Goal: Task Accomplishment & Management: Manage account settings

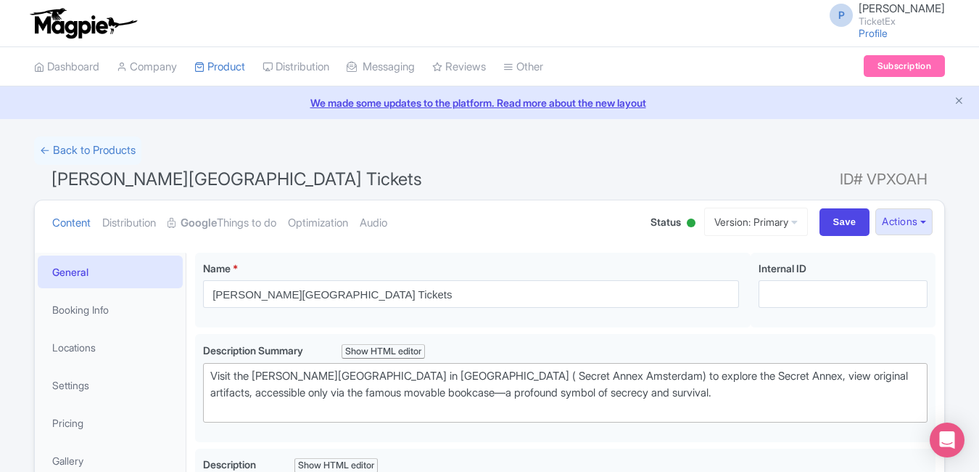
scroll to position [252, 0]
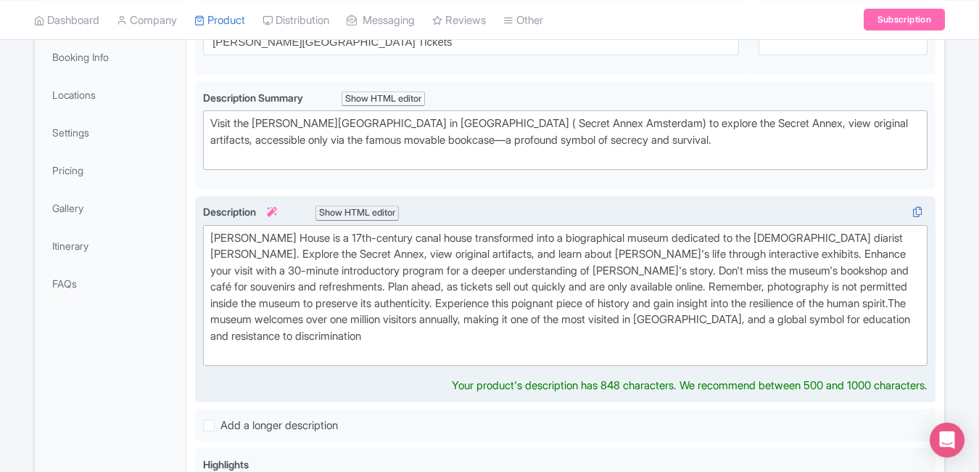
type trix-editor "<div>&nbsp;Anne Frank House is a 17th-century canal house transformed into a bi…"
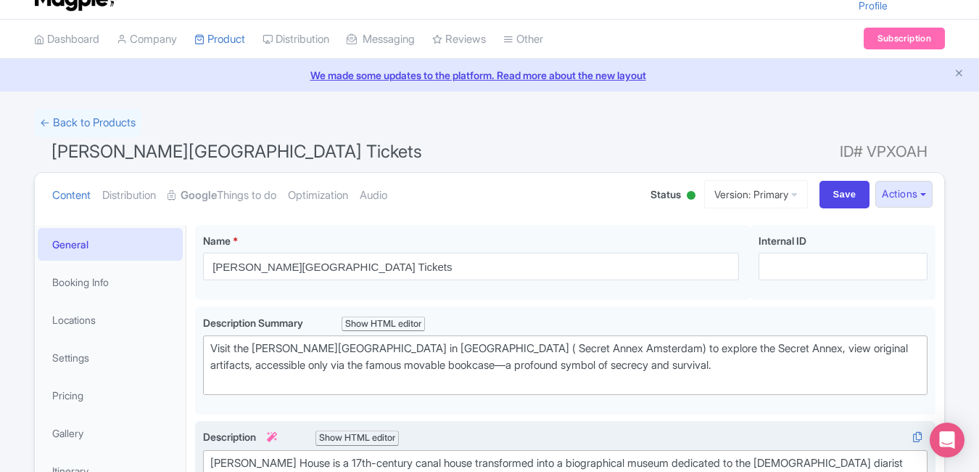
scroll to position [0, 0]
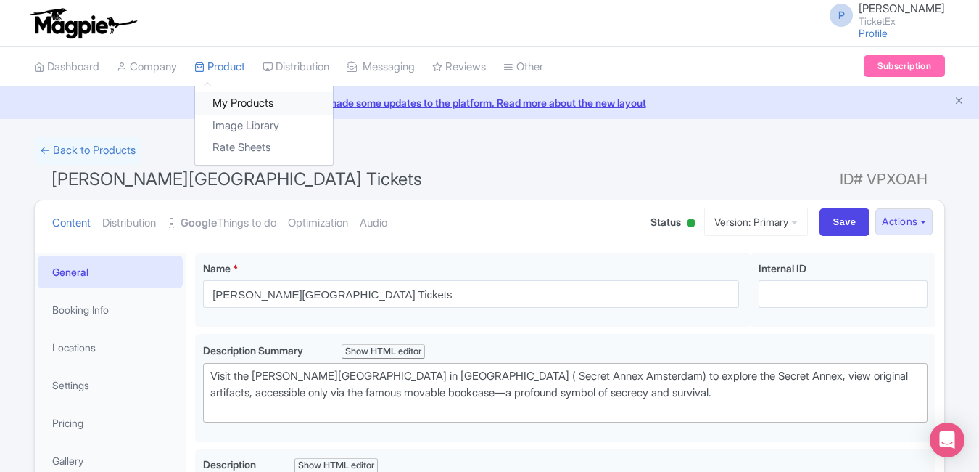
click at [254, 99] on link "My Products" at bounding box center [264, 103] width 138 height 22
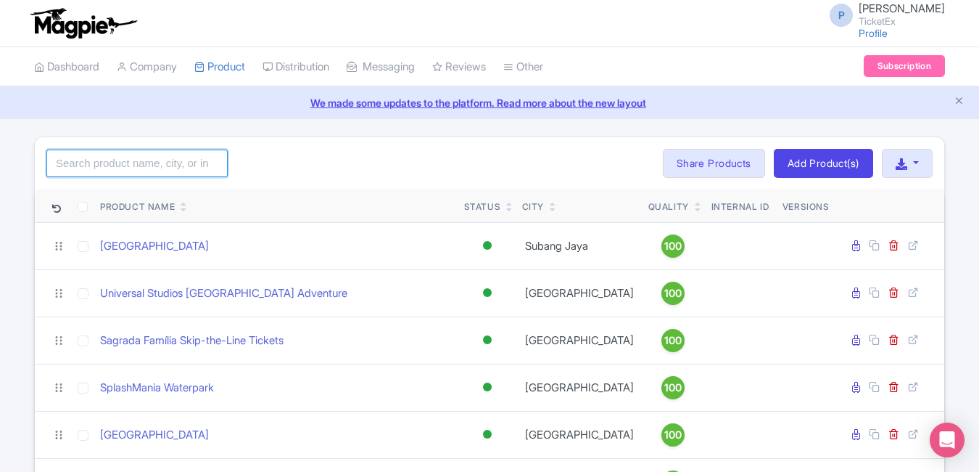
click at [144, 160] on input "search" at bounding box center [136, 163] width 181 height 28
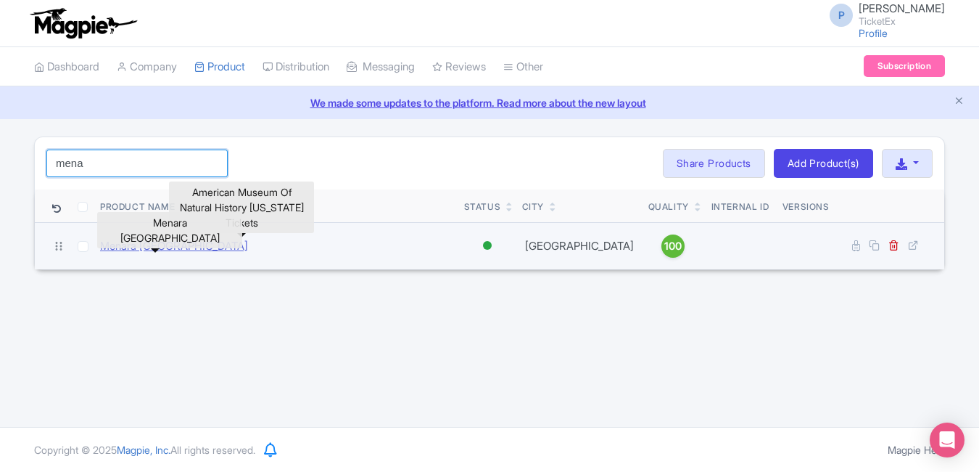
type input "mena"
click at [176, 244] on link "Menara [GEOGRAPHIC_DATA]" at bounding box center [174, 246] width 148 height 17
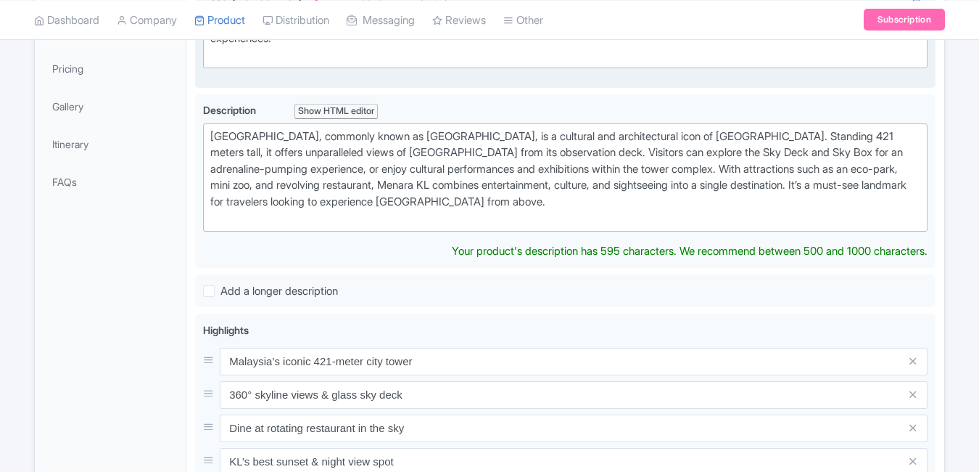
scroll to position [377, 0]
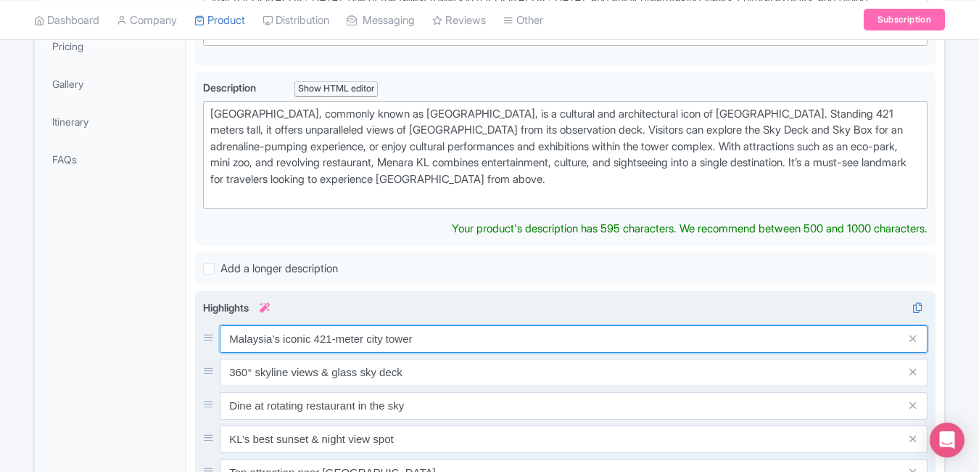
click at [466, 340] on div "Malaysia’s iconic 421-meter city tower 360° skyline views & glass sky deck Dine…" at bounding box center [565, 405] width 725 height 161
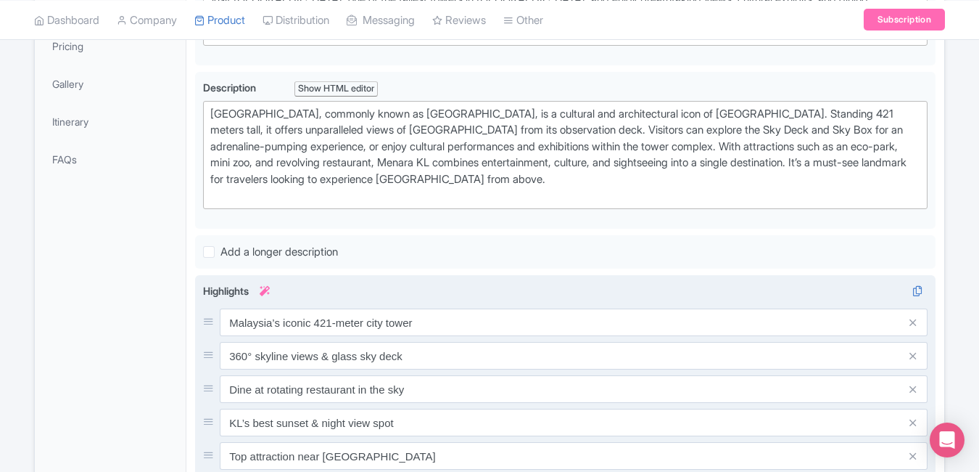
click at [466, 340] on div "Malaysia’s iconic 421-meter city tower 360° skyline views & glass sky deck Dine…" at bounding box center [565, 388] width 725 height 161
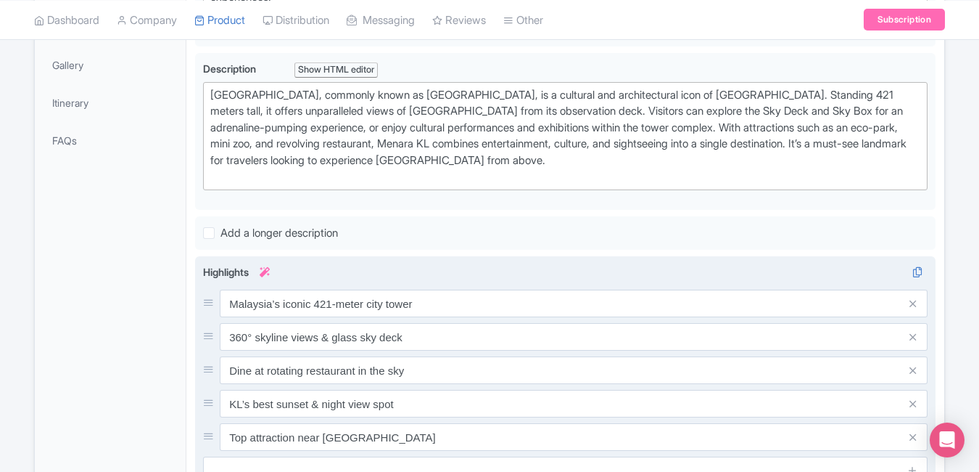
scroll to position [401, 0]
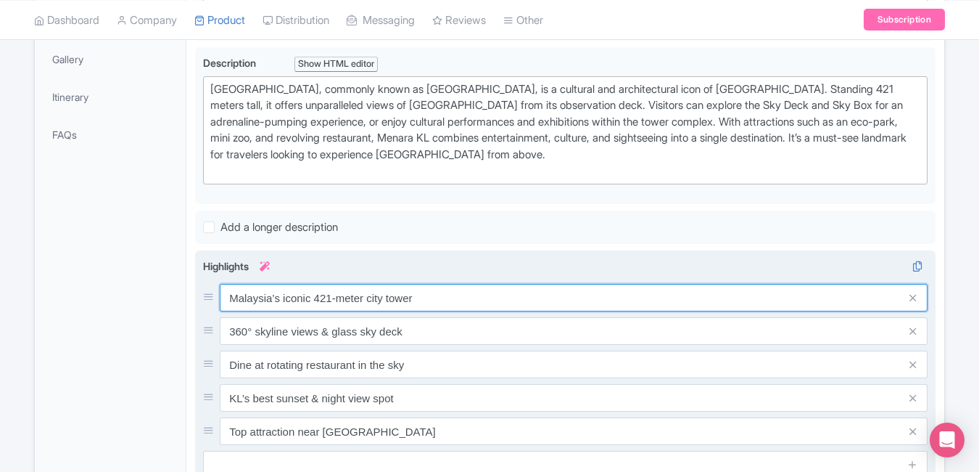
click at [451, 305] on input "Malaysia’s iconic 421-meter city tower" at bounding box center [574, 298] width 708 height 28
paste input "Panoramic skyline views from KL T"
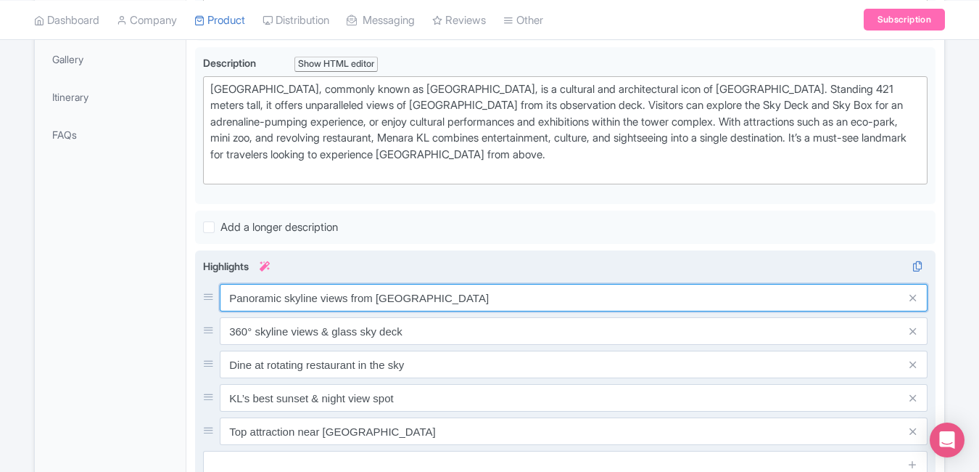
type input "Panoramic skyline views from KL Tower"
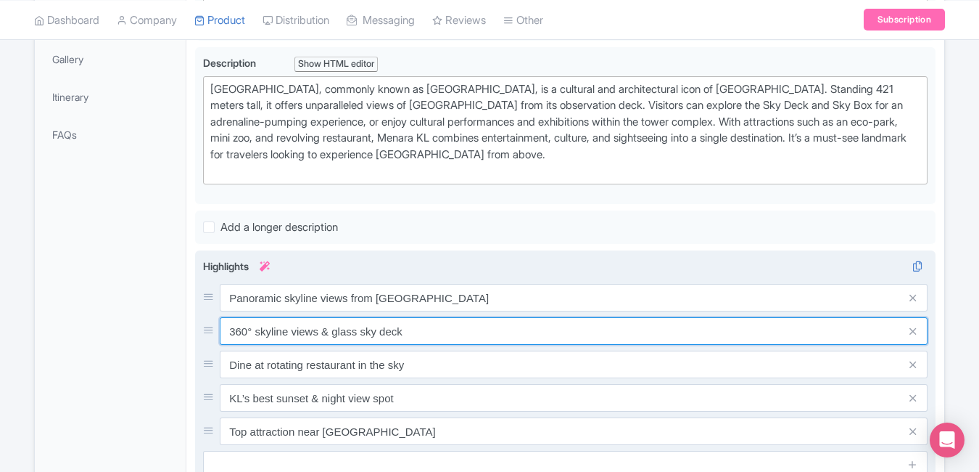
click at [466, 332] on input "360° skyline views & glass sky deck" at bounding box center [574, 331] width 708 height 28
paste input "Dine in Malaysia’s revolving restaurant"
type input "Dine in Malaysia’s revolving restaurant"
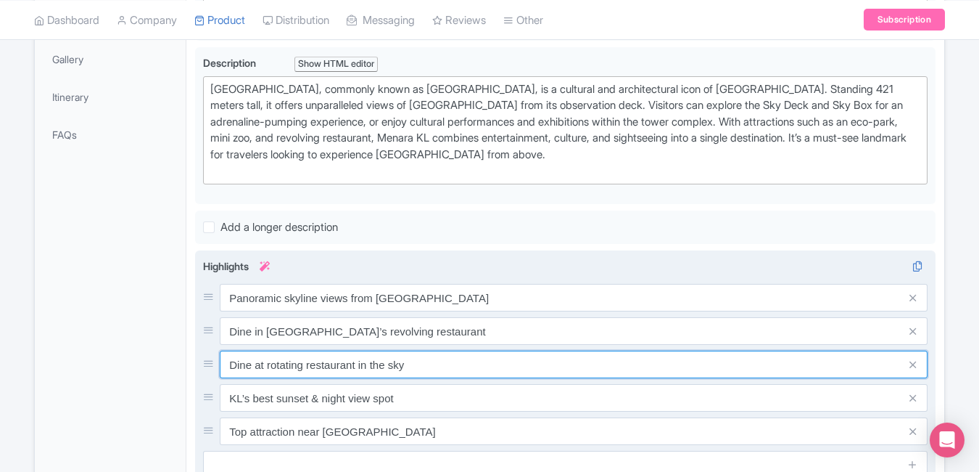
click at [409, 366] on input "Dine at rotating restaurant in the sky" at bounding box center [574, 364] width 708 height 28
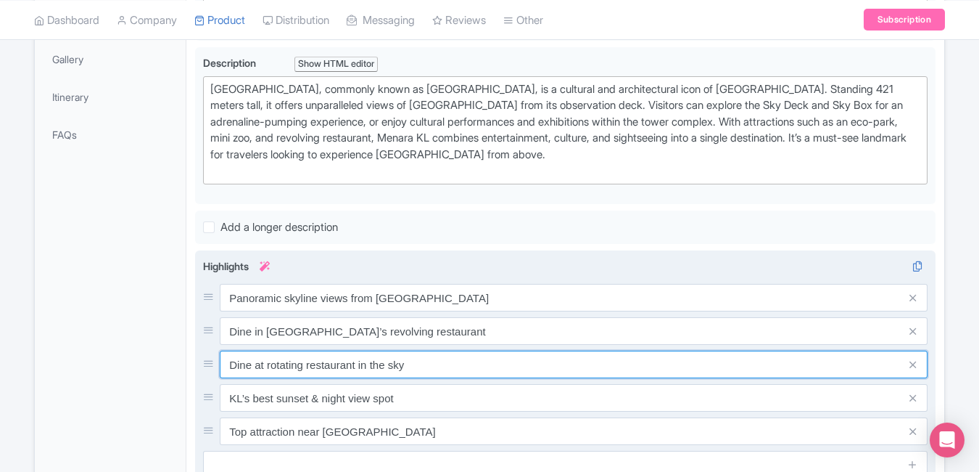
click at [409, 366] on input "Dine at rotating restaurant in the sky" at bounding box center [574, 364] width 708 height 28
paste input "Sky Deck with breathtaking photo spots"
type input "Sky Deck with breathtaking photo spots"
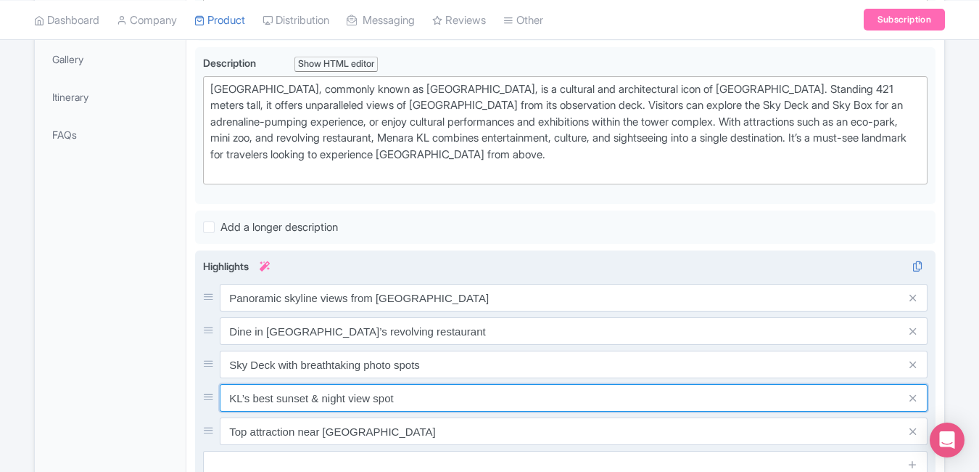
click at [414, 404] on input "KL’s best sunset & night view spot" at bounding box center [574, 398] width 708 height 28
paste input "Fast-track entry for seamless experience"
type input "Fast-track entry for seamless experience"
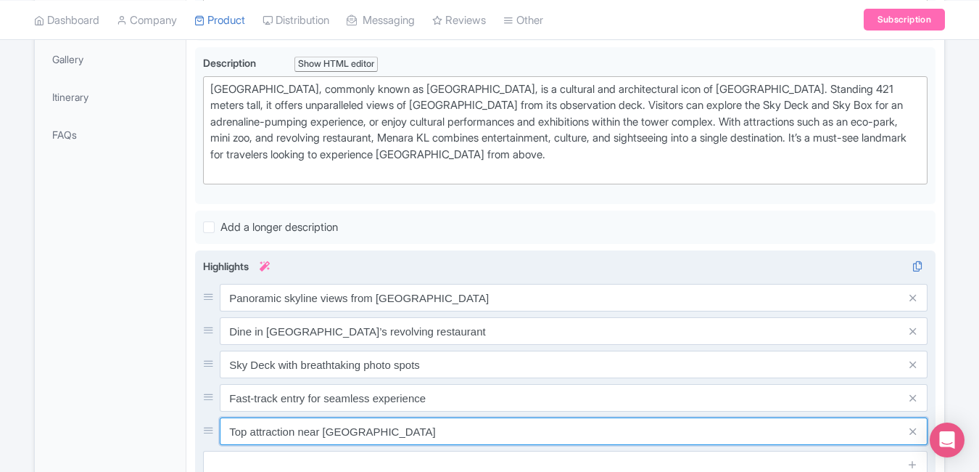
click at [453, 438] on input "Top attraction near Petronas Towers" at bounding box center [574, 431] width 708 height 28
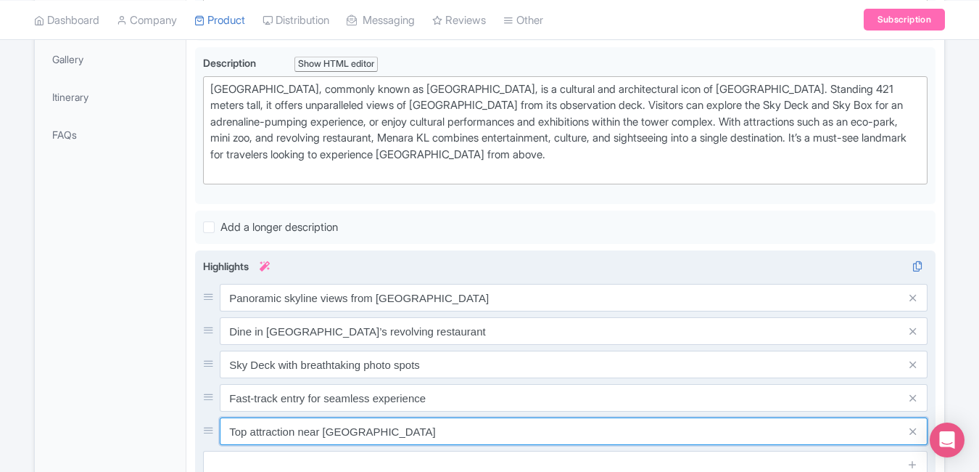
paste input "Iconic 421m tower with glass observation box"
type input "Iconic 421m tower with glass observation box"
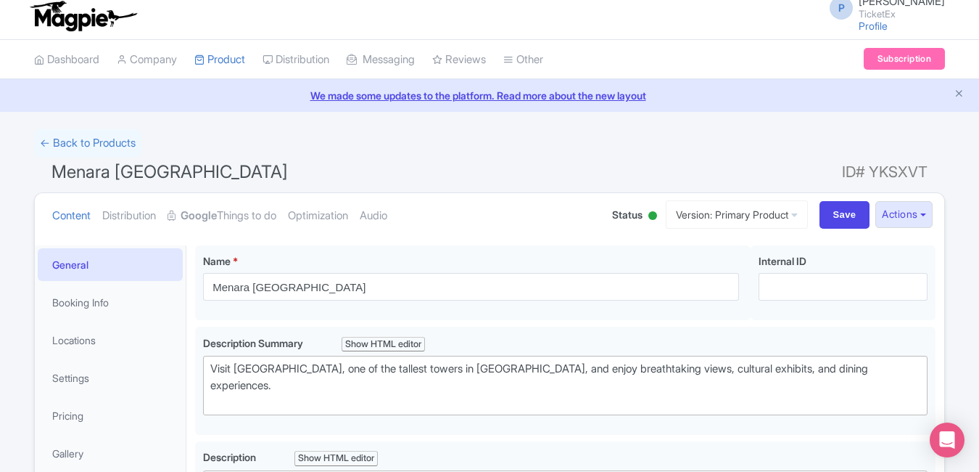
scroll to position [0, 0]
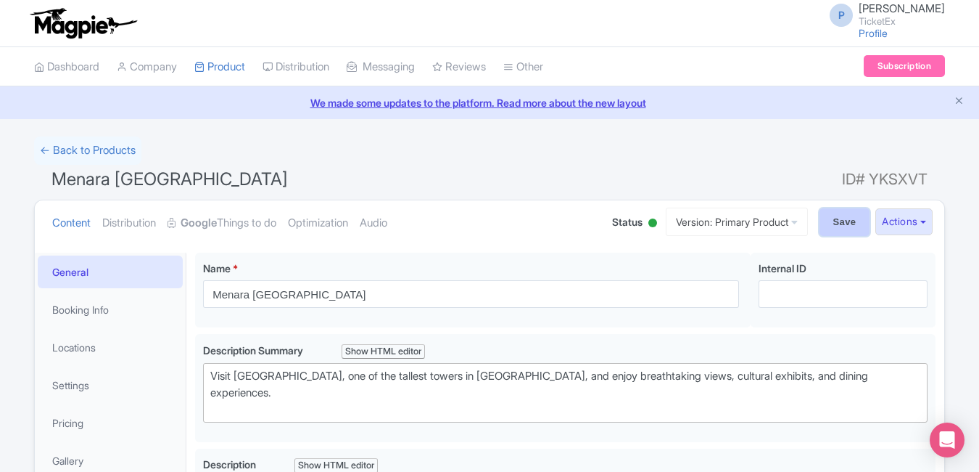
click at [830, 228] on input "Save" at bounding box center [845, 222] width 51 height 28
type input "Saving..."
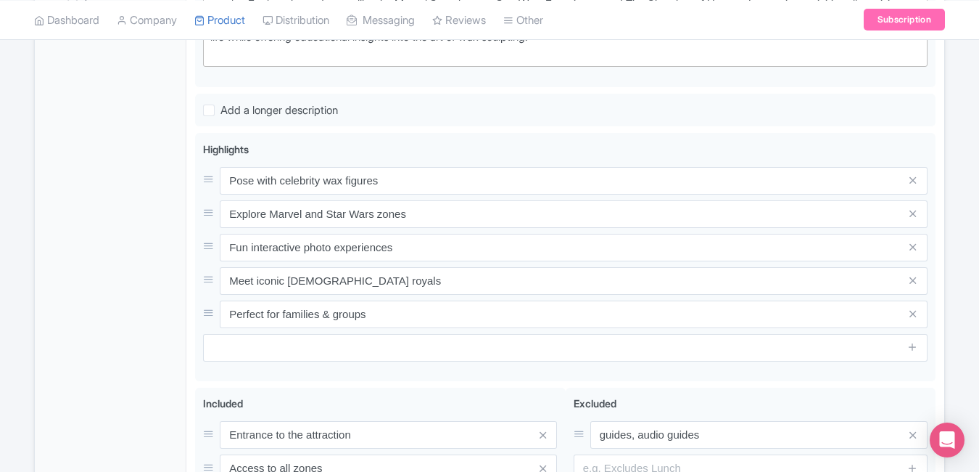
scroll to position [502, 0]
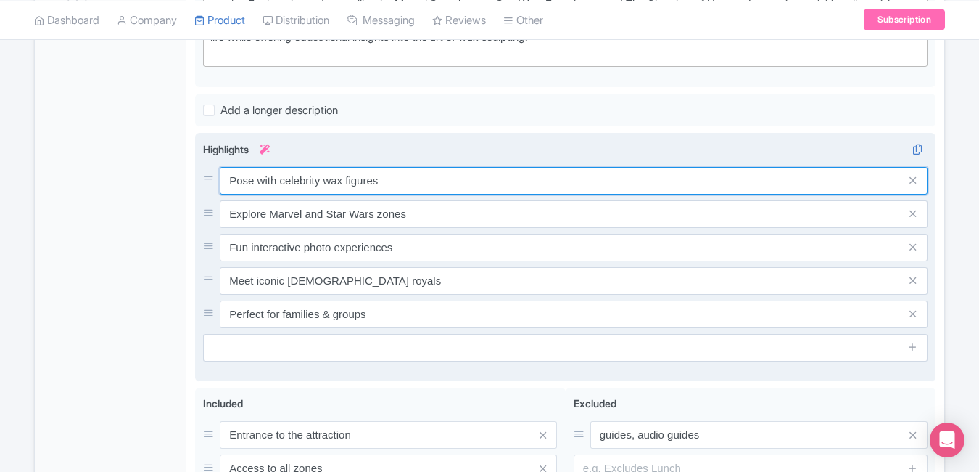
click at [473, 191] on input "Pose with celebrity wax figures" at bounding box center [574, 181] width 708 height 28
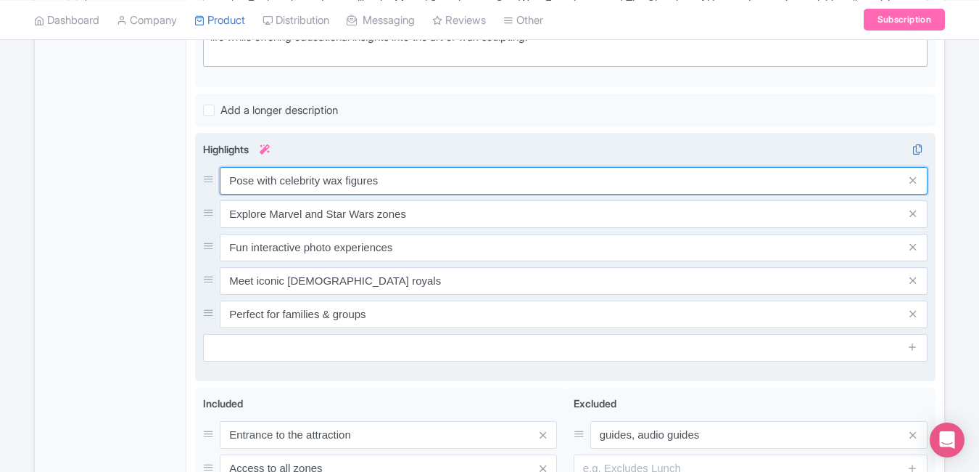
paste input "Meet lifelike"
type input "Meet lifelike celebrity wax figures"
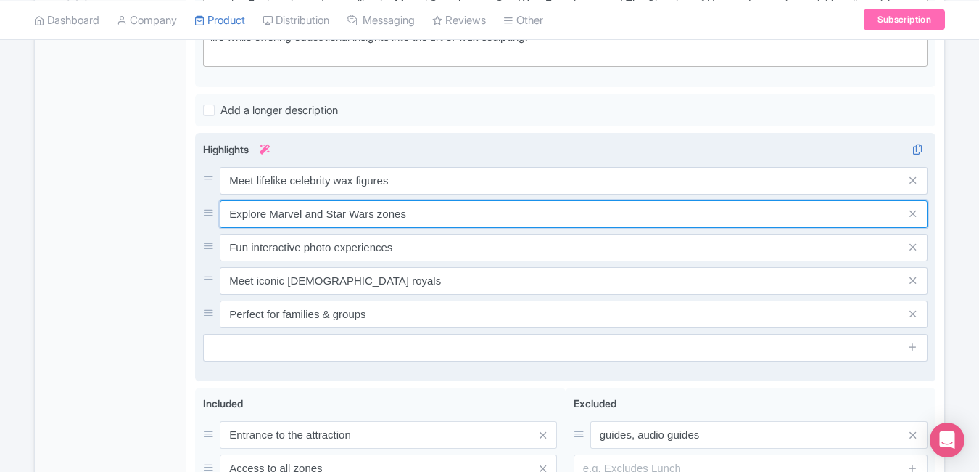
click at [448, 221] on input "Explore Marvel and Star Wars zones" at bounding box center [574, 214] width 708 height 28
paste input "Selfie with Marvel & Star Wars hero"
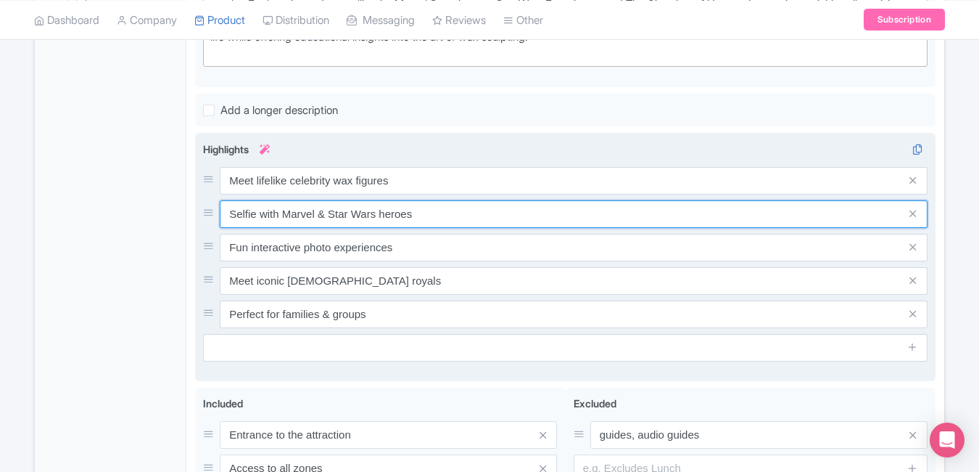
type input "Selfie with Marvel & Star Wars heroes"
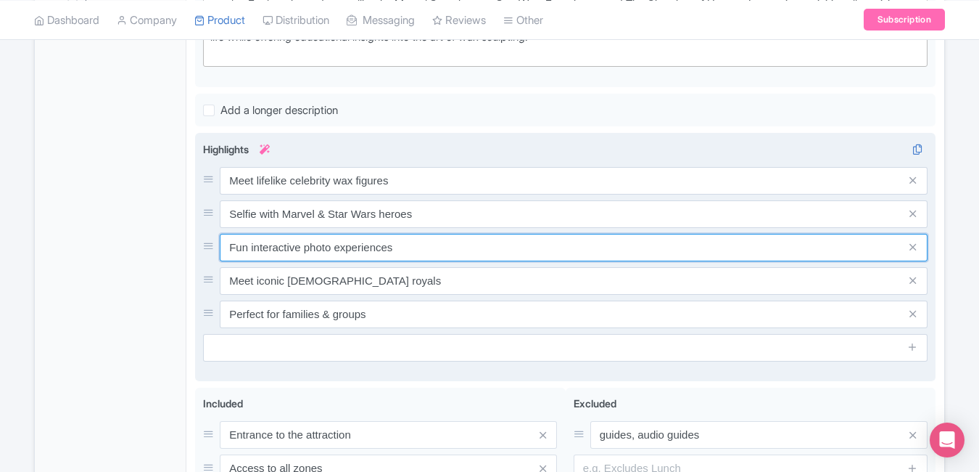
click at [443, 247] on input "Fun interactive photo experiences" at bounding box center [574, 248] width 708 height 28
paste input "Walk the red carpet in London’s icon"
type input "Walk the red carpet in London’s icon"
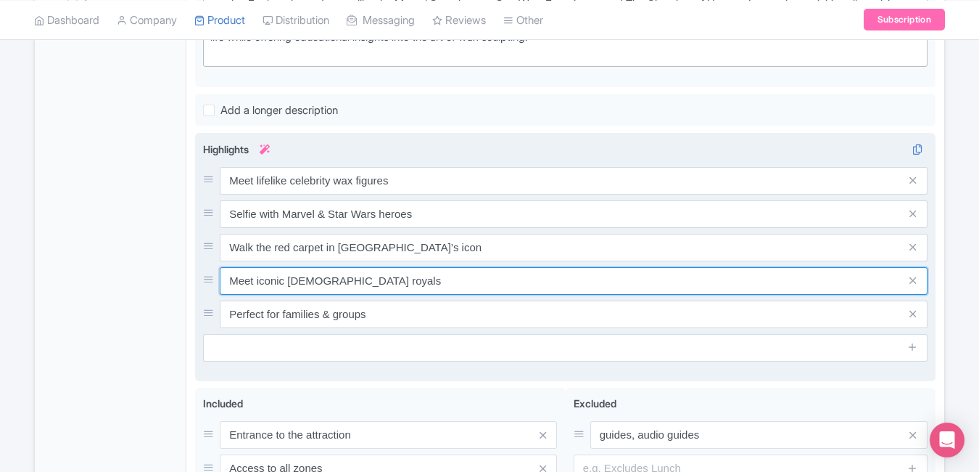
click at [440, 278] on input "Meet iconic British royals" at bounding box center [574, 281] width 708 height 28
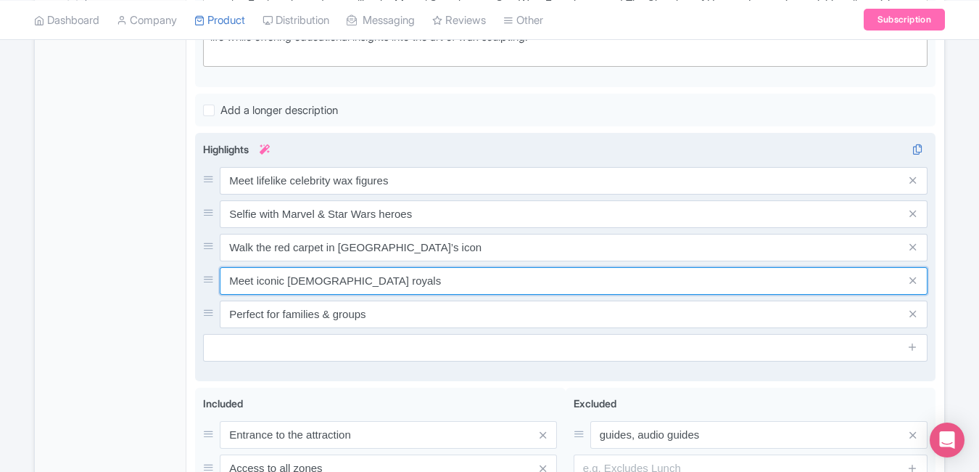
paste input "Fun family attraction in Central London"
type input "Fun family attraction in Central London"
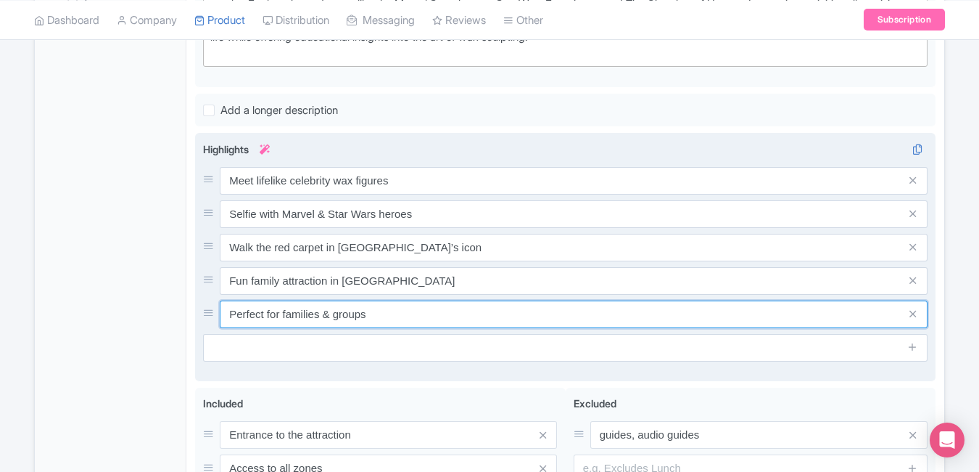
click at [445, 316] on input "Perfect for families & groups" at bounding box center [574, 314] width 708 height 28
paste input "Instant mobile tickets with fast entry"
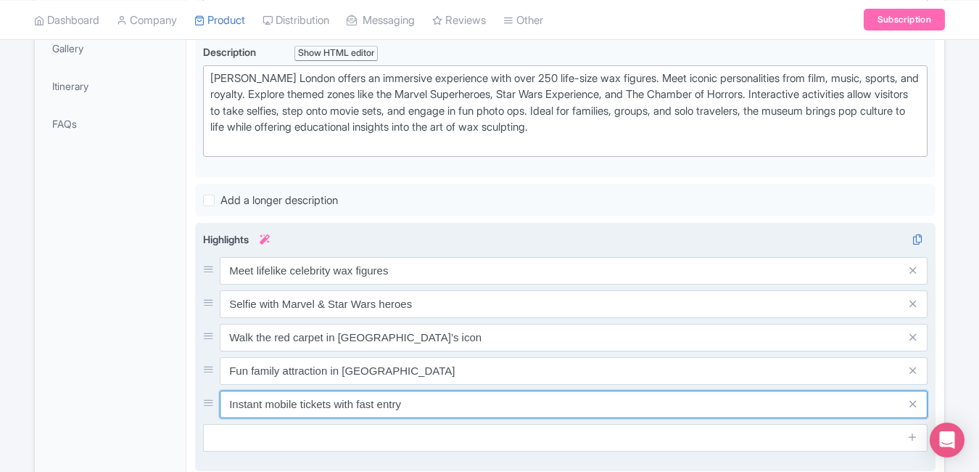
scroll to position [0, 0]
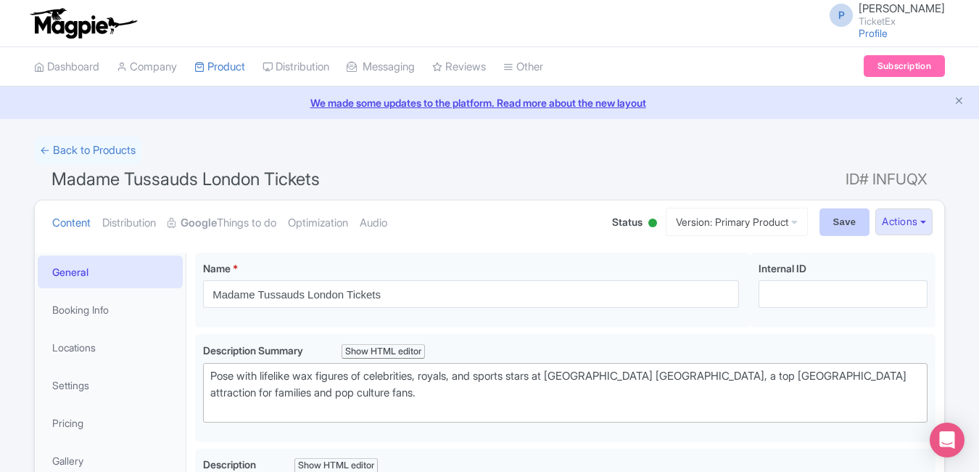
type input "Instant mobile tickets with fast entry"
click at [842, 212] on input "Save" at bounding box center [845, 222] width 51 height 28
type input "Saving..."
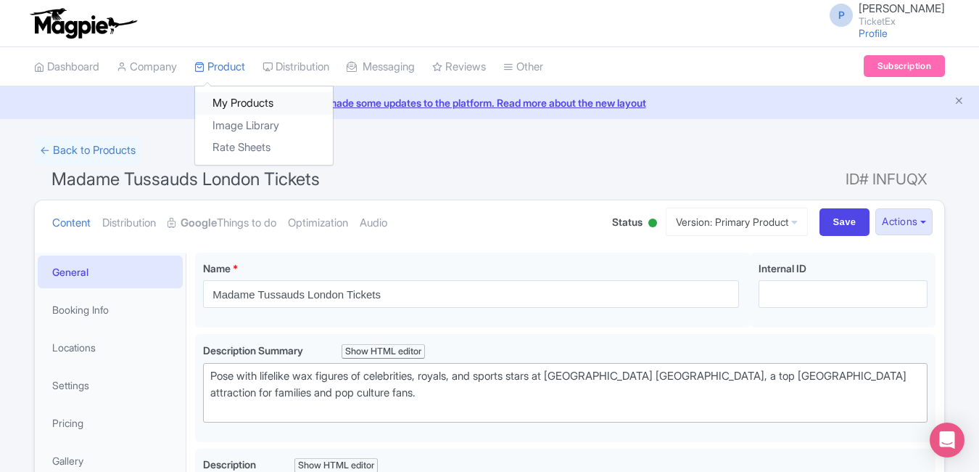
click at [247, 98] on link "My Products" at bounding box center [264, 103] width 138 height 22
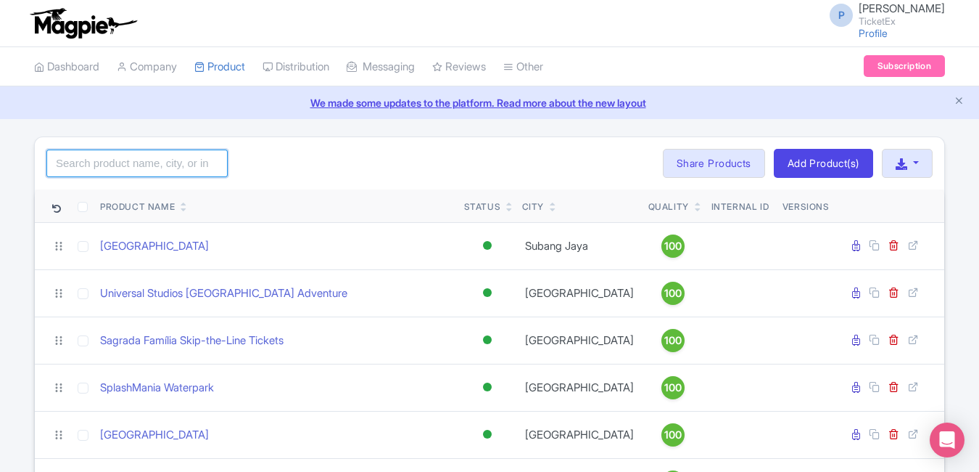
click at [121, 168] on input "search" at bounding box center [136, 163] width 181 height 28
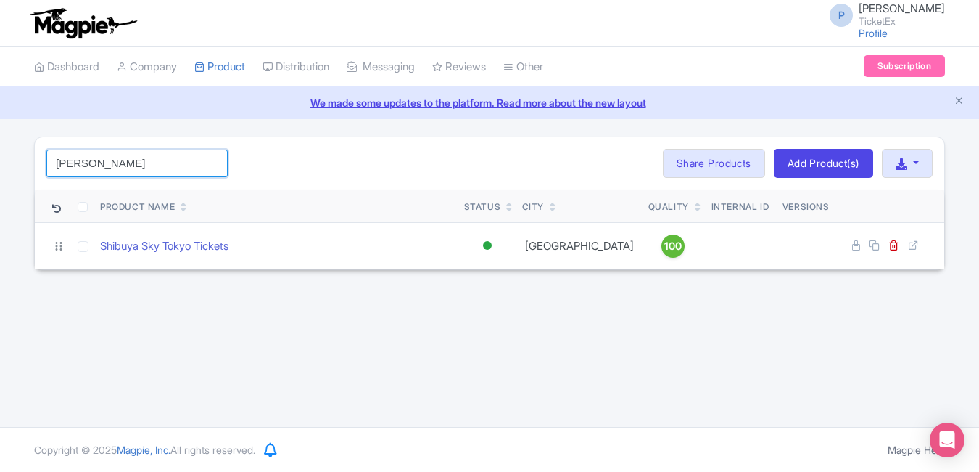
type input "[PERSON_NAME]"
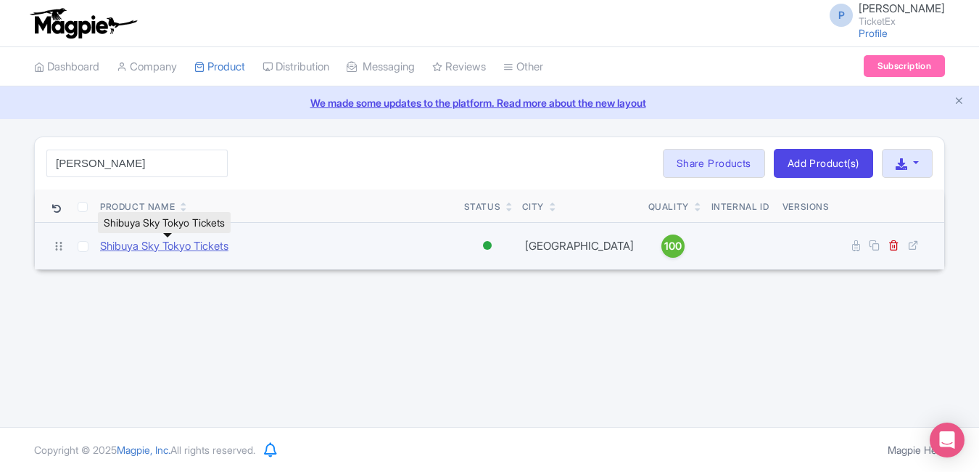
click at [130, 244] on link "Shibuya Sky Tokyo Tickets" at bounding box center [164, 246] width 128 height 17
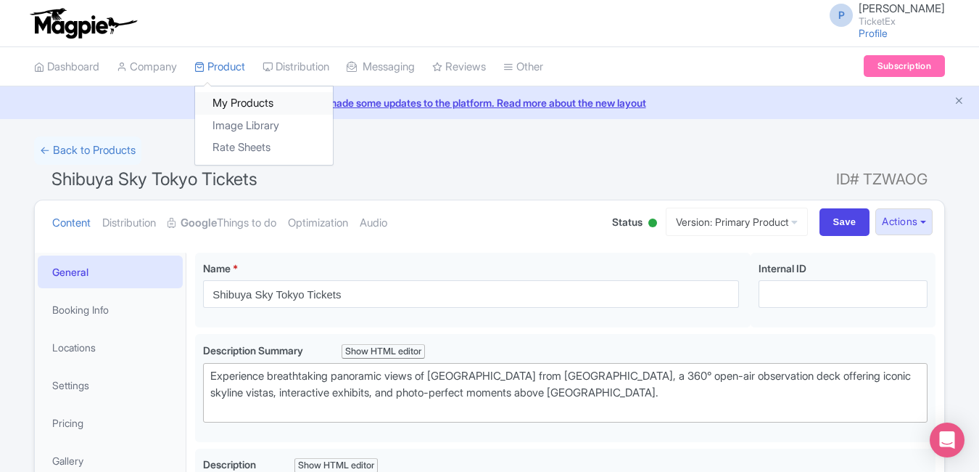
click at [226, 96] on link "My Products" at bounding box center [264, 103] width 138 height 22
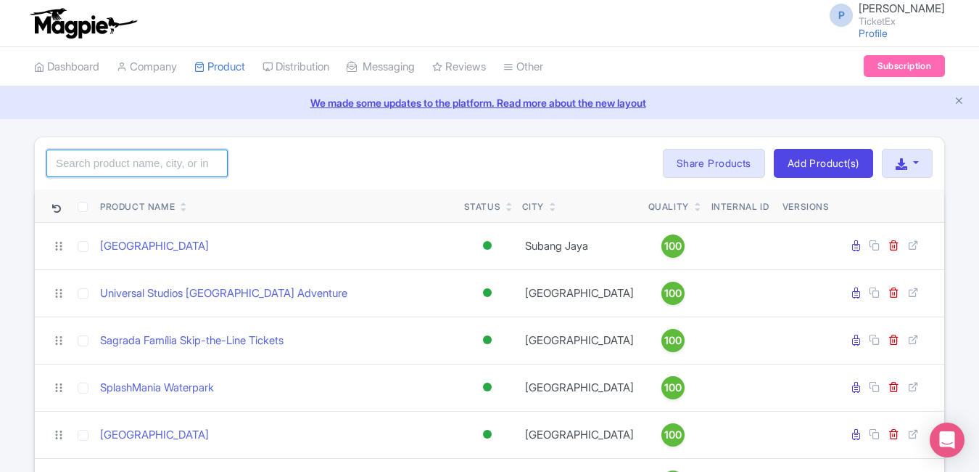
click at [168, 165] on input "search" at bounding box center [136, 163] width 181 height 28
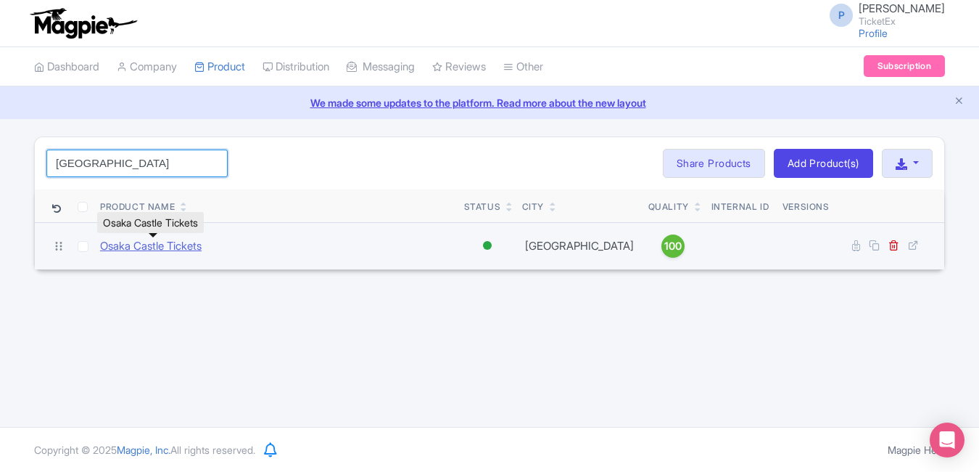
type input "osaka"
click at [150, 247] on link "Osaka Castle Tickets" at bounding box center [151, 246] width 102 height 17
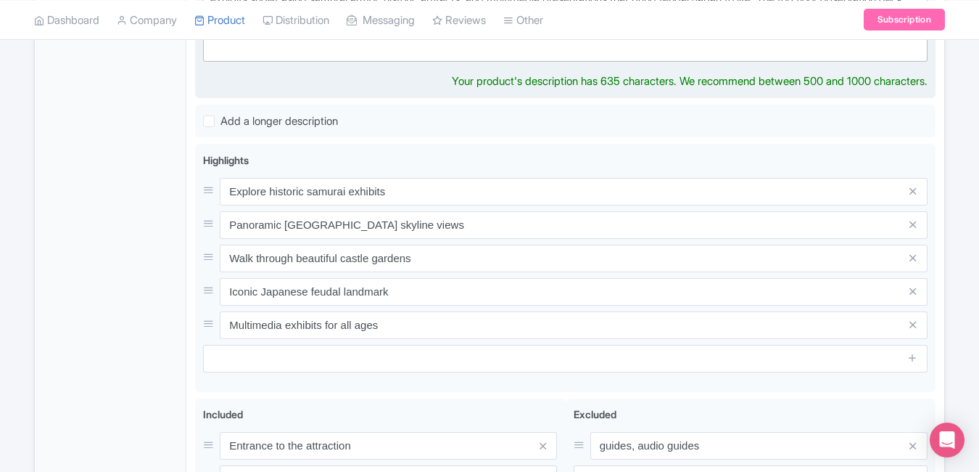
scroll to position [528, 0]
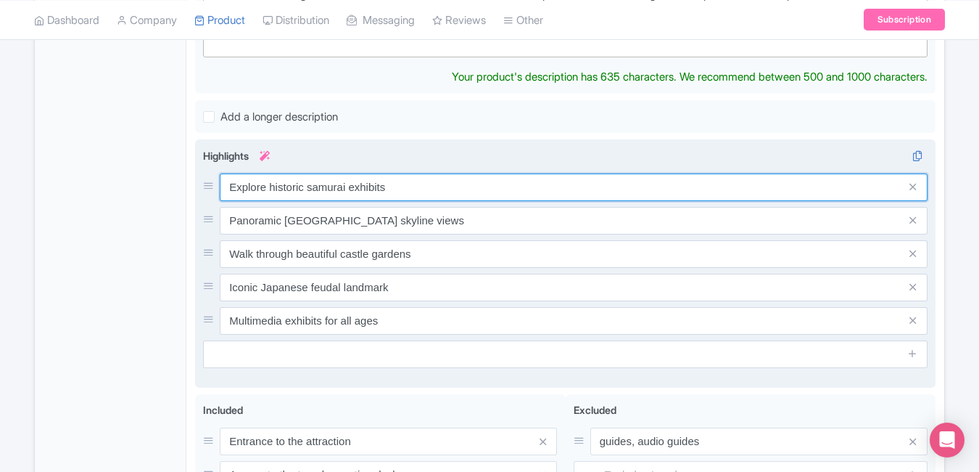
click at [429, 182] on input "Explore historic samurai exhibits" at bounding box center [574, 187] width 708 height 28
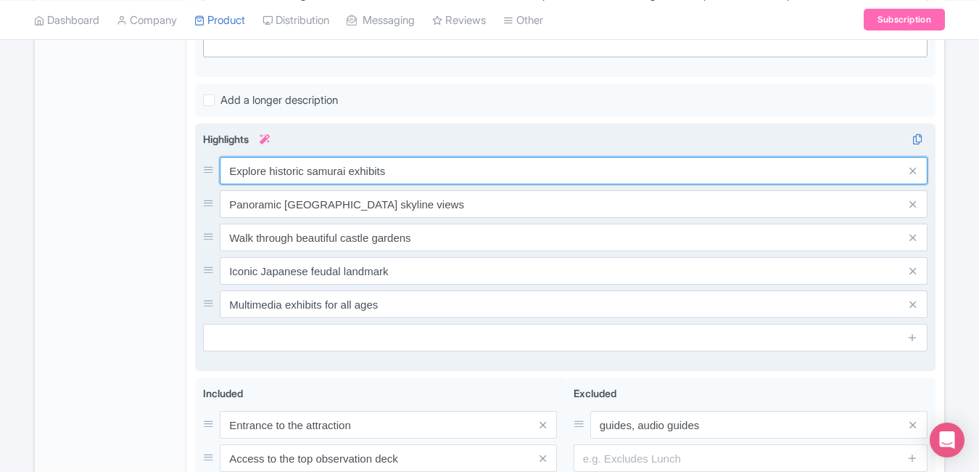
click at [429, 182] on input "Explore historic samurai exhibits" at bounding box center [574, 171] width 708 height 28
click at [432, 173] on input "Explore historic samurai exhibits" at bounding box center [574, 171] width 708 height 28
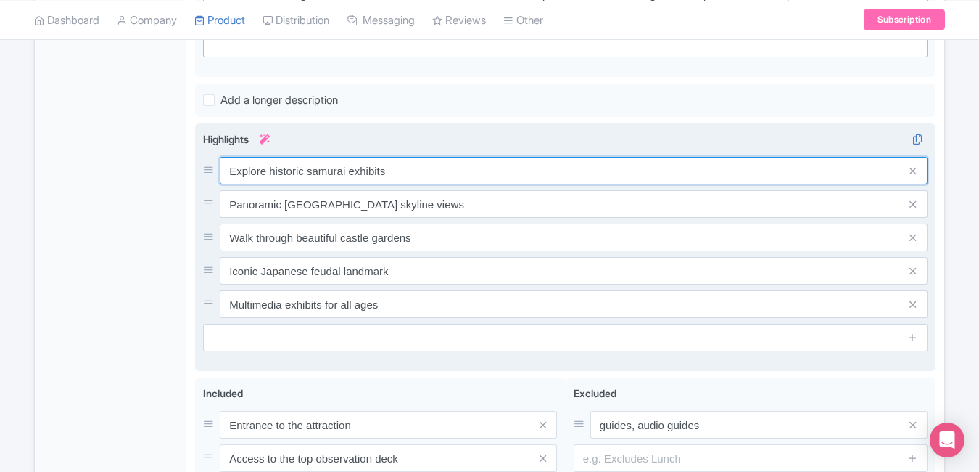
click at [432, 173] on input "Explore historic samurai exhibits" at bounding box center [574, 171] width 708 height 28
paste input "Discover Japan’s historic samurai castle"
type input "Discover Japan’s historic samurai castle"
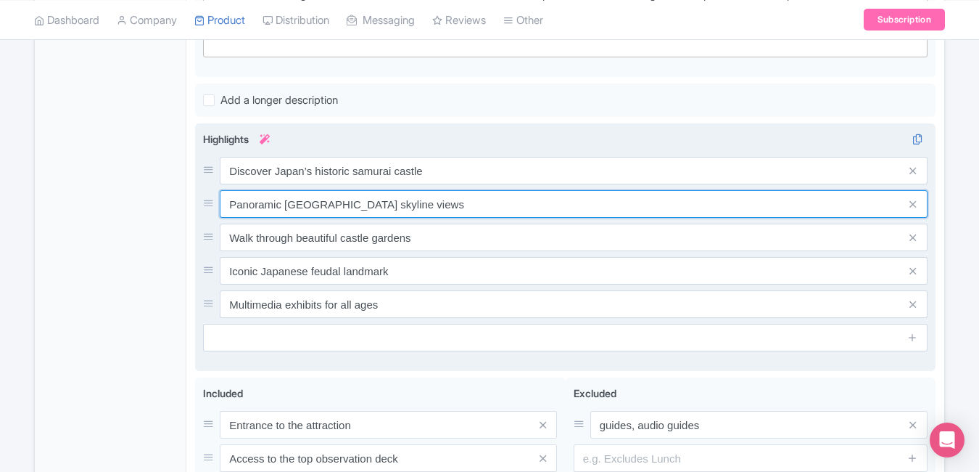
click at [469, 207] on input "Panoramic Osaka skyline views" at bounding box center [574, 204] width 708 height 28
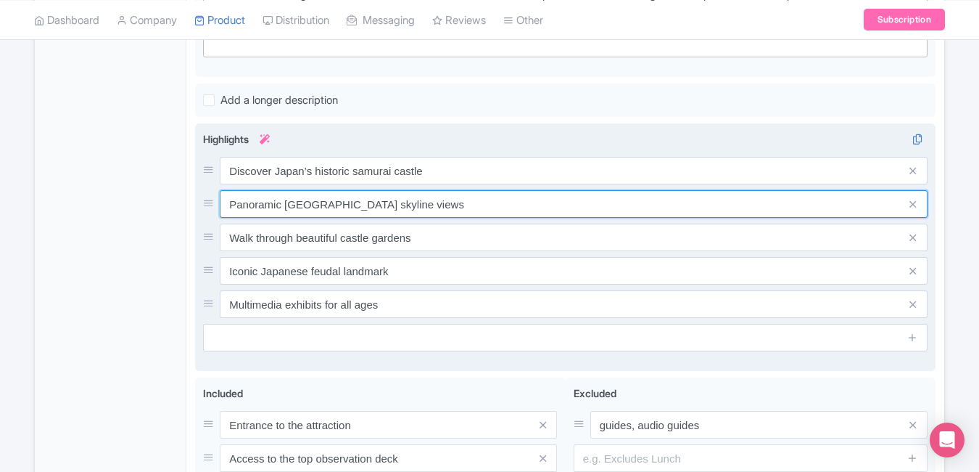
click at [469, 207] on input "Panoramic Osaka skyline views" at bounding box center [574, 204] width 708 height 28
paste input "Explore museum inside the grand fortres"
type input "Explore museum inside the grand fortress"
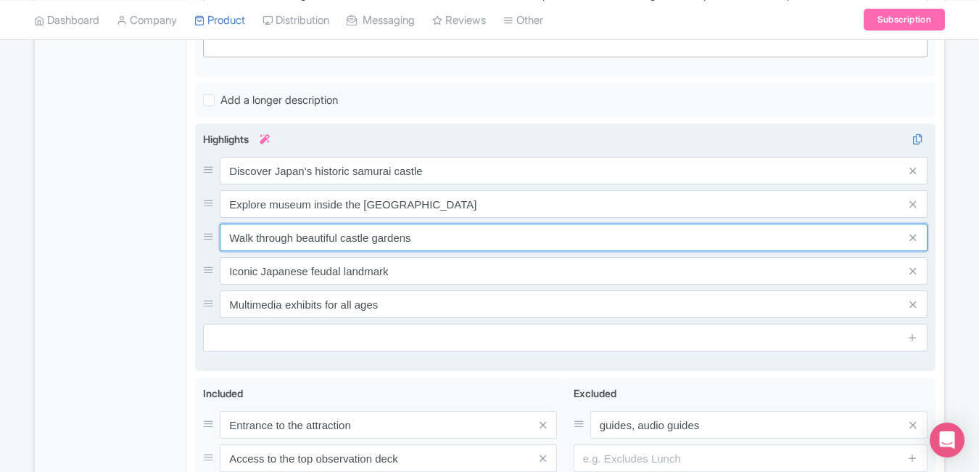
click at [500, 248] on input "Walk through beautiful castle gardens" at bounding box center [574, 237] width 708 height 28
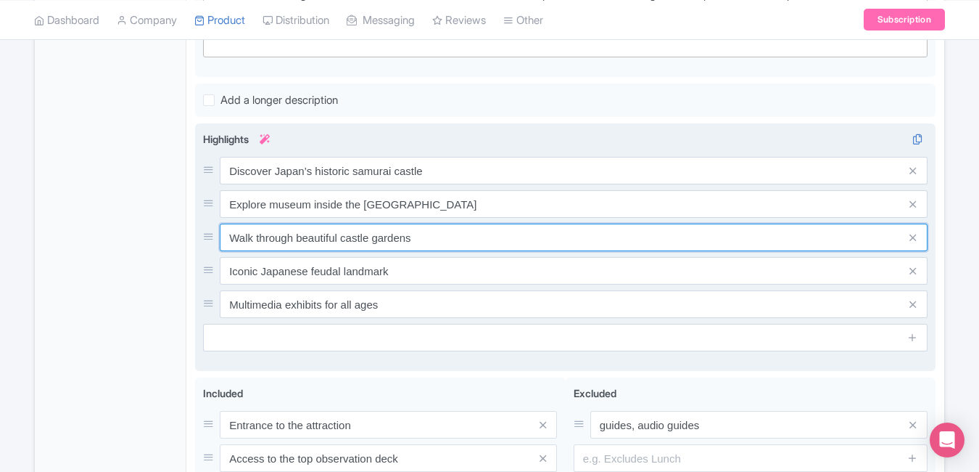
paste input "Scenic gardens & cherry blossoms view"
type input "Scenic gardens & cherry blossoms view"
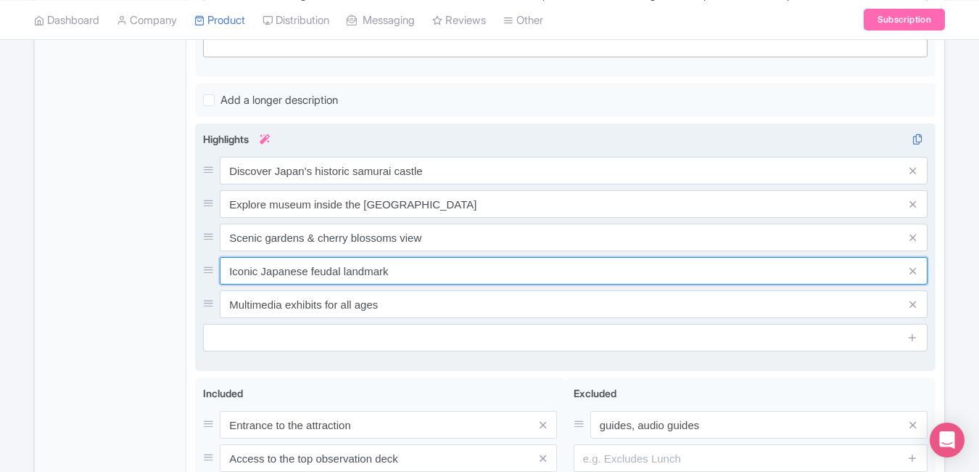
click at [554, 268] on input "Iconic Japanese feudal landmark" at bounding box center [574, 271] width 708 height 28
paste input "Skip queue with priority entry tickets"
type input "Skip queue with priority entry tickets"
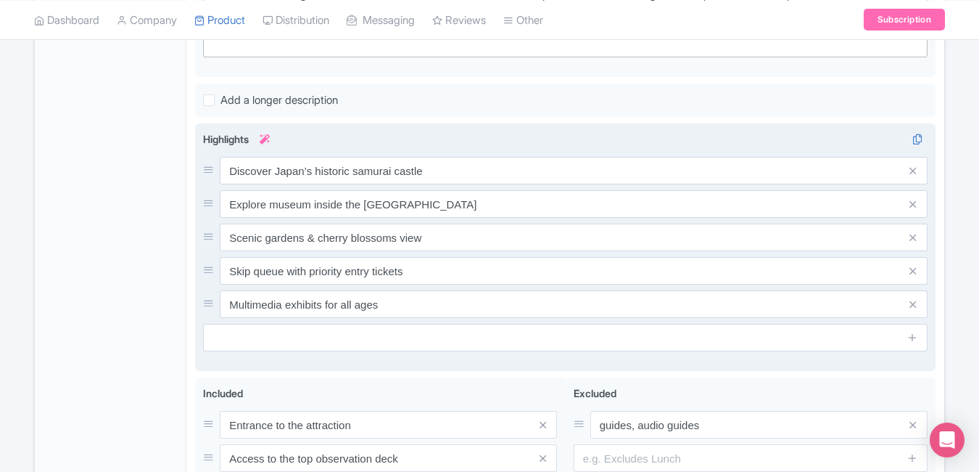
click at [530, 318] on div "Highlights i Discover Japan’s historic samurai castle Explore museum inside the…" at bounding box center [565, 241] width 725 height 220
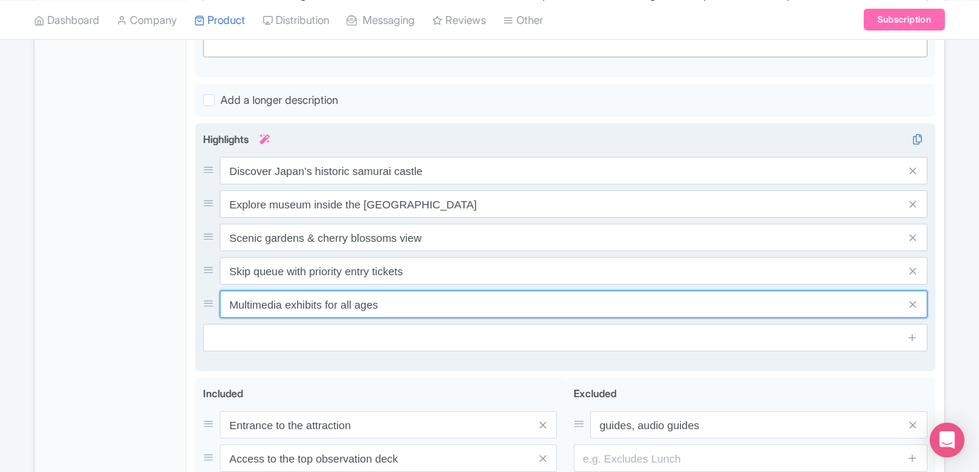
click at [534, 312] on input "Multimedia exhibits for all ages" at bounding box center [574, 304] width 708 height 28
paste input "Perfect spot for Osaka skyline photo"
click at [567, 294] on input "Multimedia exhibits for all Perfect spot for Osaka skyline photos" at bounding box center [574, 304] width 708 height 28
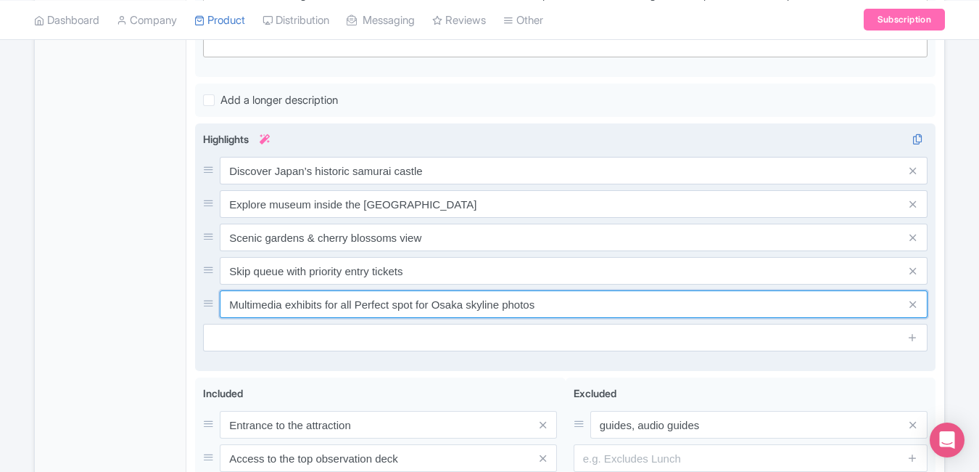
click at [567, 294] on input "Multimedia exhibits for all Perfect spot for Osaka skyline photos" at bounding box center [574, 304] width 708 height 28
paste input "text"
type input "Perfect spot for Osaka skyline photos"
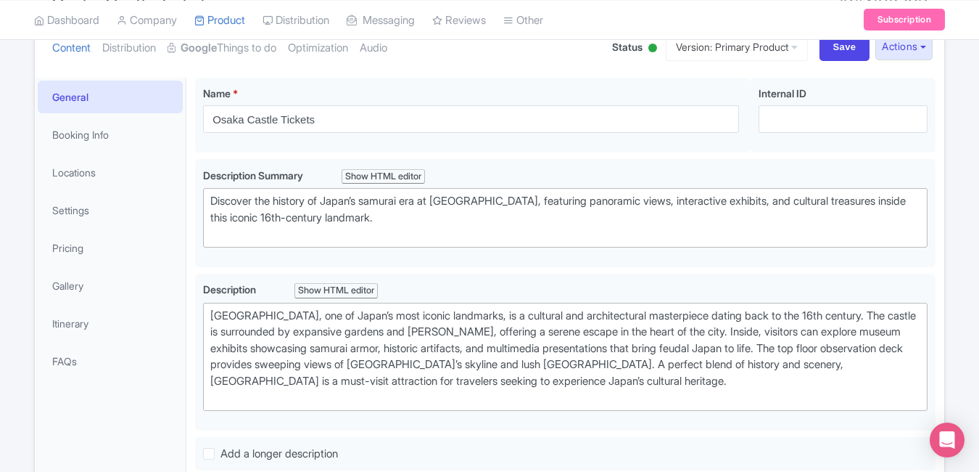
scroll to position [0, 0]
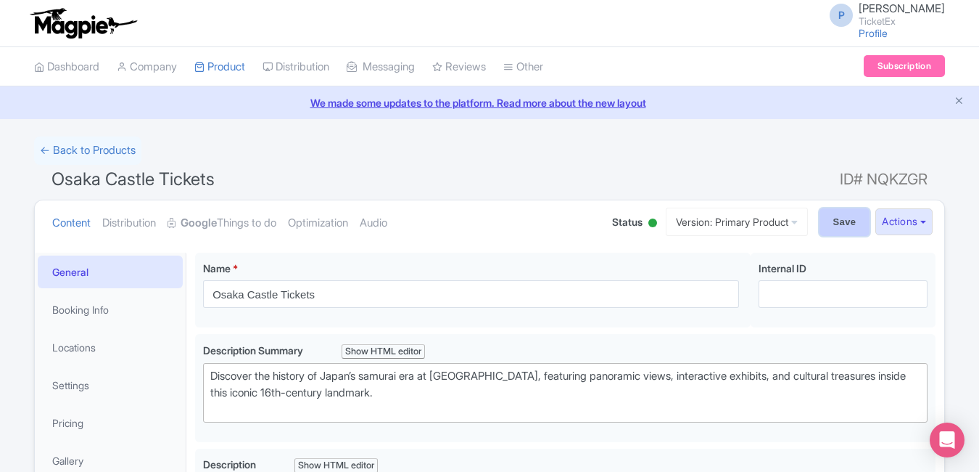
click at [836, 216] on input "Save" at bounding box center [845, 222] width 51 height 28
type input "Saving..."
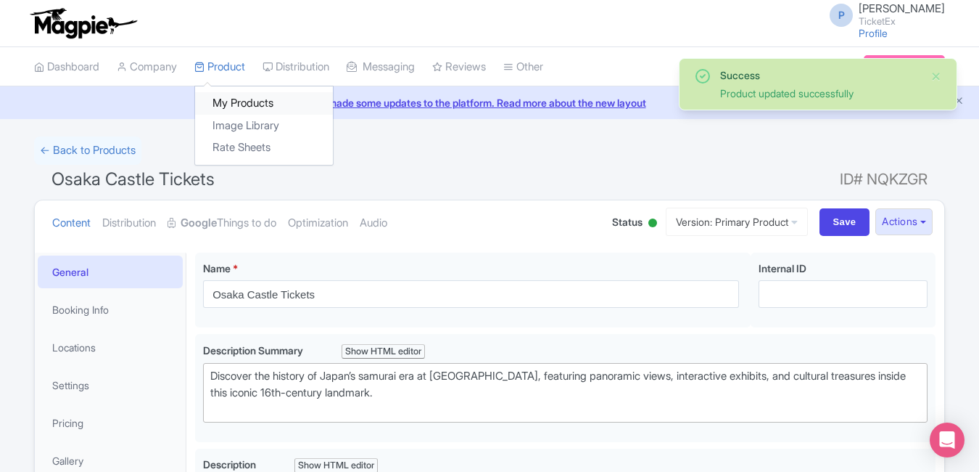
click at [231, 99] on link "My Products" at bounding box center [264, 103] width 138 height 22
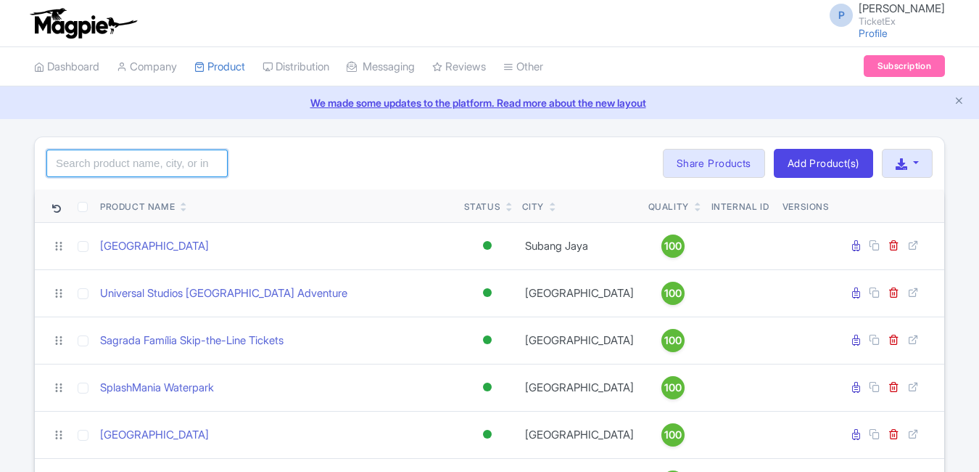
type input "https://about.magpie.travel/support/category/new-platform-design/"
click at [210, 161] on input "https://about.magpie.travel/support/category/new-platform-design/" at bounding box center [136, 163] width 181 height 28
click at [180, 161] on input "search" at bounding box center [136, 163] width 181 height 28
type input "rock"
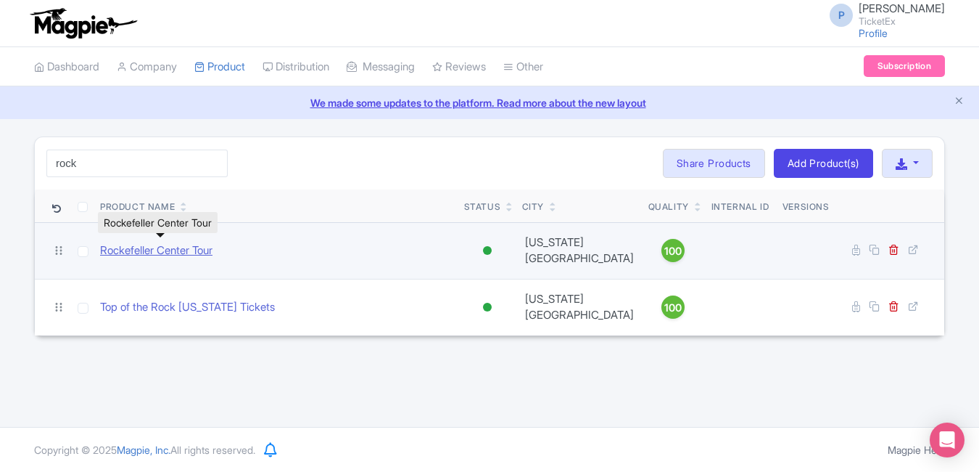
click at [206, 242] on link "Rockefeller Center Tour" at bounding box center [156, 250] width 112 height 17
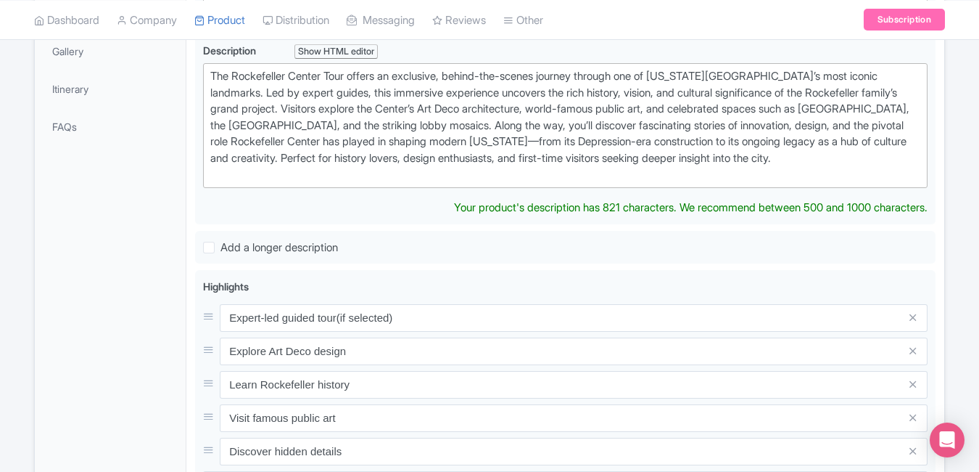
scroll to position [435, 0]
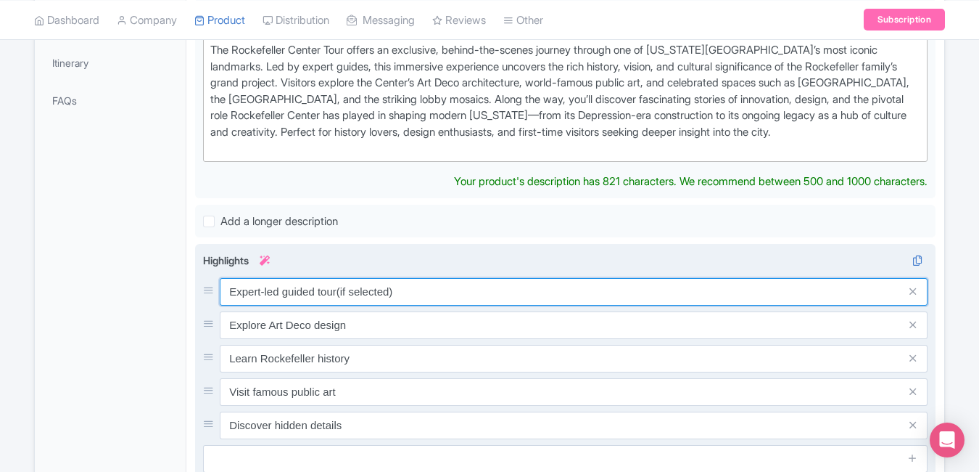
click at [433, 294] on div "Expert-led guided tour(if selected) Explore Art Deco design Learn Rockefeller h…" at bounding box center [565, 358] width 725 height 161
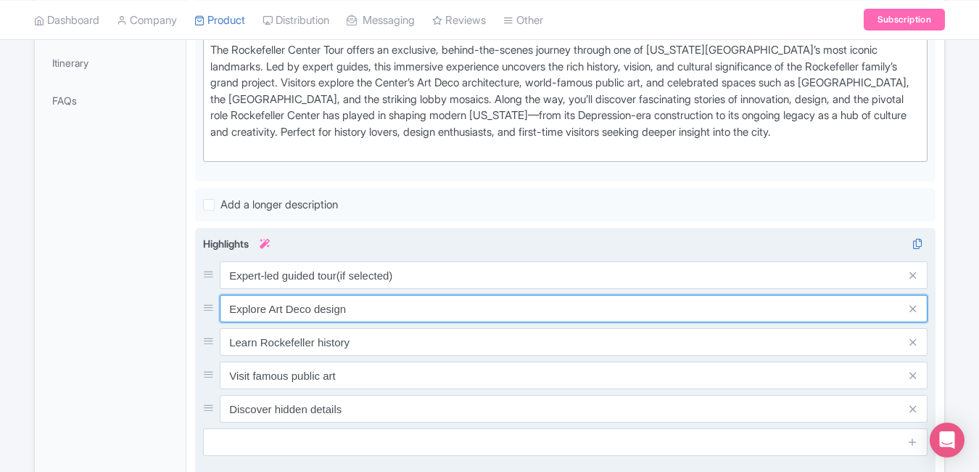
click at [433, 295] on input "Explore Art Deco design" at bounding box center [574, 309] width 708 height 28
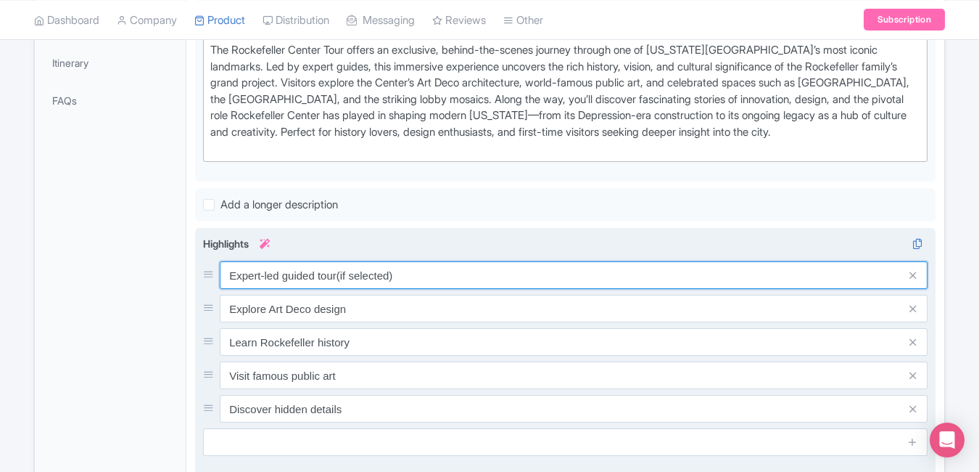
click at [456, 271] on input "Expert-led guided tour(if selected)" at bounding box center [574, 275] width 708 height 28
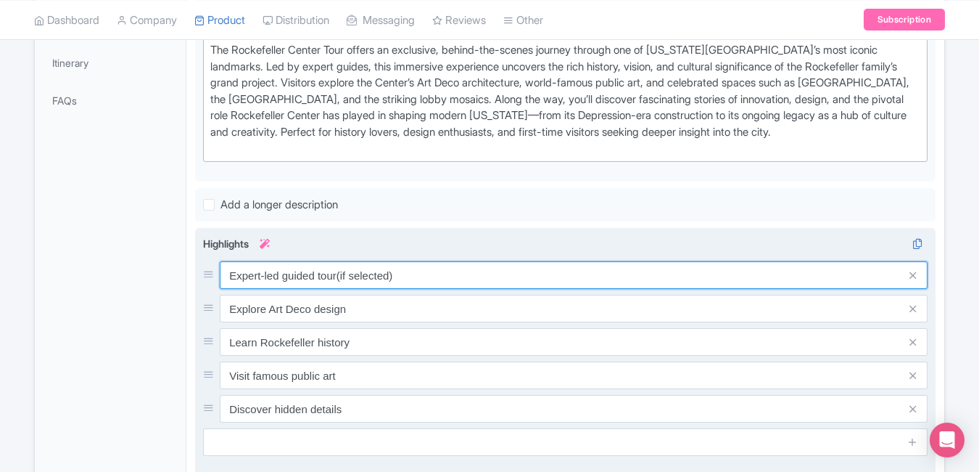
paste input "Discover NYC’s art deco masterpiece"
type input "Discover NYC’s art deco masterpiece"
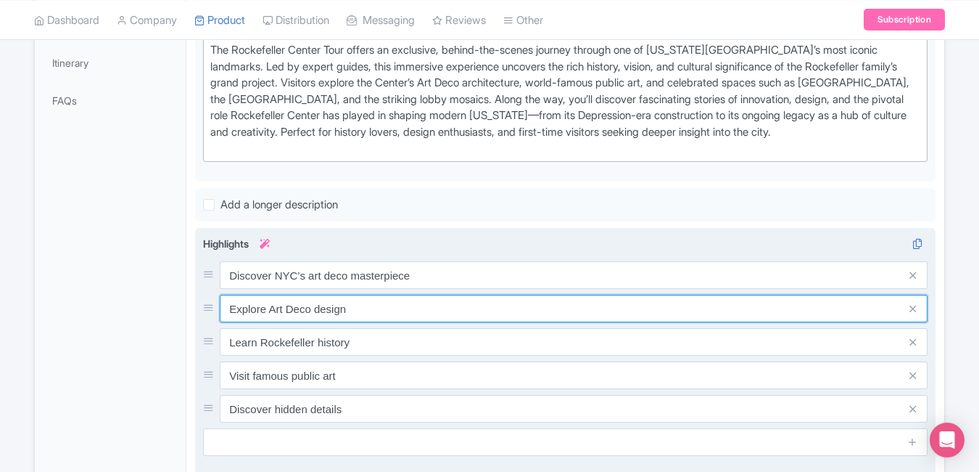
click at [412, 310] on input "Explore Art Deco design" at bounding box center [574, 309] width 708 height 28
paste input "Guided tour of history & hidden gems"
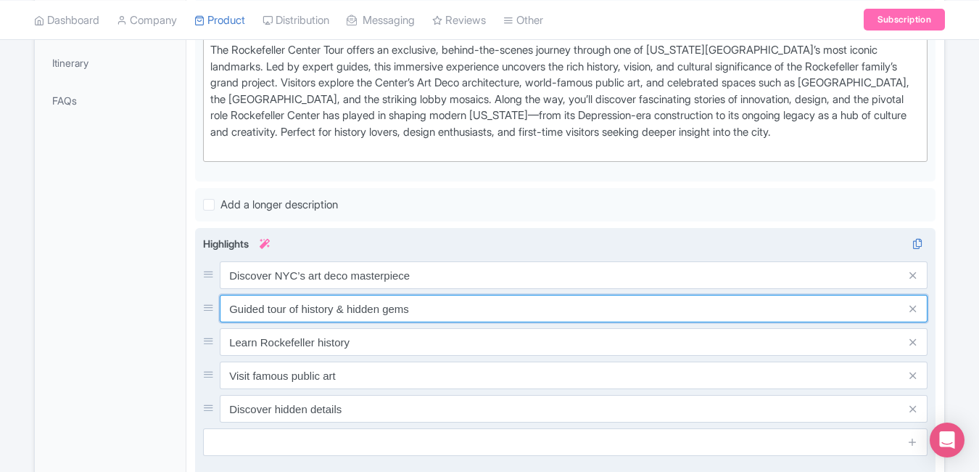
type input "Guided tour of history & hidden gems"
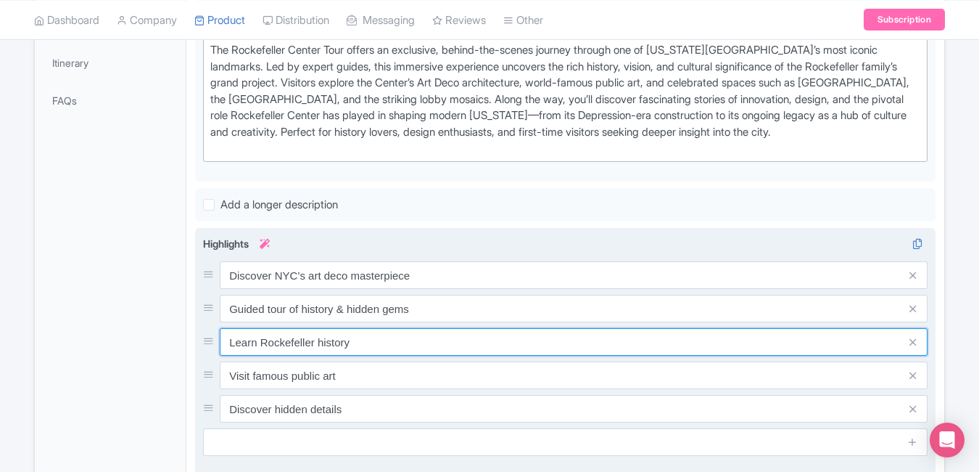
click at [411, 345] on input "Learn Rockefeller history" at bounding box center [574, 342] width 708 height 28
paste input "Visit NBC studios & Radio City Hall"
type input "Visit NBC studios & Radio City Hall"
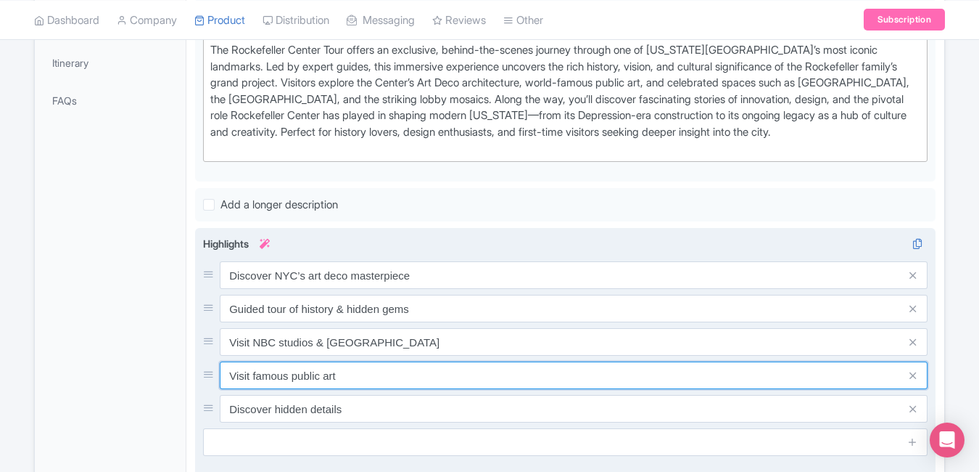
click at [387, 378] on input "Visit famous public art" at bounding box center [574, 375] width 708 height 28
paste input "Learn Rockefeller’s legacy & design"
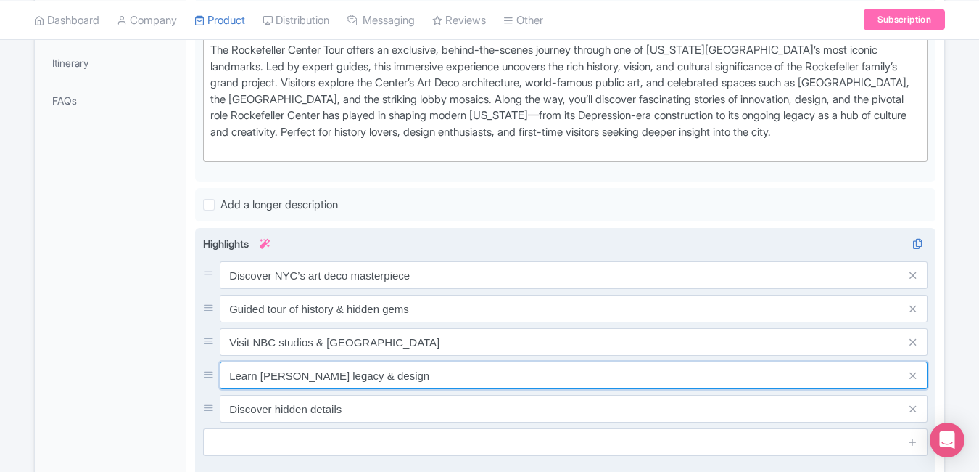
type input "Learn Rockefeller’s legacy & design"
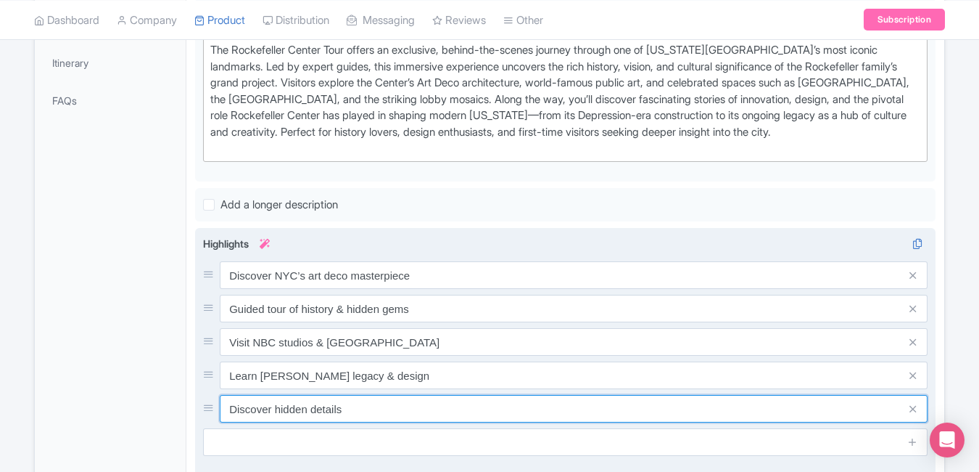
click at [388, 406] on input "Discover hidden details" at bounding box center [574, 409] width 708 height 28
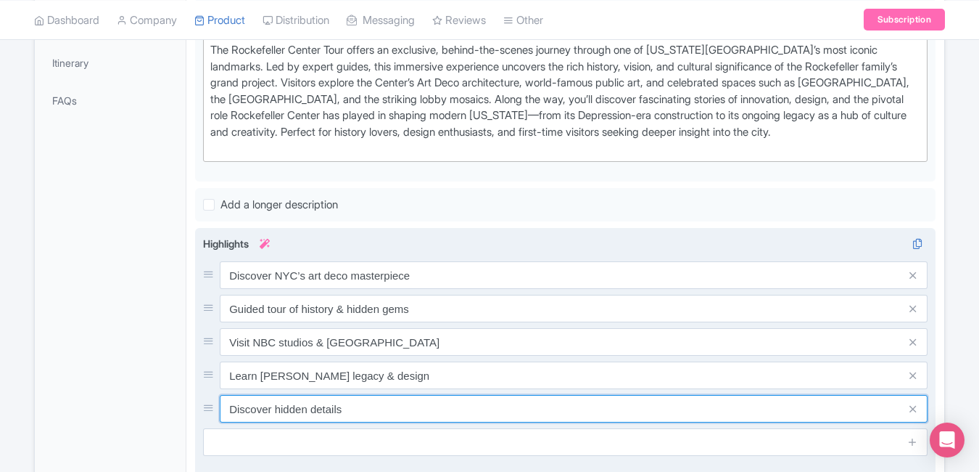
click at [388, 406] on input "Discover hidden details" at bounding box center [574, 409] width 708 height 28
paste input "Combo with Top of the Rock available"
type input "Combo with Top of the Rock available"
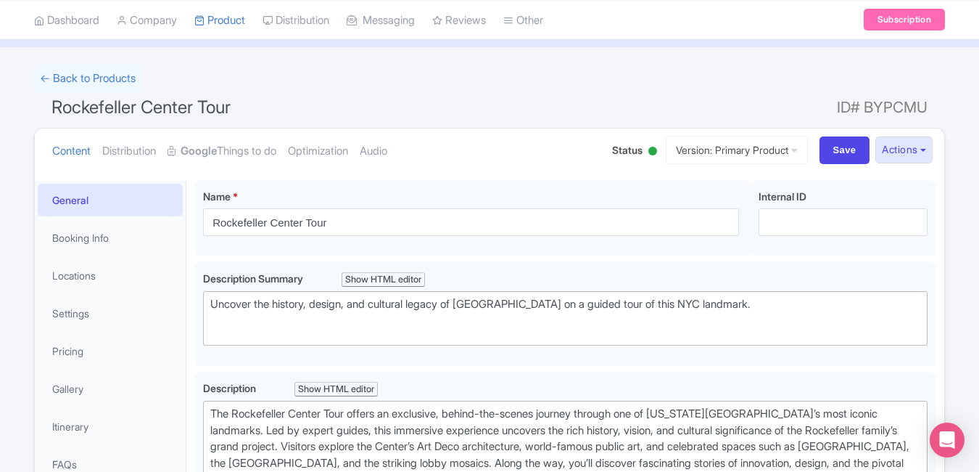
scroll to position [0, 0]
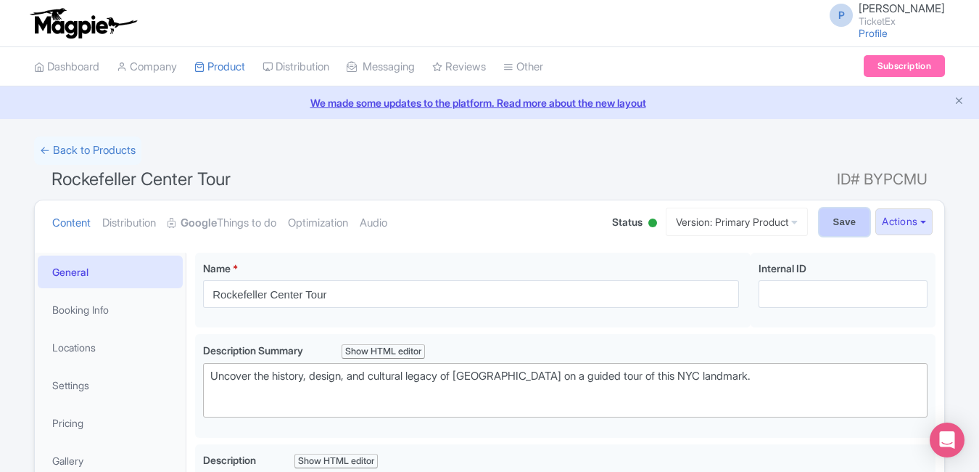
click at [828, 221] on input "Save" at bounding box center [845, 222] width 51 height 28
type input "Saving..."
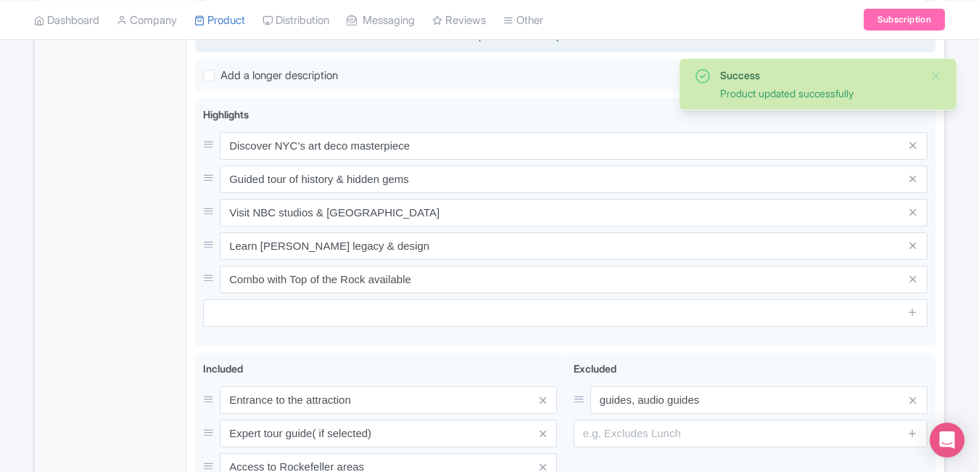
type trix-editor "<div>The Rockefeller Center Tour offers an exclusive, behind-the-scenes journey…"
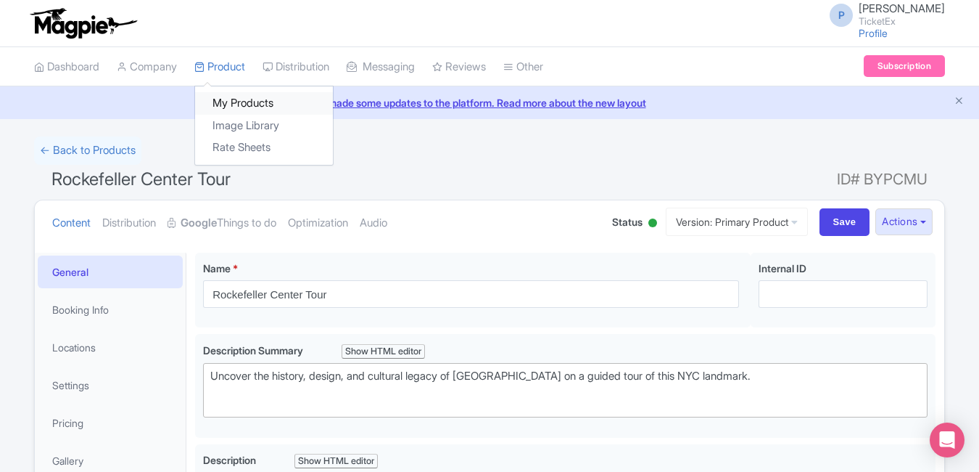
click at [261, 112] on link "My Products" at bounding box center [264, 103] width 138 height 22
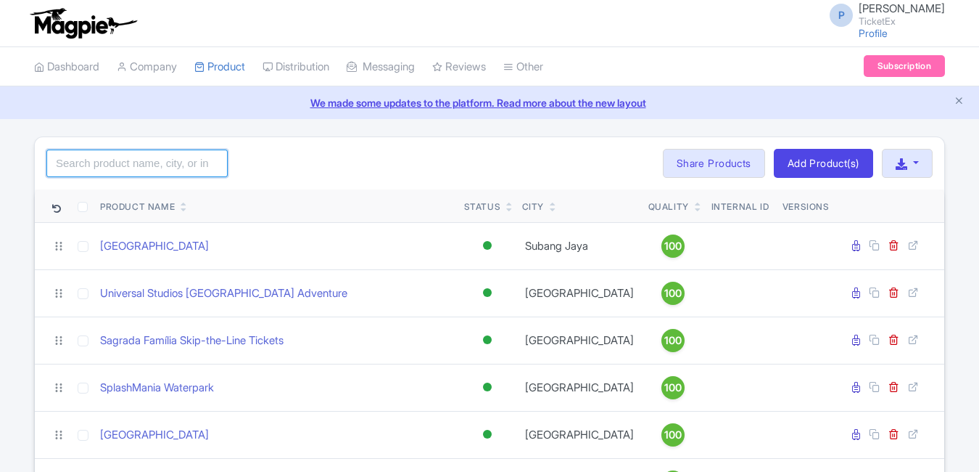
click at [216, 160] on input "search" at bounding box center [136, 163] width 181 height 28
type input "van g"
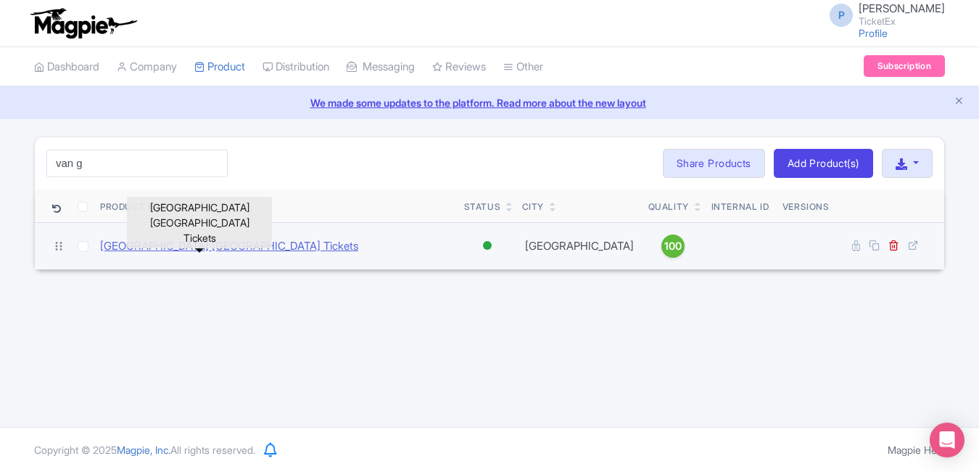
click at [298, 241] on link "[GEOGRAPHIC_DATA] [GEOGRAPHIC_DATA] Tickets" at bounding box center [229, 246] width 258 height 17
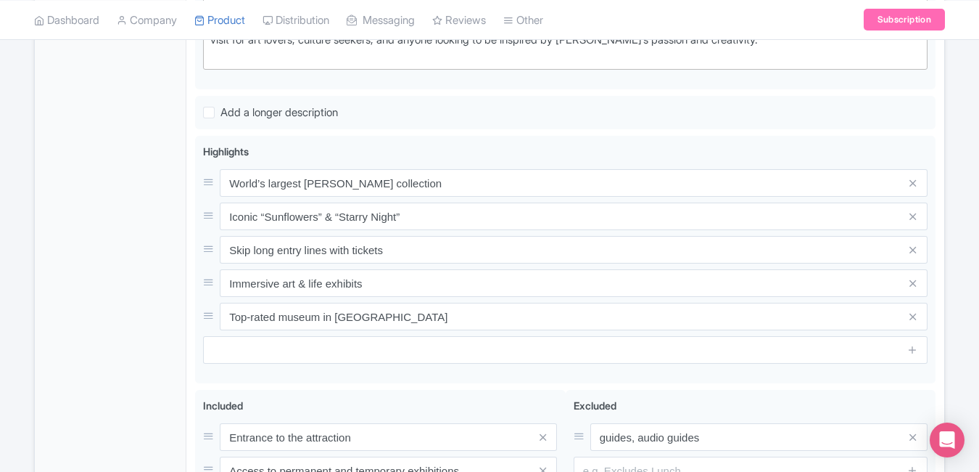
scroll to position [526, 0]
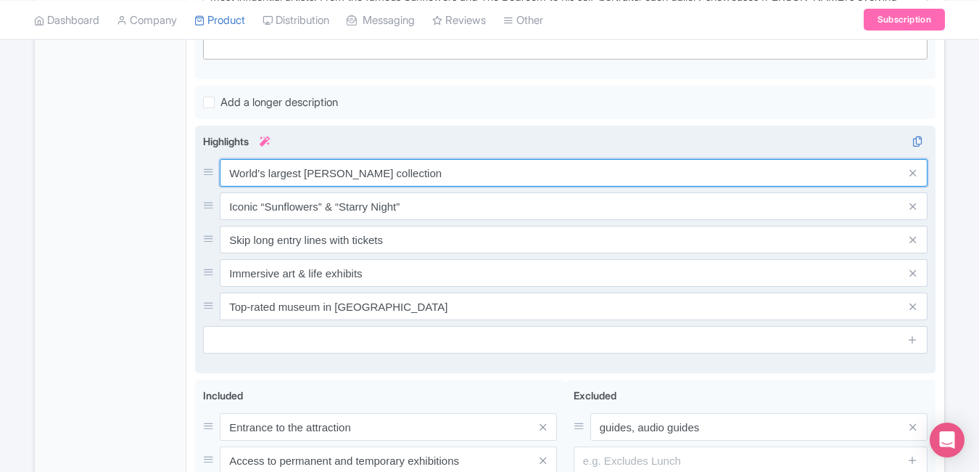
click at [451, 173] on input "World’s largest Van Gogh collection" at bounding box center [574, 173] width 708 height 28
paste input "art"
click at [440, 167] on input "World’s largest Van Gogh art collection" at bounding box center [574, 173] width 708 height 28
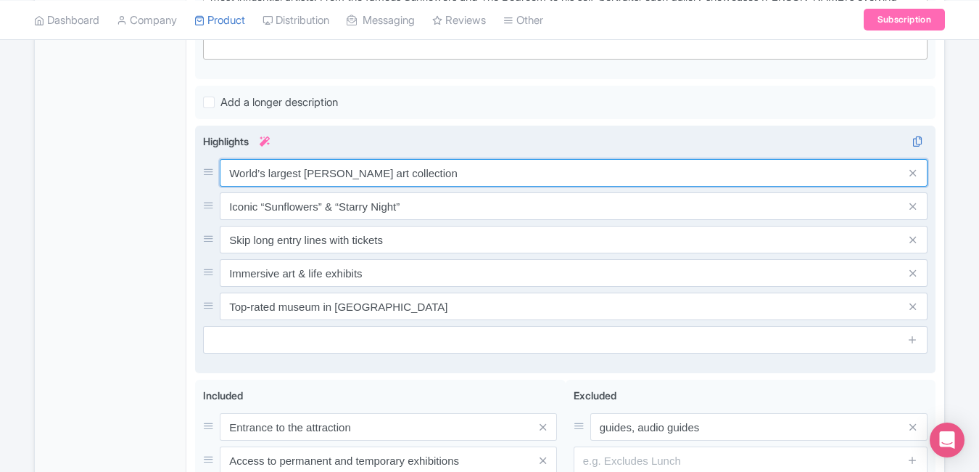
click at [440, 167] on input "World’s largest Van Gogh art collection" at bounding box center [574, 173] width 708 height 28
click at [424, 172] on input "World’s largest Van Gogh art collection" at bounding box center [574, 173] width 708 height 28
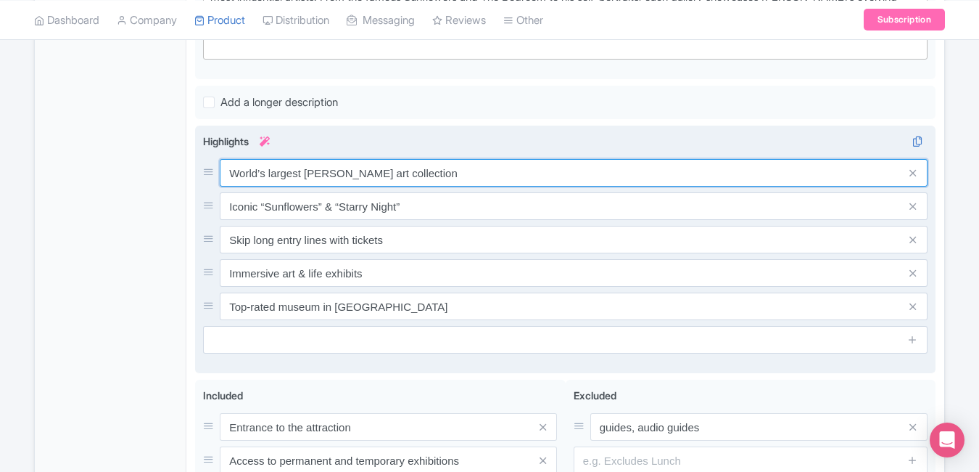
click at [424, 172] on input "World’s largest Van Gogh art collection" at bounding box center [574, 173] width 708 height 28
paste input "Explore 200+ iconic paintings & sketches"
type input "Explore 200+ iconic paintings & sketches"
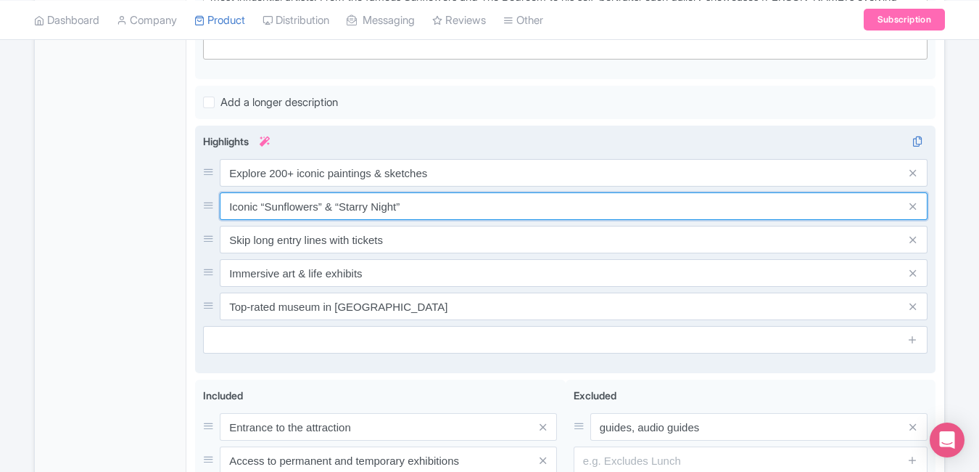
click at [409, 202] on input "Iconic “Sunflowers” & “Starry Night”" at bounding box center [574, 206] width 708 height 28
paste input "World’s largest Van Gogh art collection"
type input "World’s largest Van Gogh art collection"
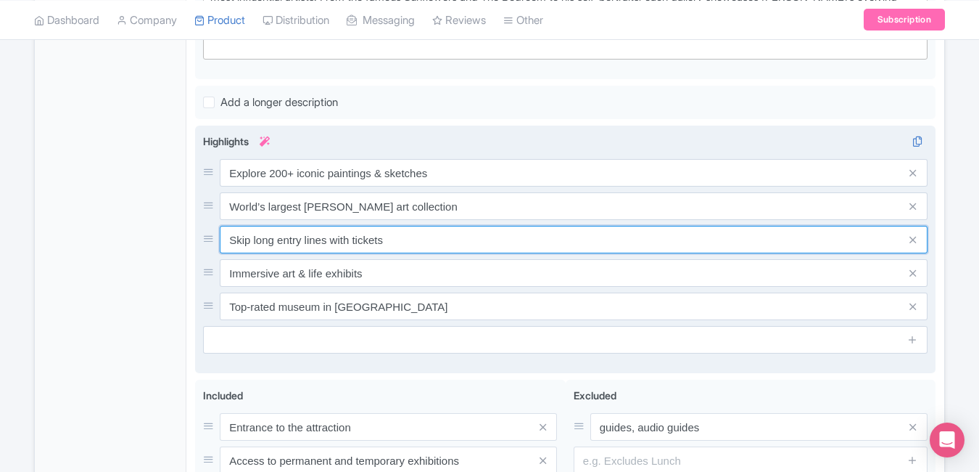
click at [382, 232] on input "Skip long entry lines with tickets" at bounding box center [574, 240] width 708 height 28
click at [431, 238] on input "Skip long entry lines with tickets" at bounding box center [574, 240] width 708 height 28
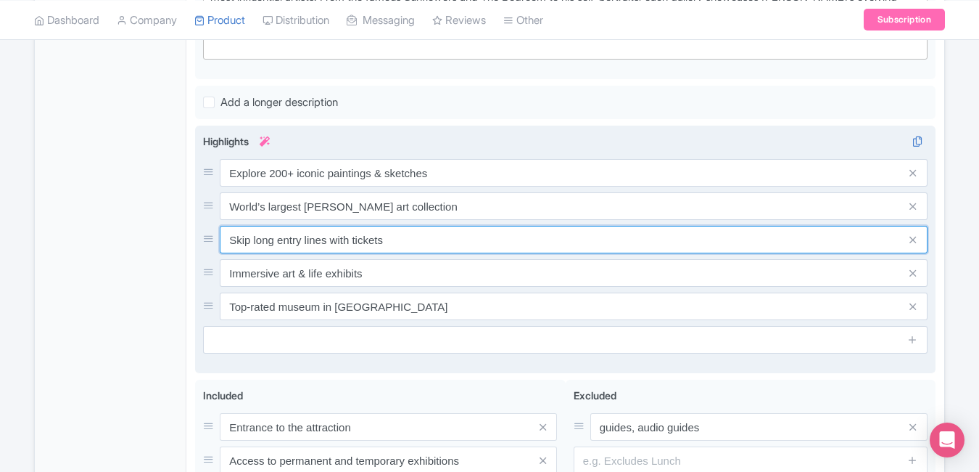
paste input "-the-line with instant mobile ticket"
type input "Skip-the-line with instant mobile ticket"
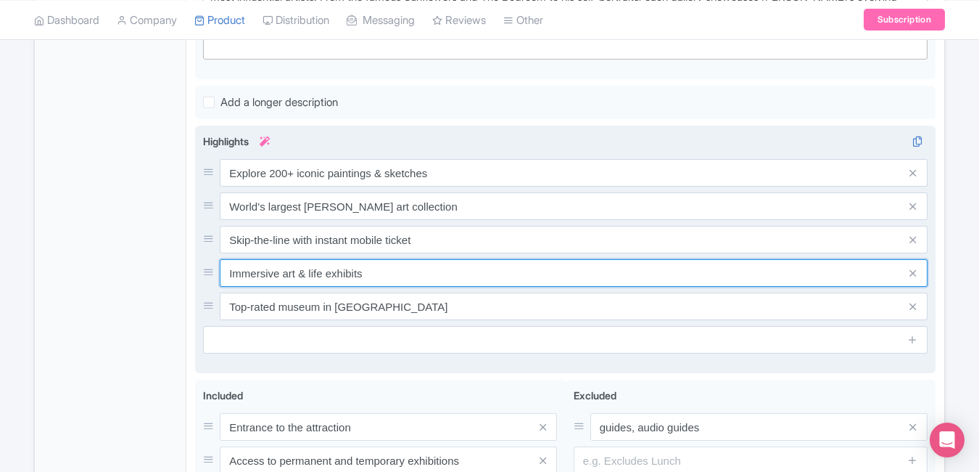
click at [414, 268] on input "Immersive art & life exhibits" at bounding box center [574, 273] width 708 height 28
paste input "exhibits on artist’s life"
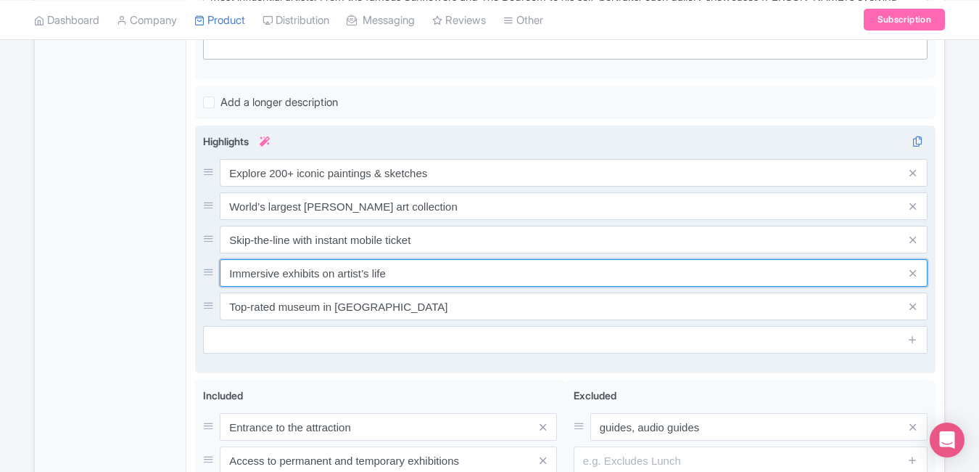
type input "Immersive exhibits on artist’s life"
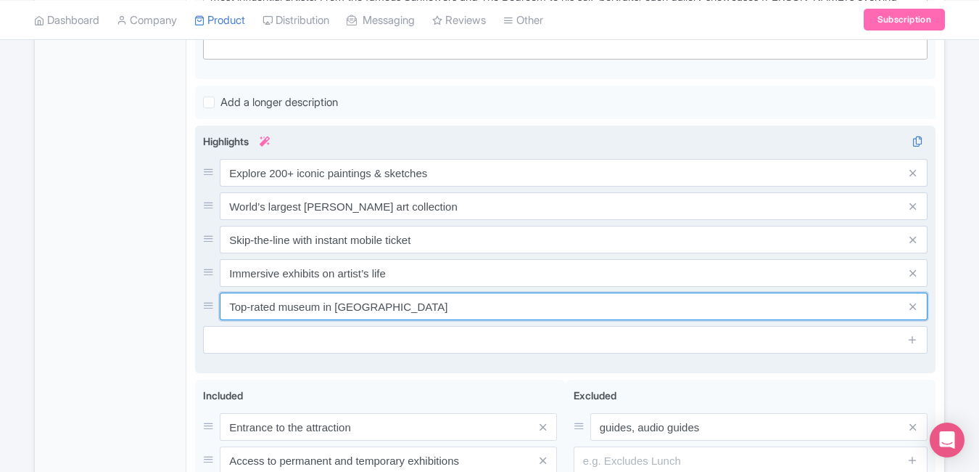
click at [426, 300] on input "Top-rated museum in Amsterdam" at bounding box center [574, 306] width 708 height 28
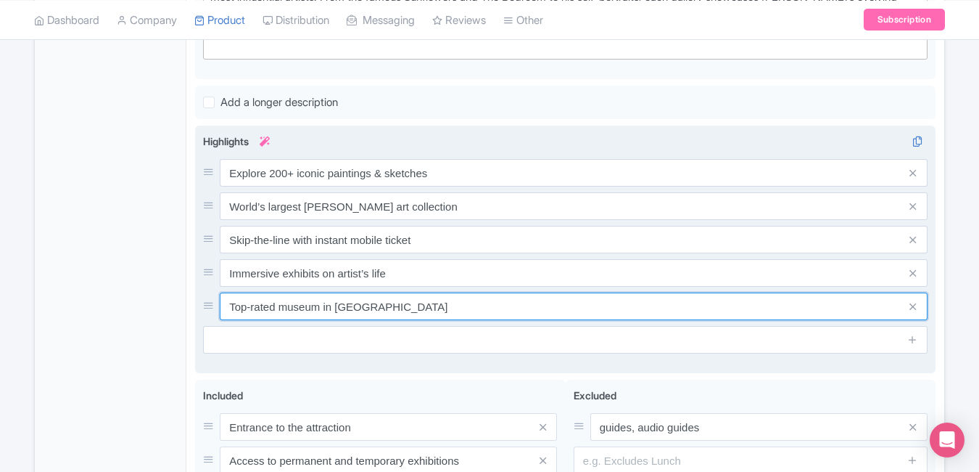
paste input "Located in Amsterdam’s Museumplein hub"
type input "Located in Amsterdam’s Museumplein hub"
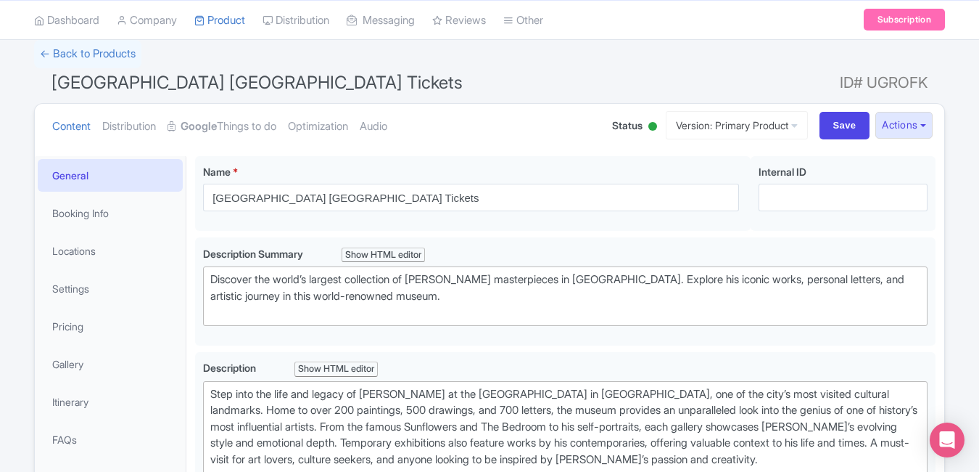
scroll to position [0, 0]
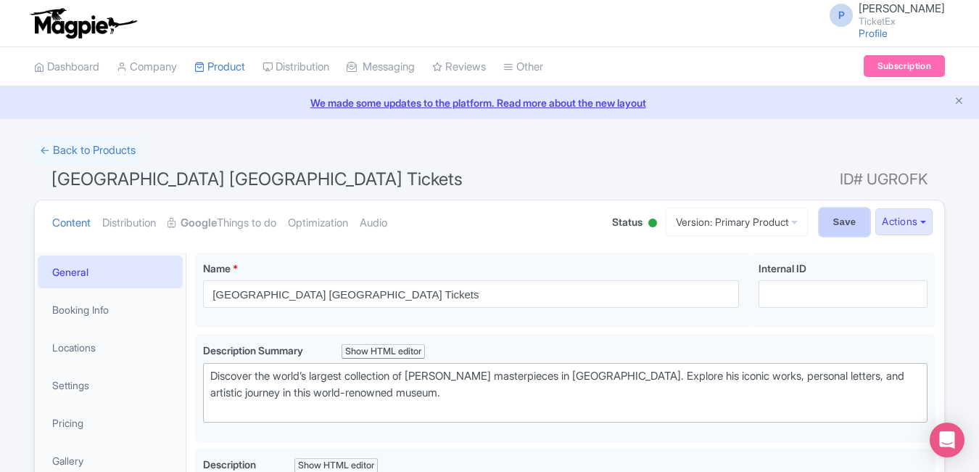
click at [834, 225] on input "Save" at bounding box center [845, 222] width 51 height 28
type input "Saving..."
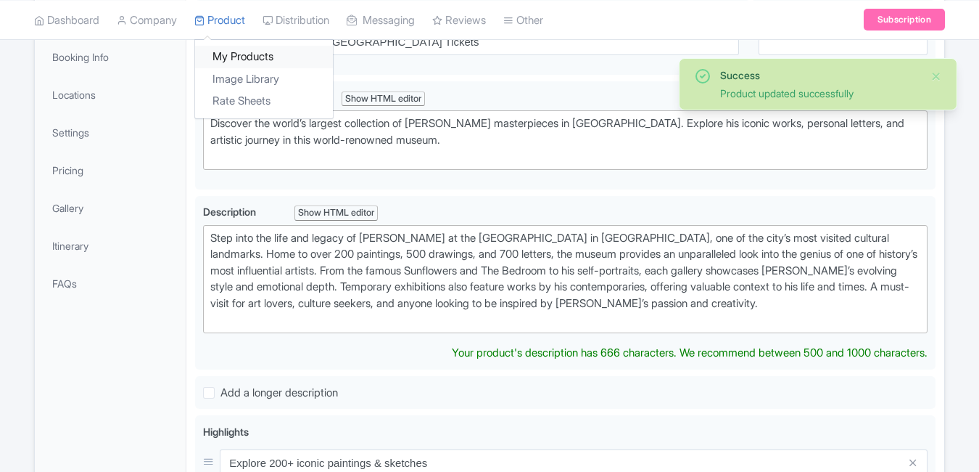
scroll to position [252, 0]
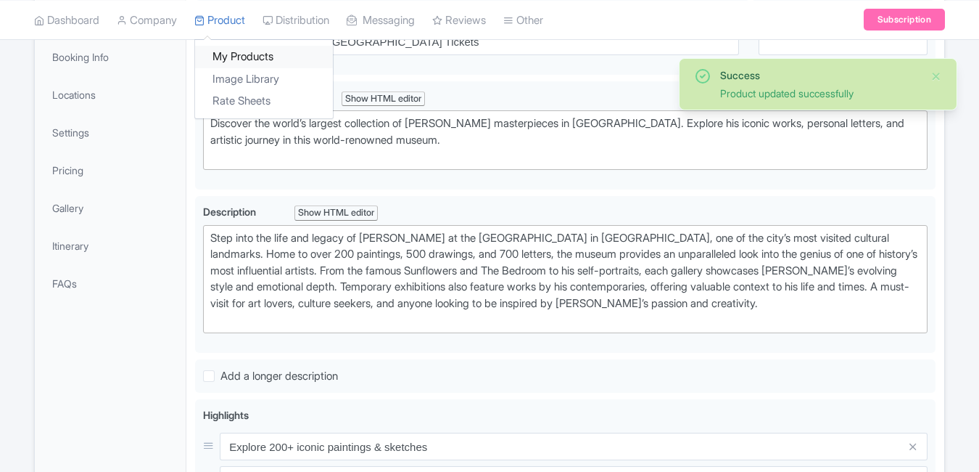
click at [236, 62] on link "My Products" at bounding box center [264, 57] width 138 height 22
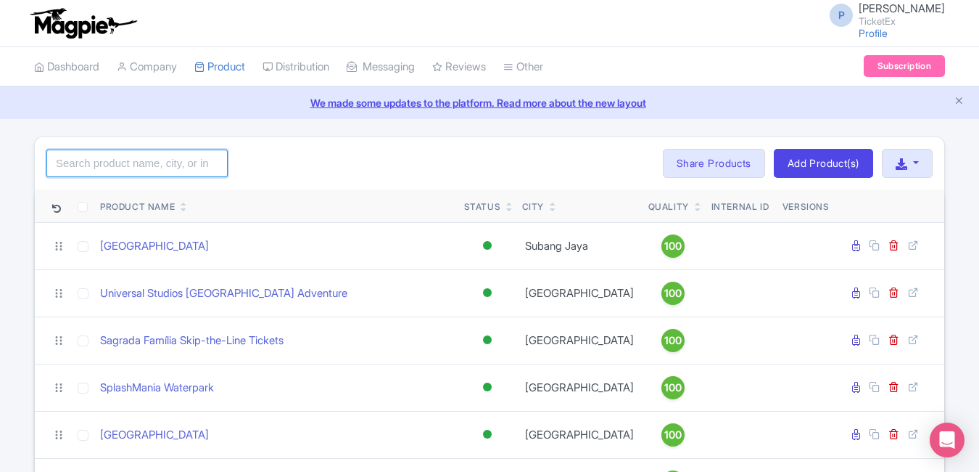
click at [167, 168] on input "search" at bounding box center [136, 163] width 181 height 28
type input "rise"
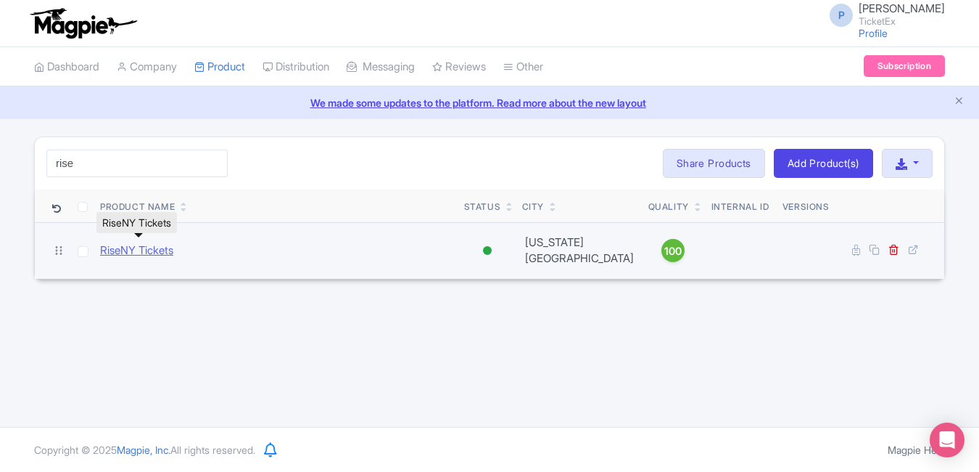
click at [140, 247] on link "RiseNY Tickets" at bounding box center [136, 250] width 73 height 17
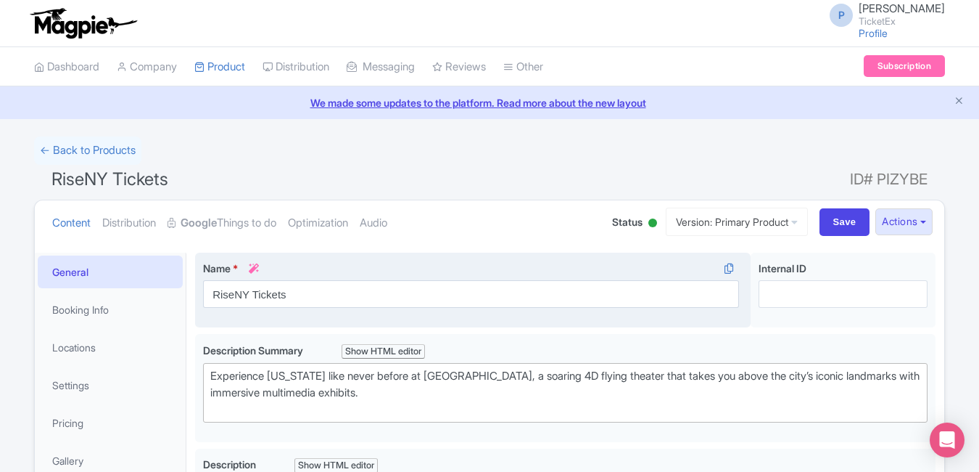
type trix-editor "<div>RiseNY combines museum-style storytelling with an exhilarating flight simu…"
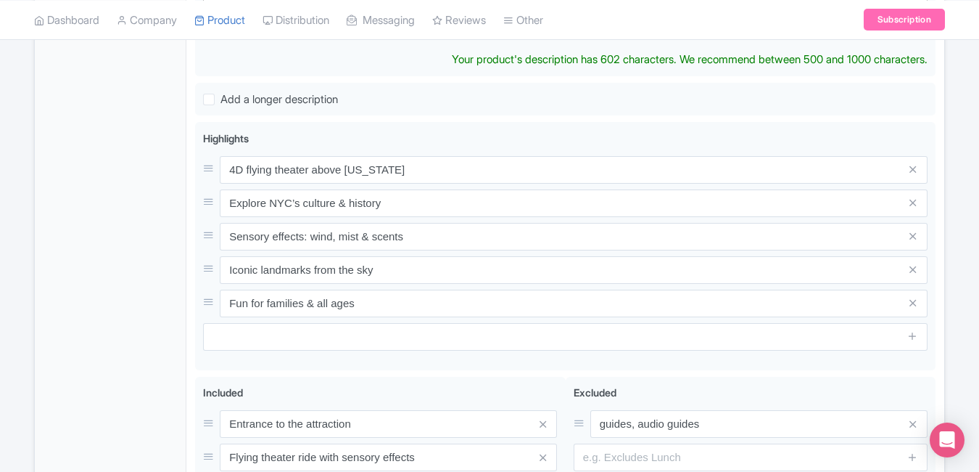
scroll to position [554, 0]
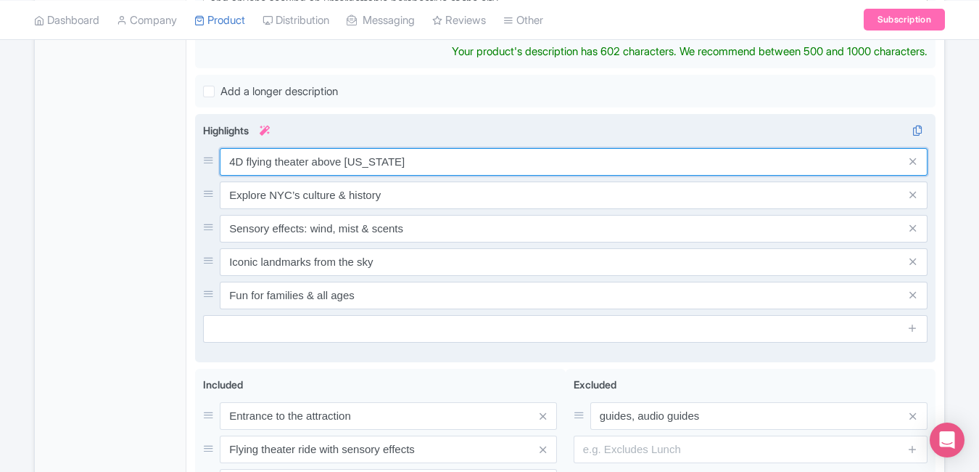
click at [470, 161] on div "4D flying theater above New York Explore NYC’s culture & history Sensory effect…" at bounding box center [565, 228] width 725 height 161
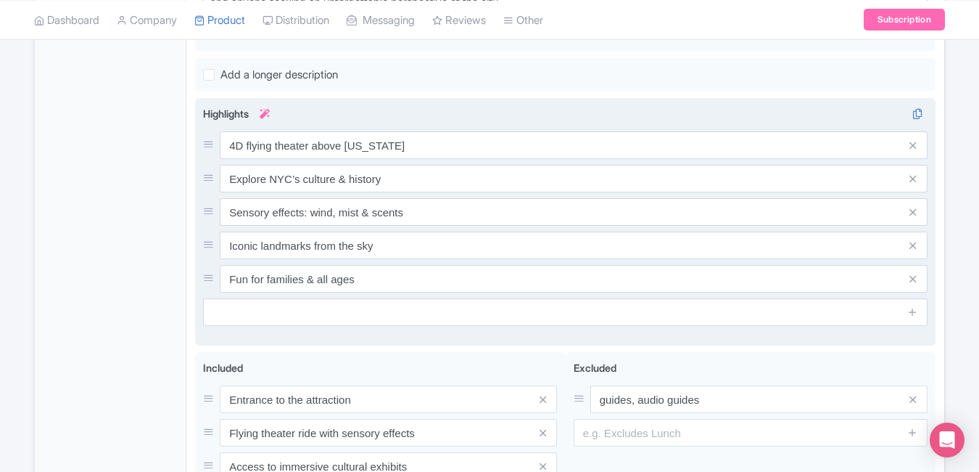
click at [470, 161] on div "4D flying theater above New York Explore NYC’s culture & history Sensory effect…" at bounding box center [565, 211] width 725 height 161
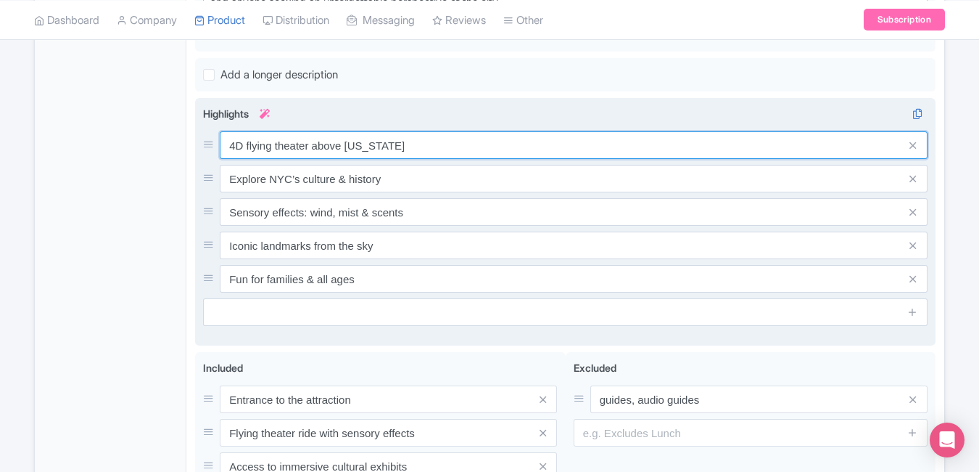
click at [453, 144] on input "4D flying theater above New York" at bounding box center [574, 145] width 708 height 28
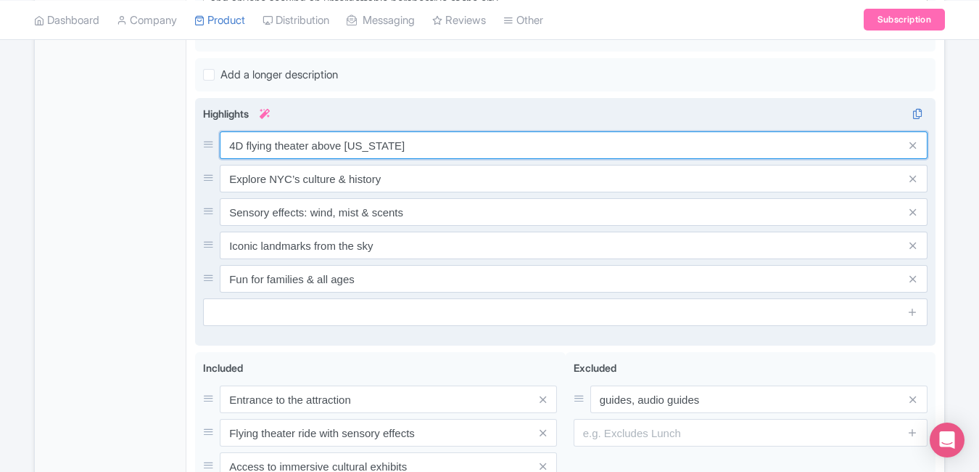
click at [453, 144] on input "4D flying theater above New York" at bounding box center [574, 145] width 708 height 28
paste input "Soar above New York in a 4D flying ride"
type input "Soar above New York in a 4D flying ride"
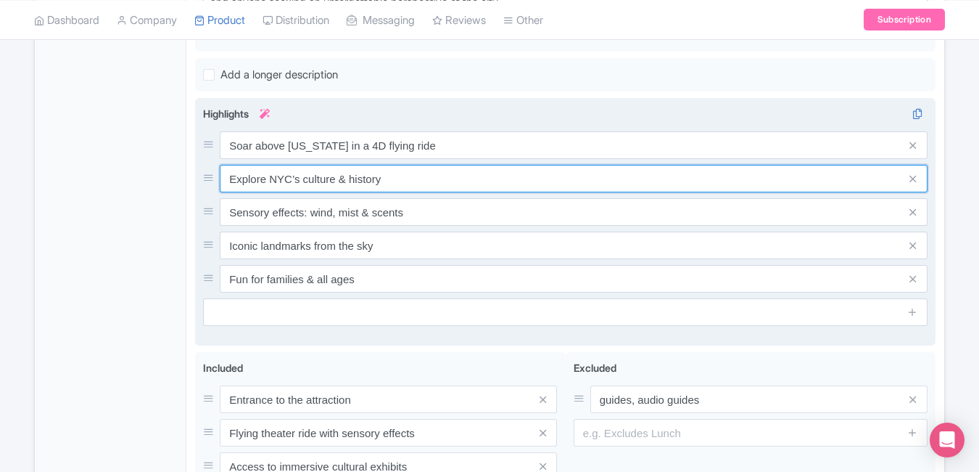
click at [417, 178] on input "Explore NYC’s culture & history" at bounding box center [574, 179] width 708 height 28
paste input "Immersive history through art & film"
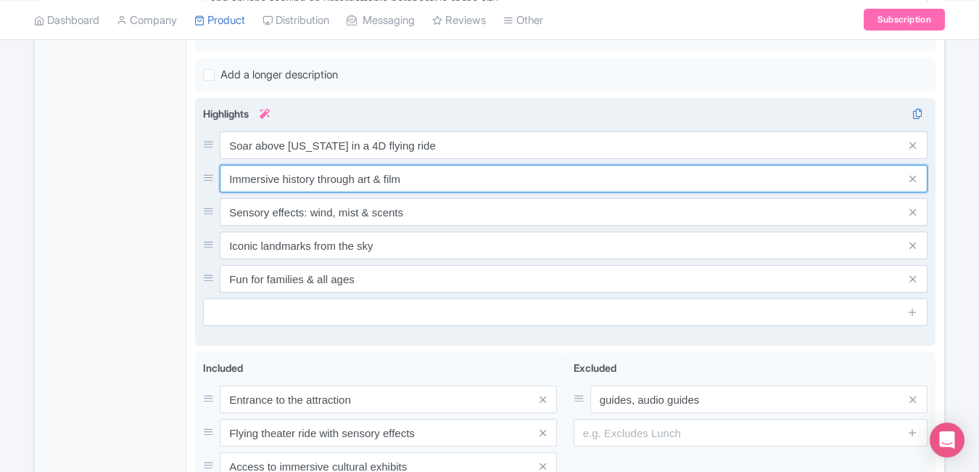
type input "Immersive history through art & film"
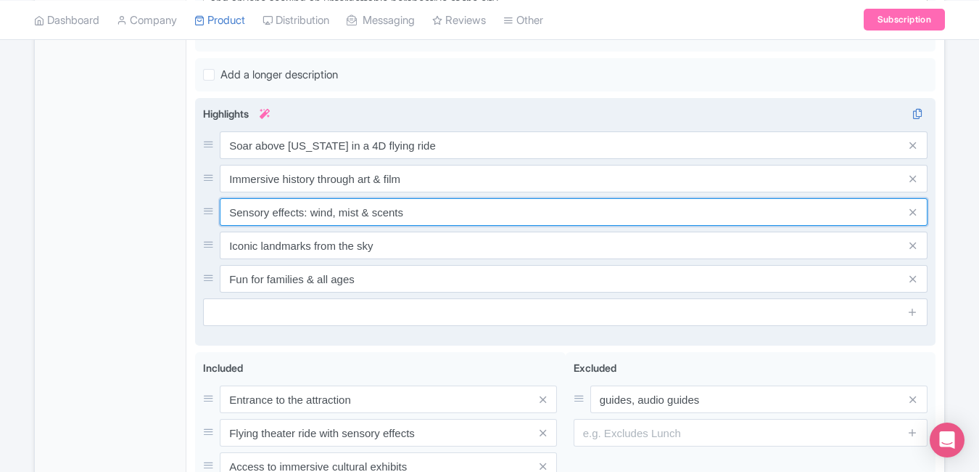
click at [440, 213] on input "Sensory effects: wind, mist & scents" at bounding box center [574, 212] width 708 height 28
paste input "Feel NYC’s skyline like never before"
type input "Feel NYC’s skyline like never before"
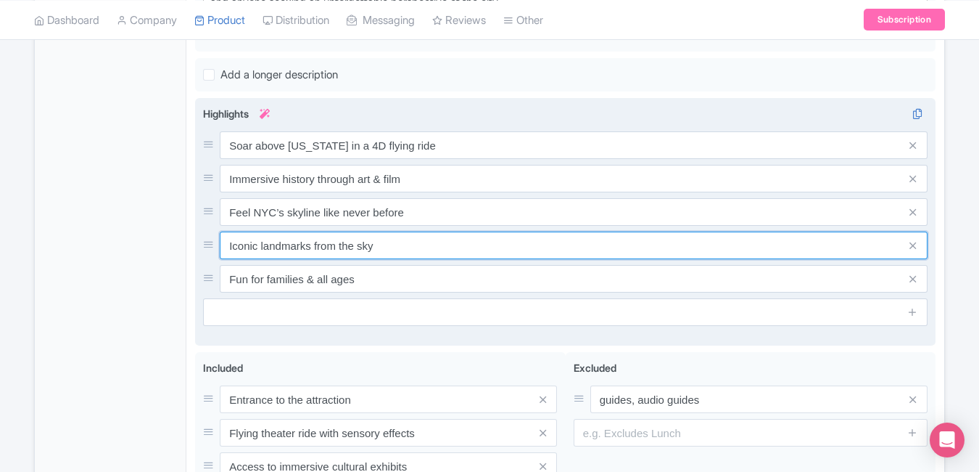
click at [435, 236] on input "Iconic landmarks from the sky" at bounding box center [574, 245] width 708 height 28
paste input "Perfect blend of museum + attraction"
type input "Perfect blend of museum + attraction"
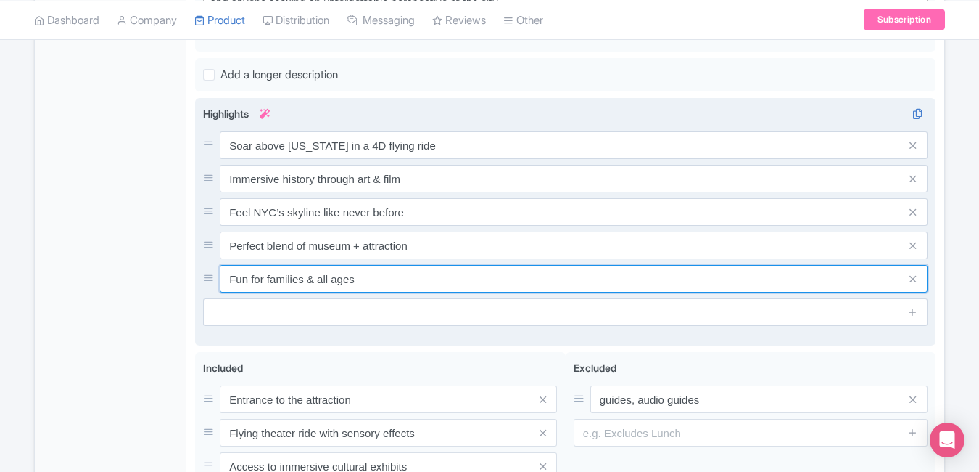
click at [453, 277] on input "Fun for families & all ages" at bounding box center [574, 279] width 708 height 28
paste input "amily-friendly adventure in Times Sq."
type input "Family-friendly adventure in Times Sq."
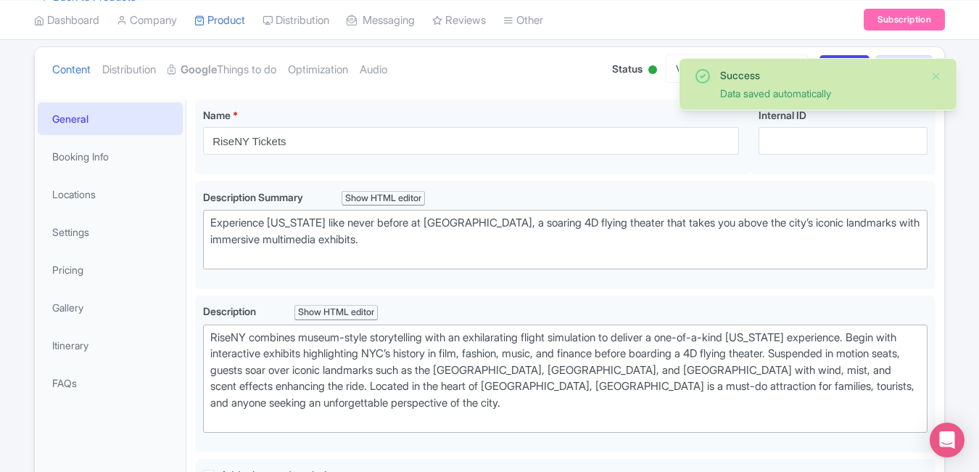
scroll to position [0, 0]
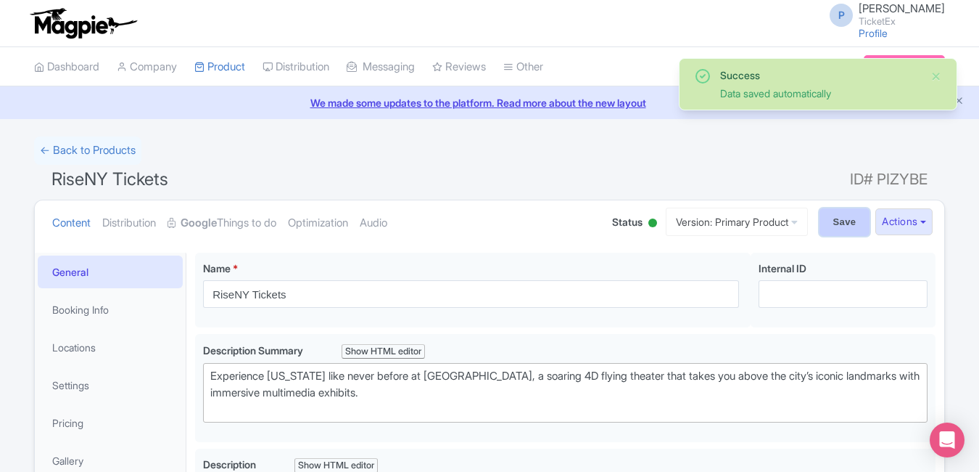
click at [832, 222] on input "Save" at bounding box center [845, 222] width 51 height 28
type input "Saving..."
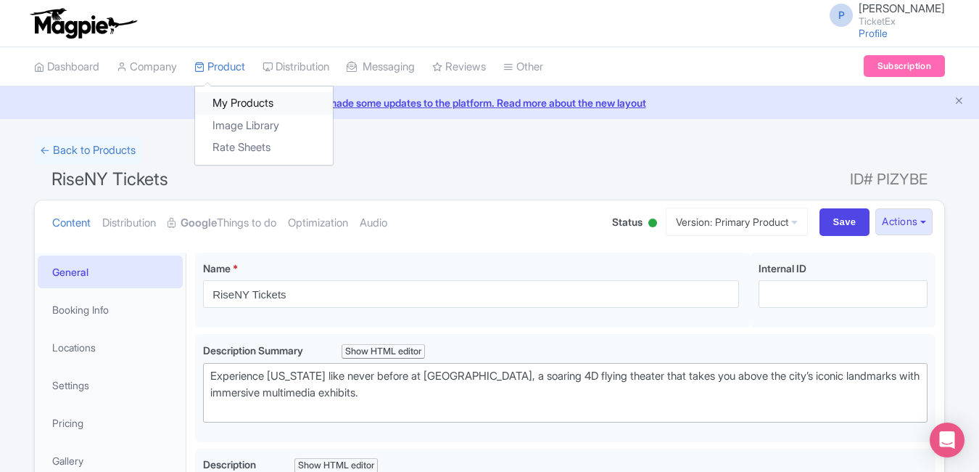
click at [238, 96] on link "My Products" at bounding box center [264, 103] width 138 height 22
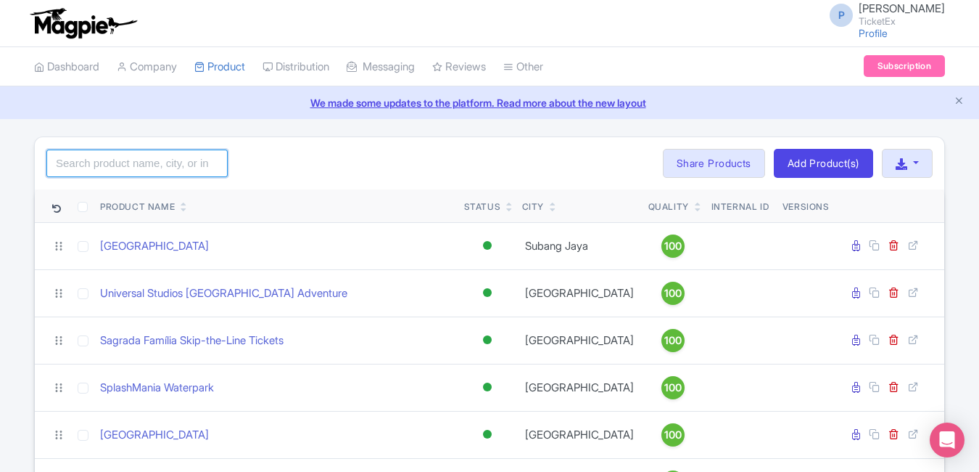
click at [161, 172] on input "search" at bounding box center [136, 163] width 181 height 28
type input "top of"
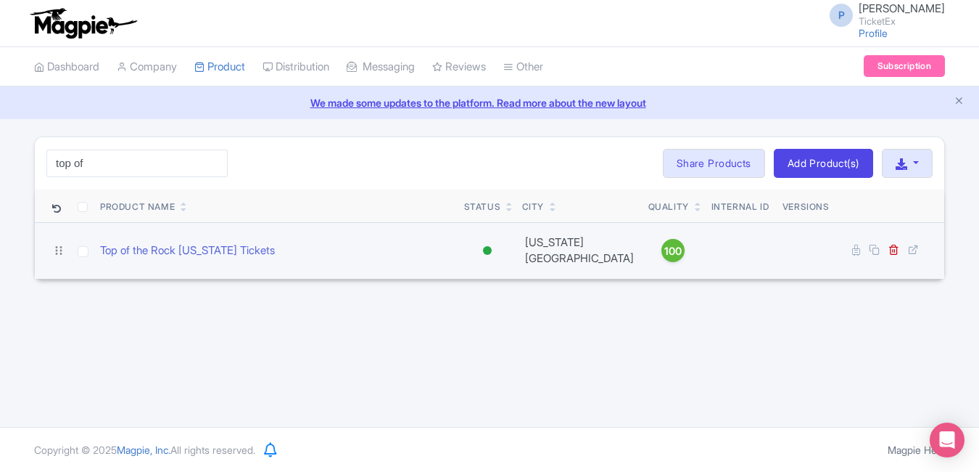
click at [190, 234] on td "Top of the Rock [US_STATE] Tickets" at bounding box center [276, 250] width 364 height 57
click at [189, 242] on link "Top of the Rock [US_STATE] Tickets" at bounding box center [187, 250] width 175 height 17
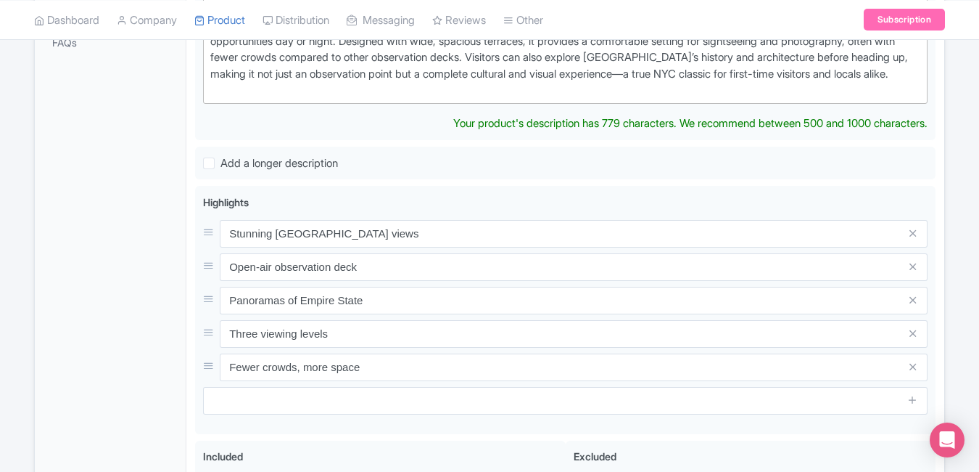
scroll to position [495, 0]
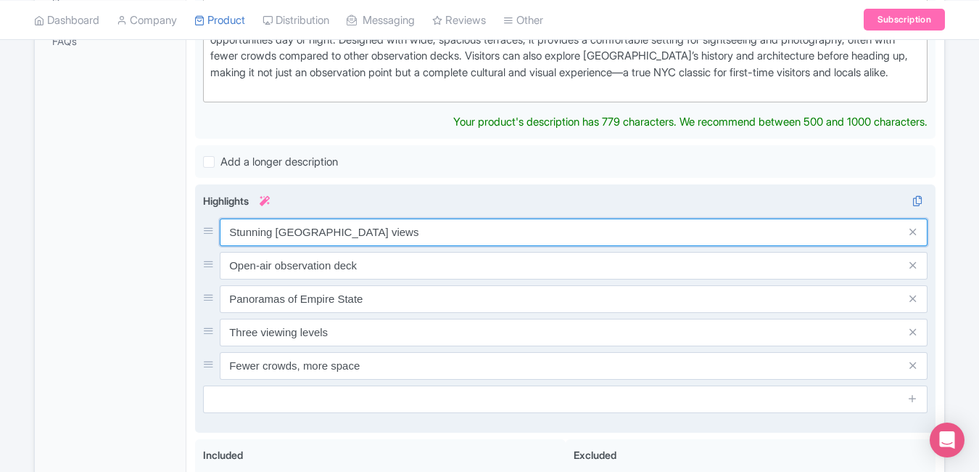
click at [400, 230] on div "Stunning [GEOGRAPHIC_DATA] views Open-air observation deck Panoramas of Empire …" at bounding box center [565, 298] width 725 height 161
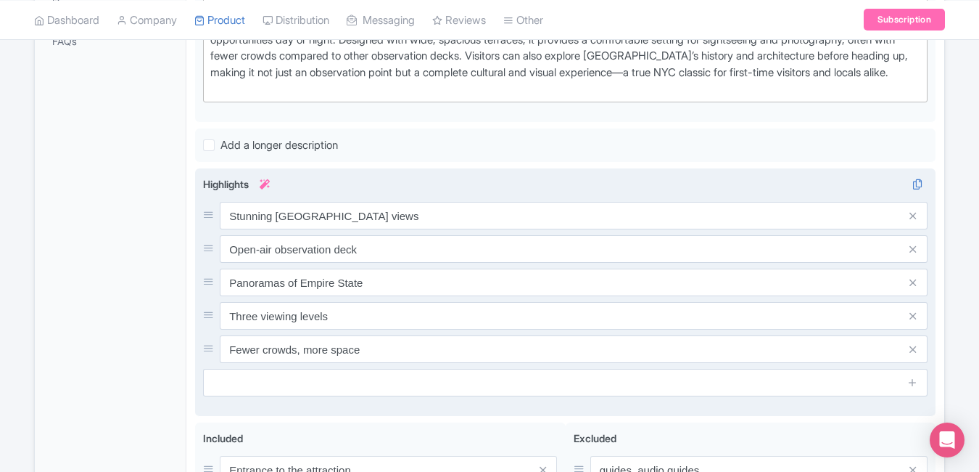
click at [400, 230] on div "Stunning [GEOGRAPHIC_DATA] views Open-air observation deck Panoramas of Empire …" at bounding box center [565, 282] width 725 height 161
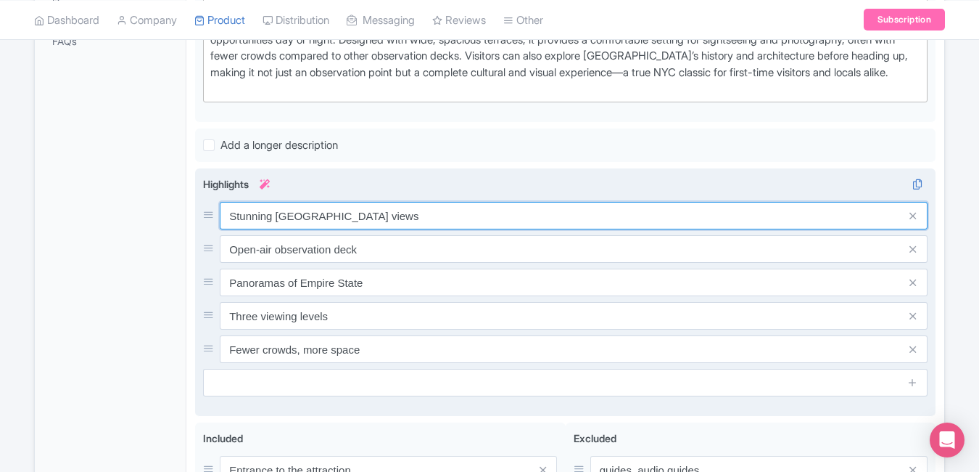
click at [390, 218] on input "Stunning [GEOGRAPHIC_DATA] views" at bounding box center [574, 216] width 708 height 28
click at [390, 218] on input "Stunning Central Park views" at bounding box center [574, 216] width 708 height 28
paste input "360° views of Empire State & NYC skyline"
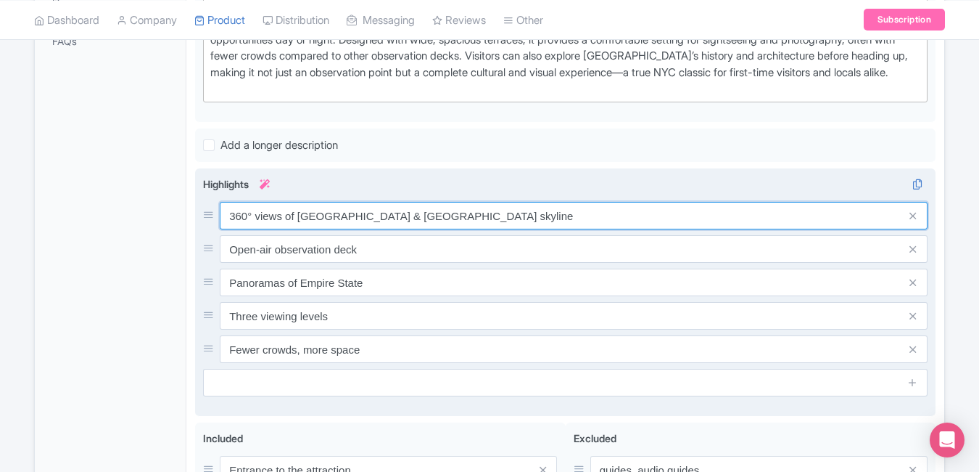
type input "360° views of Empire State & NYC skyline"
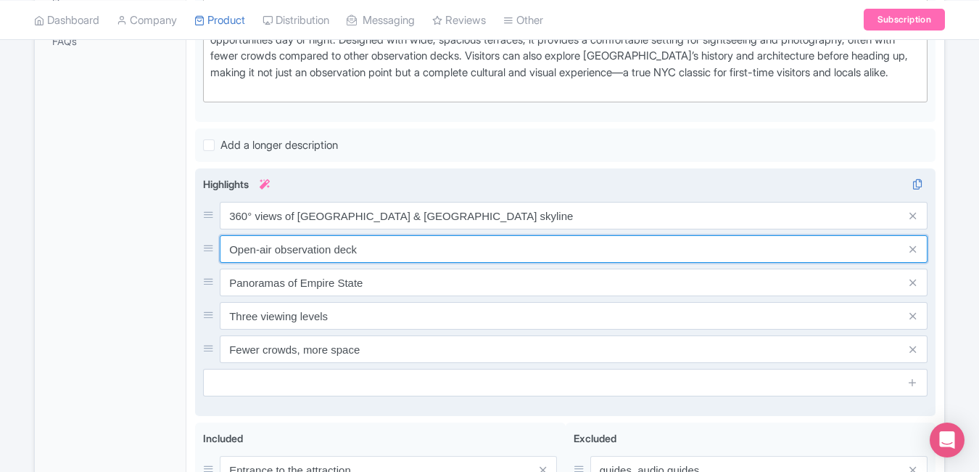
click at [368, 244] on input "Open-air observation deck" at bounding box center [574, 249] width 708 height 28
paste input "Sunrise & sunset experiences available"
type input "Sunrise & sunset experiences available"
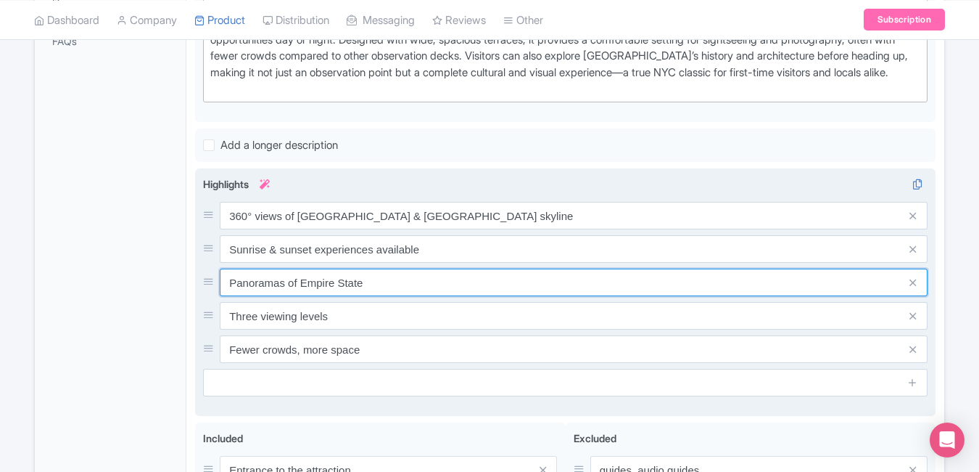
click at [403, 269] on input "Panoramas of Empire State" at bounding box center [574, 282] width 708 height 28
paste input "Glass observation decks on 70th floor"
type input "Glass observation decks on 70th floor"
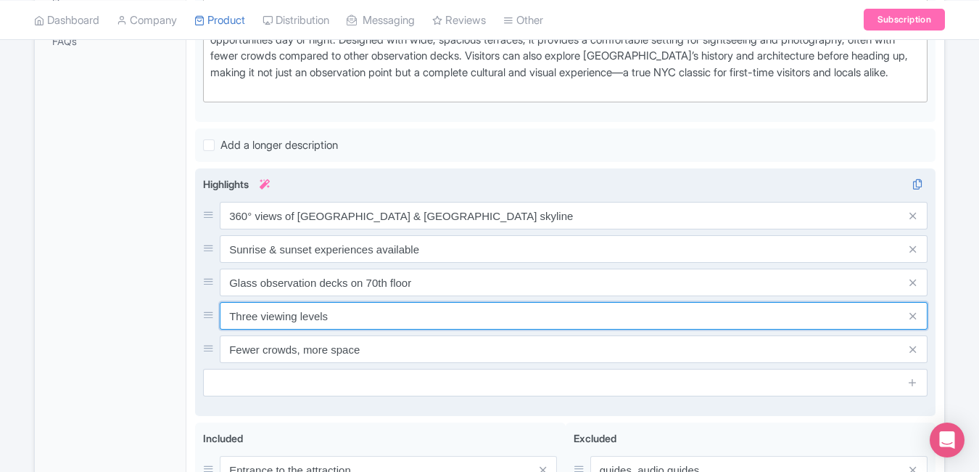
click at [381, 308] on input "Three viewing levels" at bounding box center [574, 316] width 708 height 28
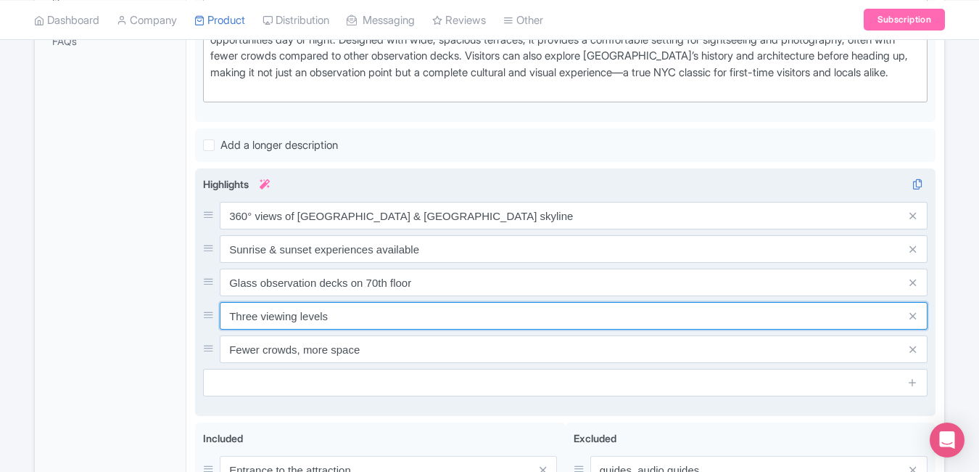
click at [381, 308] on input "Three viewing levels" at bounding box center [574, 316] width 708 height 28
paste input "Skip-the-line entry for fast acces"
type input "Skip-the-line entry for fast access"
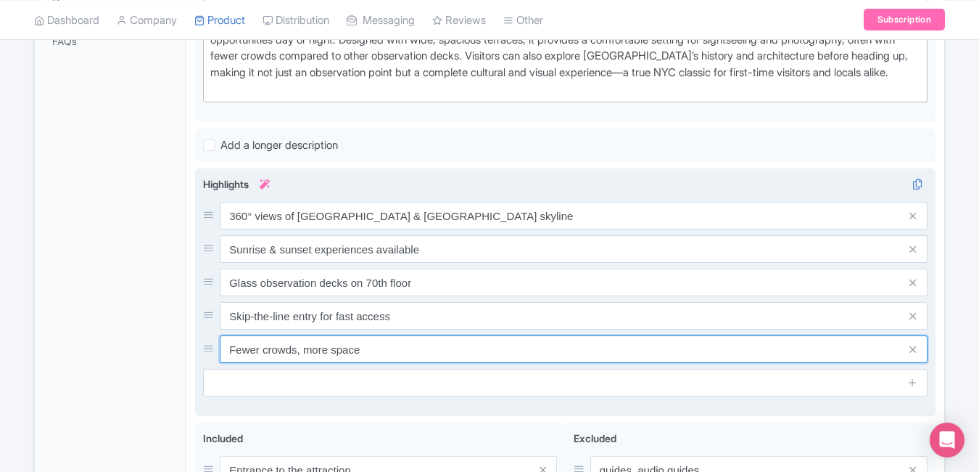
click at [438, 340] on input "Fewer crowds, more space" at bounding box center [574, 349] width 708 height 28
paste input "Must-see NYC attraction day or night"
type input "Must-see NYC attraction day or night"
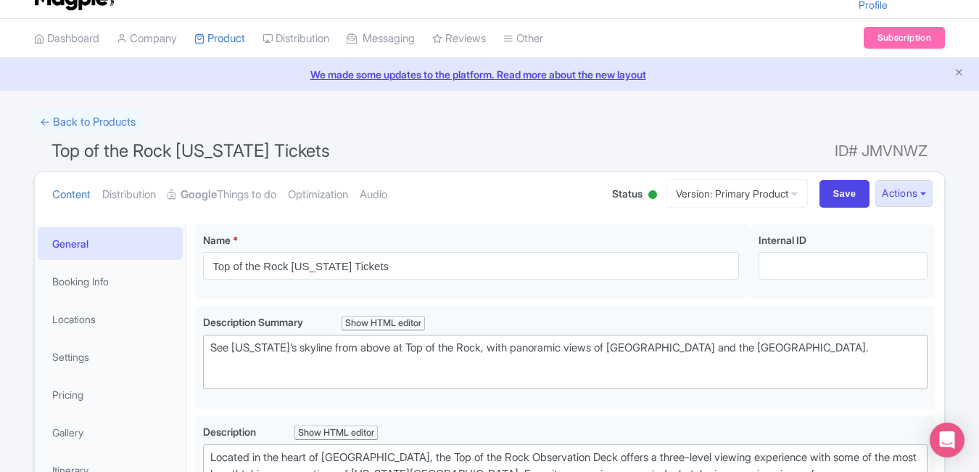
scroll to position [0, 0]
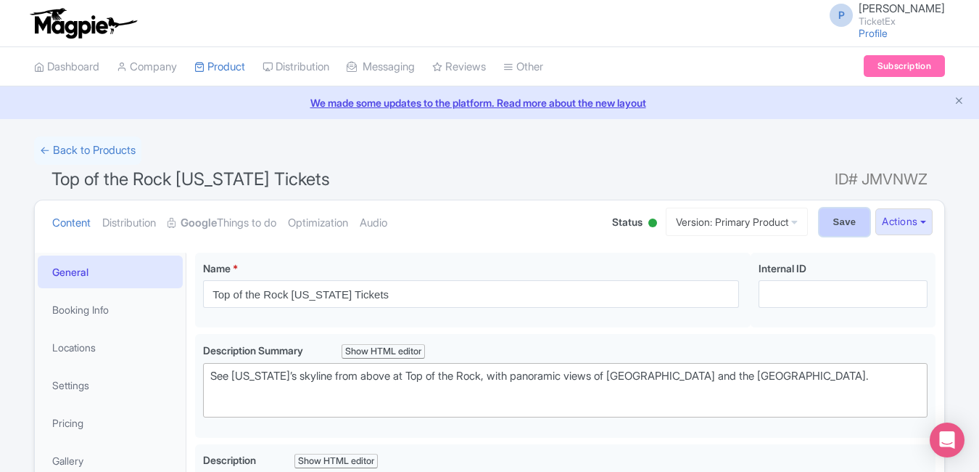
click at [831, 230] on input "Save" at bounding box center [845, 222] width 51 height 28
type input "Saving..."
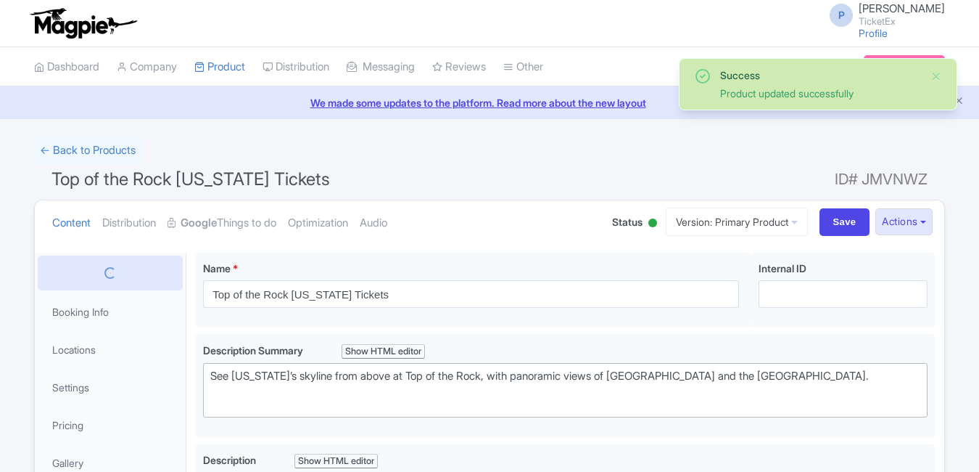
scroll to position [252, 0]
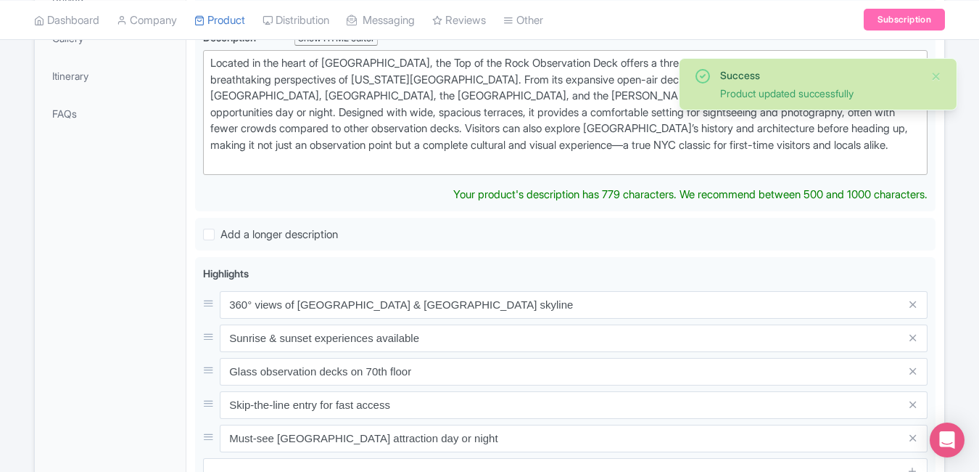
type trix-editor "<div>Located in the heart of [GEOGRAPHIC_DATA], the Top of the Rock Observation…"
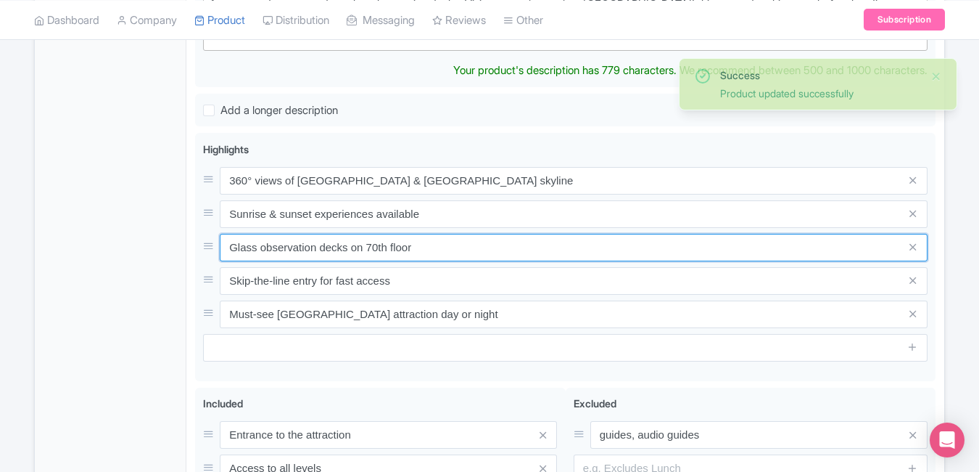
click at [831, 230] on div "360° views of [GEOGRAPHIC_DATA] & NYC skyline Sunrise & sunset experiences avai…" at bounding box center [565, 247] width 725 height 161
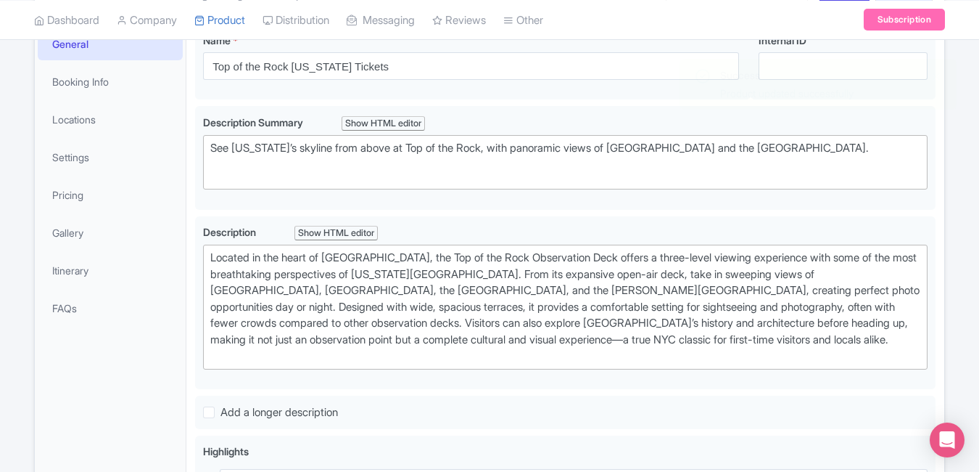
scroll to position [197, 0]
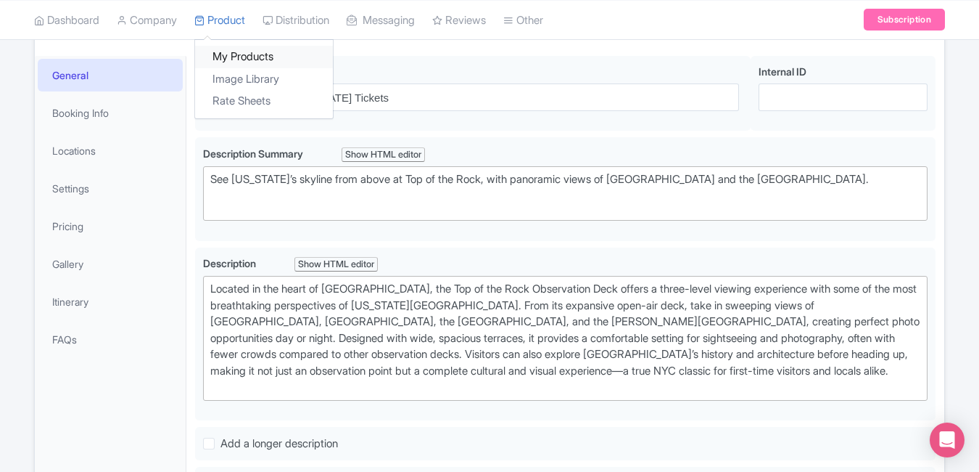
click at [246, 53] on link "My Products" at bounding box center [264, 57] width 138 height 22
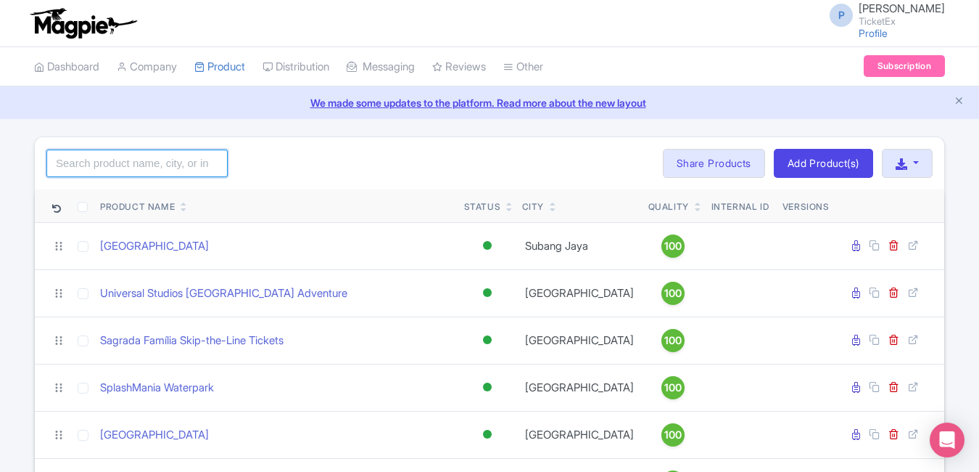
click at [179, 152] on input "search" at bounding box center [136, 163] width 181 height 28
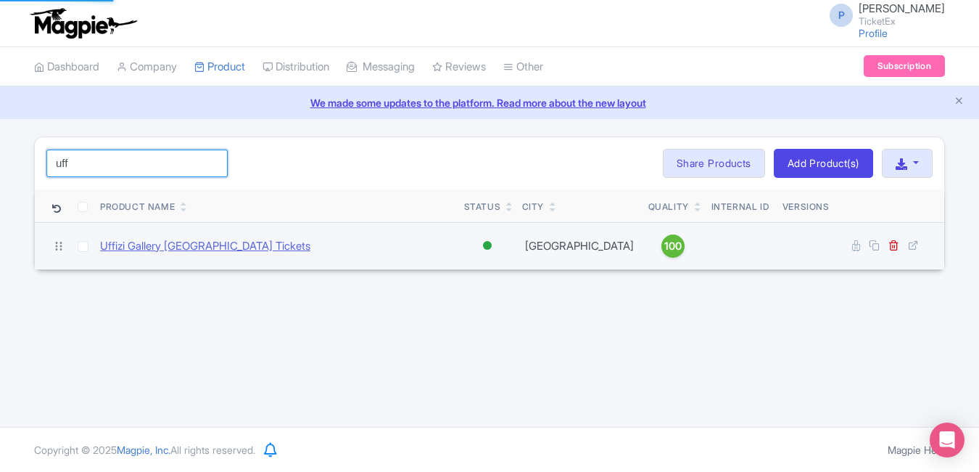
type input "uff"
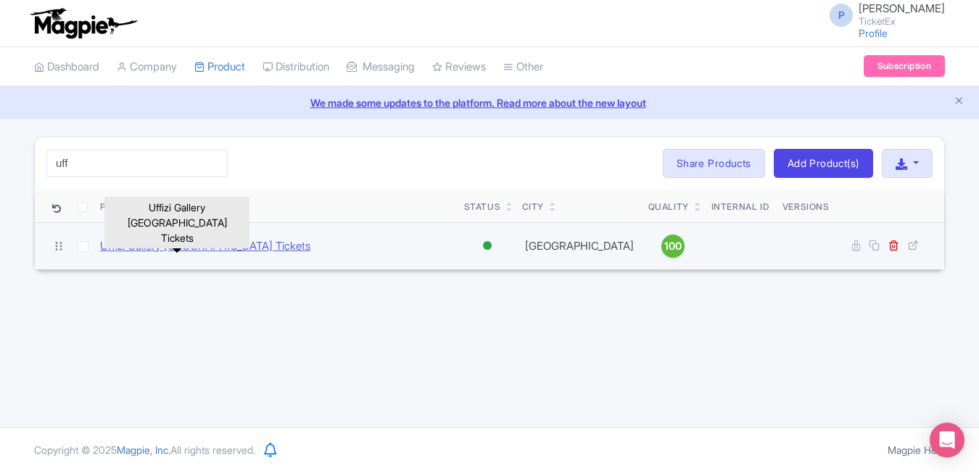
click at [186, 247] on link "Uffizi Gallery [GEOGRAPHIC_DATA] Tickets" at bounding box center [205, 246] width 210 height 17
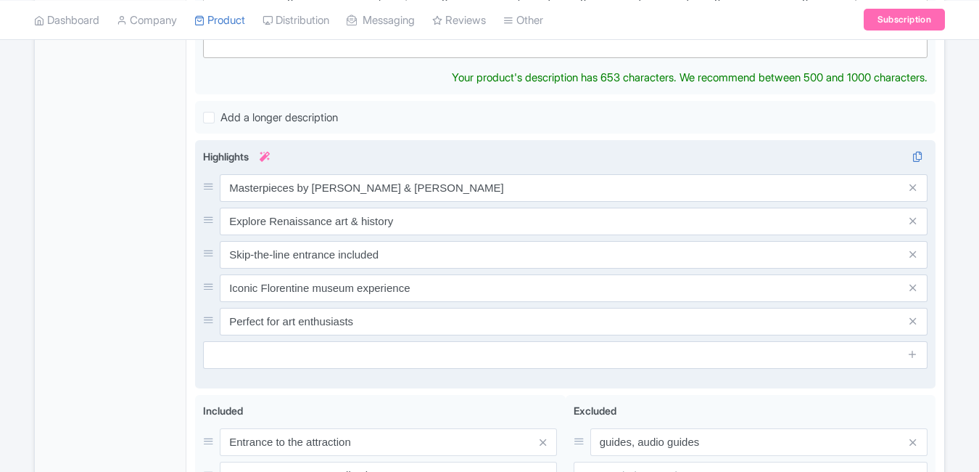
scroll to position [527, 0]
type trix-editor "<div>The [GEOGRAPHIC_DATA] in [GEOGRAPHIC_DATA] is one of the world’s most cele…"
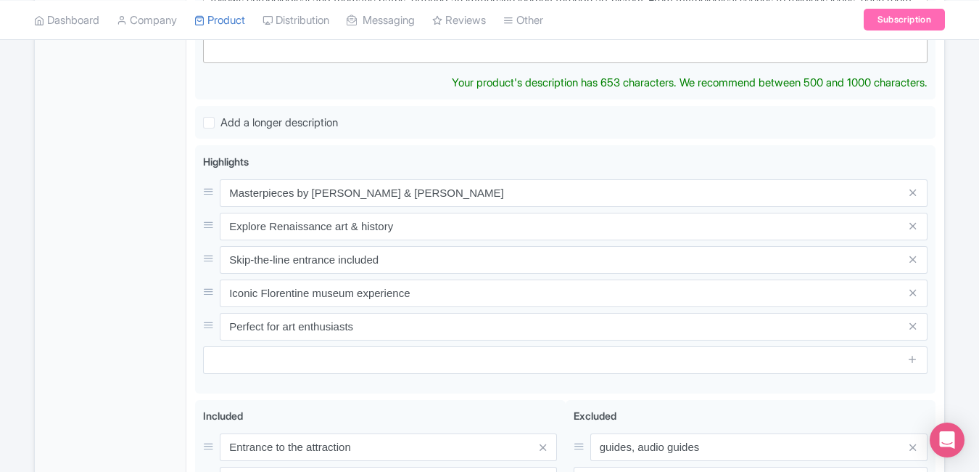
scroll to position [528, 0]
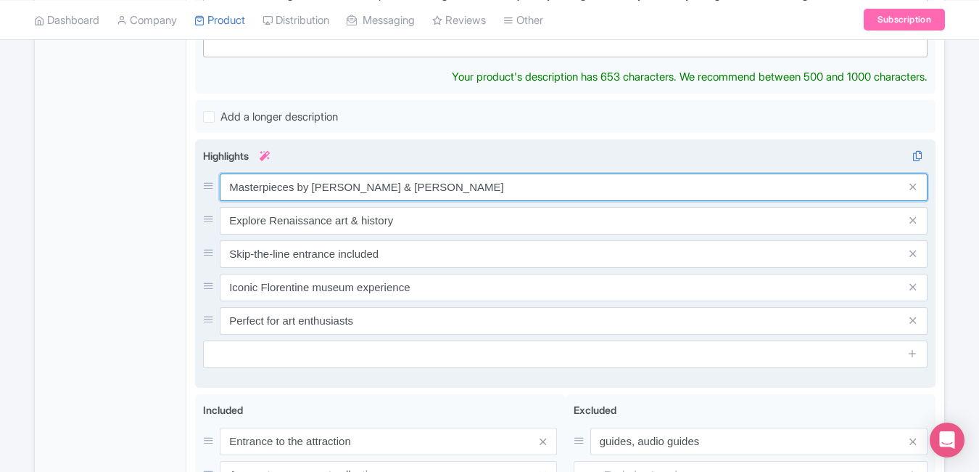
click at [464, 183] on input "Masterpieces by [PERSON_NAME] & [PERSON_NAME]" at bounding box center [574, 187] width 708 height 28
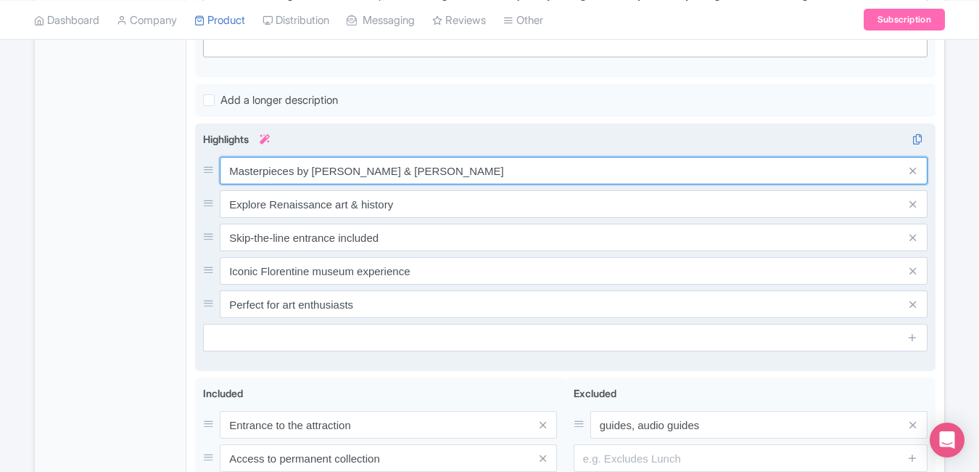
click at [464, 183] on input "Masterpieces by [PERSON_NAME] & [PERSON_NAME]" at bounding box center [574, 171] width 708 height 28
paste input "Explore Renaissance art masterpieces"
type input "Explore Renaissance art masterpieces"
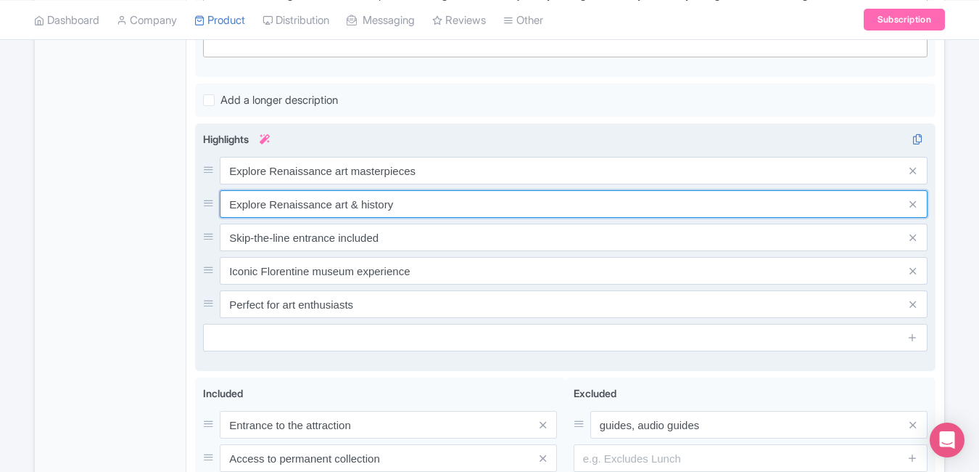
click at [424, 214] on input "Explore Renaissance art & history" at bounding box center [574, 204] width 708 height 28
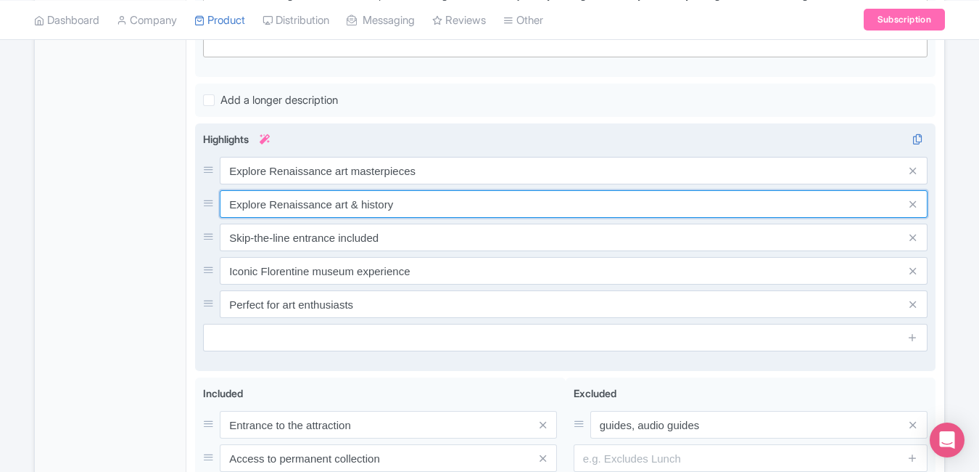
click at [424, 214] on input "Explore Renaissance art & history" at bounding box center [574, 204] width 708 height 28
paste input "See [PERSON_NAME] & Da Vinci originals"
type input "See [PERSON_NAME] & Da Vinci originals"
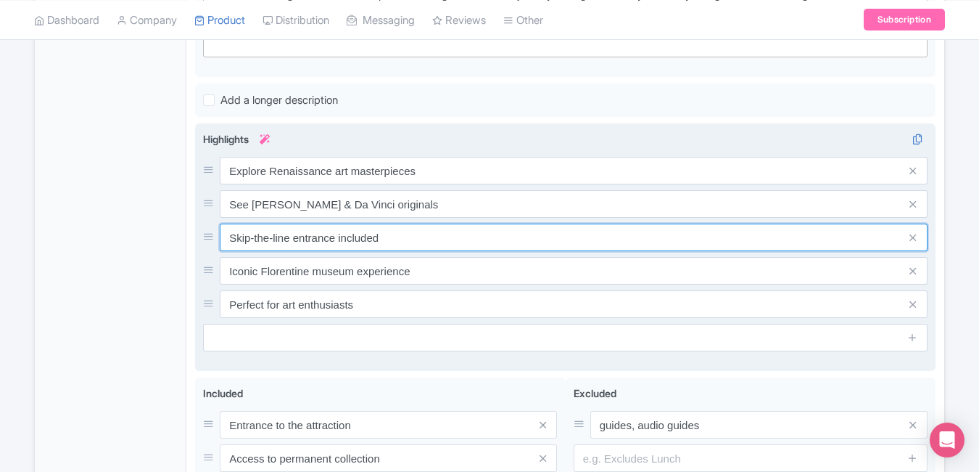
click at [412, 243] on input "Skip-the-line entrance included" at bounding box center [574, 237] width 708 height 28
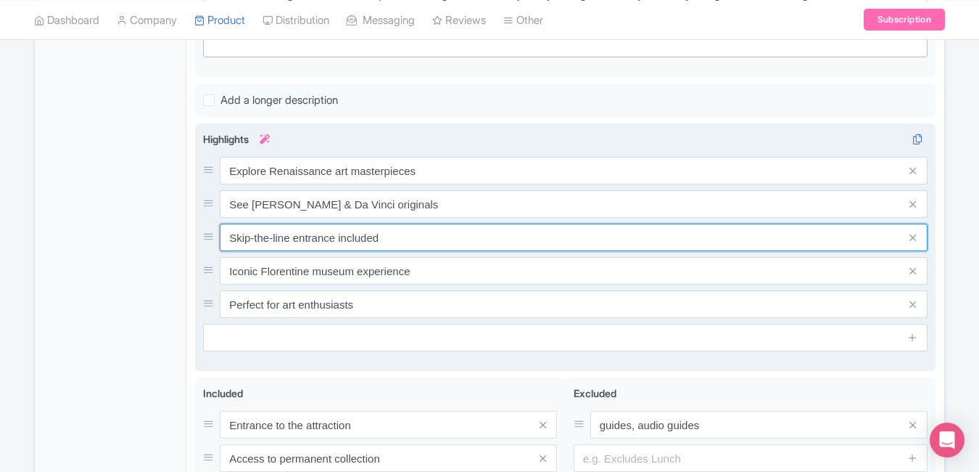
paste input "long queues, enjoy fast entry"
type input "Skip long queues, enjoy fast entry"
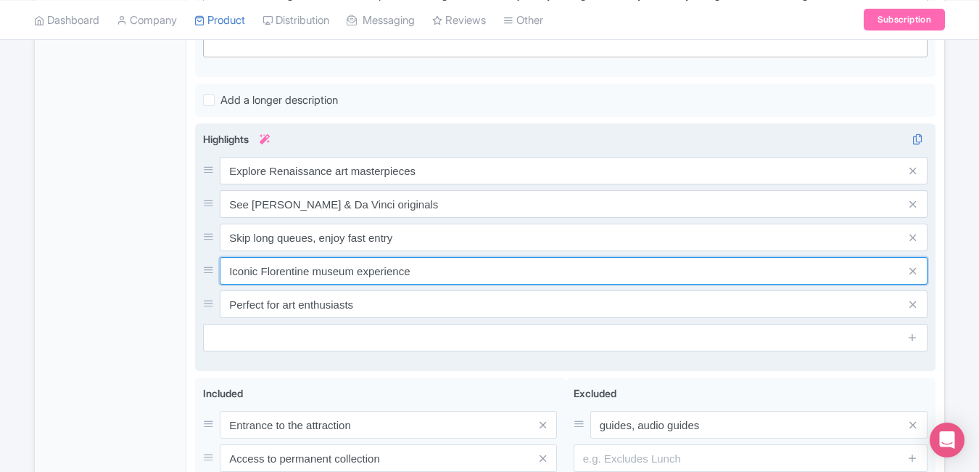
click at [456, 274] on input "Iconic Florentine museum experience" at bounding box center [574, 271] width 708 height 28
paste input "Walk through Florence’s art legacy"
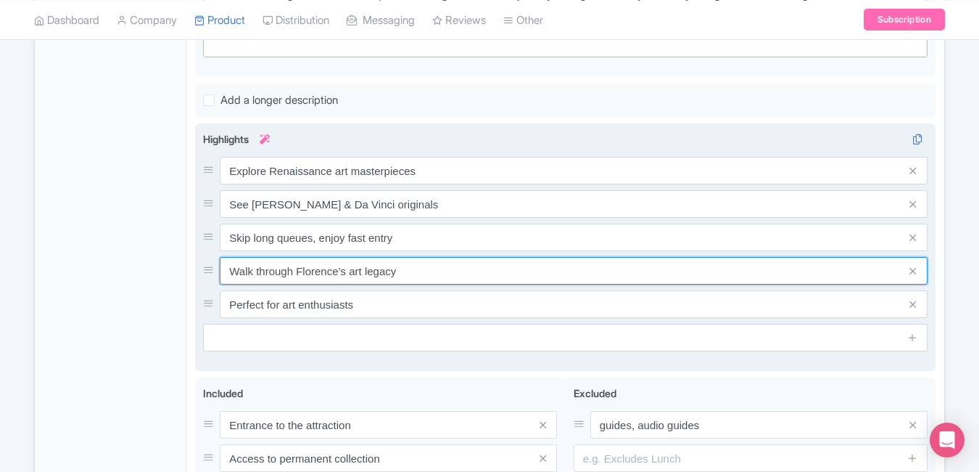
type input "Walk through Florence’s art legacy"
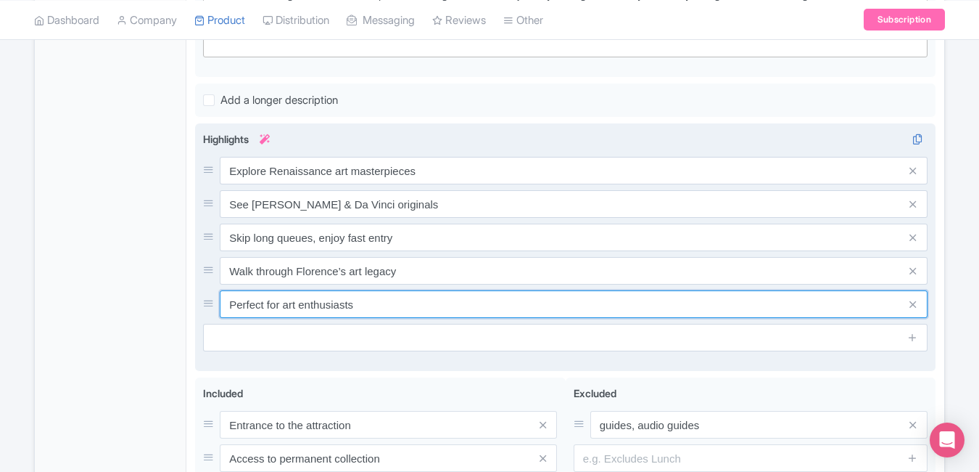
click at [455, 292] on input "Perfect for art enthusiasts" at bounding box center [574, 304] width 708 height 28
paste input "Must-visit museum for art lover"
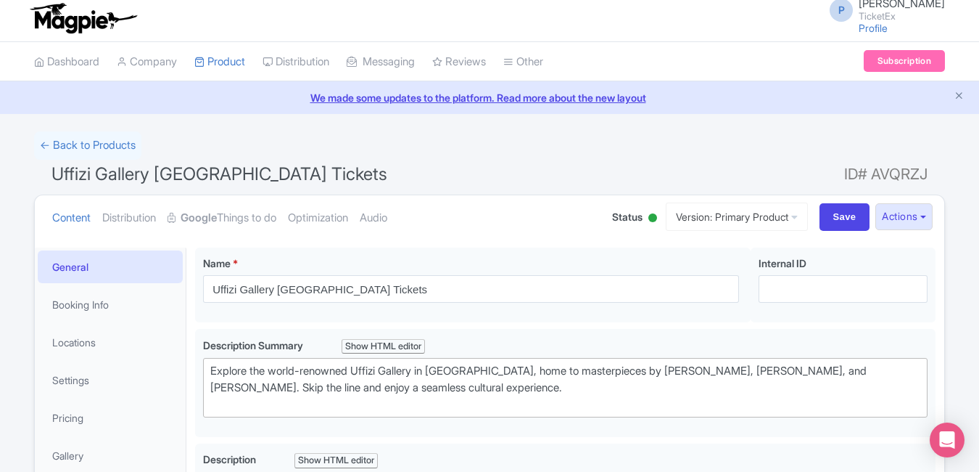
scroll to position [0, 0]
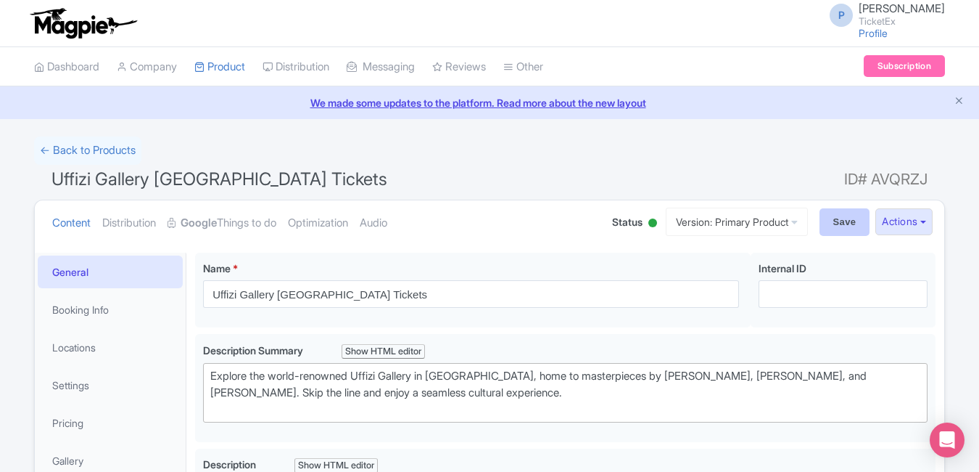
type input "Must-visit museum for art lovers"
click at [839, 221] on input "Save" at bounding box center [845, 222] width 51 height 28
type input "Saving..."
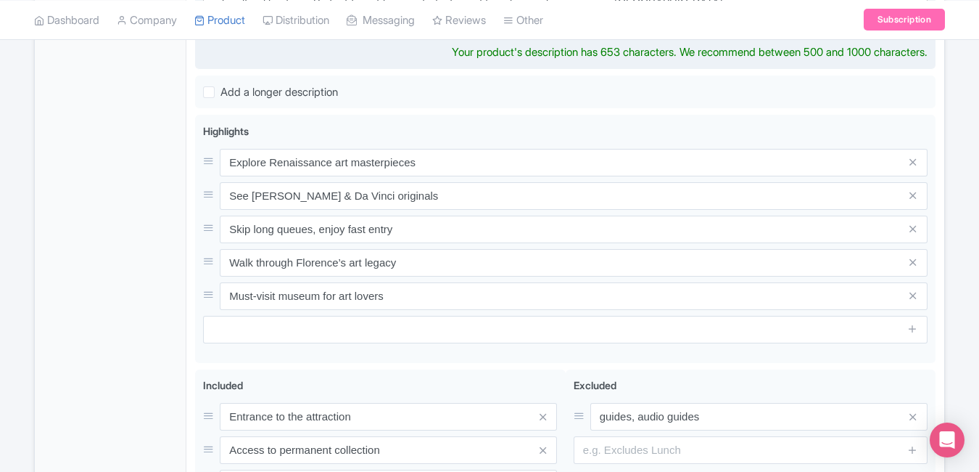
scroll to position [554, 0]
type trix-editor "<div>The Uffizi Gallery in Florence is one of the world’s most celebrated art m…"
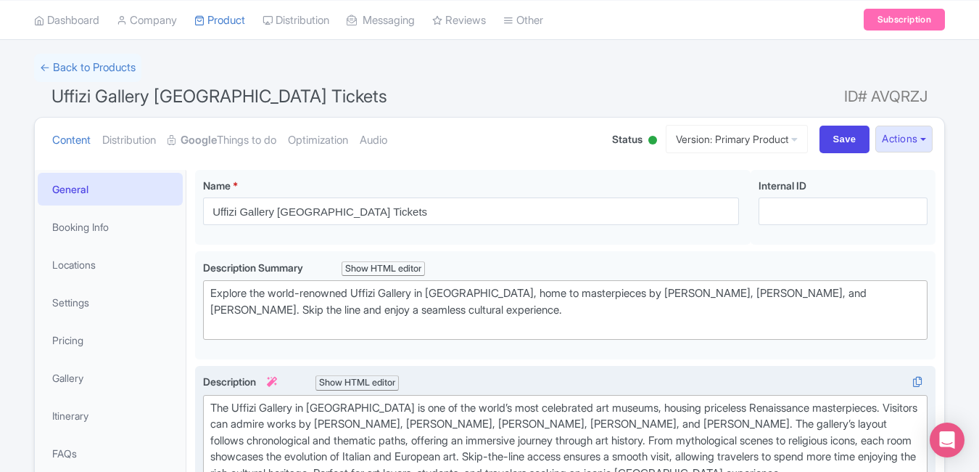
scroll to position [0, 0]
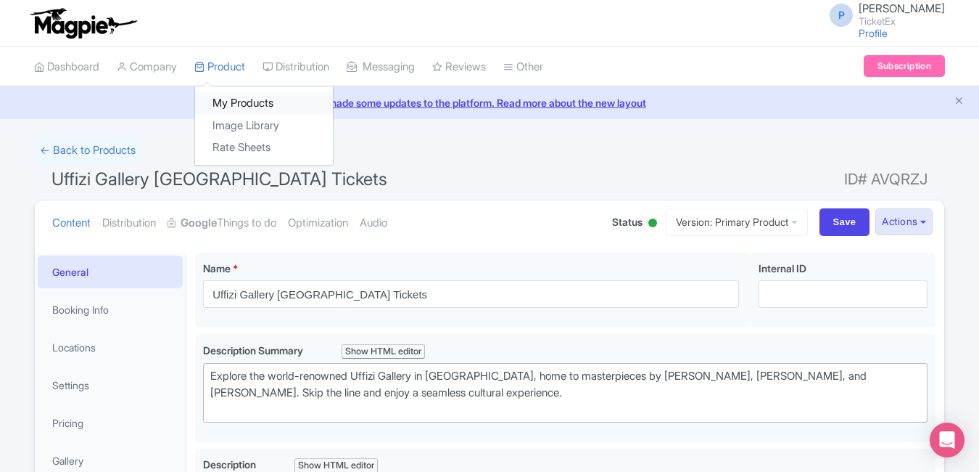
click at [252, 105] on link "My Products" at bounding box center [264, 103] width 138 height 22
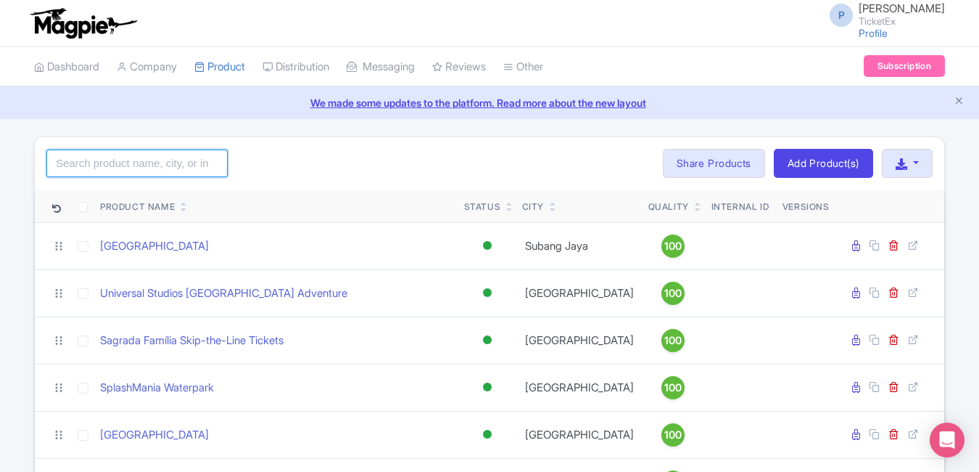
click at [115, 160] on input "search" at bounding box center [136, 163] width 181 height 28
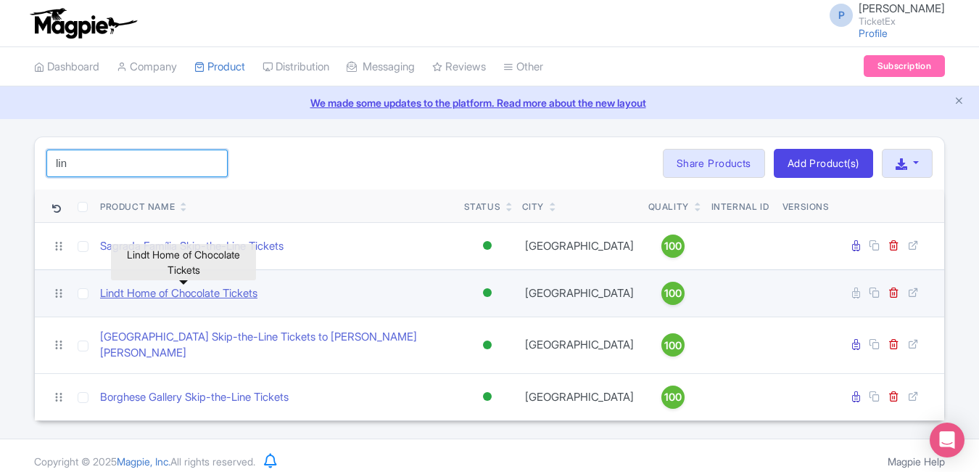
type input "lin"
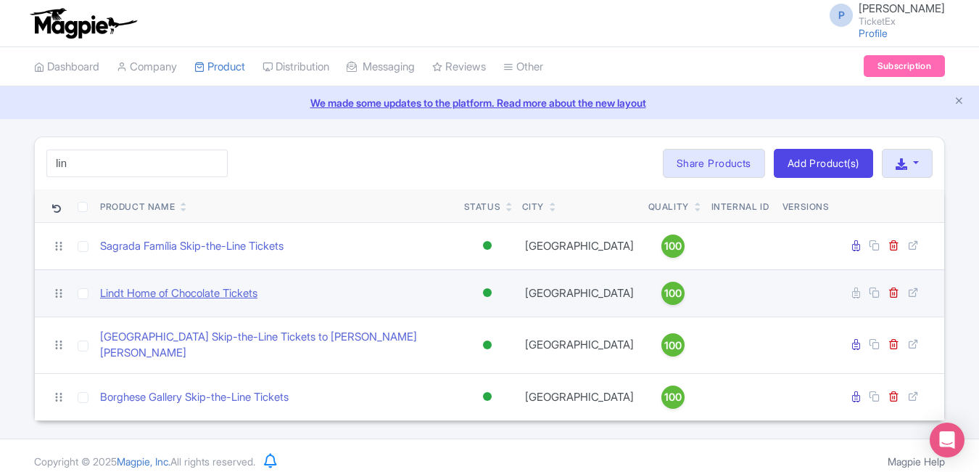
click at [236, 289] on link "Lindt Home of Chocolate Tickets" at bounding box center [178, 293] width 157 height 17
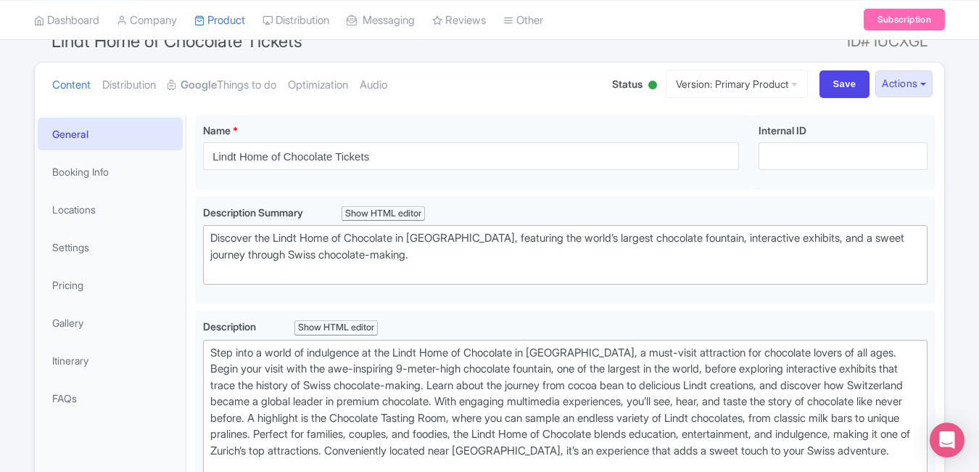
scroll to position [178, 0]
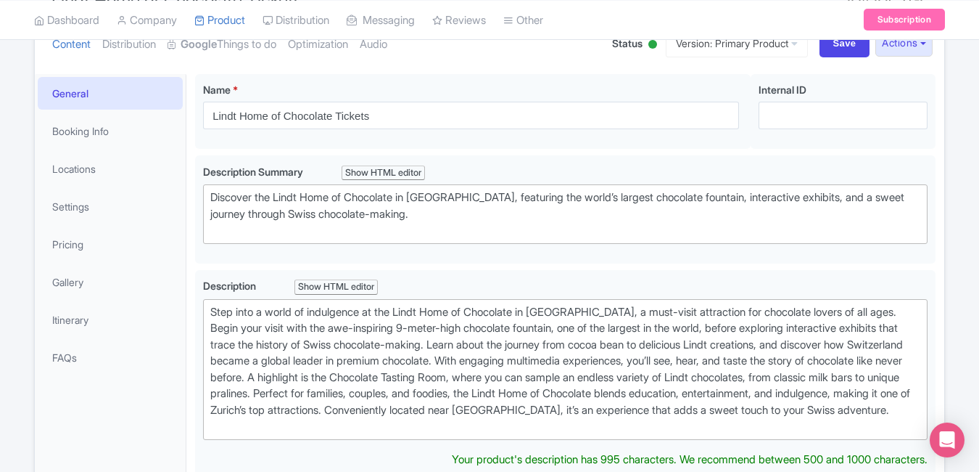
type trix-editor "<div>Step into a world of indulgence at the Lindt Home of Chocolate in [GEOGRAP…"
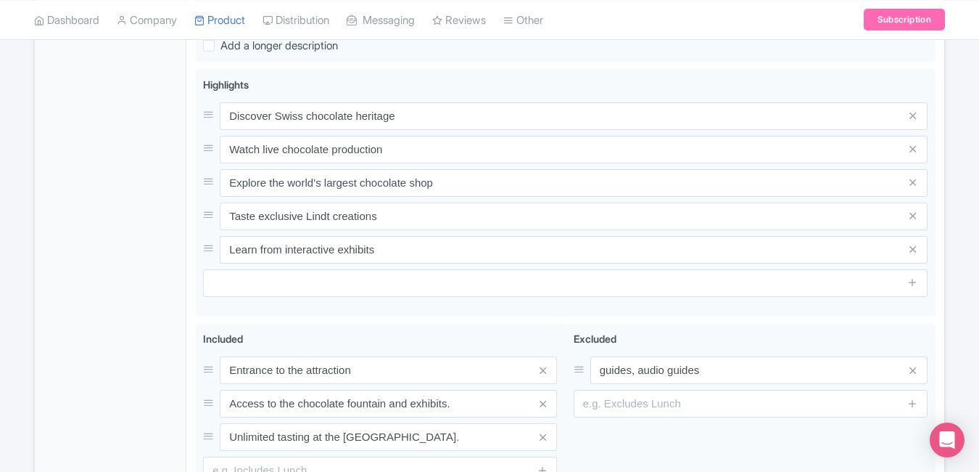
scroll to position [619, 0]
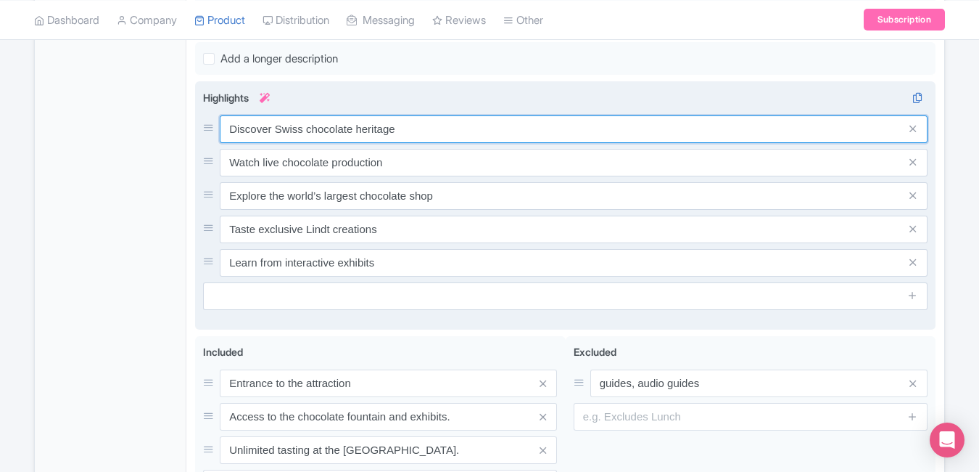
click at [463, 139] on input "Discover Swiss chocolate heritage" at bounding box center [574, 129] width 708 height 28
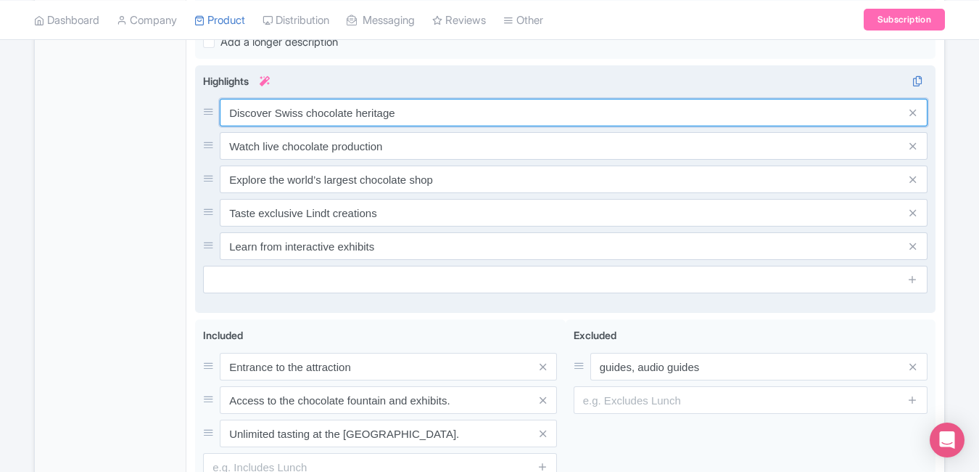
click at [463, 126] on input "Discover Swiss chocolate heritage" at bounding box center [574, 113] width 708 height 28
paste input "[PERSON_NAME]’s sweetest spot"
type input "Discover Switzerland’s sweetest spot"
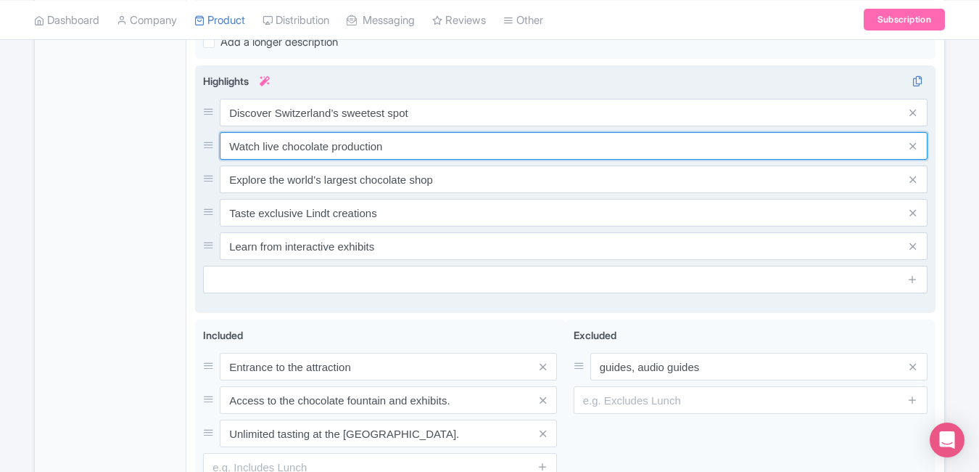
click at [476, 160] on input "Watch live chocolate production" at bounding box center [574, 146] width 708 height 28
paste input "itness world’s largest chocolate fountai"
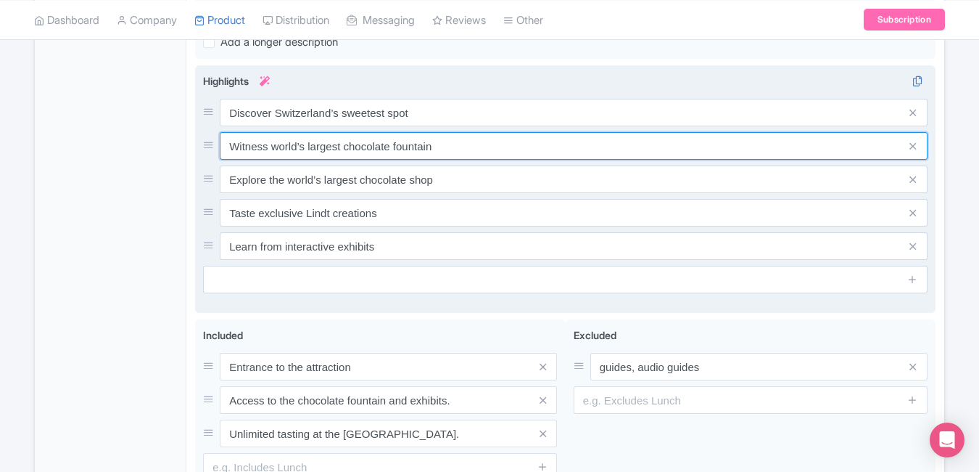
type input "Witness world’s largest chocolate fountain"
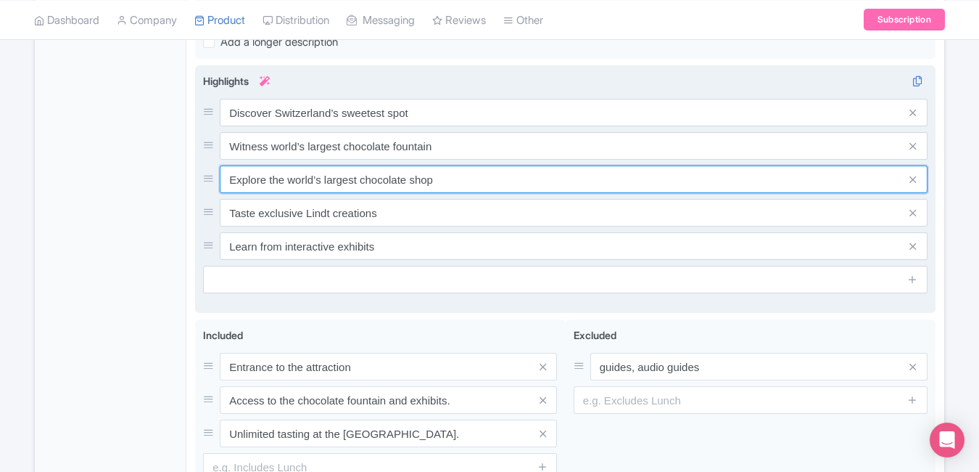
click at [485, 191] on input "Explore the world’s largest chocolate shop" at bounding box center [574, 179] width 708 height 28
paste input "njoy Lindt tastings & live demos"
type input "Enjoy Lindt tastings & live demos"
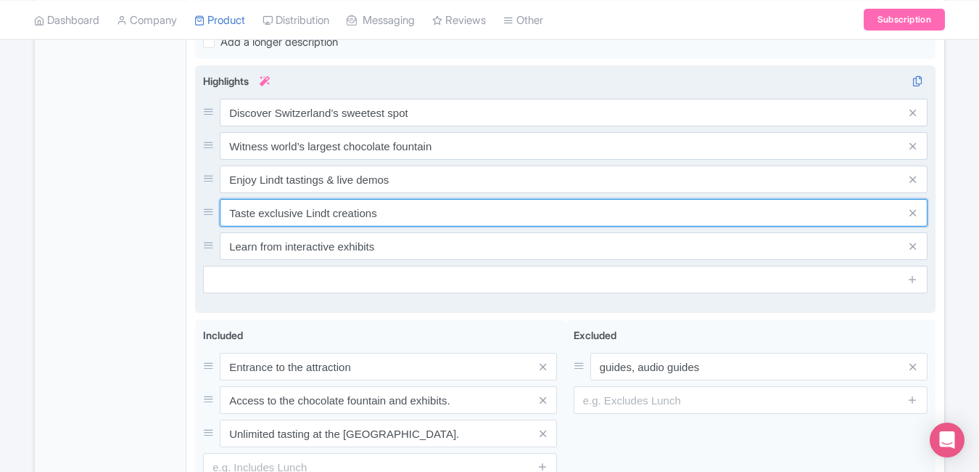
click at [453, 223] on input "Taste exclusive Lindt creations" at bounding box center [574, 213] width 708 height 28
paste input "Learn chocolate-making secrets firsthand"
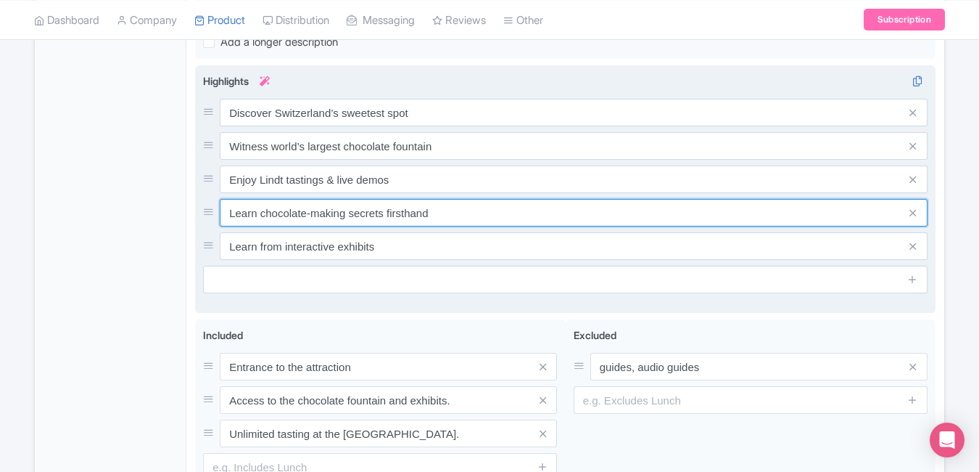
type input "Learn chocolate-making secrets firsthand"
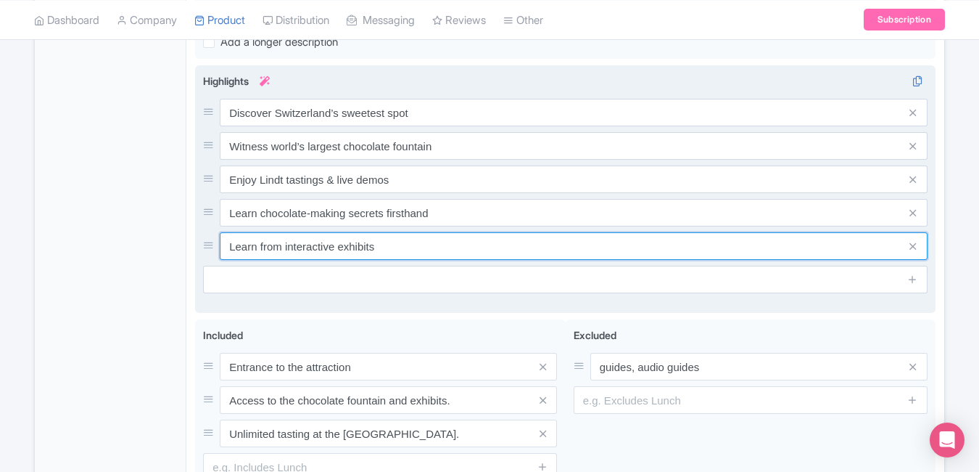
click at [421, 252] on input "Learn from interactive exhibits" at bounding box center [574, 246] width 708 height 28
paste input "Family-friendly Zurich chocolate paradise"
type input "Family-friendly Zurich chocolate paradise"
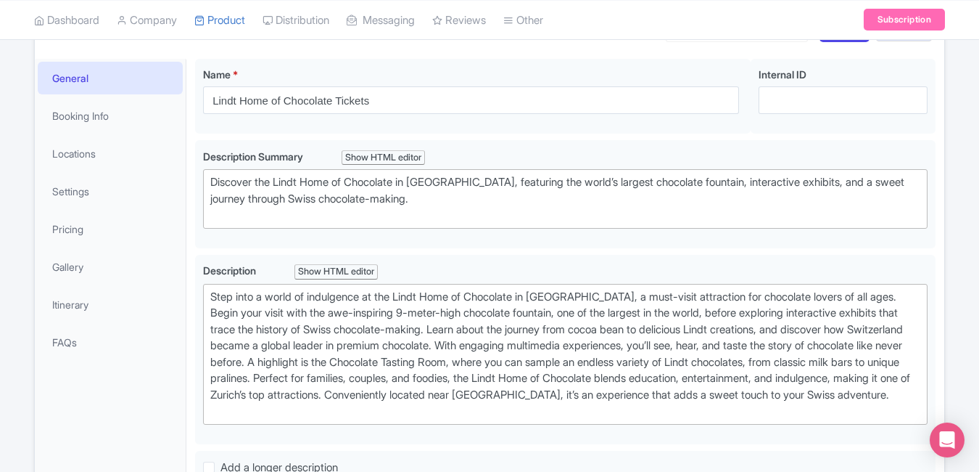
scroll to position [0, 0]
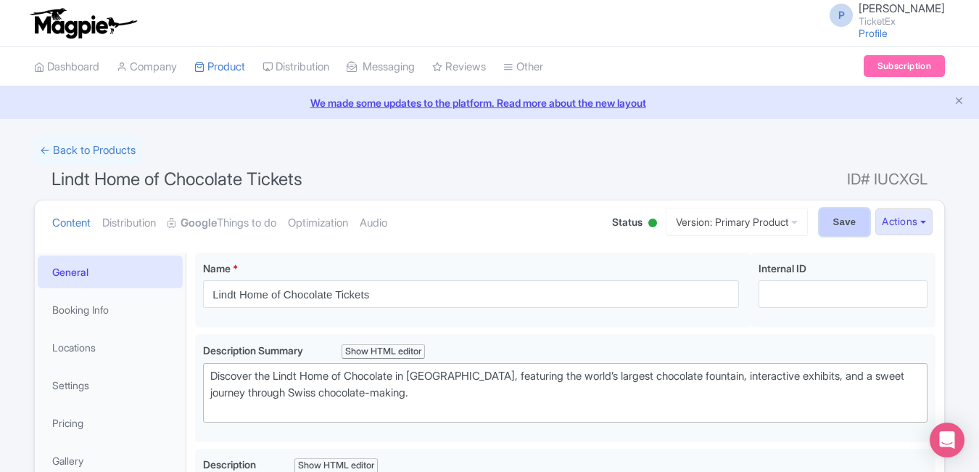
click at [822, 218] on input "Save" at bounding box center [845, 222] width 51 height 28
type input "Saving..."
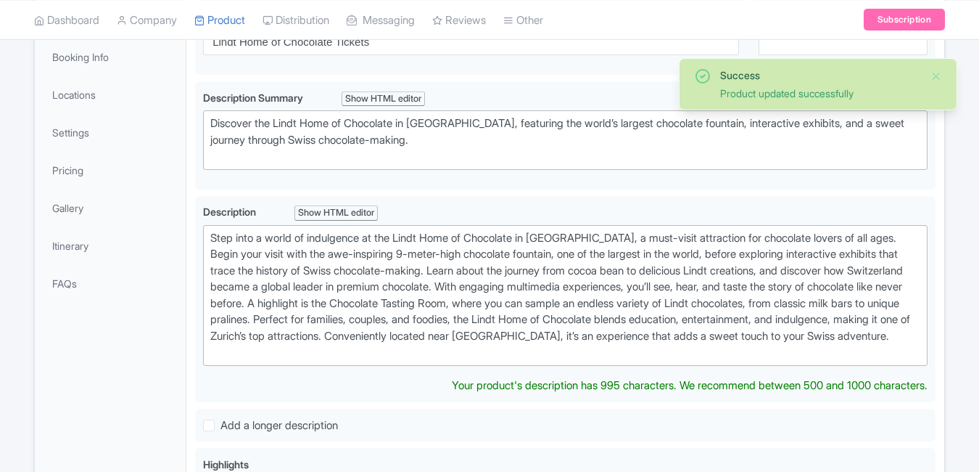
scroll to position [252, 0]
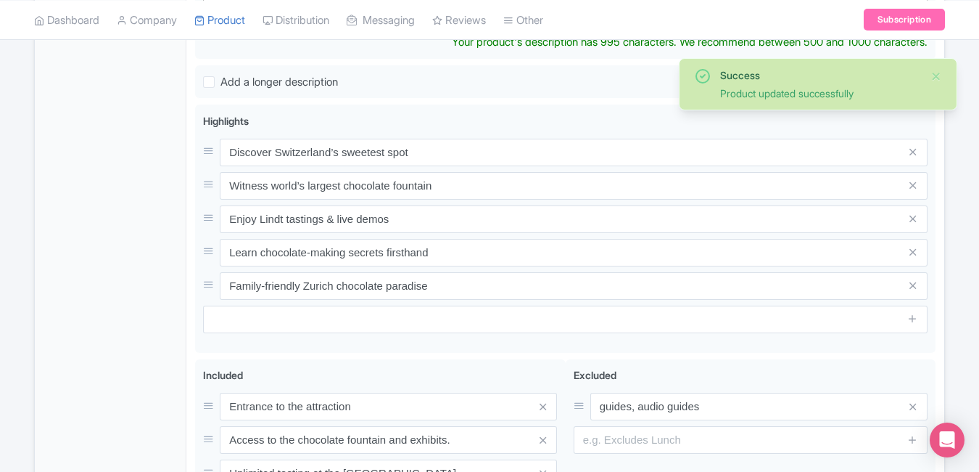
type trix-editor "<div>Step into a world of indulgence at the Lindt Home of Chocolate in [GEOGRAP…"
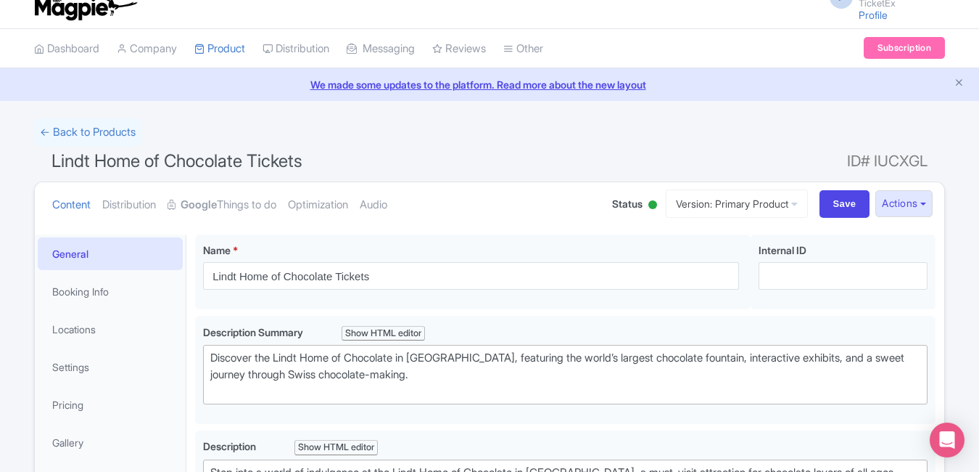
scroll to position [0, 0]
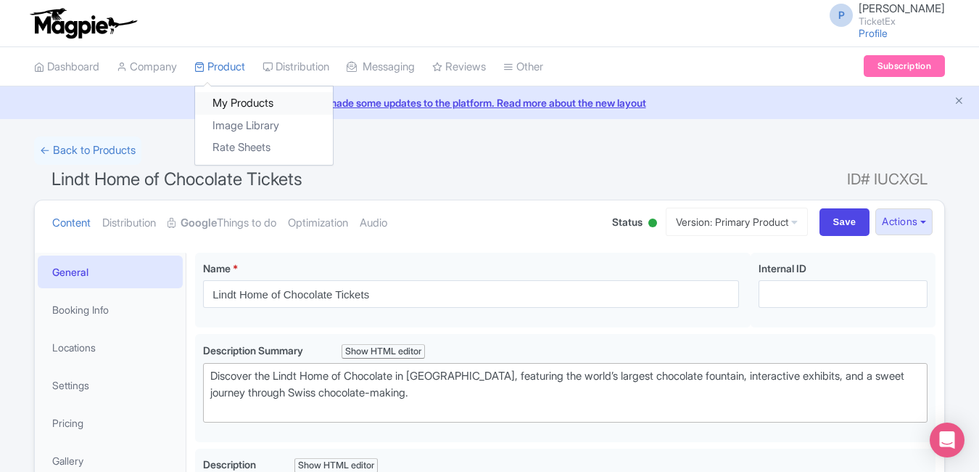
click at [249, 110] on link "My Products" at bounding box center [264, 103] width 138 height 22
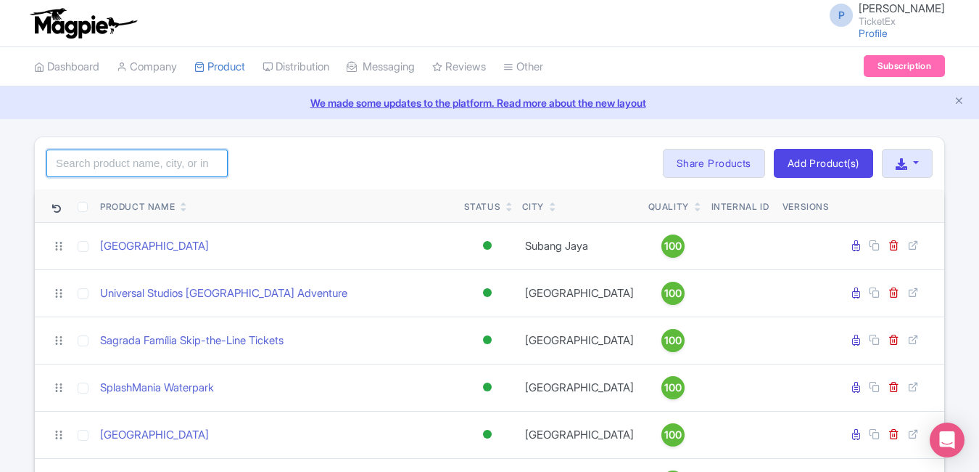
click at [191, 154] on input "search" at bounding box center [136, 163] width 181 height 28
type input "metro"
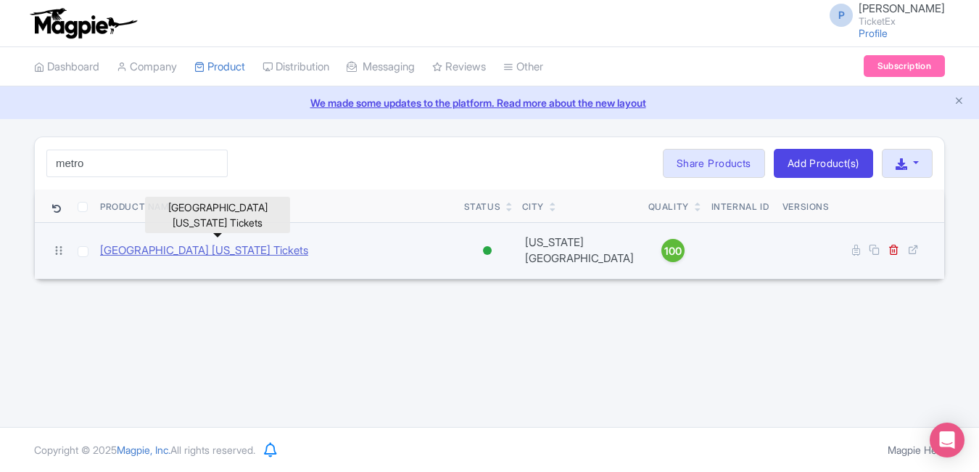
click at [194, 251] on link "[GEOGRAPHIC_DATA] [US_STATE] Tickets" at bounding box center [204, 250] width 208 height 17
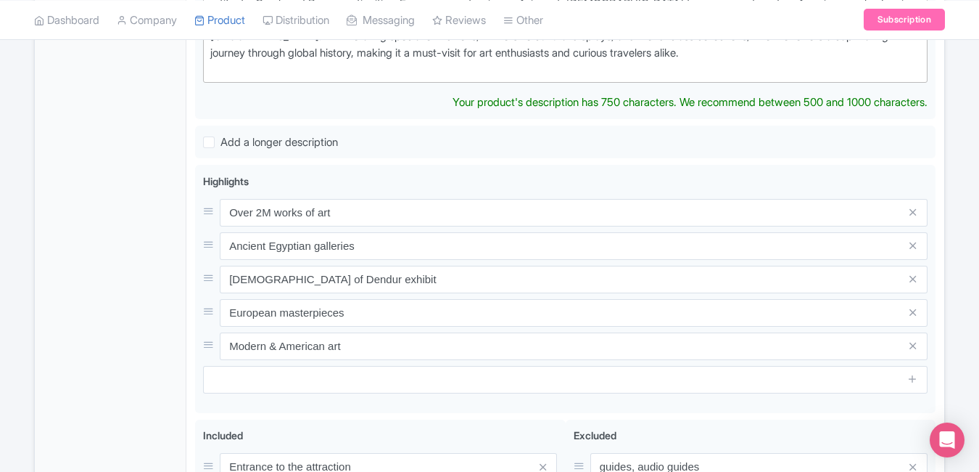
scroll to position [535, 0]
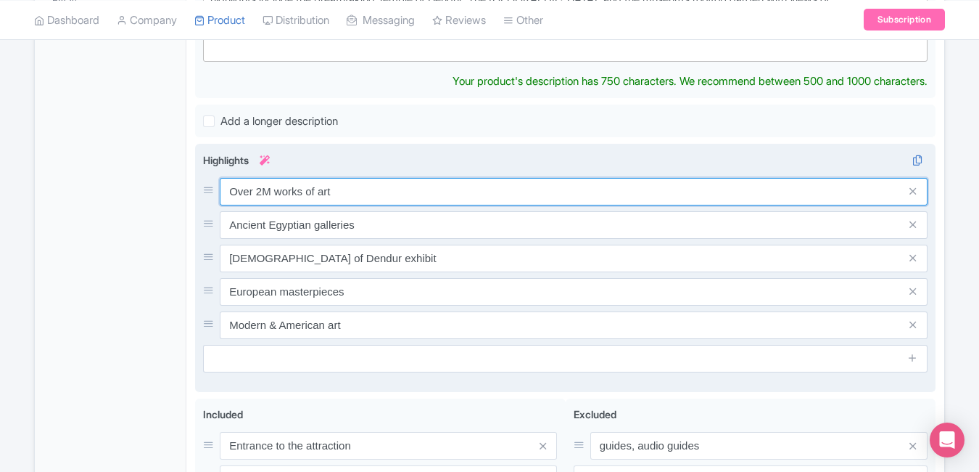
click at [391, 197] on div "Over 2M works of art Ancient Egyptian galleries Temple of Dendur exhibit Europe…" at bounding box center [565, 258] width 725 height 161
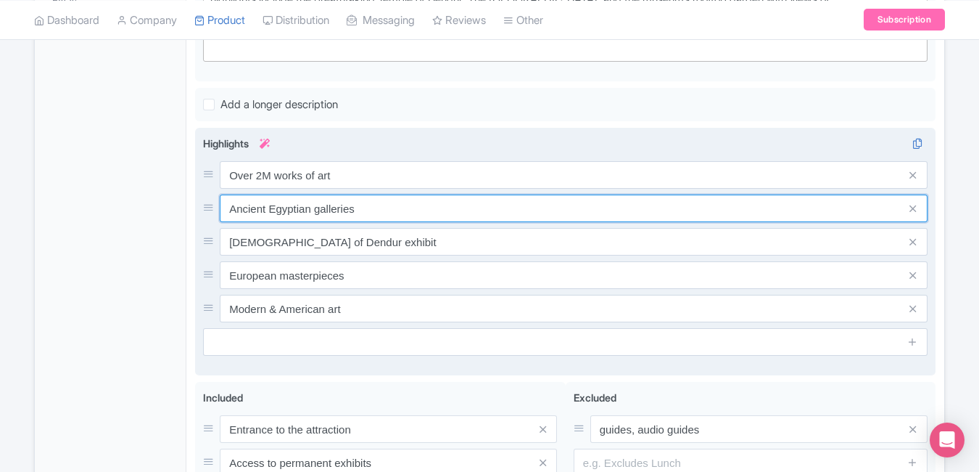
click at [391, 197] on input "Ancient Egyptian galleries" at bounding box center [574, 208] width 708 height 28
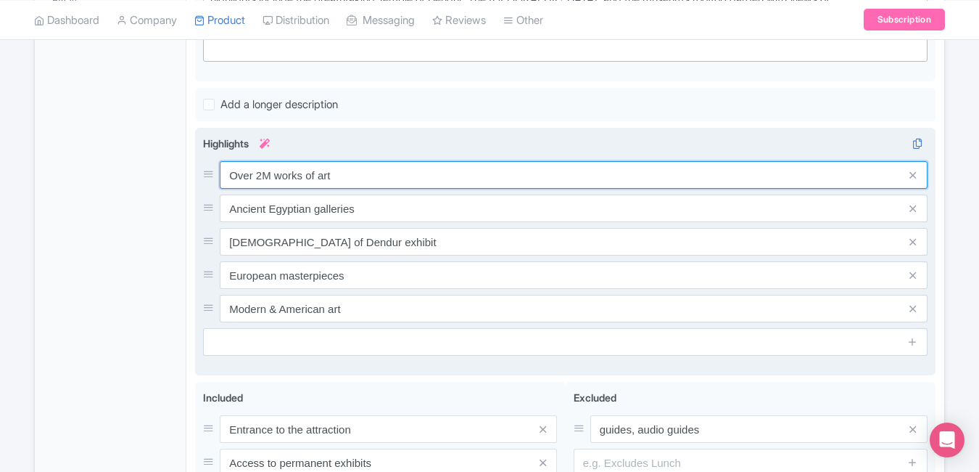
click at [384, 181] on input "Over 2M works of art" at bounding box center [574, 175] width 708 height 28
paste input "Explore over 5,000 year"
type input "Explore over 5,000 years of art"
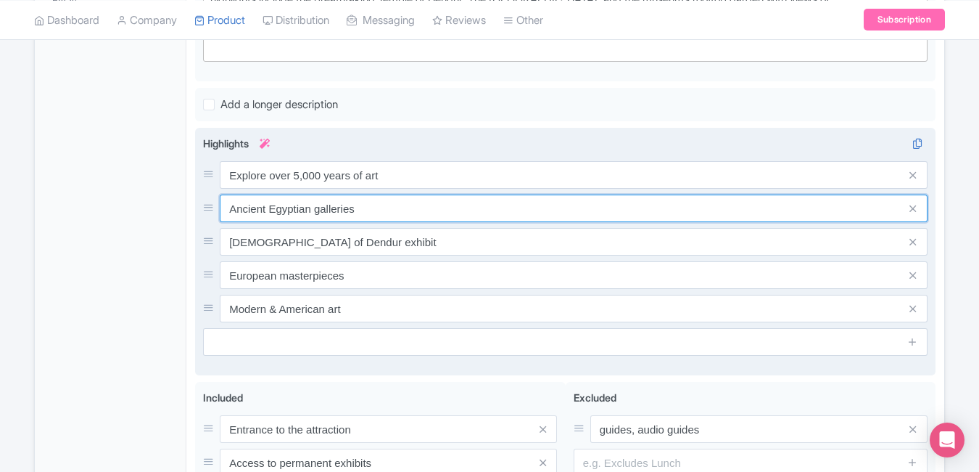
click at [384, 211] on input "Ancient Egyptian galleries" at bounding box center [574, 208] width 708 height 28
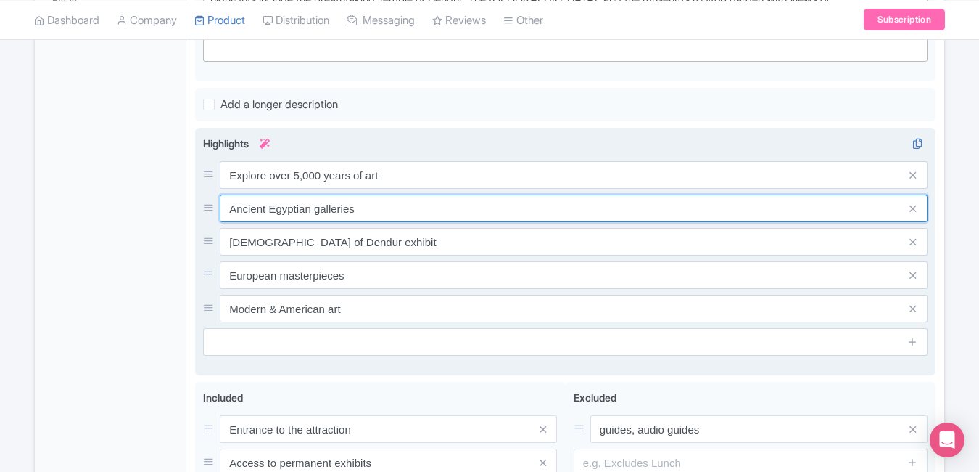
paste input "Iconic museum on NYC’s Fifth Avenue"
type input "Iconic museum on NYC’s Fifth Avenue"
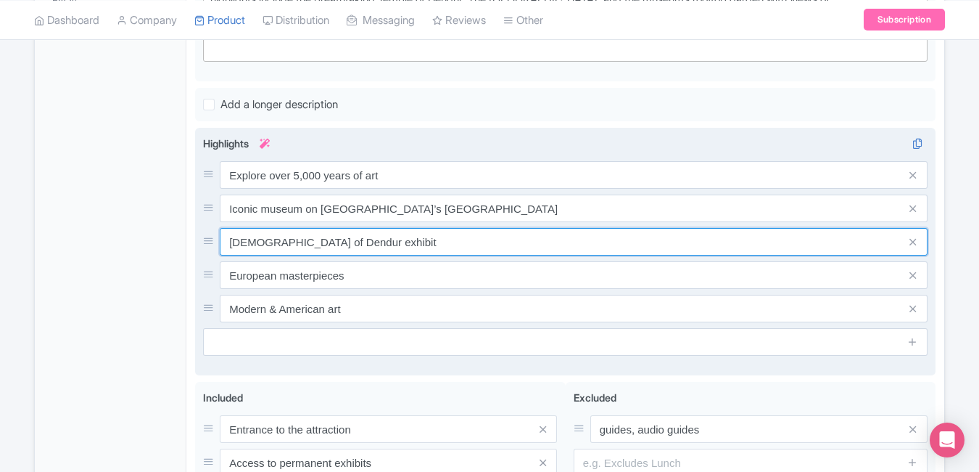
click at [370, 243] on input "Temple of Dendur exhibit" at bounding box center [574, 242] width 708 height 28
paste input "See Van Gogh, Monet & Egyptian relics"
type input "See Van Gogh, Monet & Egyptian relics"
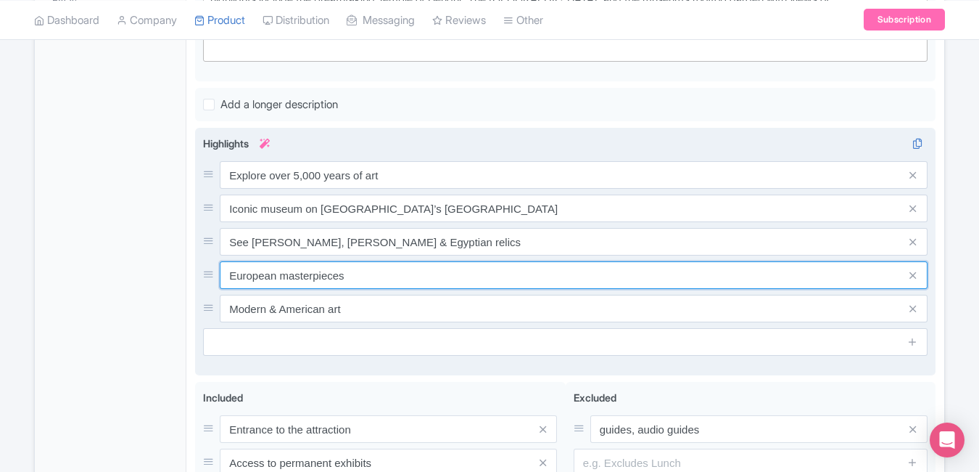
click at [412, 276] on input "European masterpieces" at bounding box center [574, 275] width 708 height 28
paste input "Perfect for art, history & culture fan"
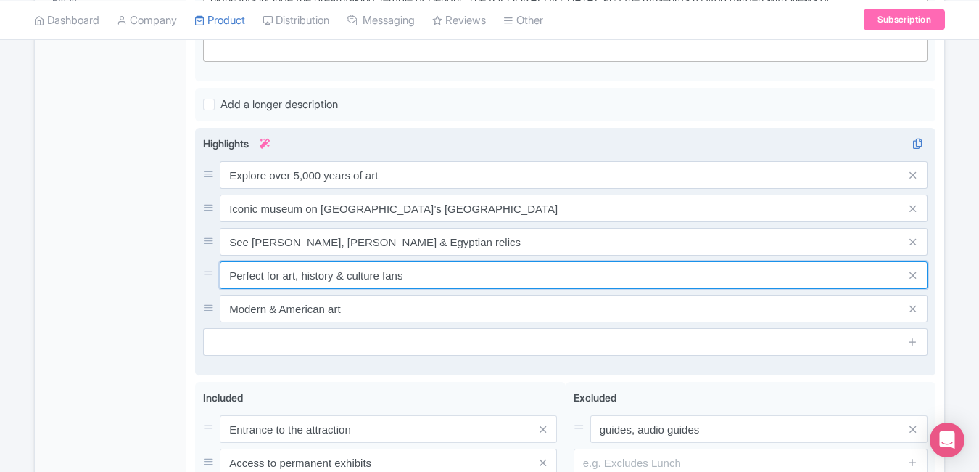
type input "Perfect for art, history & culture fans"
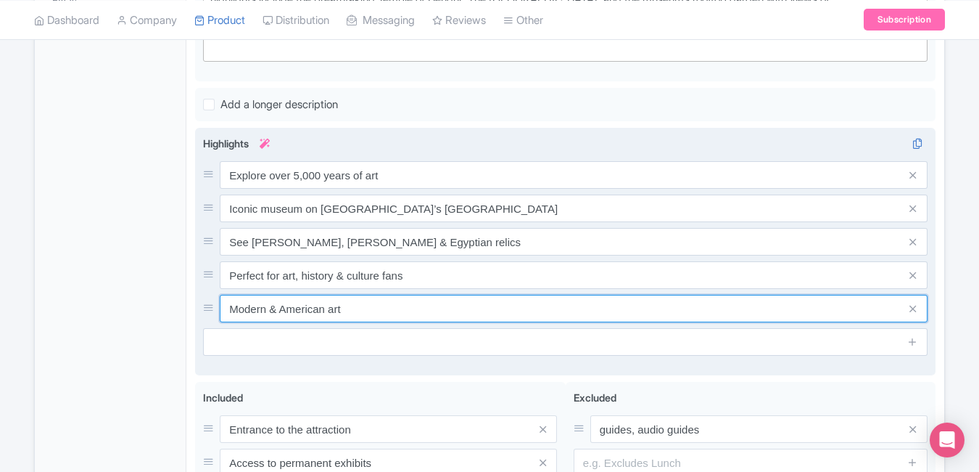
click at [360, 308] on input "Modern & American art" at bounding box center [574, 309] width 708 height 28
paste input "Skip lines and enjoy seamless entry"
type input "Skip lines and enjoy seamless entry"
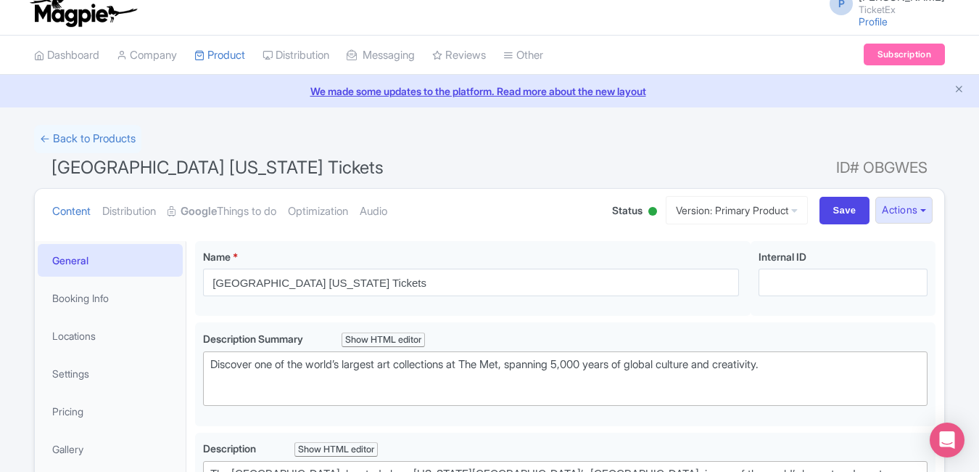
scroll to position [0, 0]
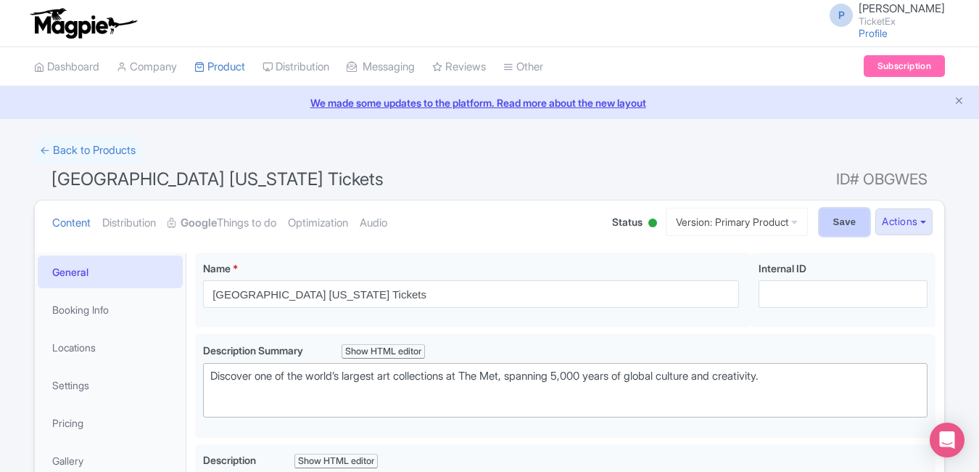
click at [830, 228] on input "Save" at bounding box center [845, 222] width 51 height 28
type input "Saving..."
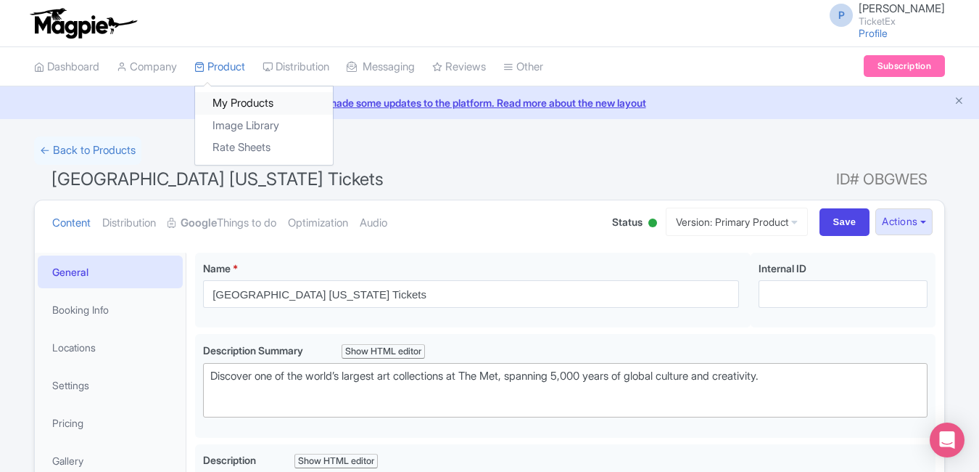
click at [226, 97] on link "My Products" at bounding box center [264, 103] width 138 height 22
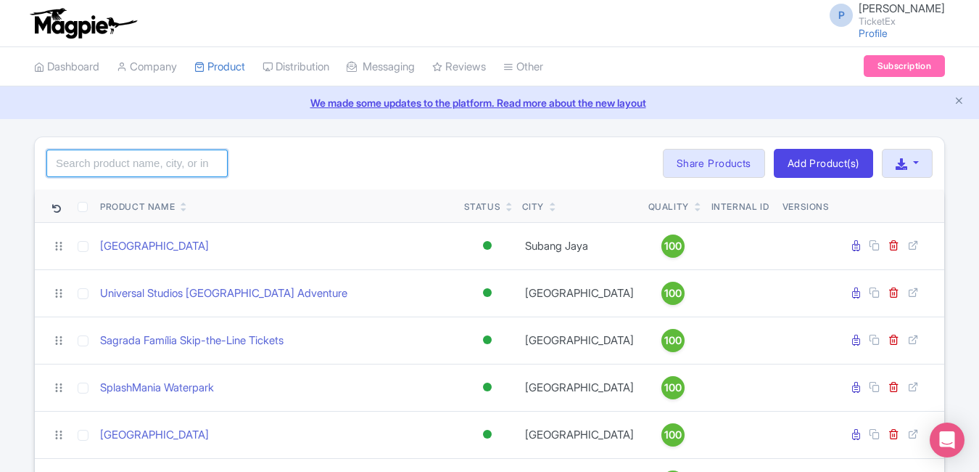
click at [123, 156] on input "search" at bounding box center [136, 163] width 181 height 28
type input "cata"
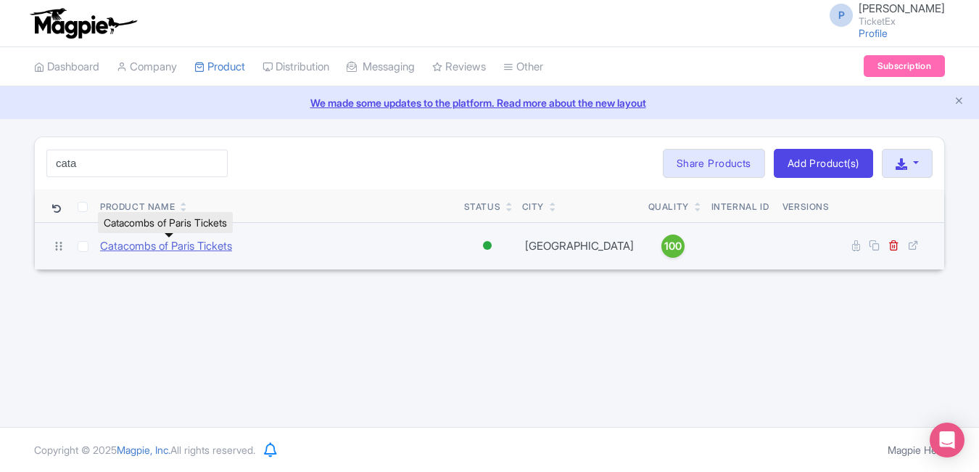
click at [157, 241] on link "Catacombs of Paris Tickets" at bounding box center [166, 246] width 132 height 17
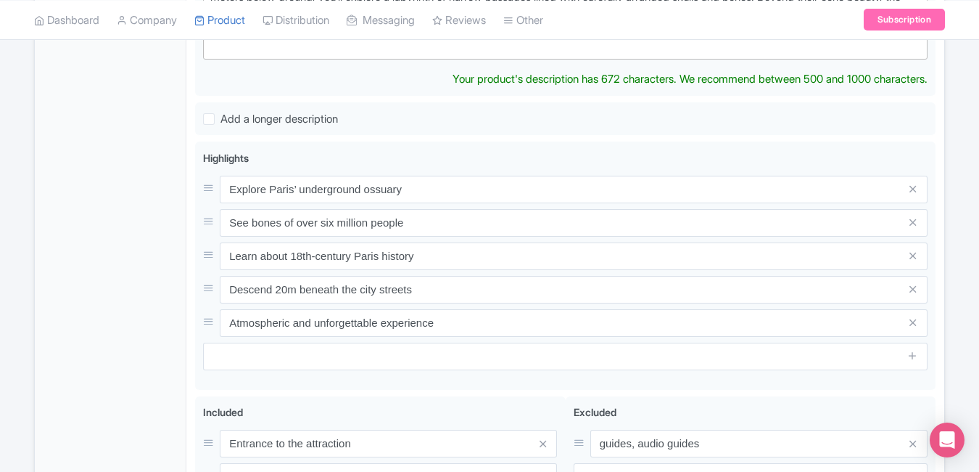
scroll to position [548, 0]
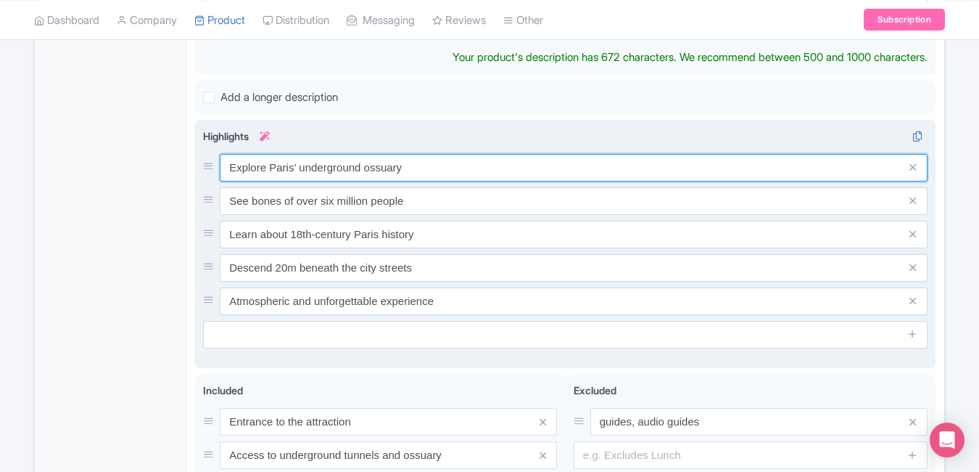
click at [446, 162] on input "Explore Paris’ underground ossuary" at bounding box center [574, 168] width 708 height 28
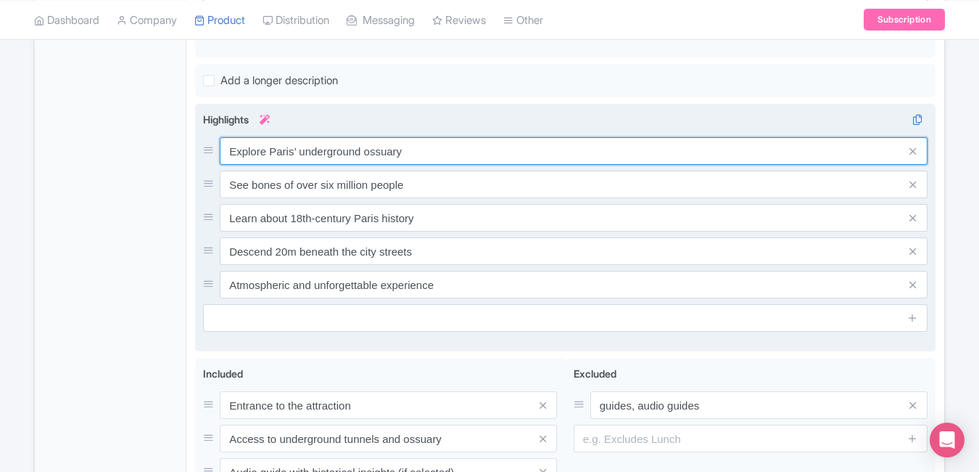
click at [446, 162] on input "Explore Paris’ underground ossuary" at bounding box center [574, 151] width 708 height 28
paste input "Descend into [GEOGRAPHIC_DATA]’s eerie underground"
type input "Descend into [GEOGRAPHIC_DATA]’s eerie underground"
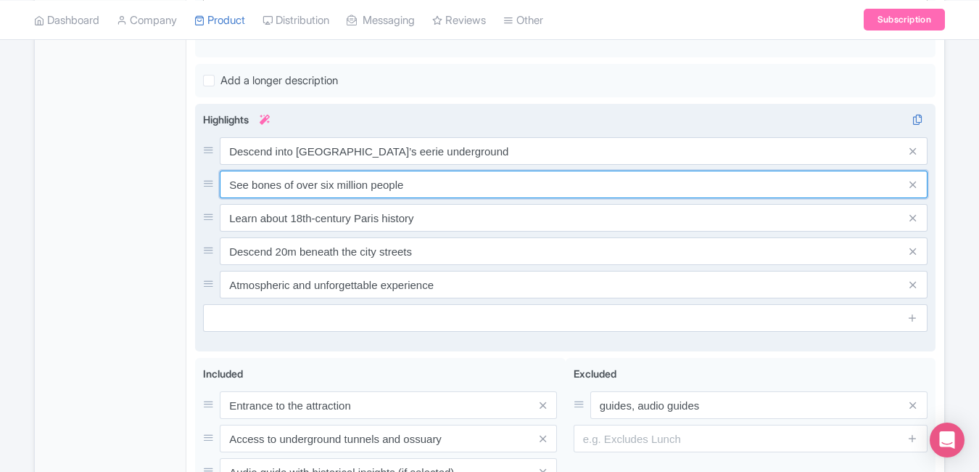
click at [430, 190] on input "See bones of over six million people" at bounding box center [574, 184] width 708 height 28
paste input "Explore ancient tunnels of bones"
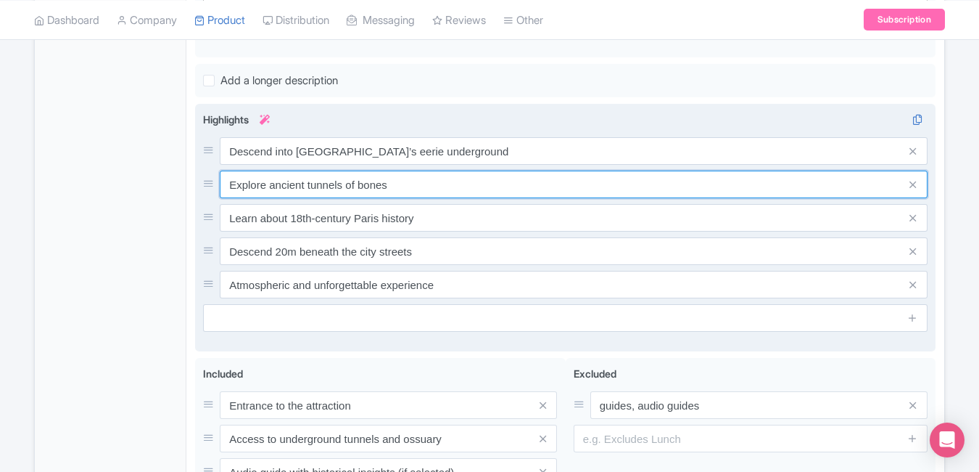
type input "Explore ancient tunnels of bones"
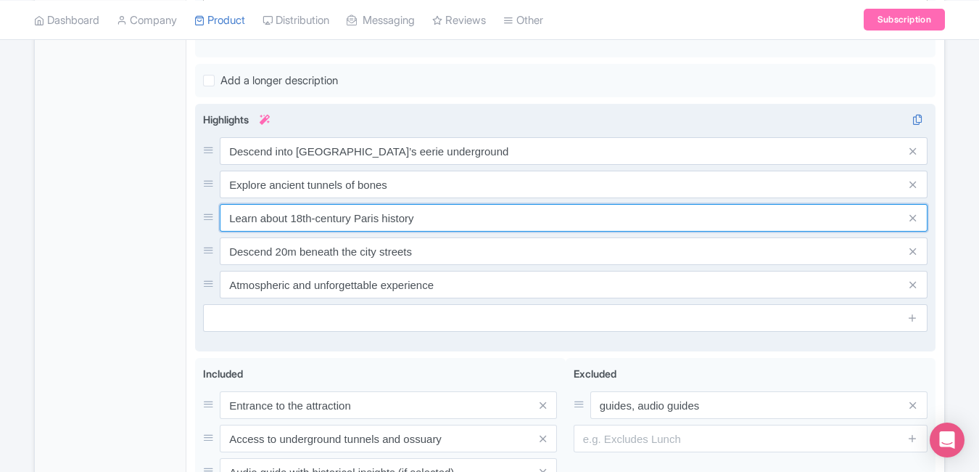
click at [487, 208] on input "Learn about 18th-century Paris history" at bounding box center [574, 218] width 708 height 28
paste input "Skip-the-line access to catacombs"
type input "Skip-the-line access to catacombs"
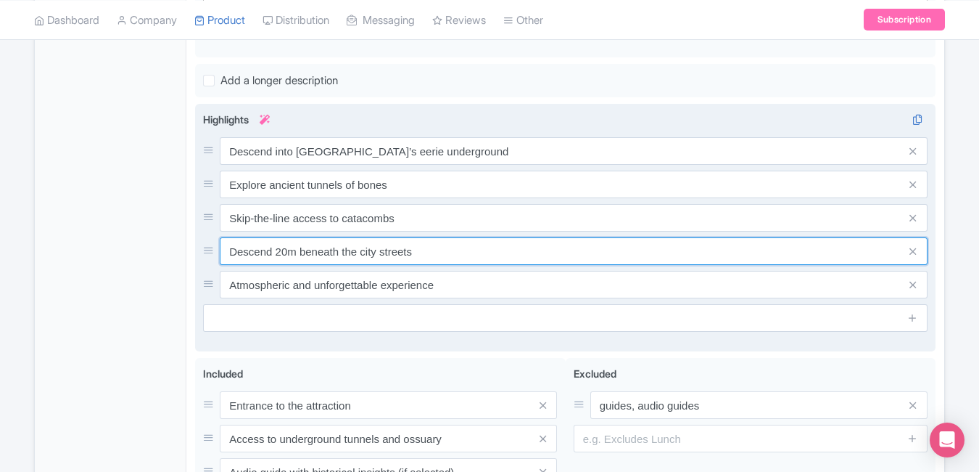
click at [447, 254] on input "Descend 20m beneath the city streets" at bounding box center [574, 251] width 708 height 28
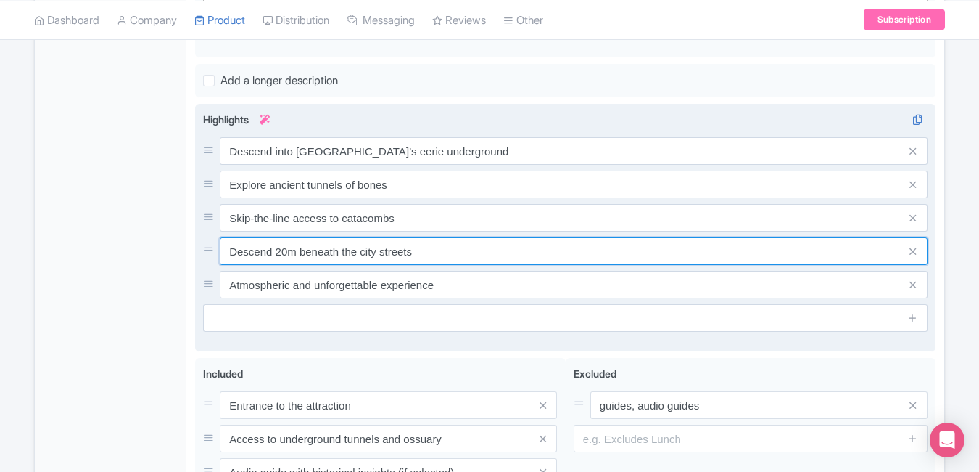
paste input "Chilling yet fascinating Paris attraction"
type input "Chilling yet fascinating Paris attraction"
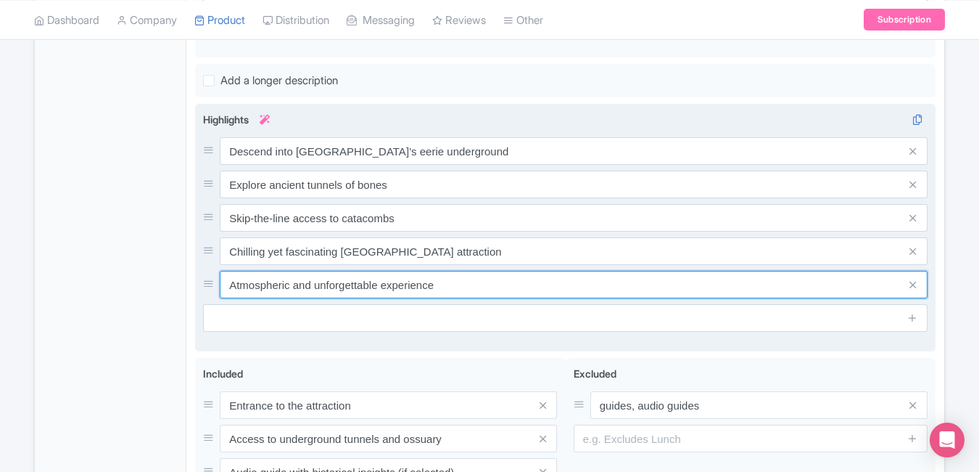
click at [457, 284] on input "Atmospheric and unforgettable experience" at bounding box center [574, 285] width 708 height 28
paste input "dark history beneath the City of Light"
type input "A dark history beneath the City of Light"
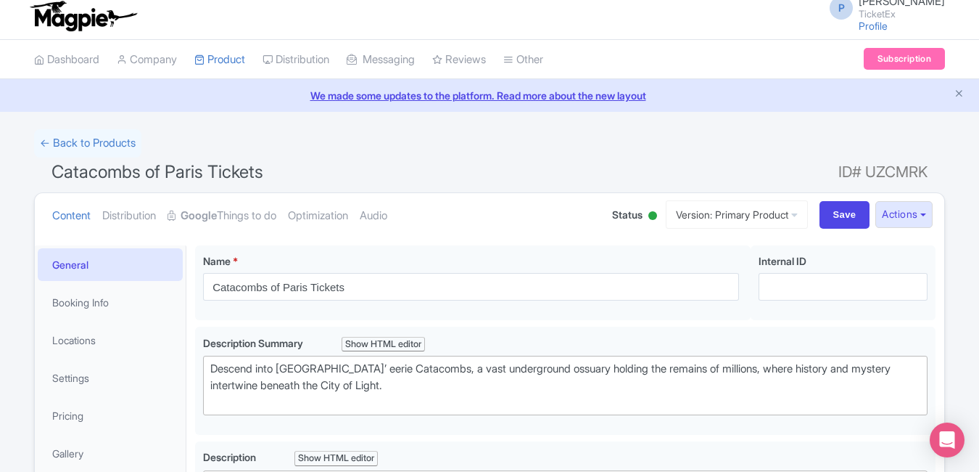
scroll to position [0, 0]
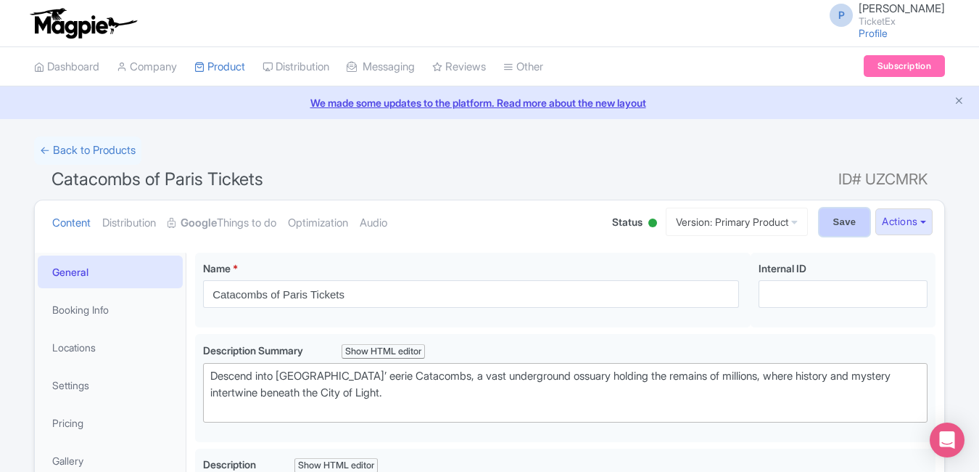
click at [828, 216] on input "Save" at bounding box center [845, 222] width 51 height 28
type input "Saving..."
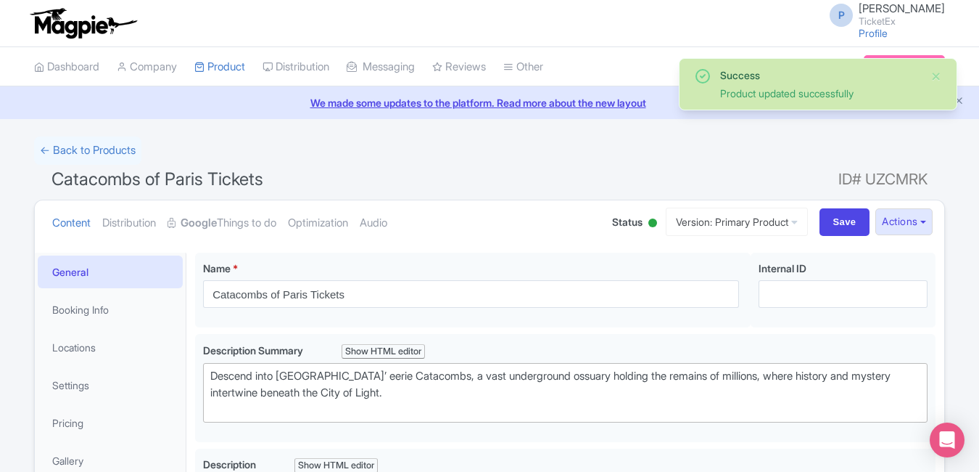
type trix-editor "<div>The Catacombs of [GEOGRAPHIC_DATA] offer a haunting yet fascinating journe…"
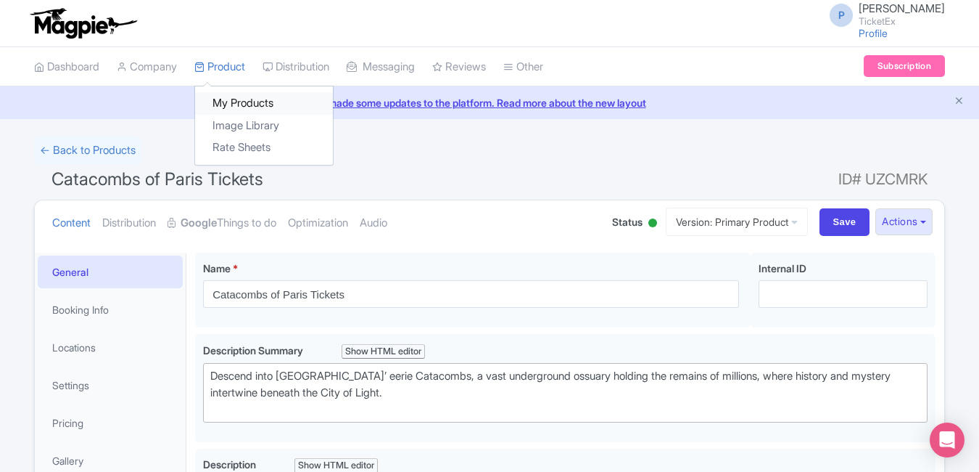
click at [243, 99] on link "My Products" at bounding box center [264, 103] width 138 height 22
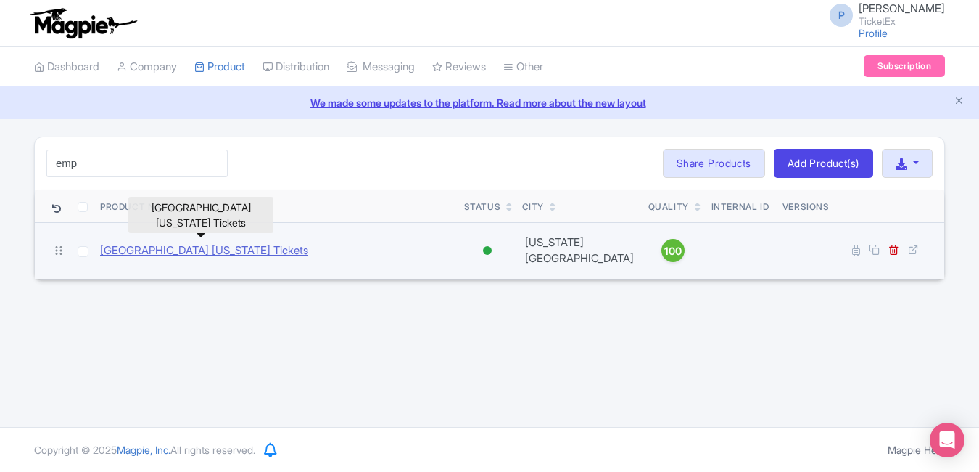
type input "emp"
click at [187, 249] on link "[GEOGRAPHIC_DATA] [US_STATE] Tickets" at bounding box center [204, 250] width 208 height 17
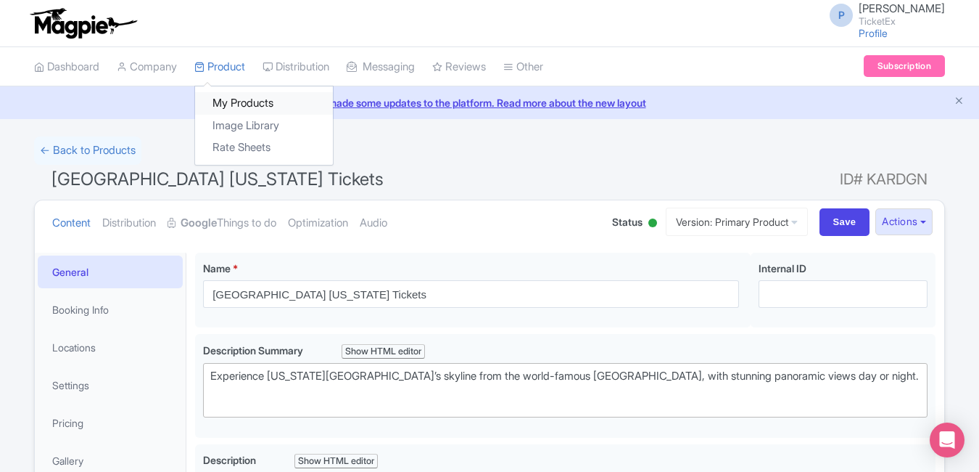
click at [230, 101] on link "My Products" at bounding box center [264, 103] width 138 height 22
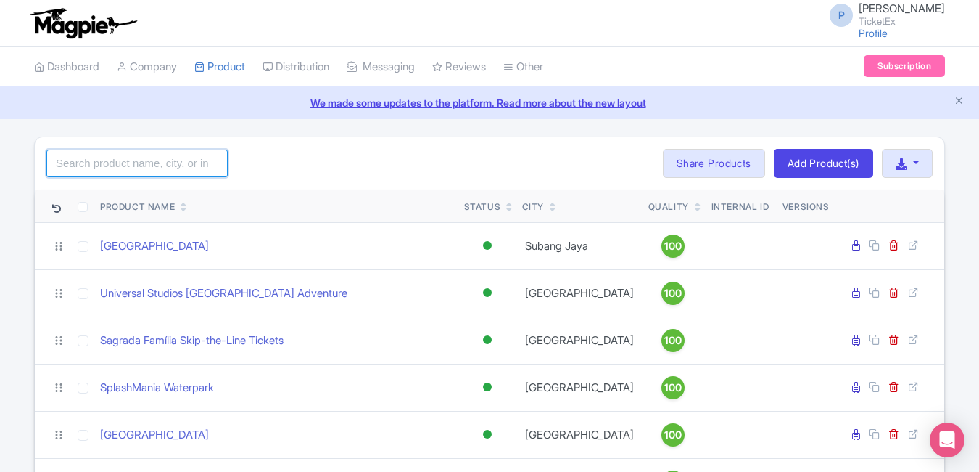
click at [175, 165] on input "search" at bounding box center [136, 163] width 181 height 28
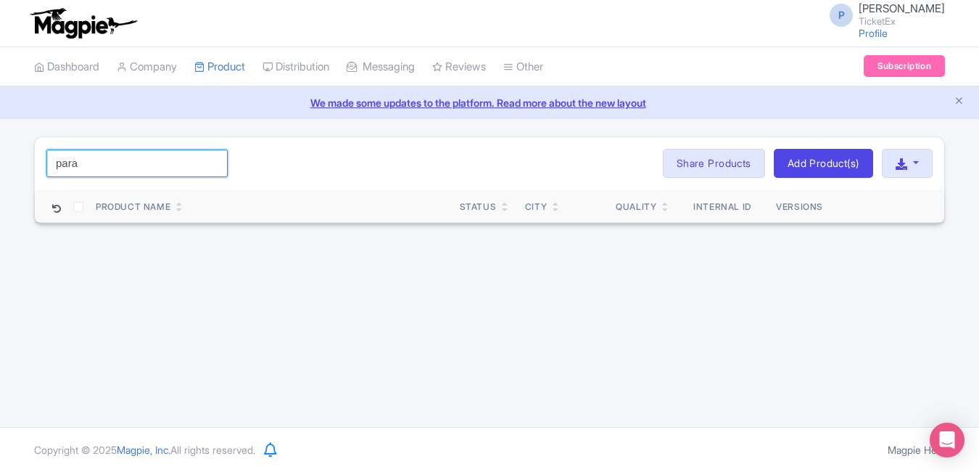
click at [175, 165] on input "para" at bounding box center [136, 163] width 181 height 28
type input "p"
type input "empi"
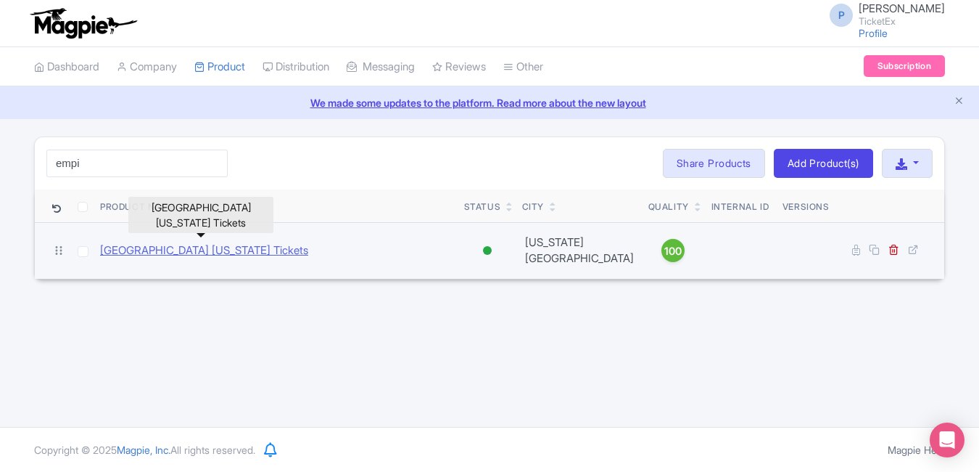
click at [166, 252] on link "[GEOGRAPHIC_DATA] [US_STATE] Tickets" at bounding box center [204, 250] width 208 height 17
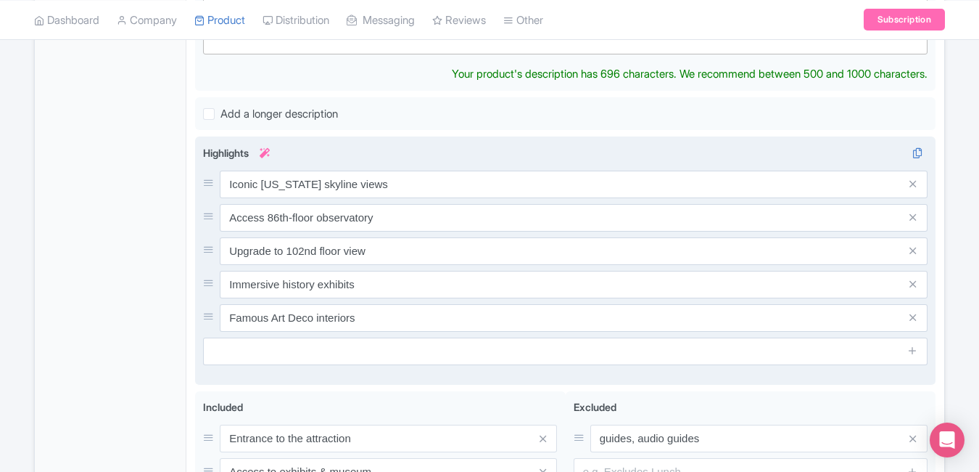
scroll to position [546, 0]
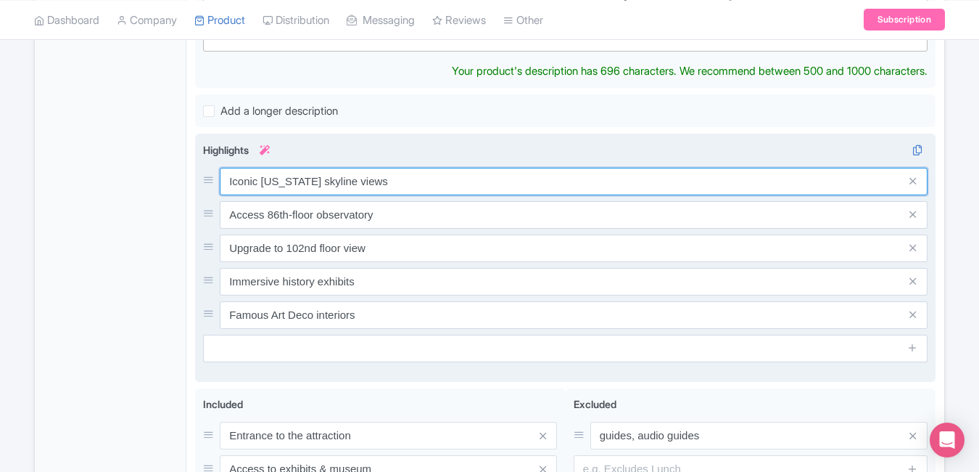
click at [421, 189] on div "Iconic New York skyline views Access 86th-floor observatory Upgrade to 102nd fl…" at bounding box center [565, 248] width 725 height 161
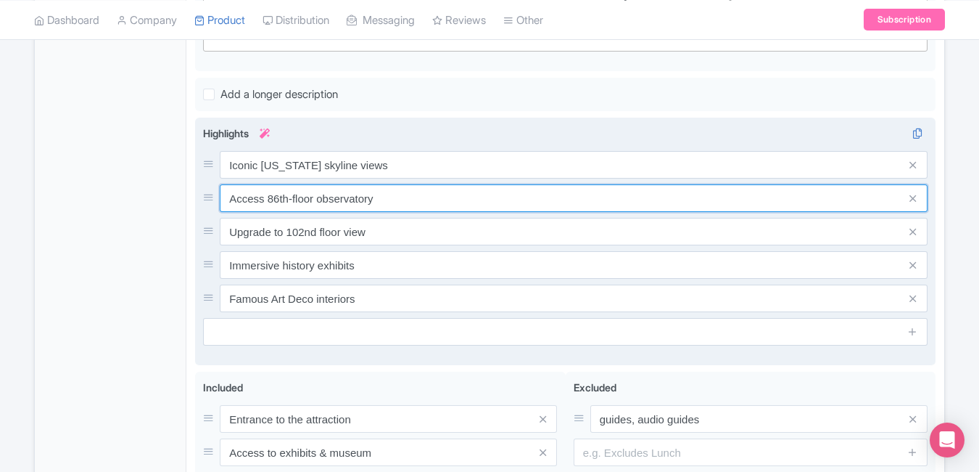
click at [421, 189] on input "Access 86th-floor observatory" at bounding box center [574, 198] width 708 height 28
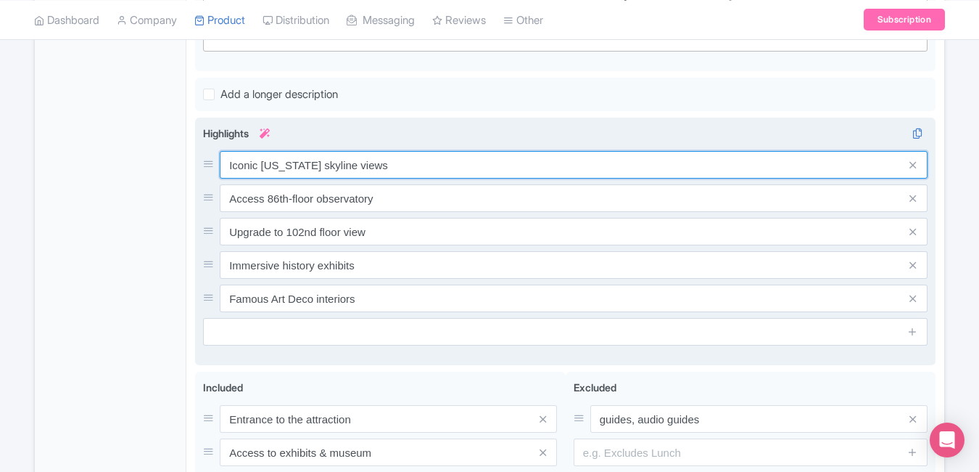
click at [416, 168] on input "Iconic [US_STATE] skyline views" at bounding box center [574, 165] width 708 height 28
paste input "Panoramic NYC skyline from 86th floor"
type input "Panoramic NYC skyline from 86th floor"
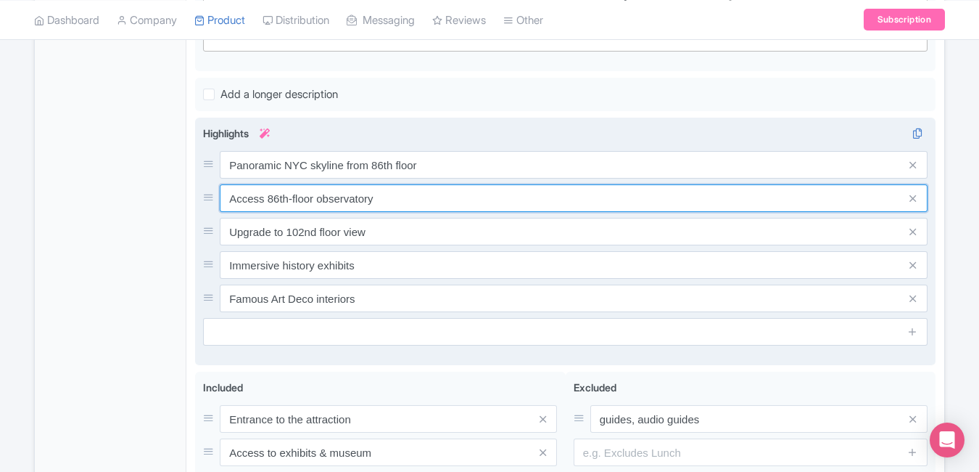
click at [398, 204] on input "Access 86th-floor observatory" at bounding box center [574, 198] width 708 height 28
paste input "Iconic symbol of New York Cit"
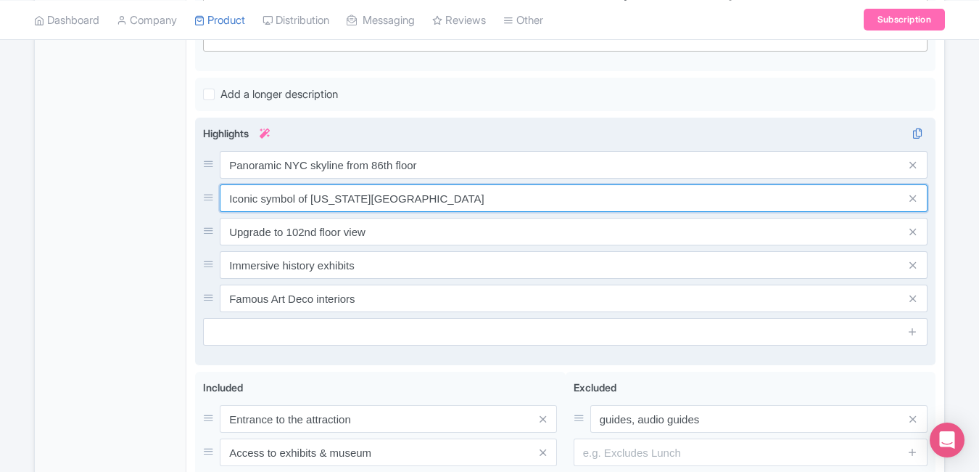
type input "Iconic symbol of New York City"
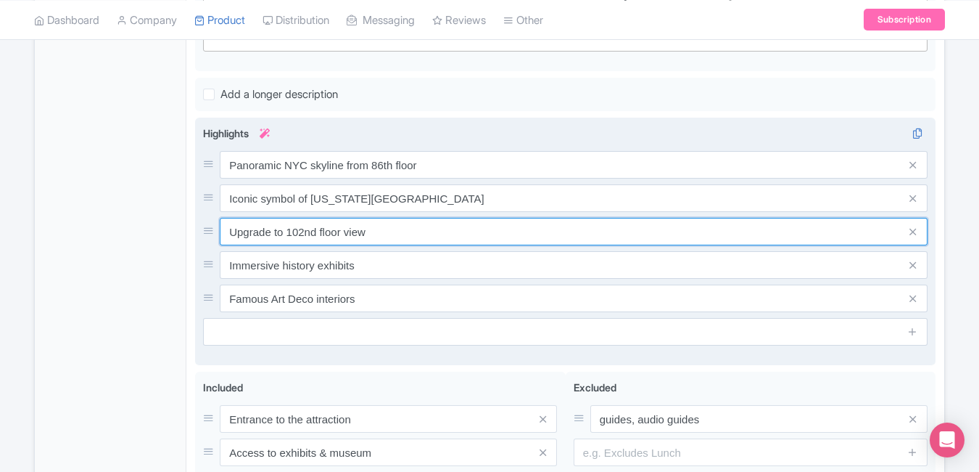
click at [389, 230] on input "Upgrade to 102nd floor view" at bounding box center [574, 232] width 708 height 28
paste input "Skip queues and enjoy flexible timing"
type input "Skip queues and enjoy flexible timing"
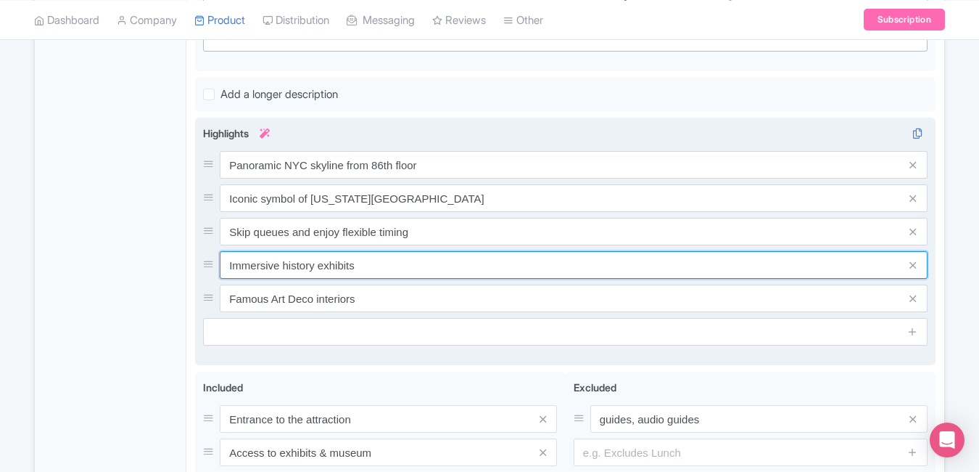
click at [453, 268] on input "Immersive history exhibits" at bounding box center [574, 265] width 708 height 28
paste input "Stunning day and night views included"
type input "Stunning day and night views included"
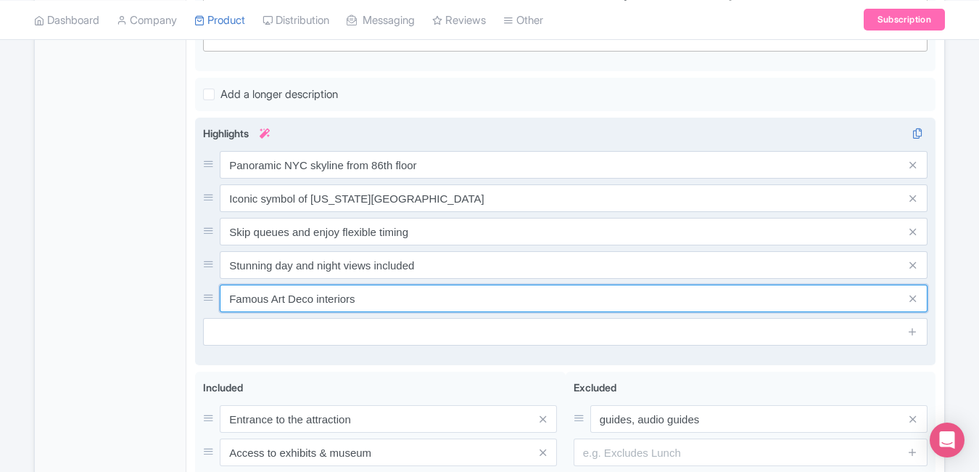
click at [445, 295] on input "Famous Art Deco interiors" at bounding box center [574, 298] width 708 height 28
paste input "Must-see landmark for every traveler"
type input "Must-see landmark for every traveler"
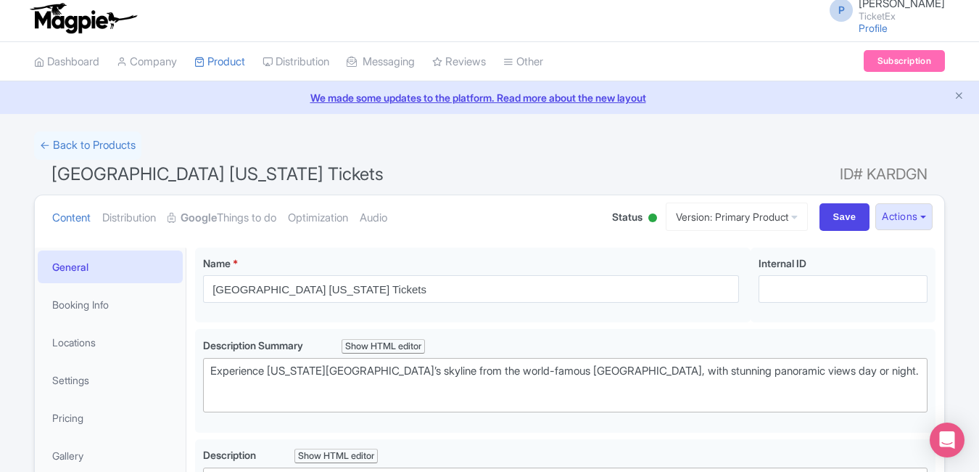
scroll to position [0, 0]
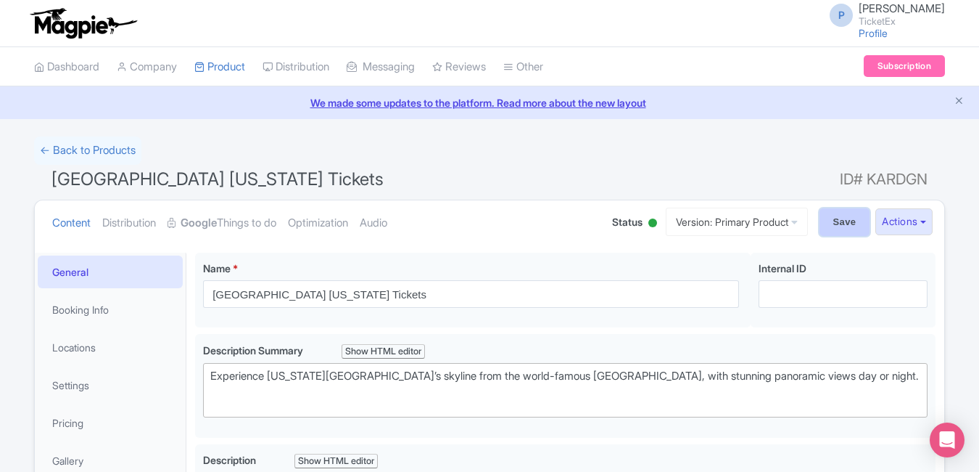
click at [831, 222] on input "Save" at bounding box center [845, 222] width 51 height 28
type input "Saving..."
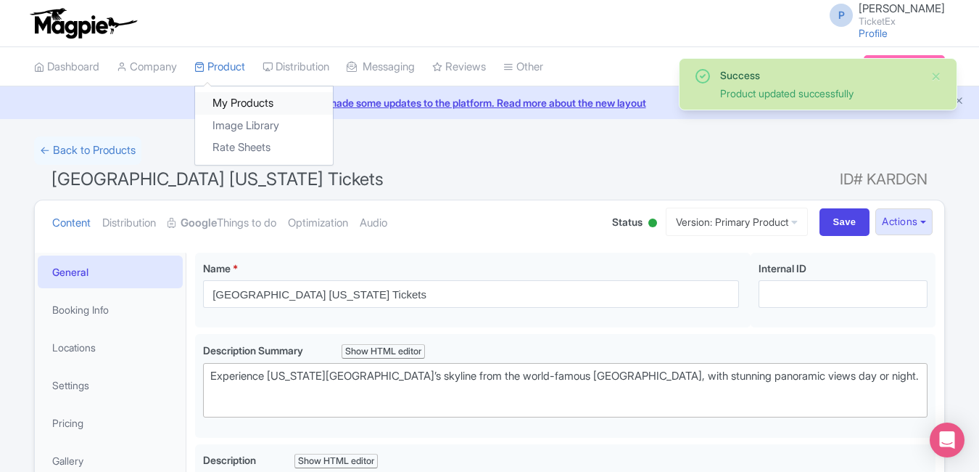
click at [236, 100] on link "My Products" at bounding box center [264, 103] width 138 height 22
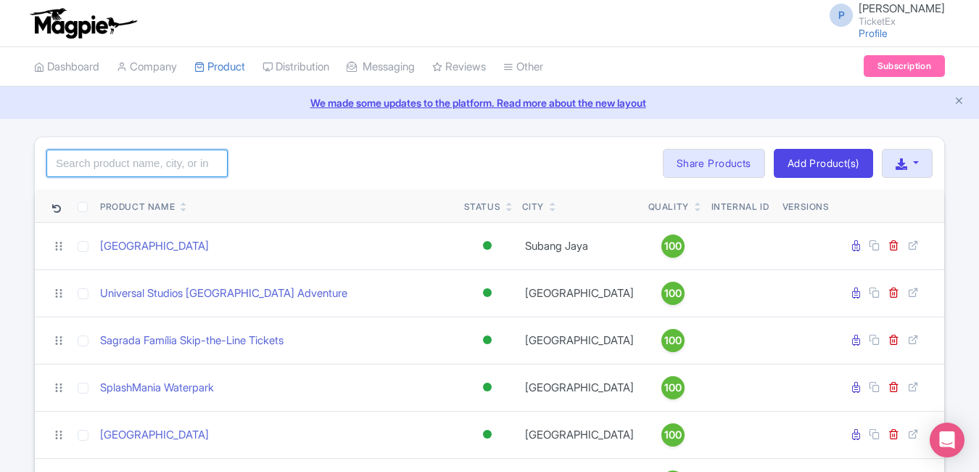
click at [161, 169] on input "search" at bounding box center [136, 163] width 181 height 28
type input "war"
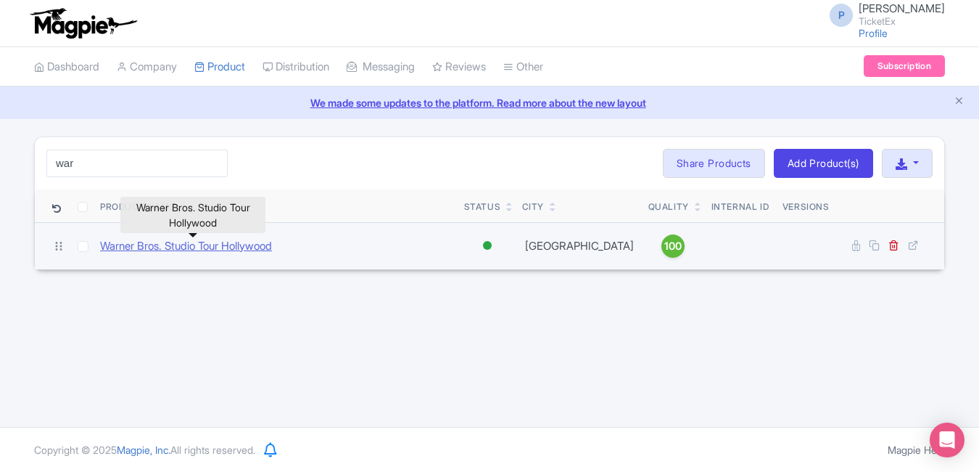
click at [185, 245] on link "Warner Bros. Studio Tour Hollywood" at bounding box center [186, 246] width 172 height 17
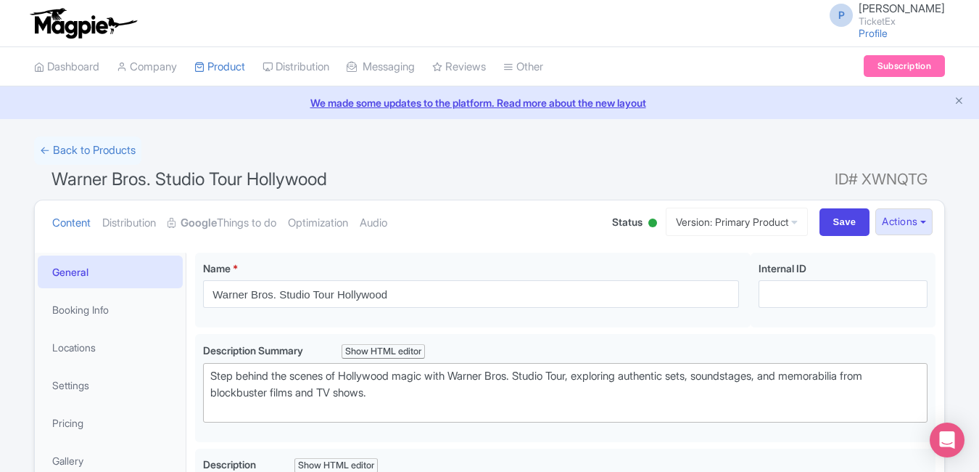
type trix-editor "<div>The Warner Bros. Studio Tour Hollywood invites you to explore one of the m…"
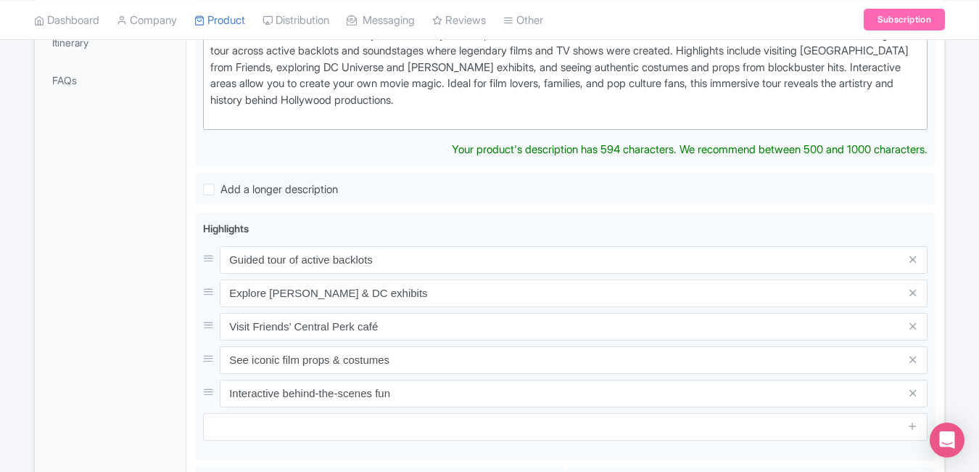
scroll to position [462, 0]
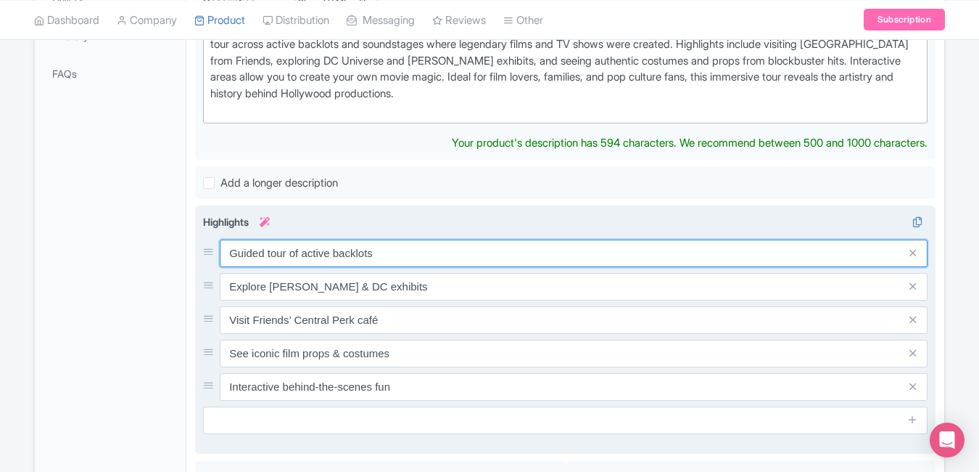
click at [422, 260] on div "Guided tour of active backlots Explore Harry Potter & DC exhibits Visit Friends…" at bounding box center [565, 319] width 725 height 161
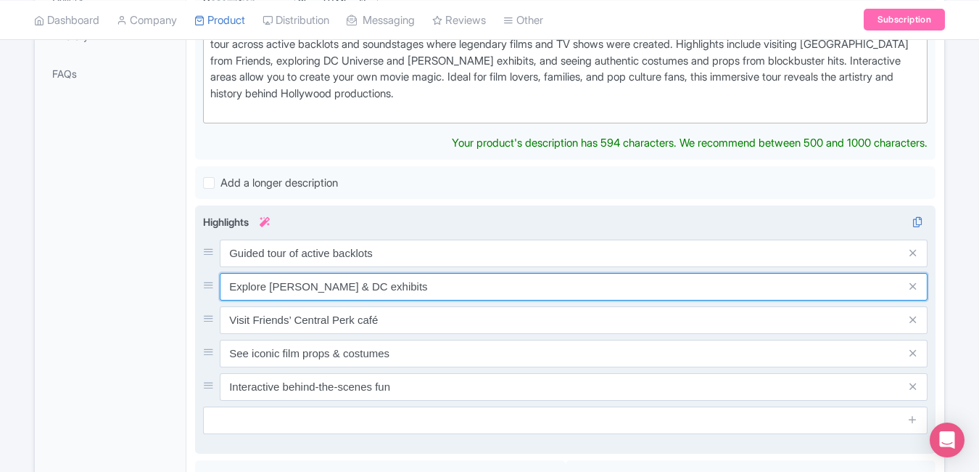
click at [422, 273] on input "Explore Harry Potter & DC exhibits" at bounding box center [574, 287] width 708 height 28
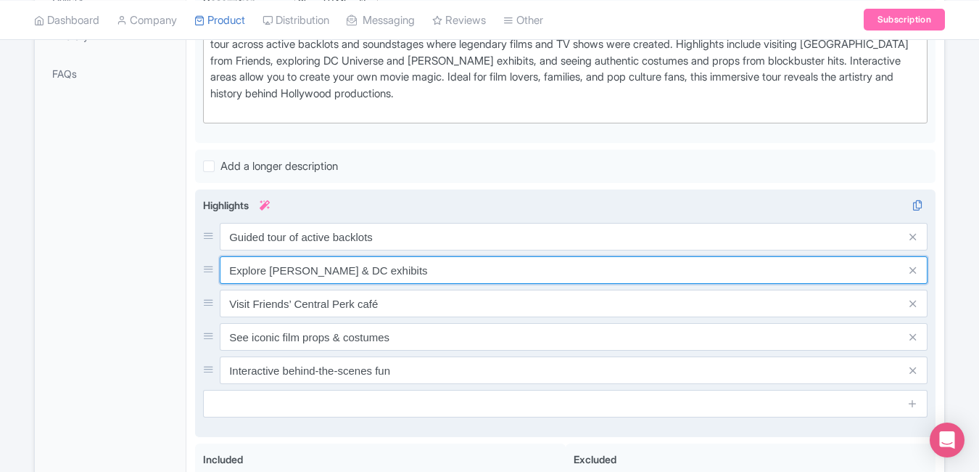
click at [422, 260] on input "Explore Harry Potter & DC exhibits" at bounding box center [574, 270] width 708 height 28
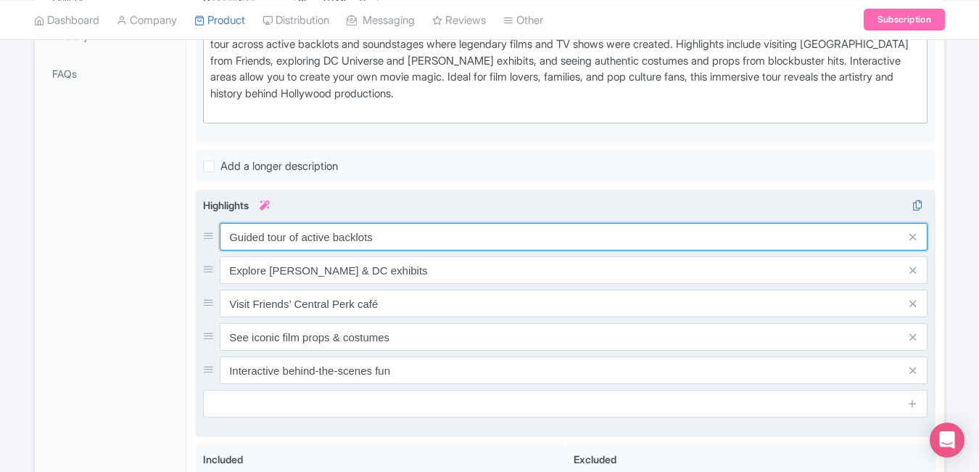
click at [424, 237] on input "Guided tour of active backlots" at bounding box center [574, 237] width 708 height 28
paste input "Step inside real movie & TV se"
type input "Step inside real movie & TV sets"
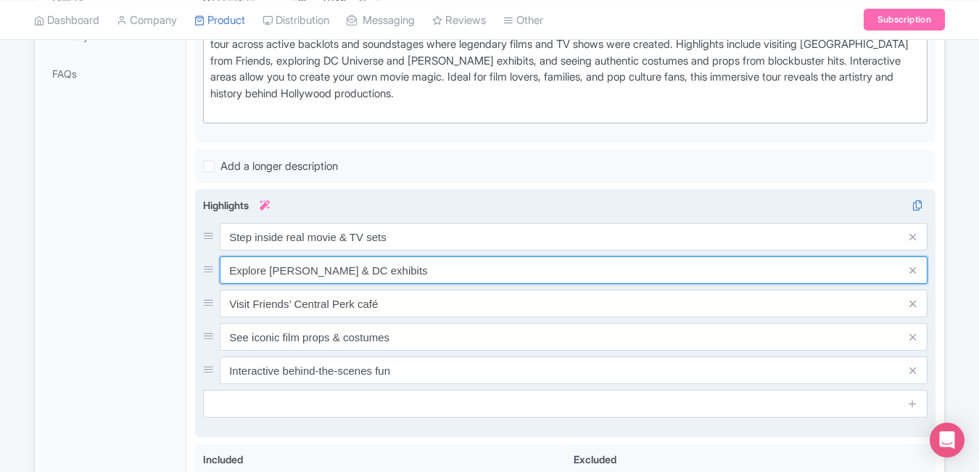
click at [429, 278] on input "Explore Harry Potter & DC exhibits" at bounding box center [574, 270] width 708 height 28
paste input "behind-the-scenes of Hollywood"
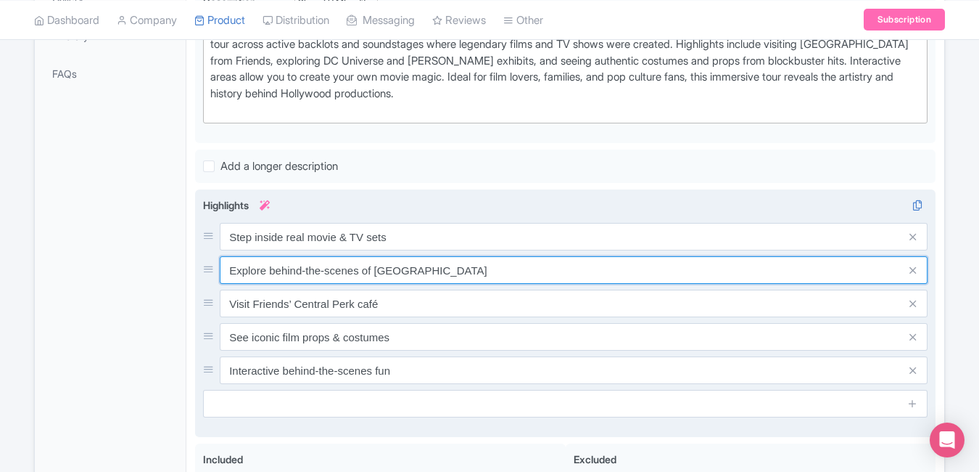
type input "Explore behind-the-scenes of Hollywood"
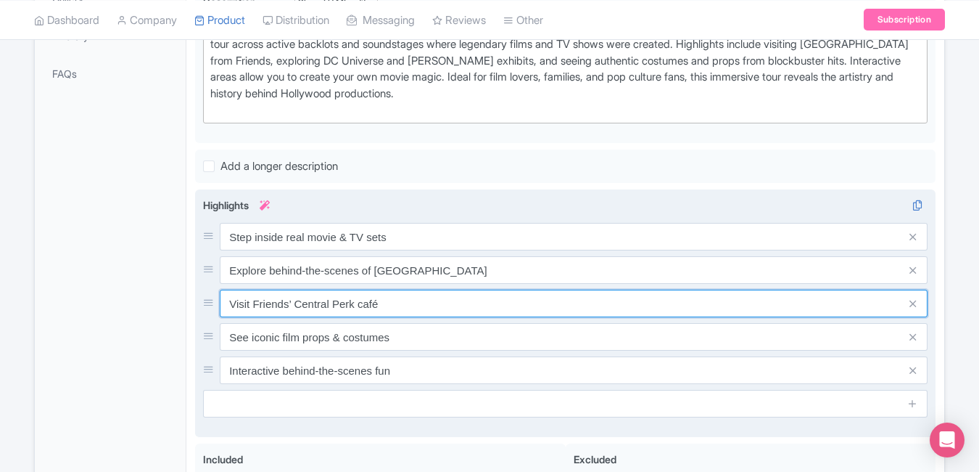
click at [431, 292] on input "Visit Friends’ Central Perk café" at bounding box center [574, 303] width 708 height 28
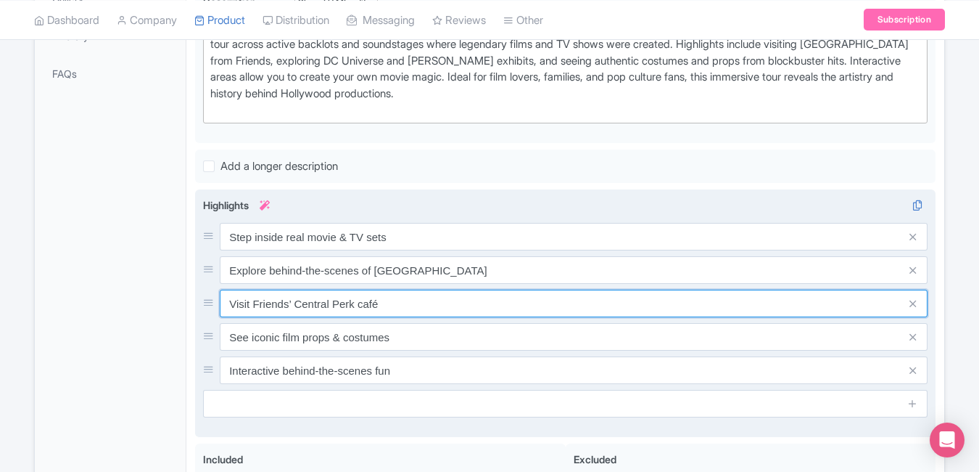
paste input "& Harry Potter sets"
type input "Visit Friends & Harry Potter sets"
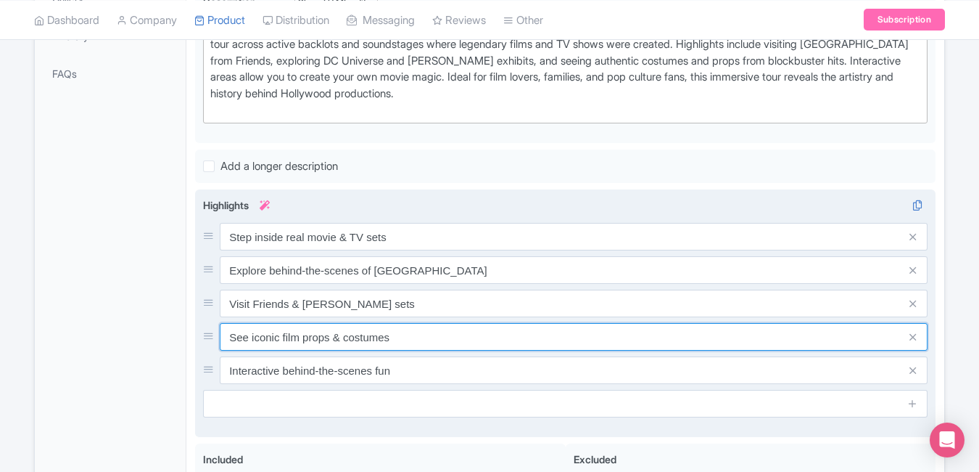
click at [369, 343] on input "See iconic film props & costumes" at bounding box center [574, 337] width 708 height 28
paste input "authentic costumes & prop"
type input "See authentic costumes & props"
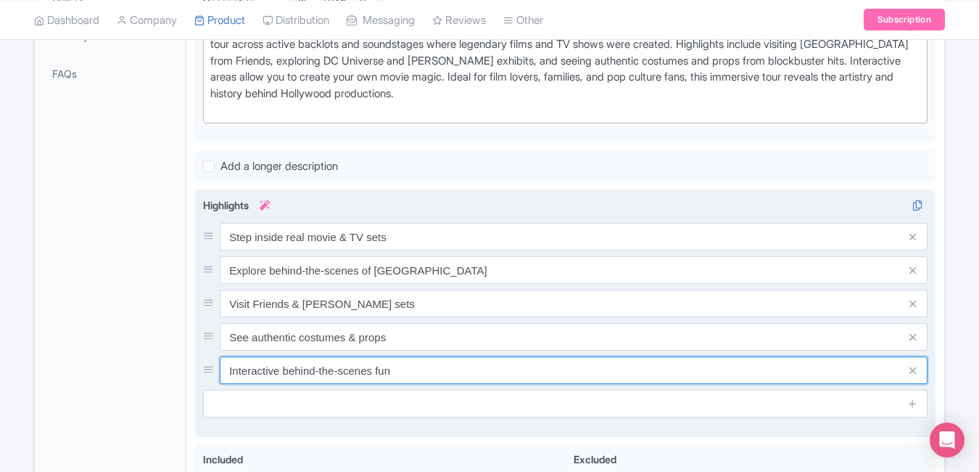
click at [398, 369] on input "Interactive behind-the-scenes fun" at bounding box center [574, 370] width 708 height 28
paste input "A dream experience for film lovers"
type input "A dream experience for film lovers"
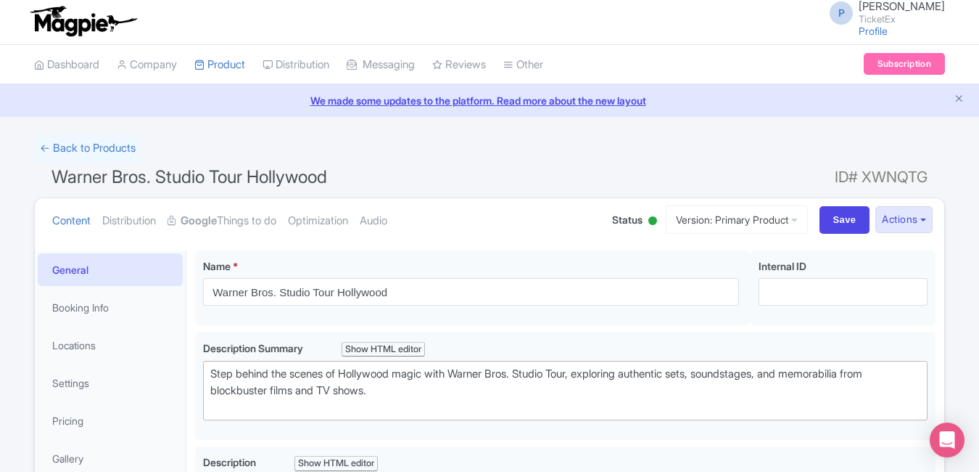
scroll to position [0, 0]
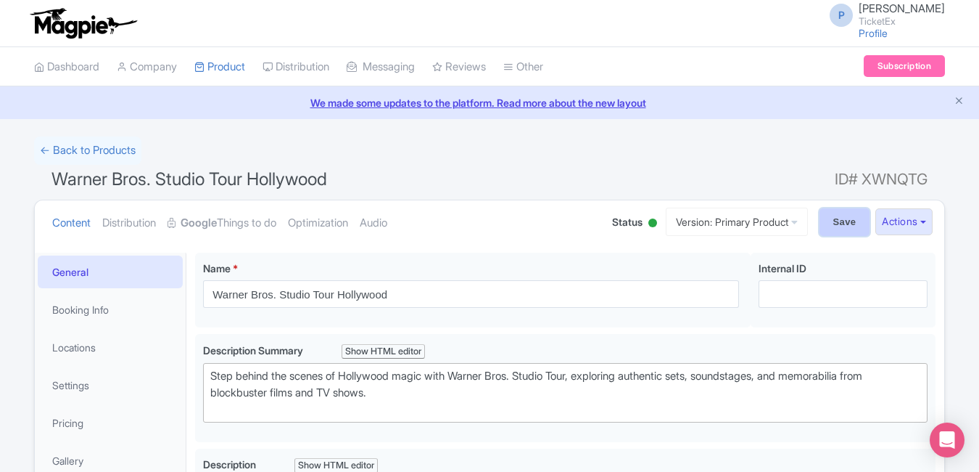
click at [842, 221] on input "Save" at bounding box center [845, 222] width 51 height 28
type input "Saving..."
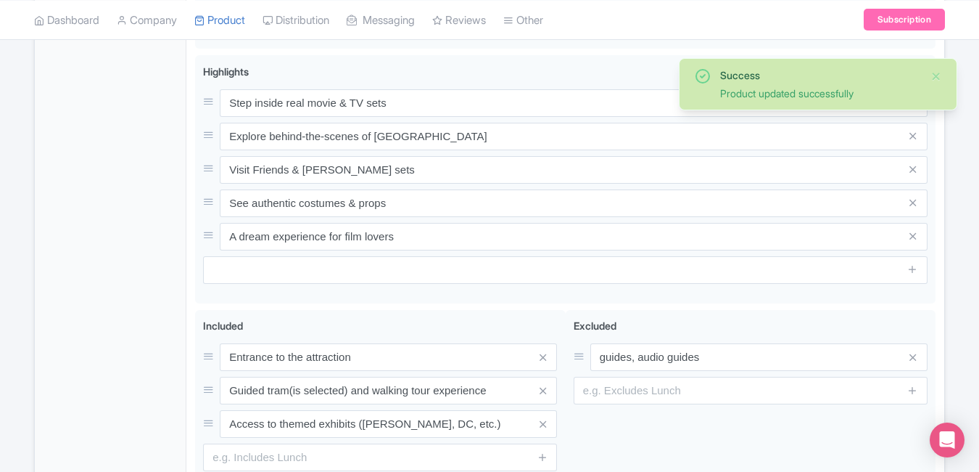
scroll to position [613, 0]
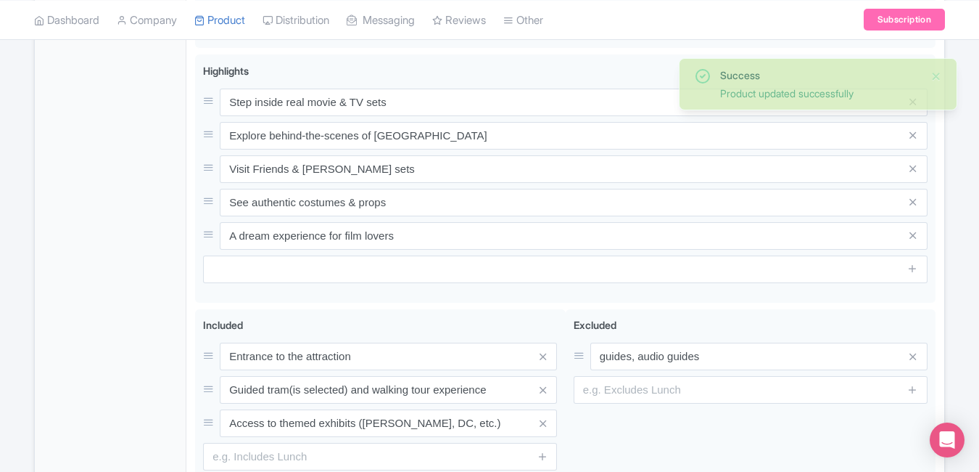
type trix-editor "<div>The Warner Bros. Studio Tour Hollywood invites you to explore one of the m…"
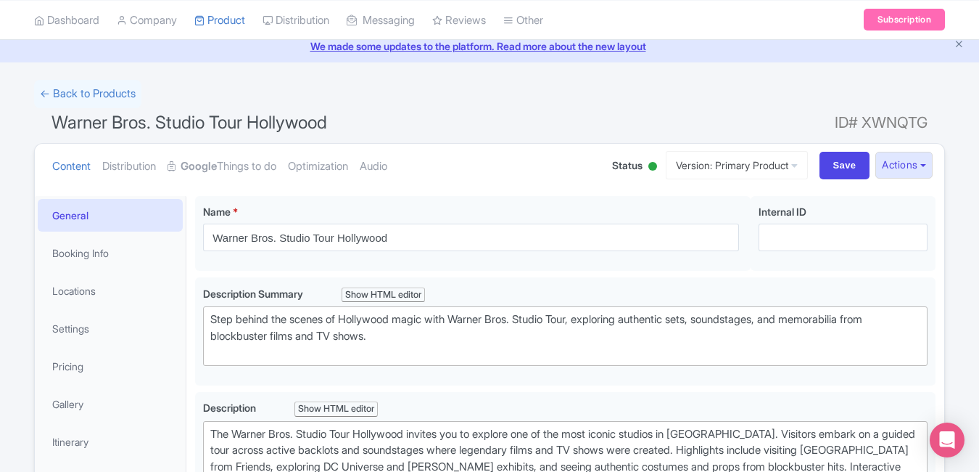
scroll to position [0, 0]
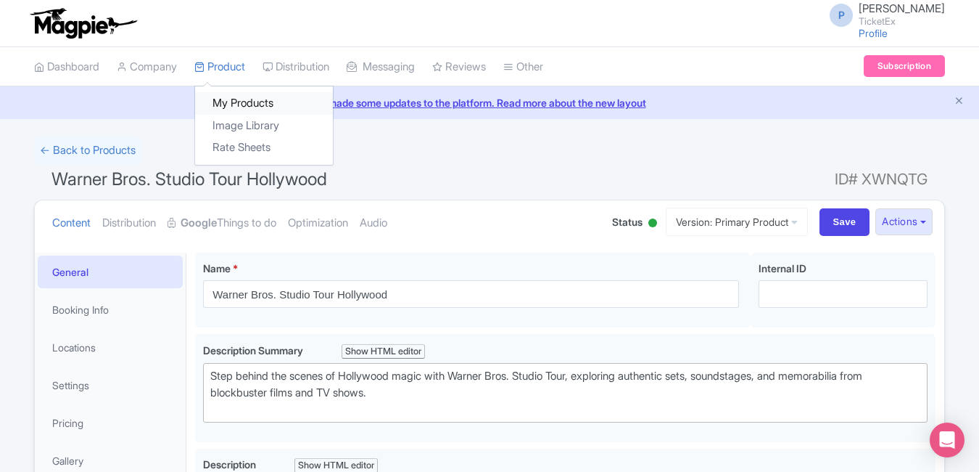
click at [245, 94] on link "My Products" at bounding box center [264, 103] width 138 height 22
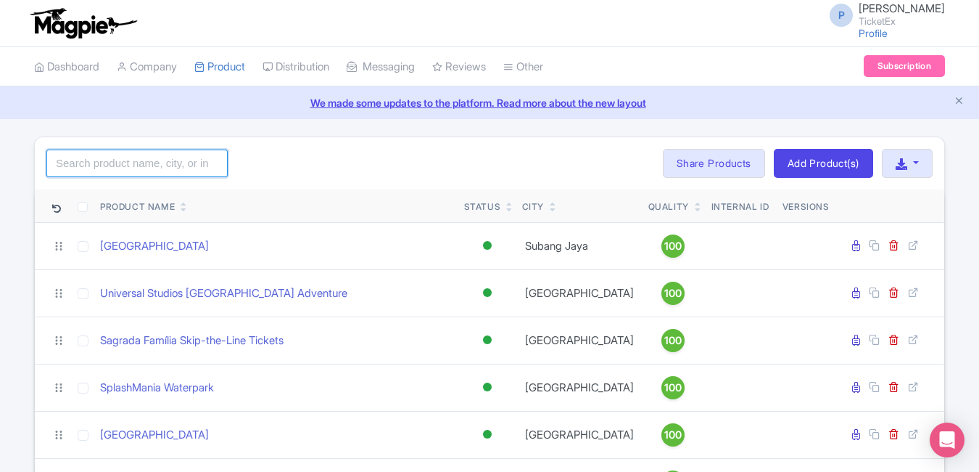
click at [184, 169] on input "search" at bounding box center [136, 163] width 181 height 28
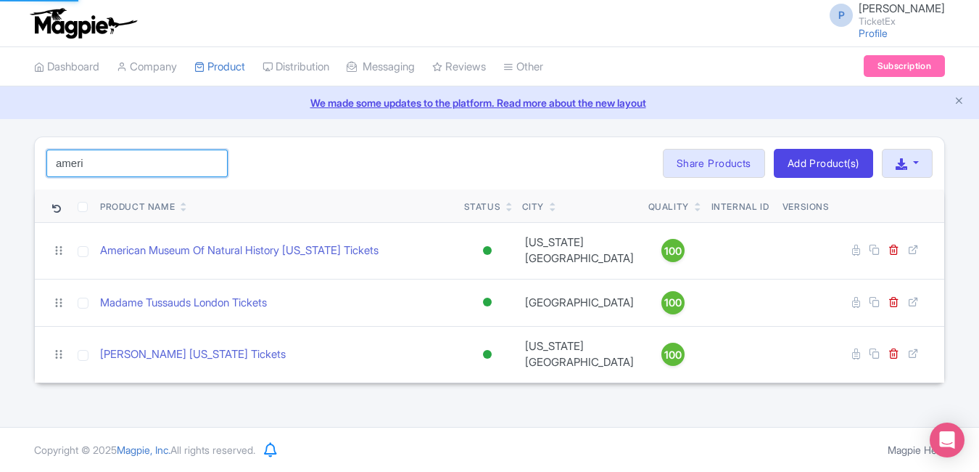
type input "ameri"
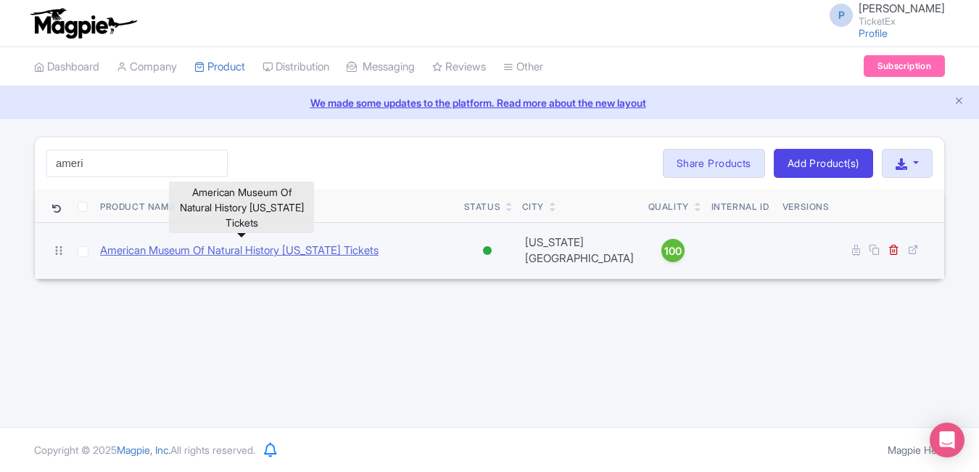
click at [180, 244] on link "American Museum Of Natural History [US_STATE] Tickets" at bounding box center [239, 250] width 279 height 17
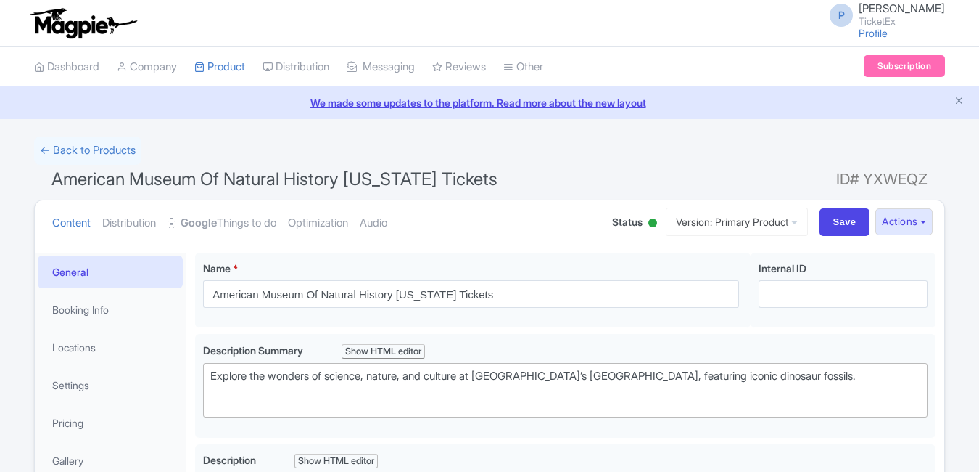
type trix-editor "<div>The American Museum of Natural History in [US_STATE][GEOGRAPHIC_DATA] is o…"
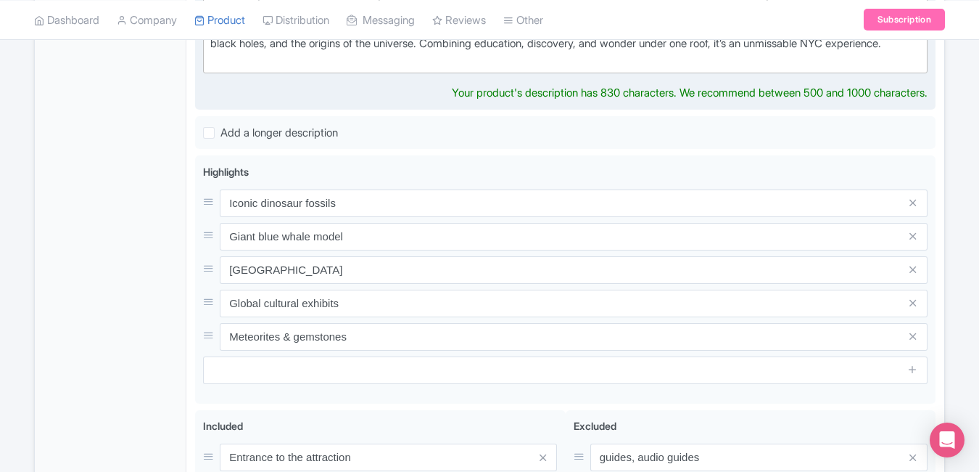
scroll to position [543, 0]
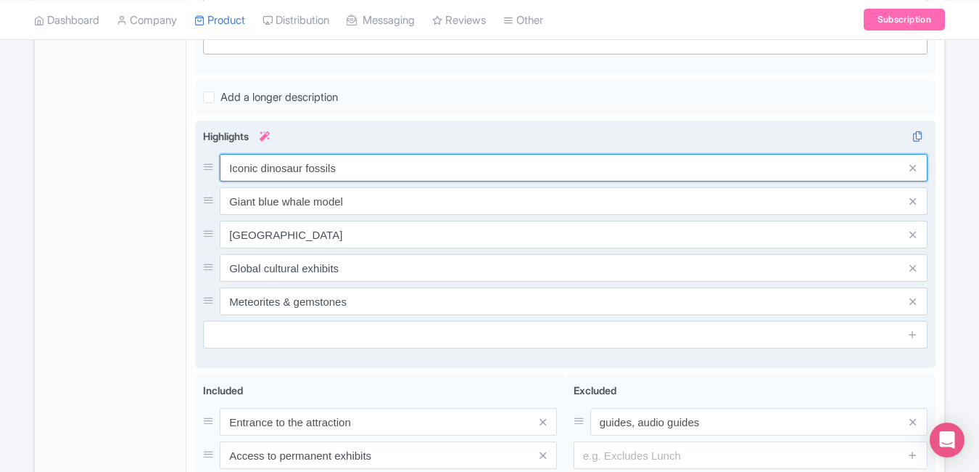
click at [369, 212] on div "Iconic dinosaur fossils Giant blue whale model Rose Center & Planetarium Global…" at bounding box center [565, 234] width 725 height 161
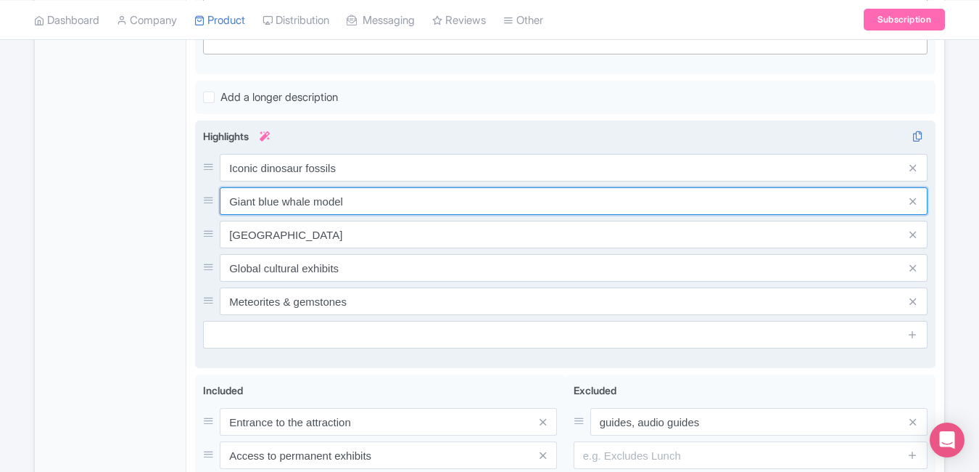
click at [369, 212] on input "Giant blue whale model" at bounding box center [574, 201] width 708 height 28
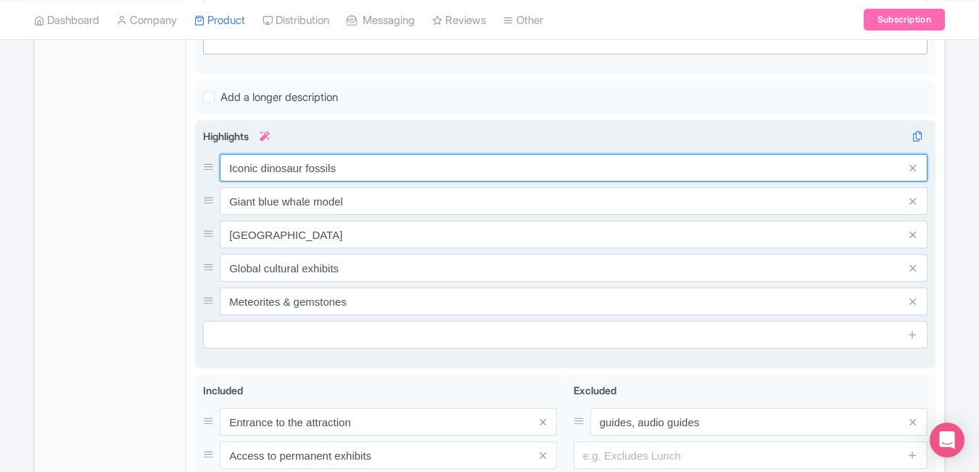
click at [358, 181] on input "Iconic dinosaur fossils" at bounding box center [574, 168] width 708 height 28
paste input "Discover dinosaurs & [PERSON_NAME]"
type input "Discover dinosaurs & cosmic wonders"
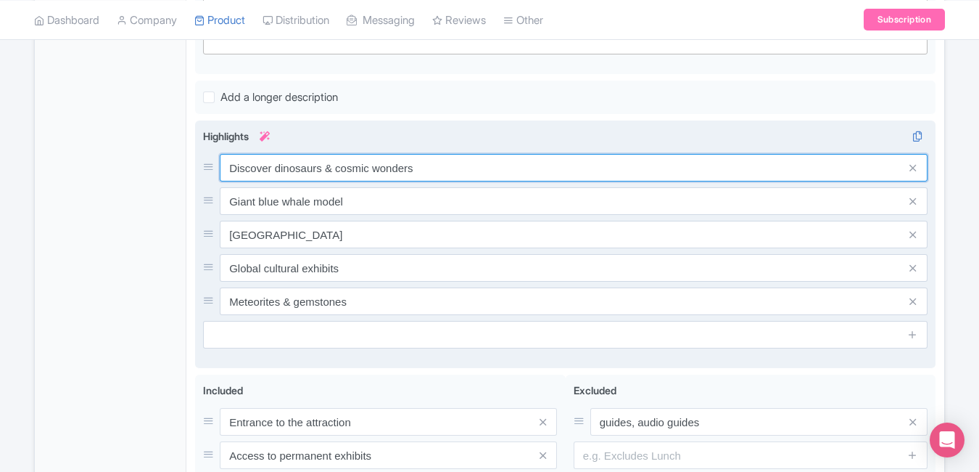
click at [384, 181] on input "Discover dinosaurs & cosmic wonders" at bounding box center [574, 168] width 708 height 28
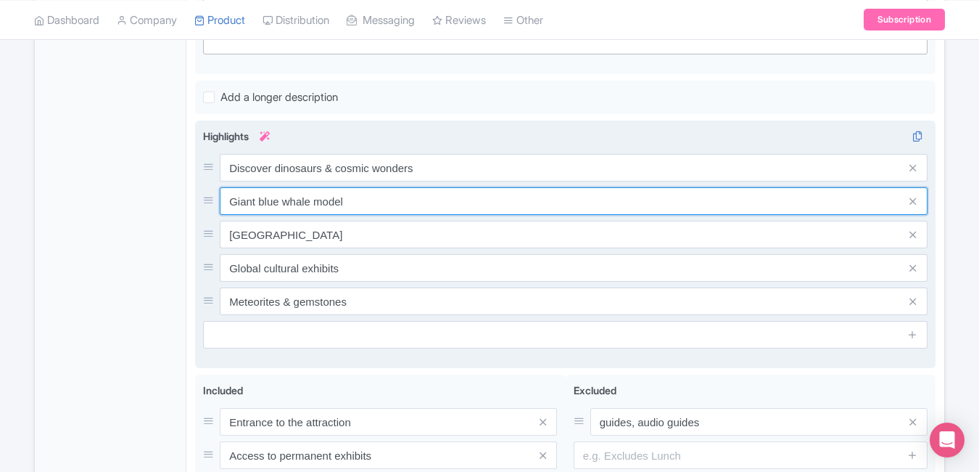
click at [382, 212] on input "Giant blue whale model" at bounding box center [574, 201] width 708 height 28
paste input "Explore 40+ exhibition halls"
type input "Explore 40+ exhibition halls"
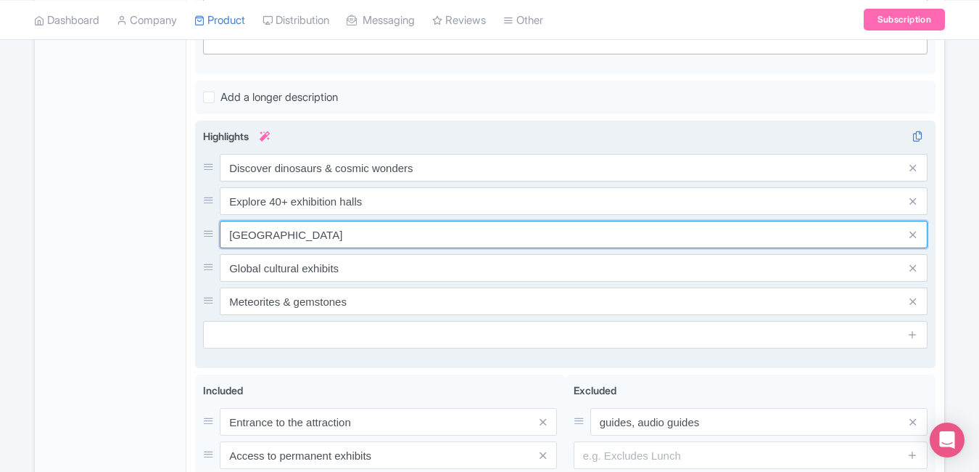
click at [400, 246] on input "[GEOGRAPHIC_DATA]" at bounding box center [574, 235] width 708 height 28
paste input "Family-friendly educational adventure"
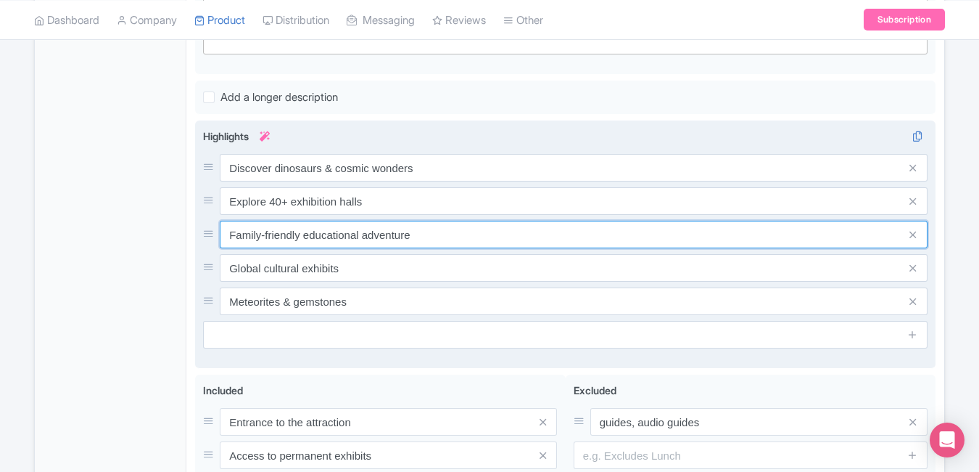
type input "Family-friendly educational adventure"
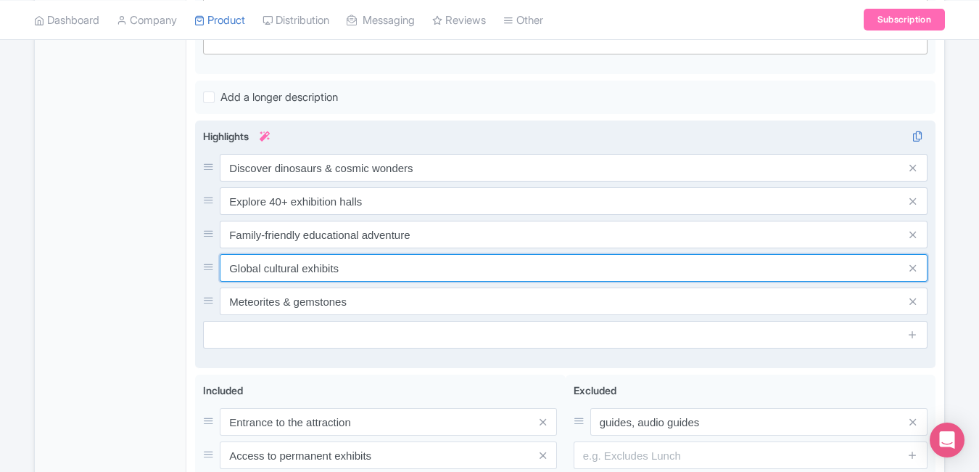
click at [392, 281] on input "Global cultural exhibits" at bounding box center [574, 268] width 708 height 28
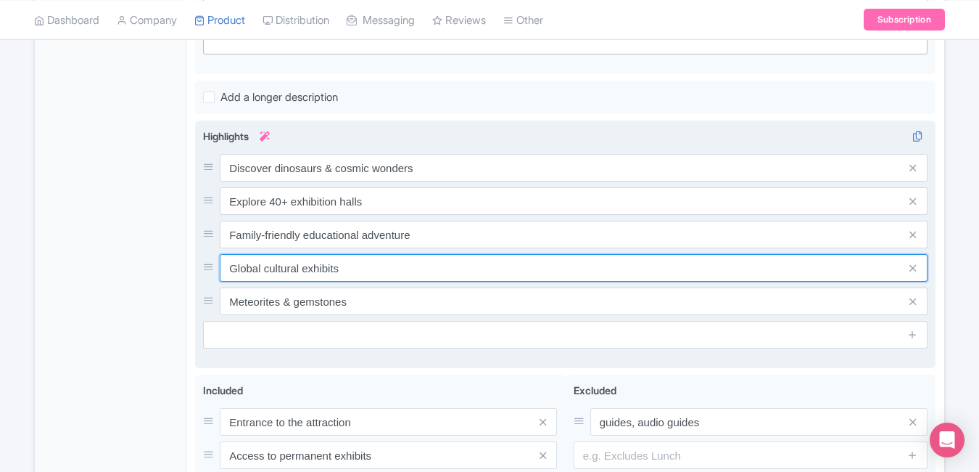
click at [392, 281] on input "Global cultural exhibits" at bounding box center [574, 268] width 708 height 28
paste input "Planetarium show included with entry"
type input "Planetarium show included with entry"
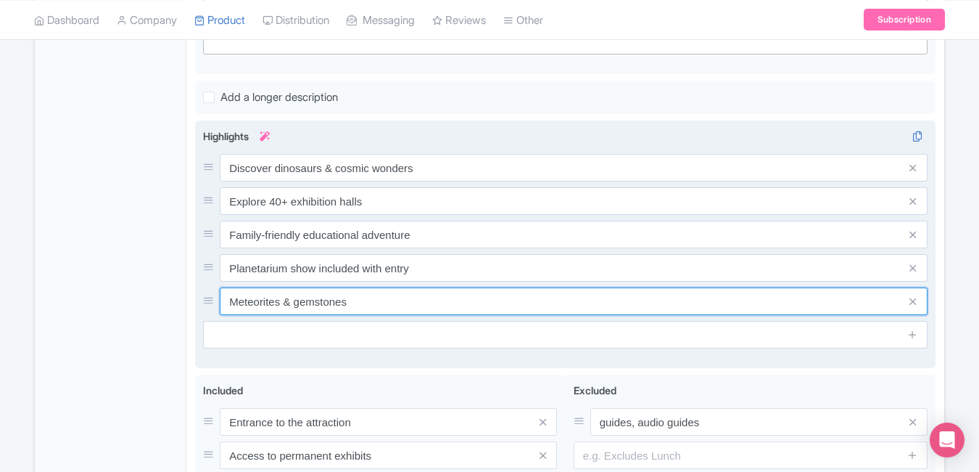
click at [440, 305] on input "Meteorites & gemstones" at bounding box center [574, 301] width 708 height 28
paste input "Iconic [GEOGRAPHIC_DATA] for all ag"
type input "Iconic [GEOGRAPHIC_DATA] for all ages"
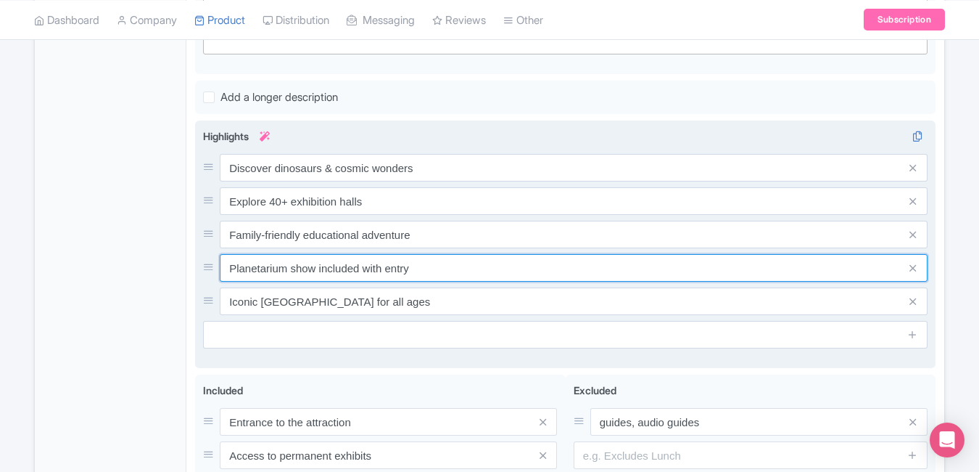
click at [480, 281] on input "Planetarium show included with entry" at bounding box center [574, 268] width 708 height 28
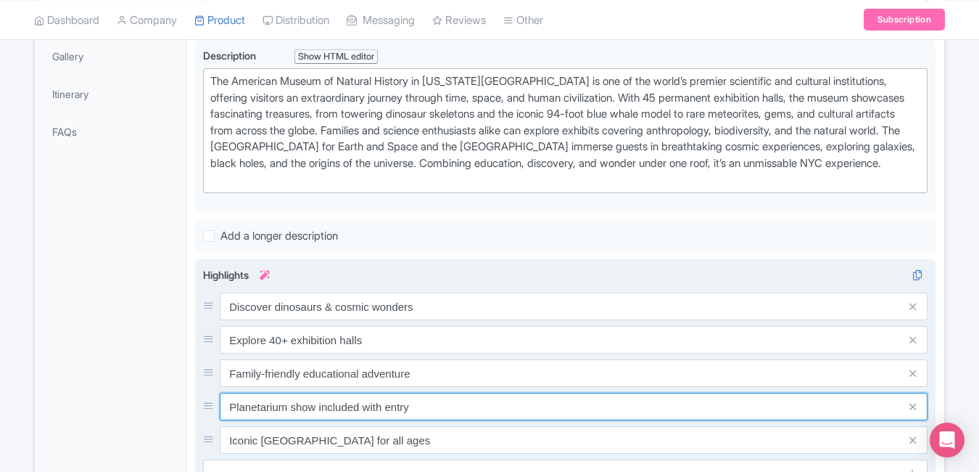
scroll to position [0, 0]
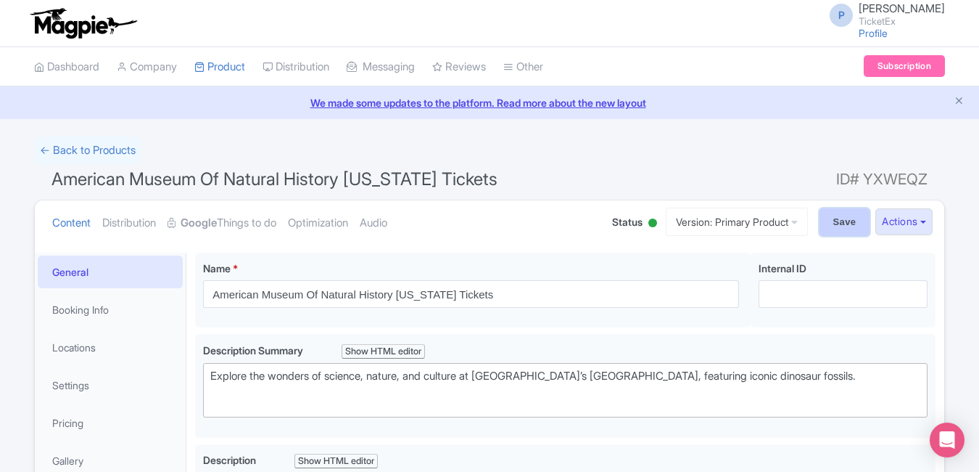
click at [820, 219] on input "Save" at bounding box center [845, 222] width 51 height 28
type input "Saving..."
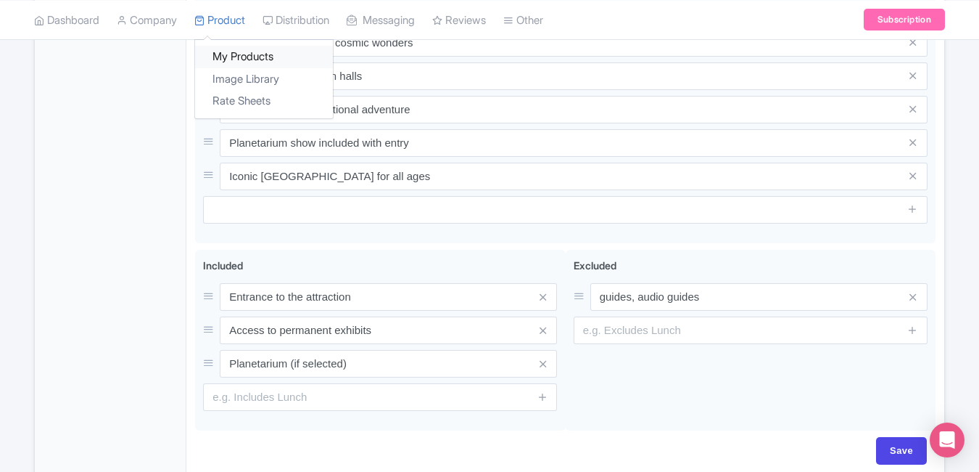
scroll to position [683, 0]
type trix-editor "<div>The American Museum of Natural History in [US_STATE][GEOGRAPHIC_DATA] is o…"
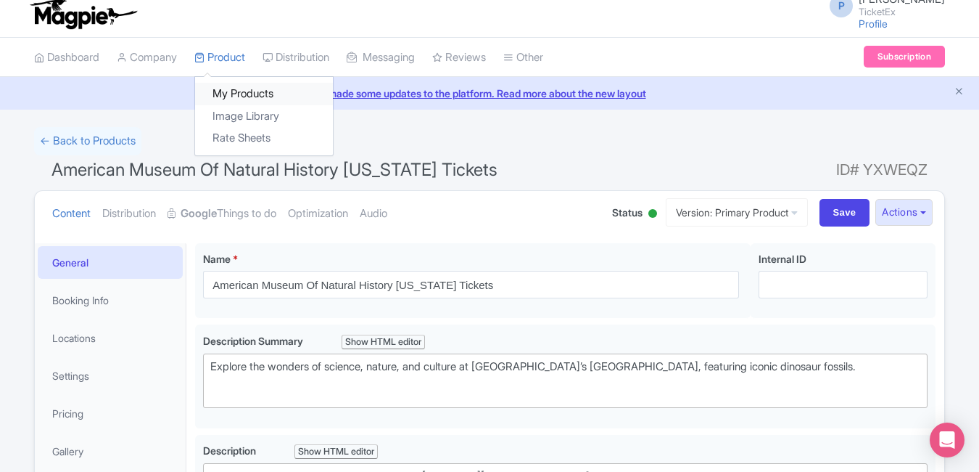
scroll to position [0, 0]
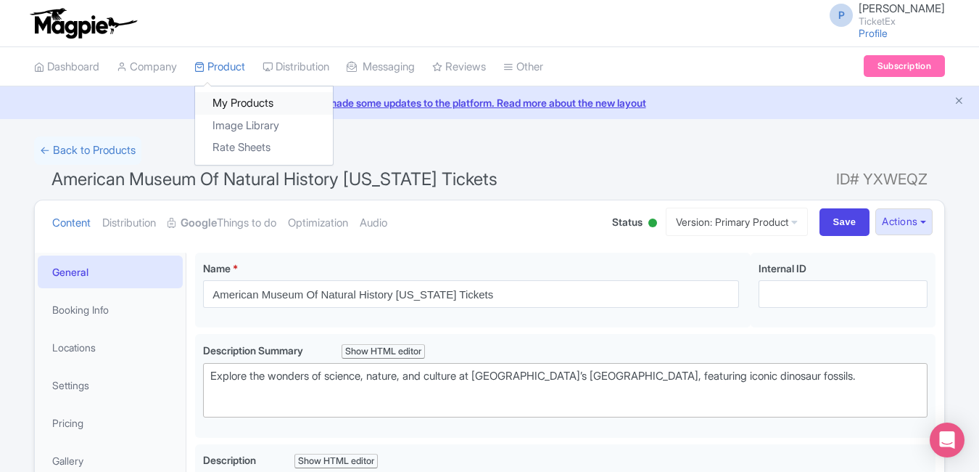
click at [234, 102] on link "My Products" at bounding box center [264, 103] width 138 height 22
click at [234, 99] on link "My Products" at bounding box center [264, 103] width 138 height 22
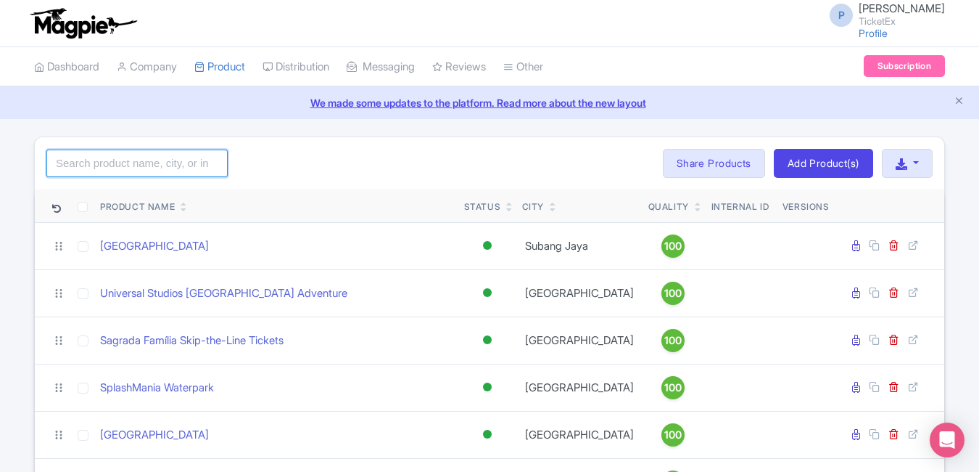
click at [192, 161] on input "search" at bounding box center [136, 163] width 181 height 28
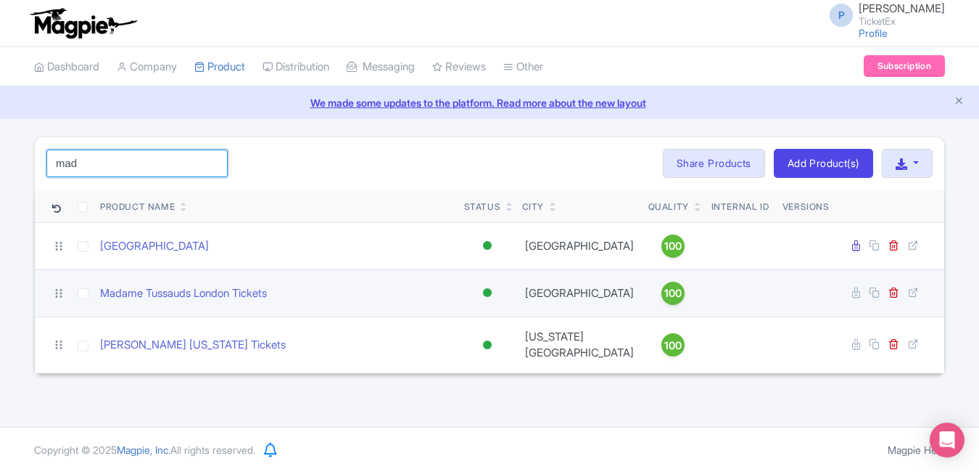
type input "mad"
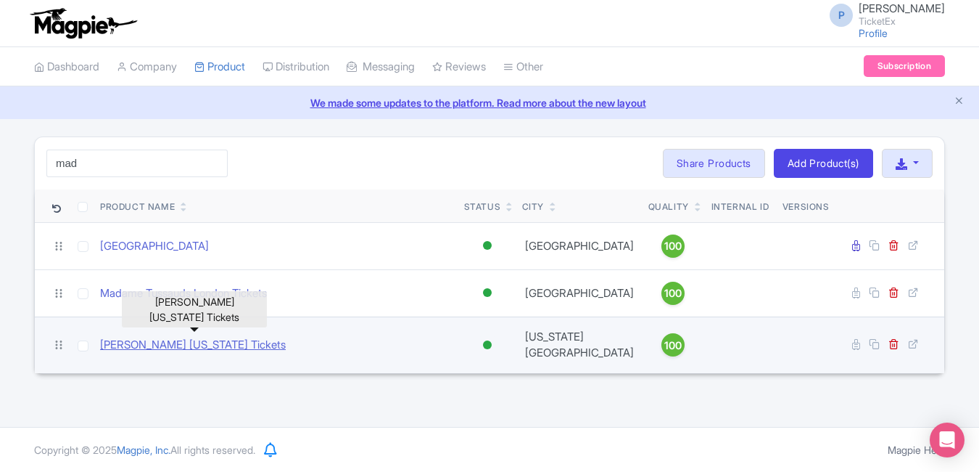
click at [226, 338] on link "[PERSON_NAME] [US_STATE] Tickets" at bounding box center [193, 345] width 186 height 17
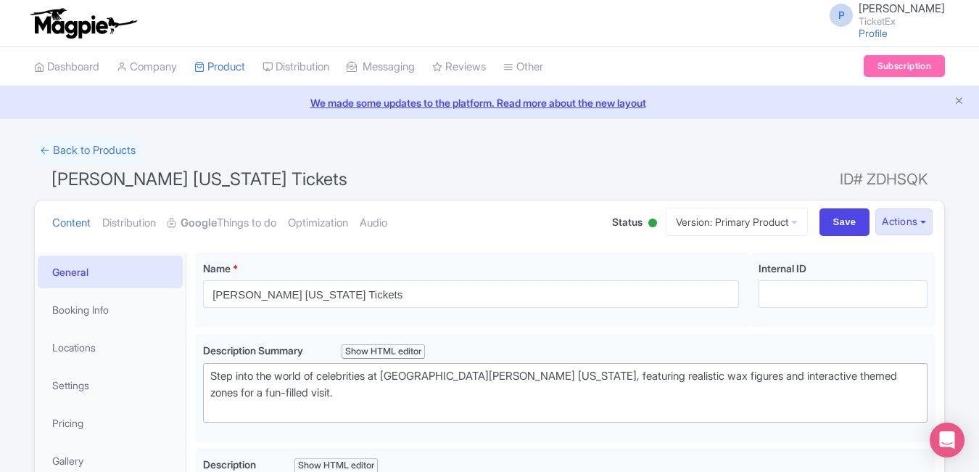
type trix-editor "<div>Madame [PERSON_NAME] [US_STATE] is home to hundreds of lifelike wax figure…"
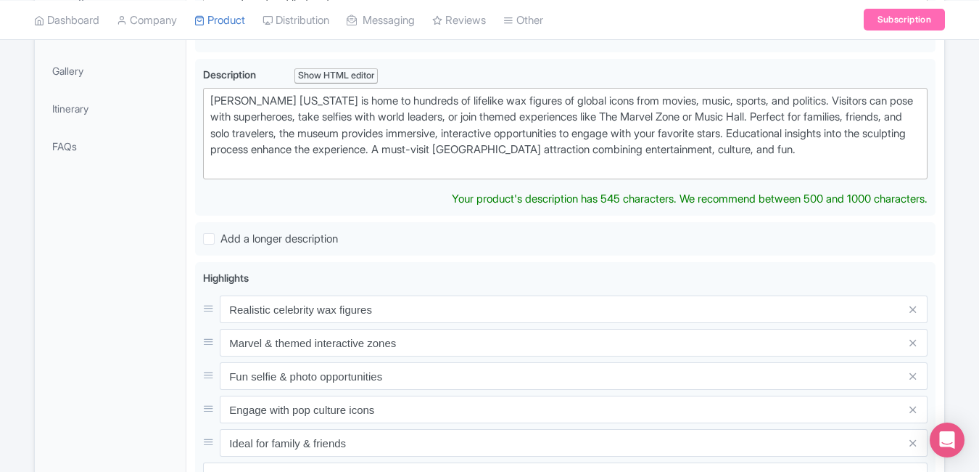
scroll to position [440, 0]
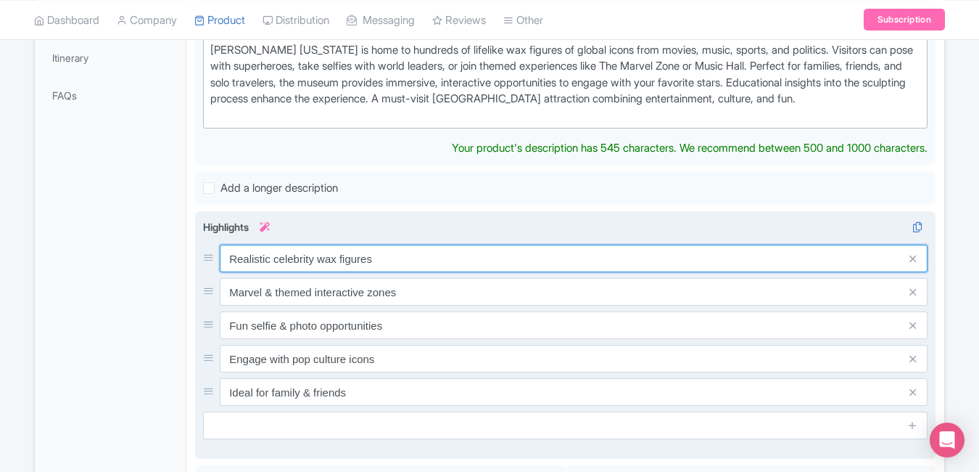
click at [438, 277] on div "Realistic celebrity wax figures Marvel & themed interactive zones Fun selfie & …" at bounding box center [565, 324] width 725 height 161
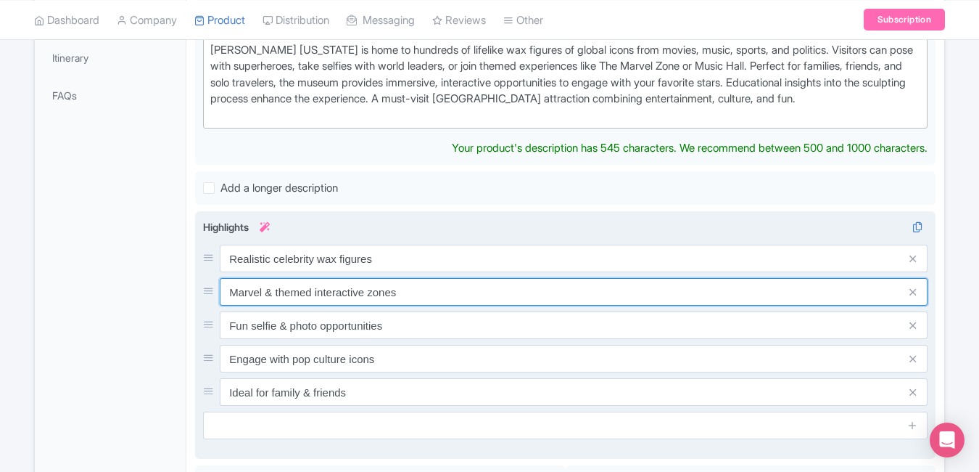
click at [438, 278] on input "Marvel & themed interactive zones" at bounding box center [574, 292] width 708 height 28
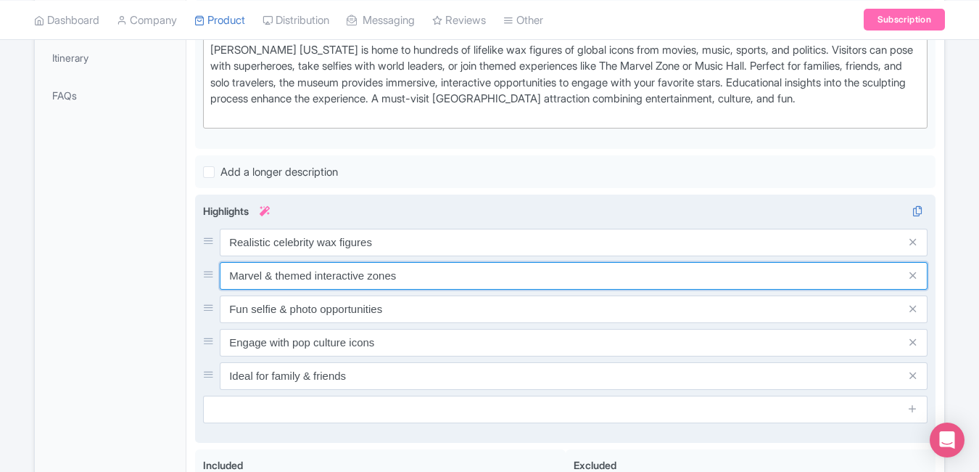
click at [438, 277] on input "Marvel & themed interactive zones" at bounding box center [574, 276] width 708 height 28
paste input "eet lifelike celebrity wax figur"
type input "Meet lifelike celebrity wax figures"
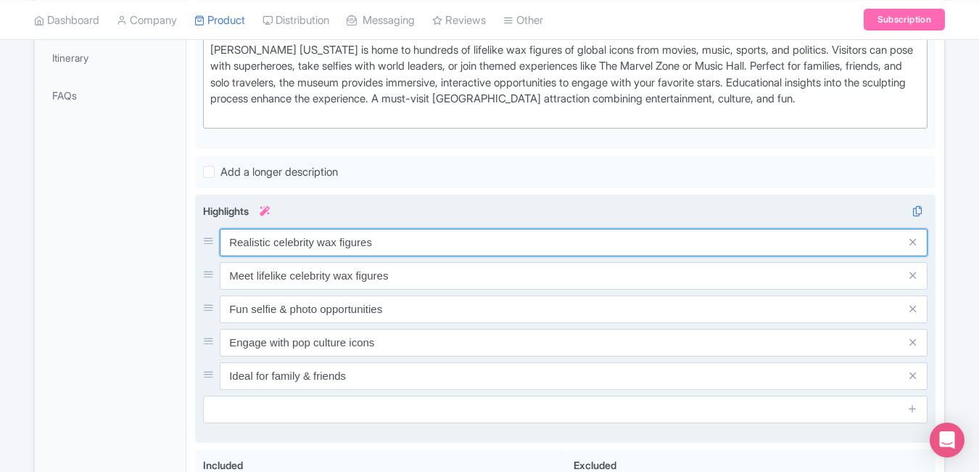
click at [423, 256] on input "Realistic celebrity wax figures" at bounding box center [574, 243] width 708 height 28
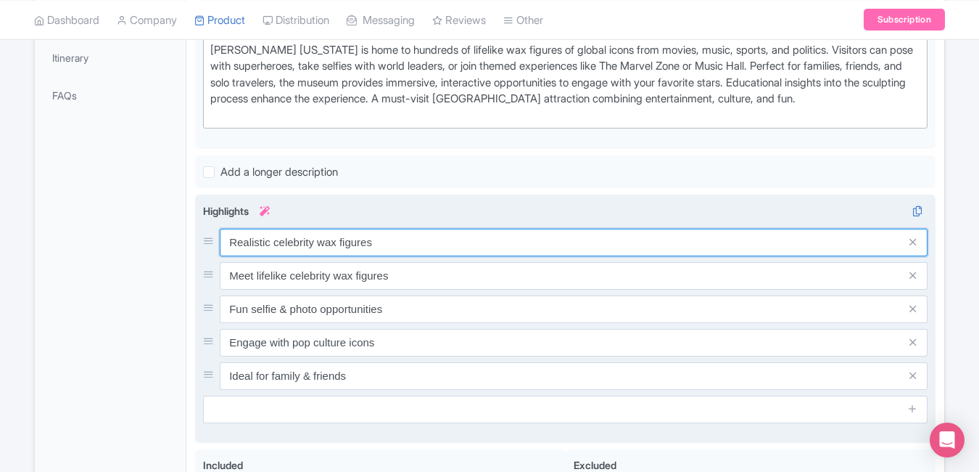
click at [423, 256] on input "Realistic celebrity wax figures" at bounding box center [574, 243] width 708 height 28
paste input "Meet lifelike"
type input "Meet lifelike celebrity wax figures"
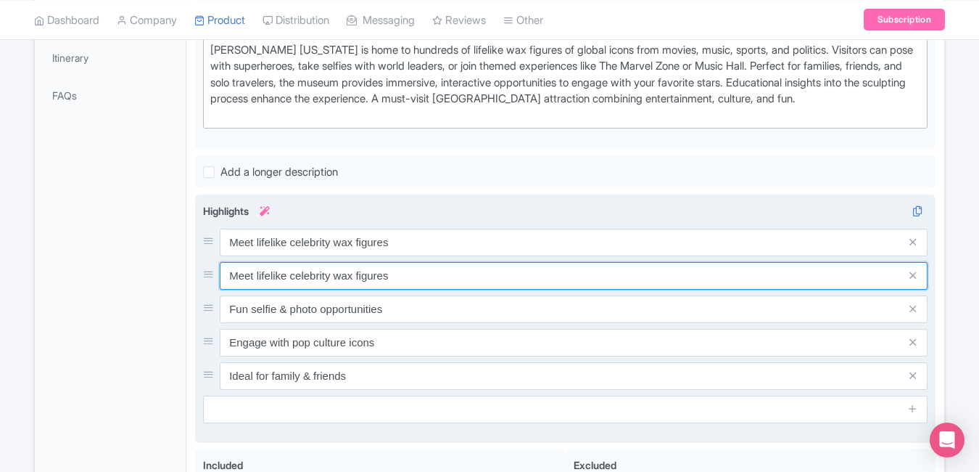
click at [408, 289] on input "Meet lifelike celebrity wax figures" at bounding box center [574, 276] width 708 height 28
paste input "Pose with stars & superhero"
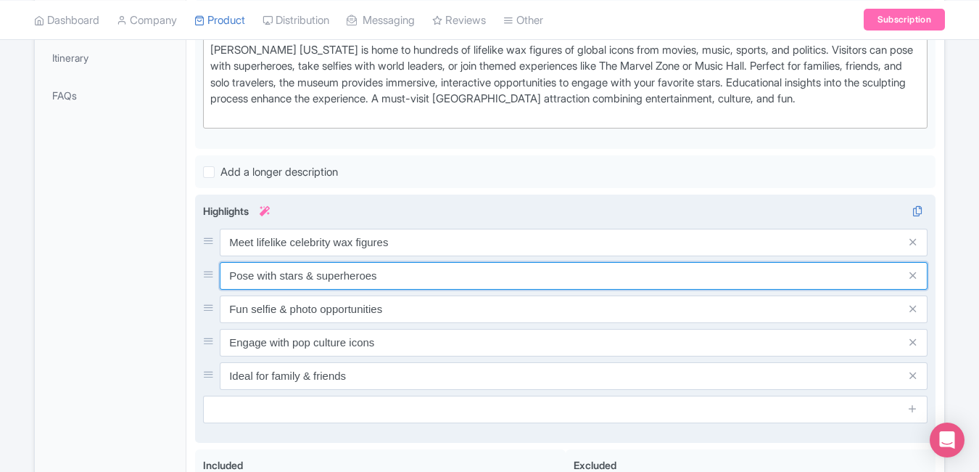
type input "Pose with stars & superheroes"
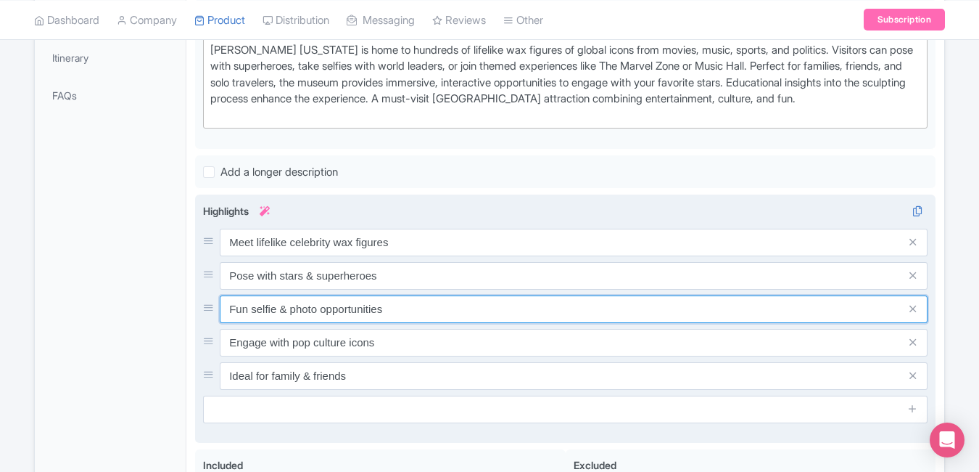
click at [411, 323] on input "Fun selfie & photo opportunities" at bounding box center [574, 309] width 708 height 28
paste input "Interactive zones & themed exhibit"
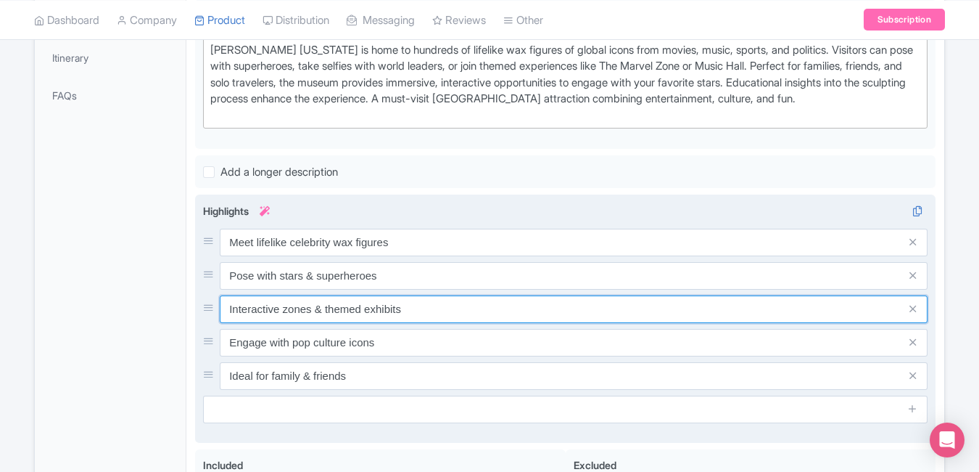
type input "Interactive zones & themed exhibits"
click at [408, 323] on input "Interactive zones & themed exhibits" at bounding box center [574, 309] width 708 height 28
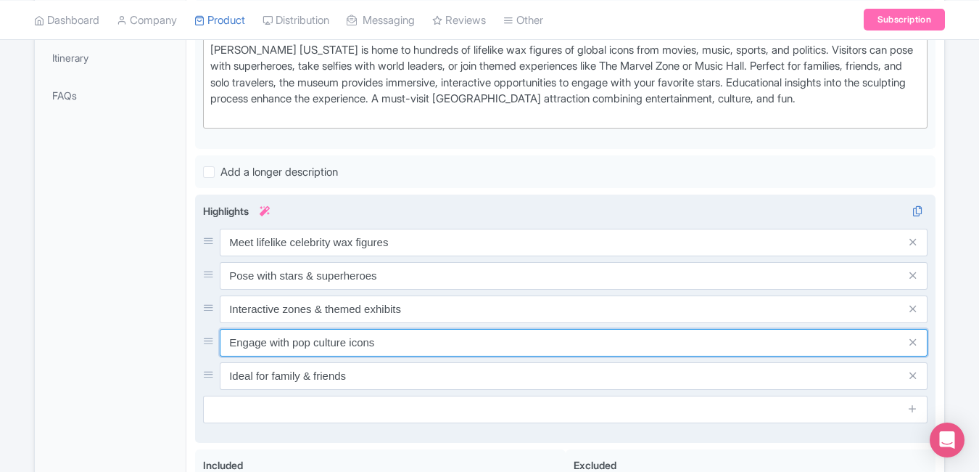
click at [403, 356] on input "Engage with pop culture icons" at bounding box center [574, 343] width 708 height 28
paste input "Located in Times Square NYC"
type input "Located in Times Square NYC"
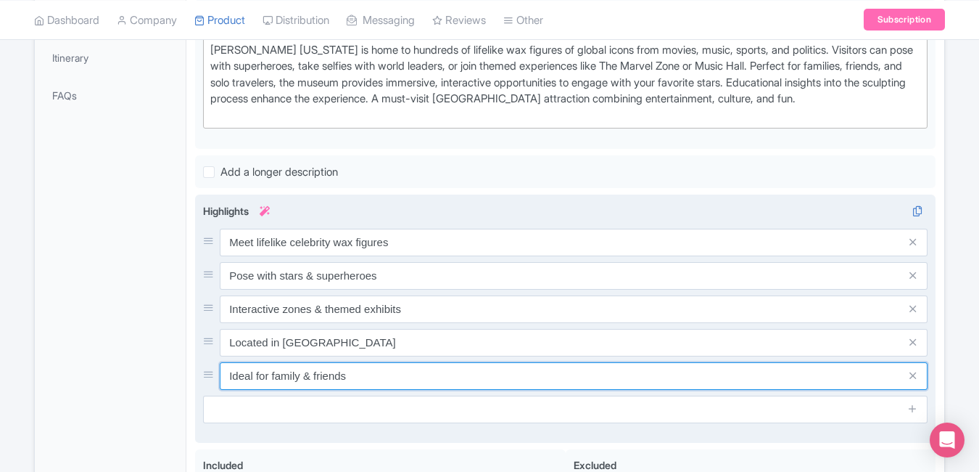
click at [378, 390] on input "Ideal for family & friends" at bounding box center [574, 376] width 708 height 28
paste input "Fun family attraction & photo haven"
type input "Fun family attraction & photo haven"
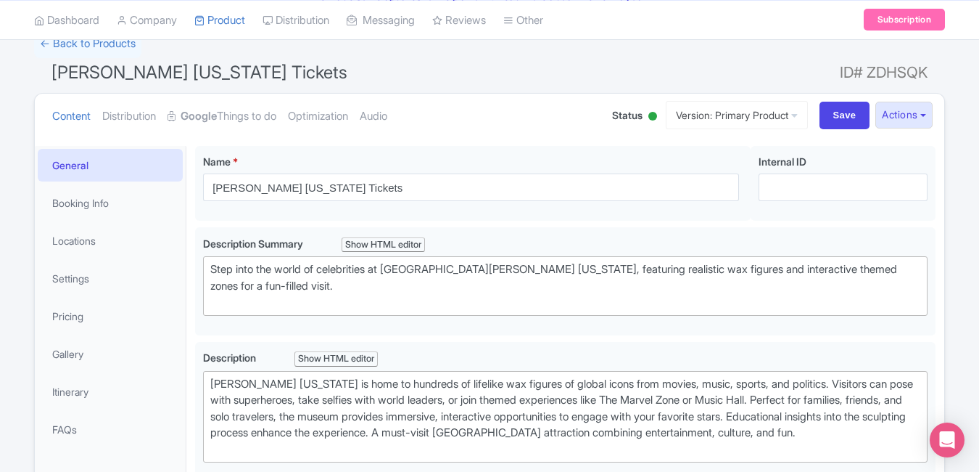
scroll to position [0, 0]
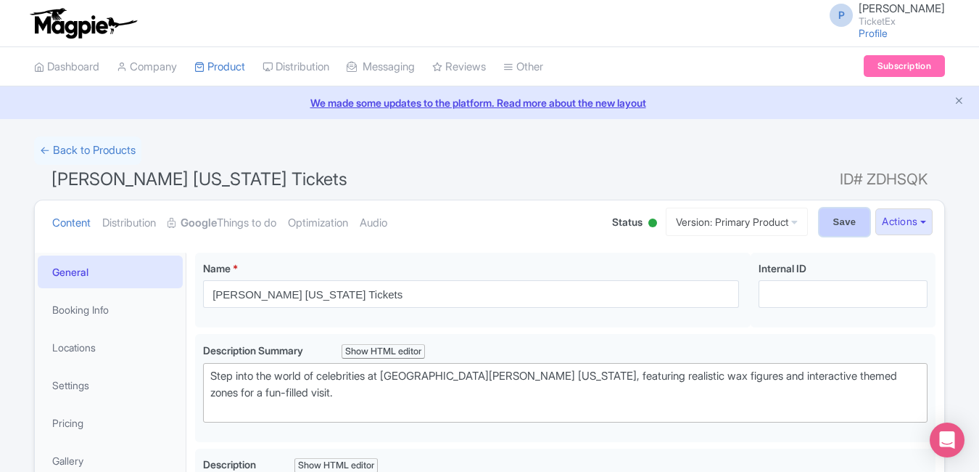
click at [840, 222] on input "Save" at bounding box center [845, 222] width 51 height 28
type input "Saving..."
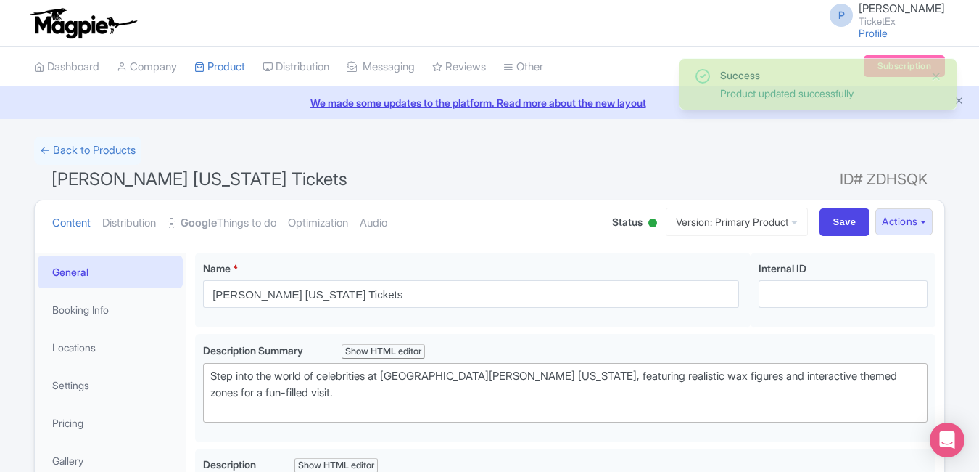
type trix-editor "<div>Madame [PERSON_NAME] [US_STATE] is home to hundreds of lifelike wax figure…"
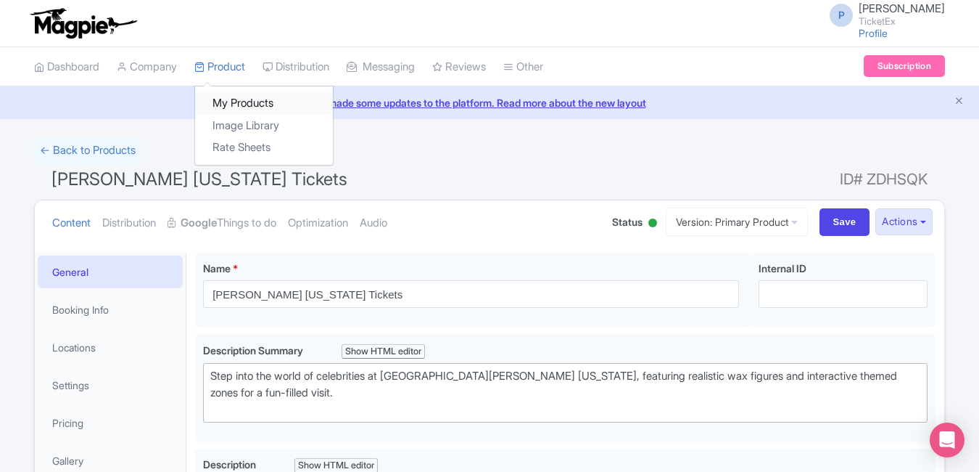
click at [248, 99] on link "My Products" at bounding box center [264, 103] width 138 height 22
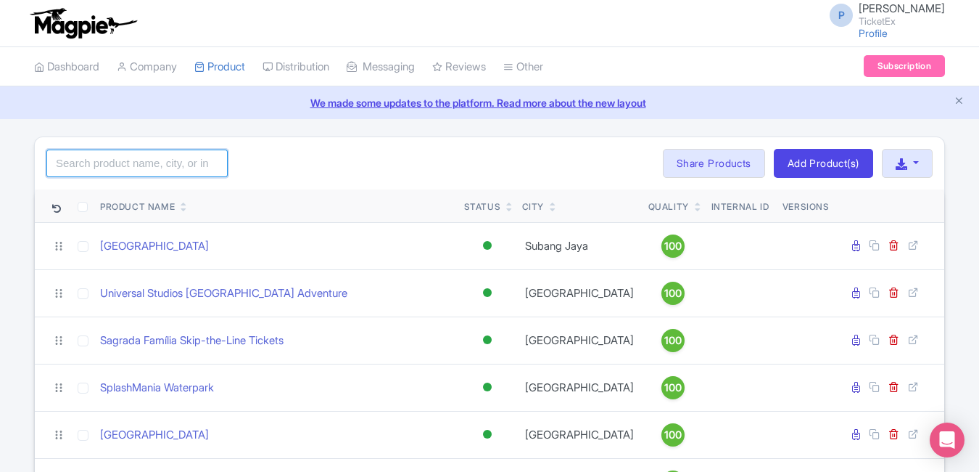
click at [117, 156] on input "search" at bounding box center [136, 163] width 181 height 28
type input "summ"
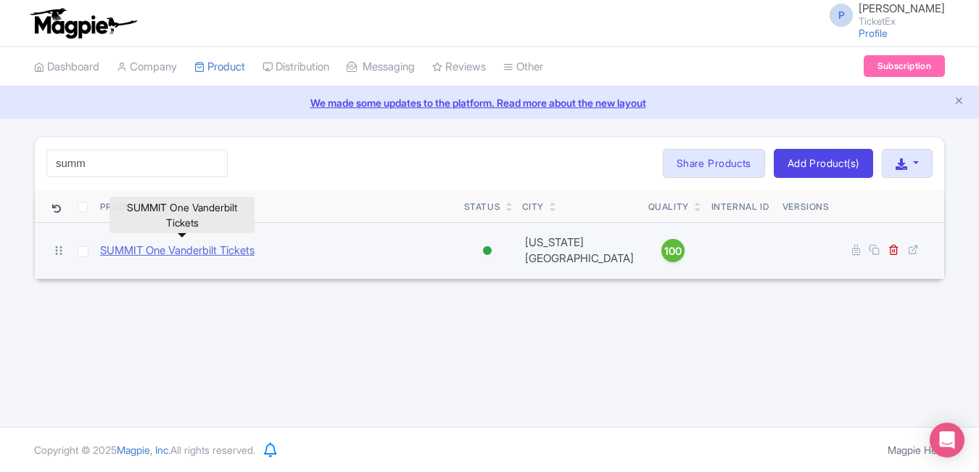
click at [173, 242] on link "SUMMIT One Vanderbilt Tickets" at bounding box center [177, 250] width 155 height 17
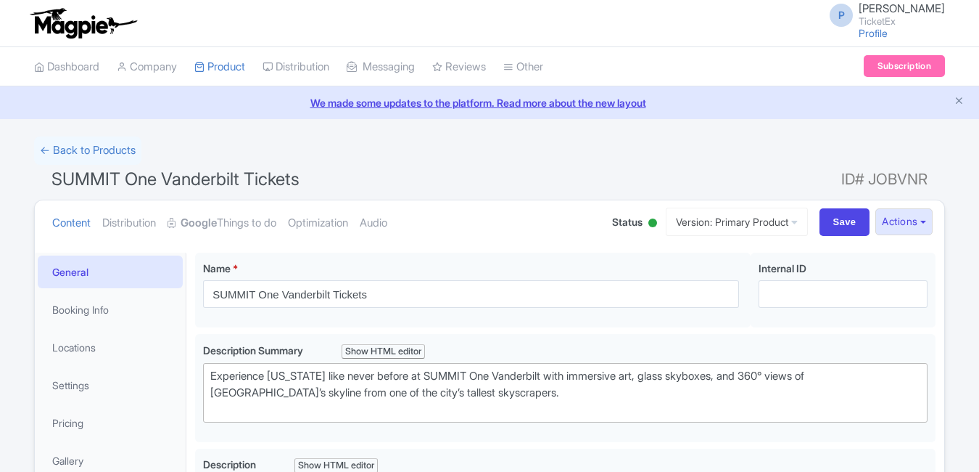
scroll to position [420, 0]
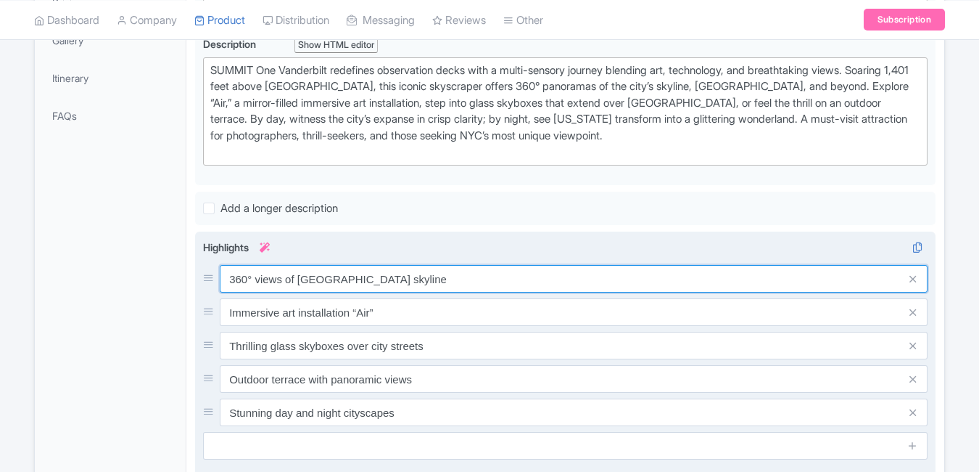
click at [438, 289] on input "360° views of [GEOGRAPHIC_DATA] skyline" at bounding box center [574, 279] width 708 height 28
click at [438, 289] on input "360° views of Manhattan skyline" at bounding box center [574, 279] width 708 height 28
paste input "Experience NYC’s highest observation deck"
type input "Experience NYC’s highest observation deck"
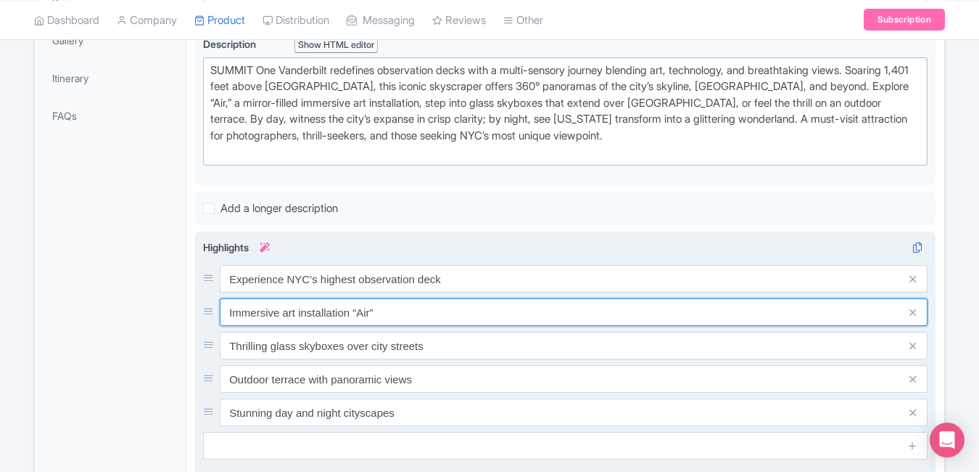
click at [416, 300] on input "Immersive art installation “Air”" at bounding box center [574, 312] width 708 height 28
paste input "Sky-high glass elevators & mirror rooms"
type input "Sky-high glass elevators & mirror rooms"
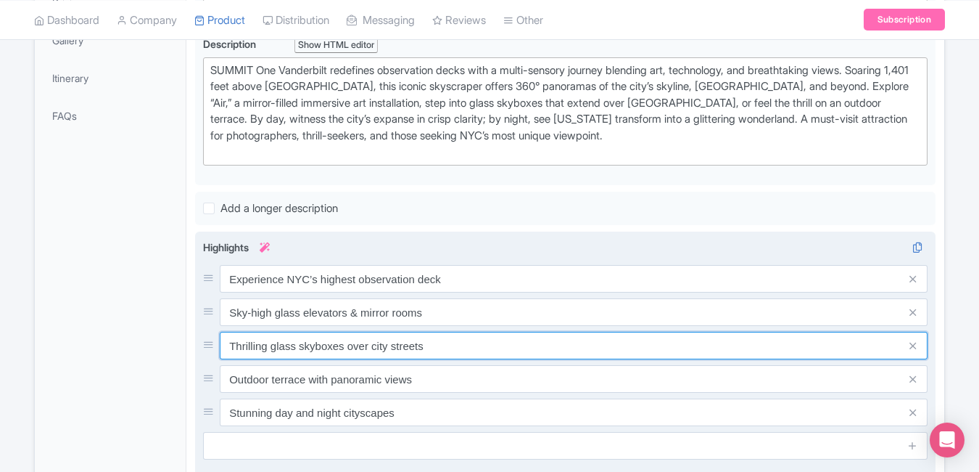
click at [434, 347] on input "Thrilling glass skyboxes over city streets" at bounding box center [574, 346] width 708 height 28
paste input "360° Manhattan skyline panoramic view"
type input "360° Manhattan skyline panoramic views"
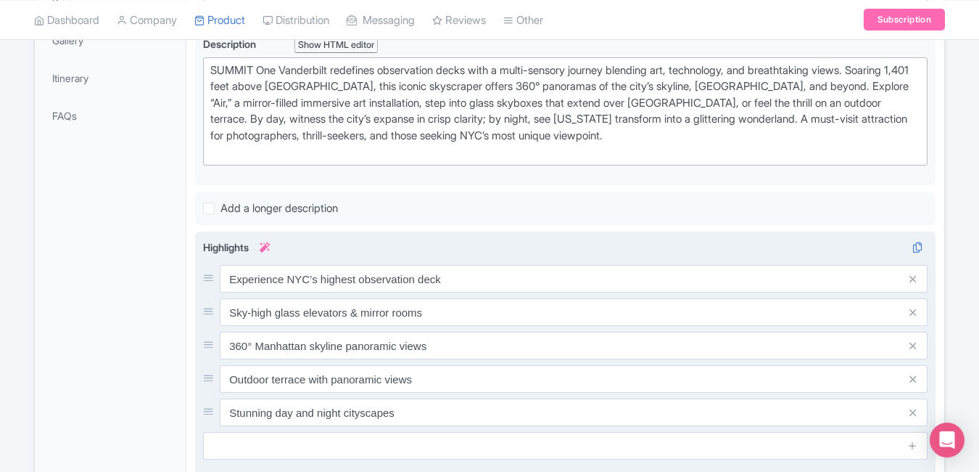
click at [487, 369] on div "Experience NYC’s highest observation deck Sky-high glass elevators & mirror roo…" at bounding box center [565, 345] width 725 height 161
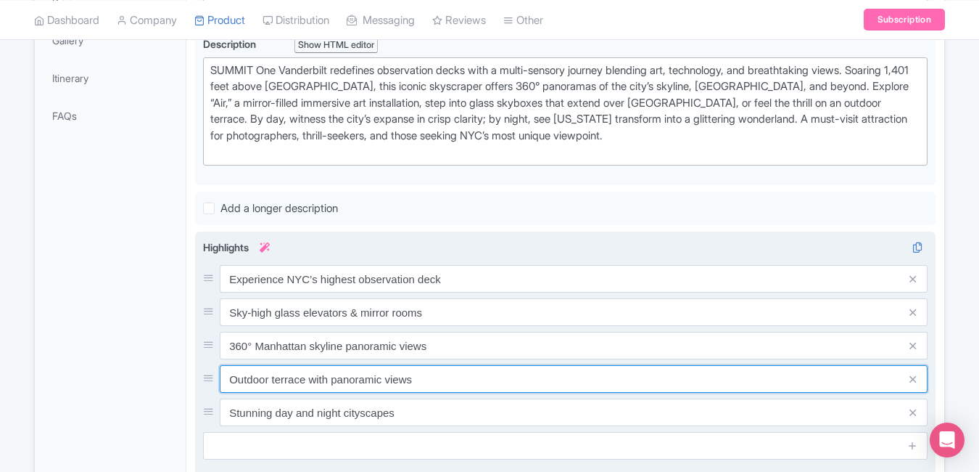
click at [487, 369] on input "Outdoor terrace with panoramic views" at bounding box center [574, 379] width 708 height 28
paste input "Stunning sunset & night cityscape spot"
type input "Stunning sunset & night cityscape spot"
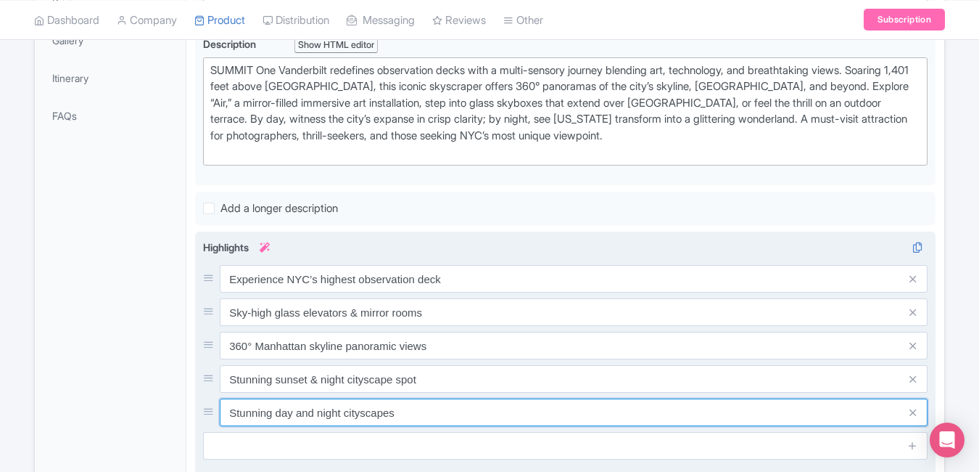
click at [435, 420] on input "Stunning day and night cityscapes" at bounding box center [574, 412] width 708 height 28
paste input "kip-the-line access to SUMMIT experience"
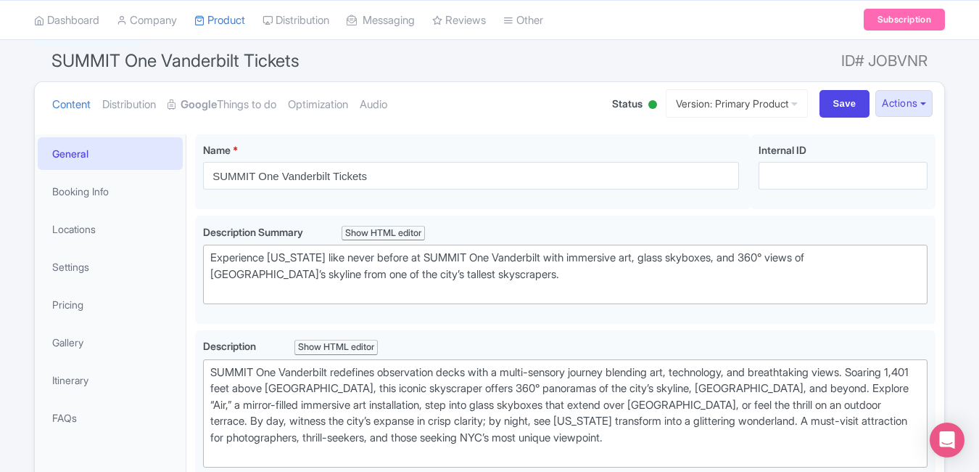
scroll to position [0, 0]
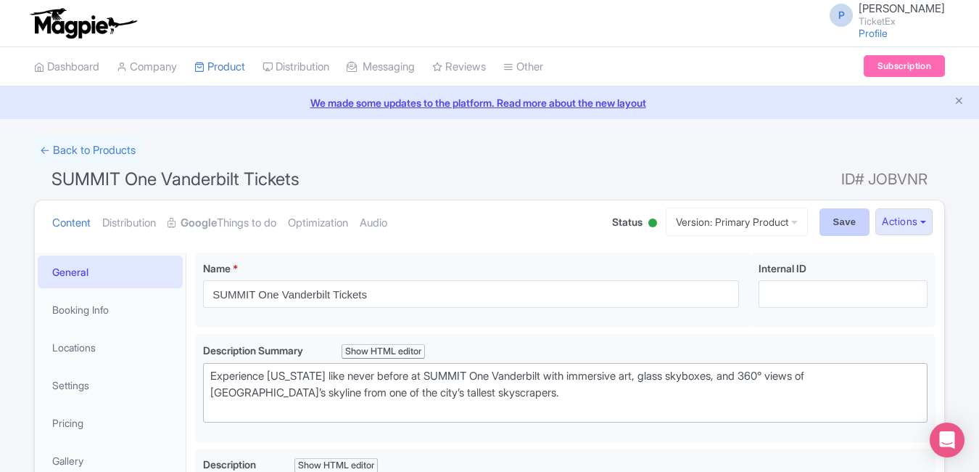
type input "Skip-the-line access to SUMMIT experience"
click at [840, 210] on input "Save" at bounding box center [845, 222] width 51 height 28
type input "Saving..."
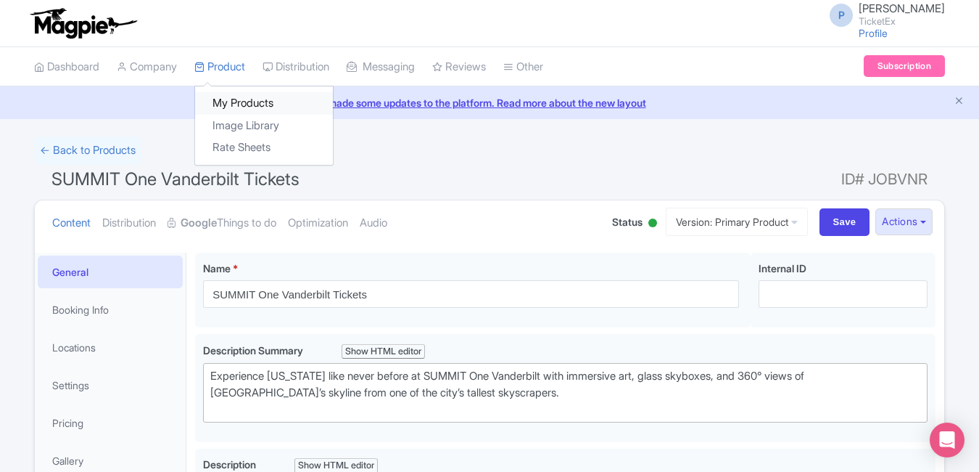
click at [240, 96] on link "My Products" at bounding box center [264, 103] width 138 height 22
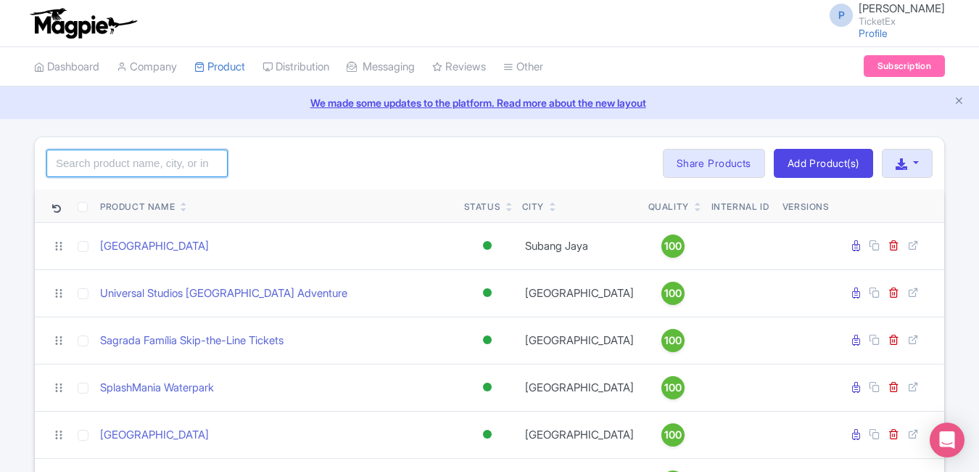
click at [207, 156] on input "search" at bounding box center [136, 163] width 181 height 28
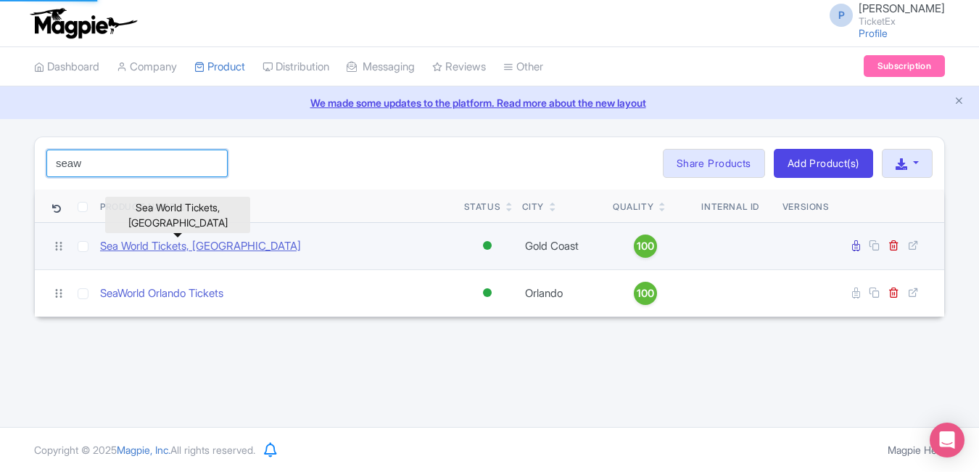
type input "seaw"
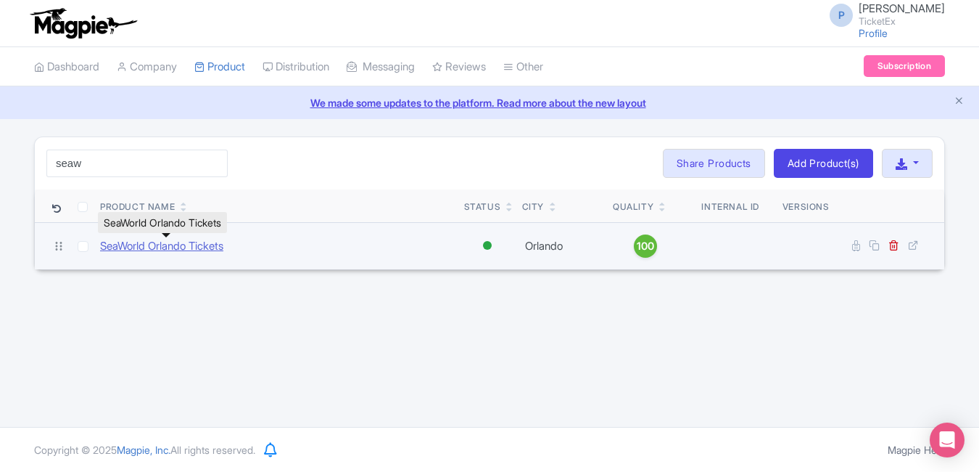
click at [165, 246] on link "SeaWorld Orlando Tickets" at bounding box center [161, 246] width 123 height 17
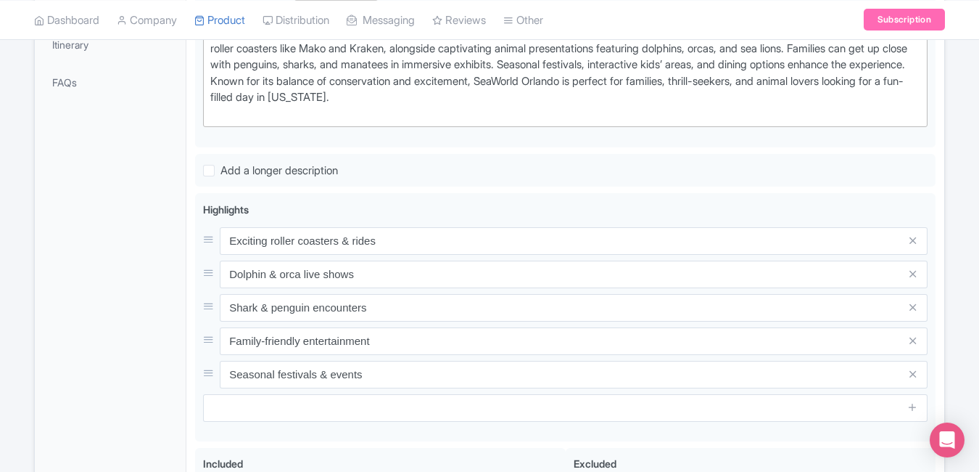
scroll to position [474, 0]
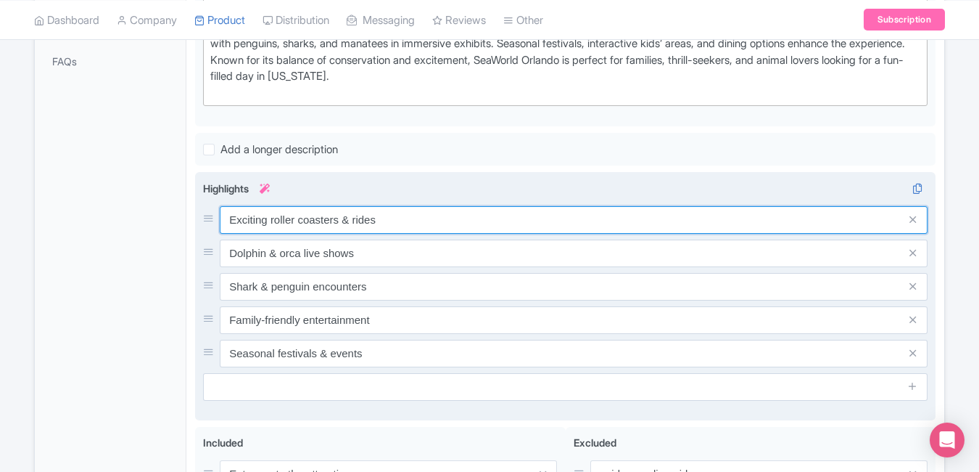
click at [456, 221] on input "Exciting roller coasters & rides" at bounding box center [574, 220] width 708 height 28
paste input "Thrilling marine shows & water coaster"
type input "Thrilling marine shows & water coasters"
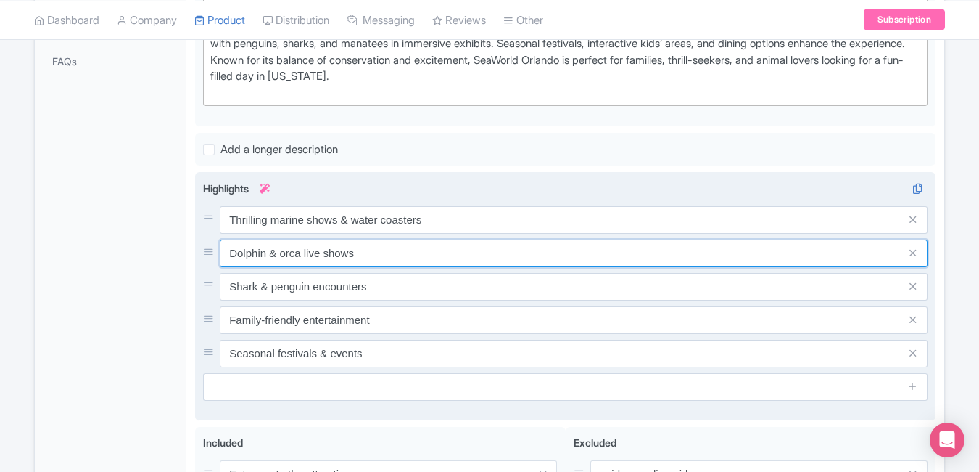
click at [358, 250] on input "Dolphin & orca live shows" at bounding box center [574, 253] width 708 height 28
paste input "Meet dolphins, sharks & sea turtle"
type input "Meet dolphins, sharks & sea turtles"
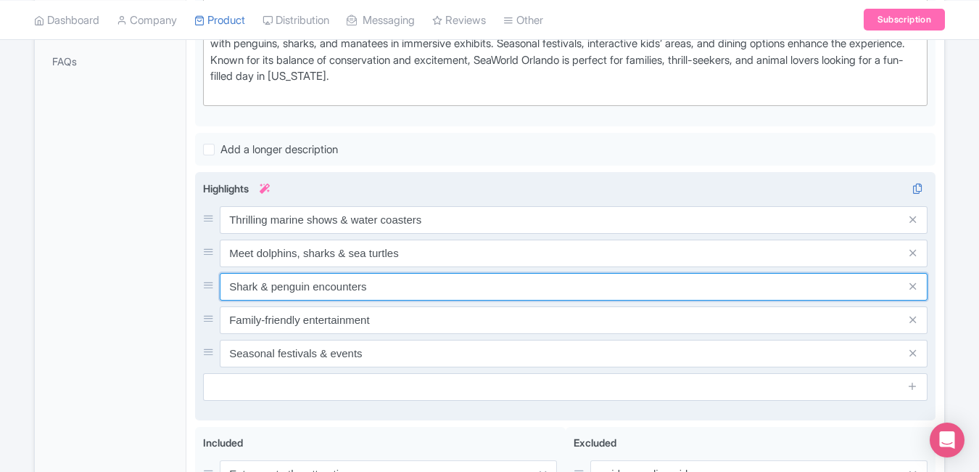
click at [433, 281] on input "Shark & penguin encounters" at bounding box center [574, 287] width 708 height 28
paste input "Fun-filled rides for all age group"
type input "Fun-filled rides for all age groups"
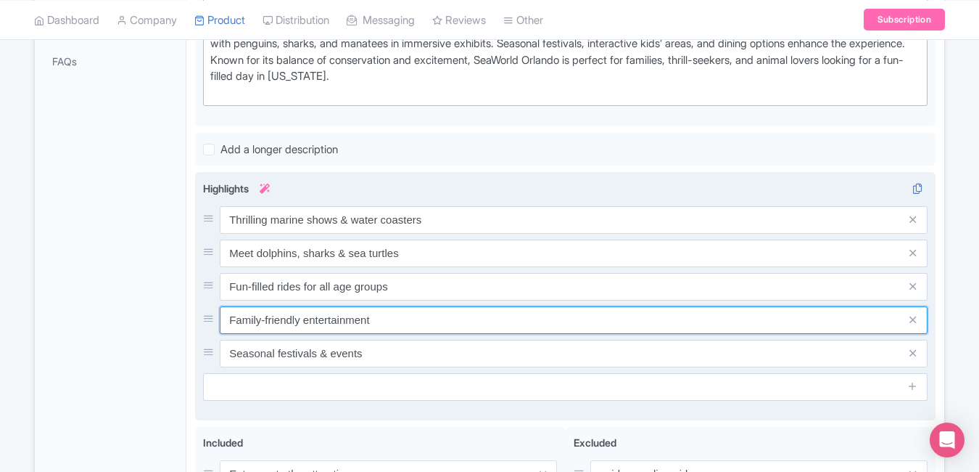
click at [387, 329] on input "Family-friendly entertainment" at bounding box center [574, 320] width 708 height 28
paste input "Educational & family-friendly adventure"
type input "Educational & family-friendly adventure"
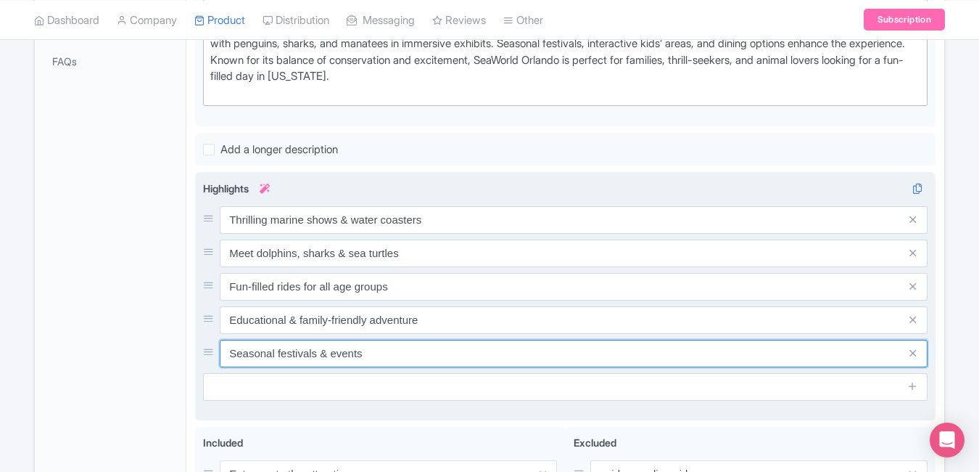
click at [410, 353] on input "Seasonal festivals & events" at bounding box center [574, 354] width 708 height 28
paste input "Florida’s top ocean-themed amusement park"
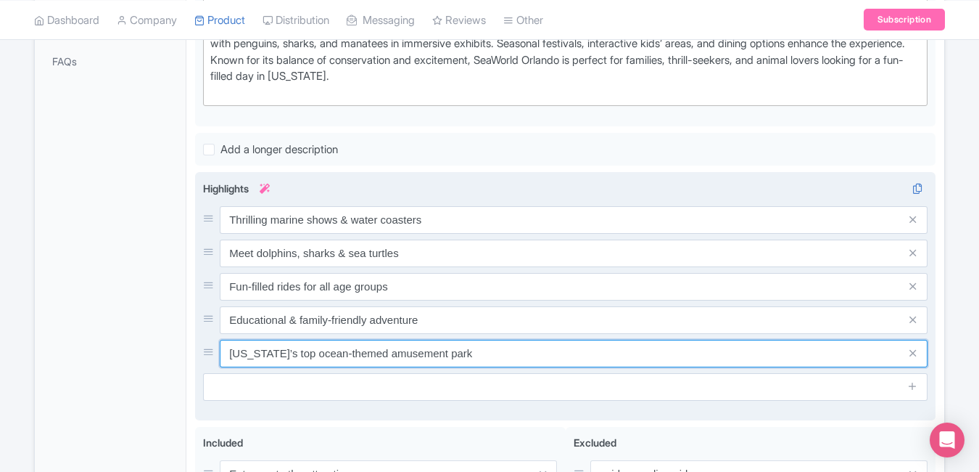
type input "Florida’s top ocean-themed amusement park"
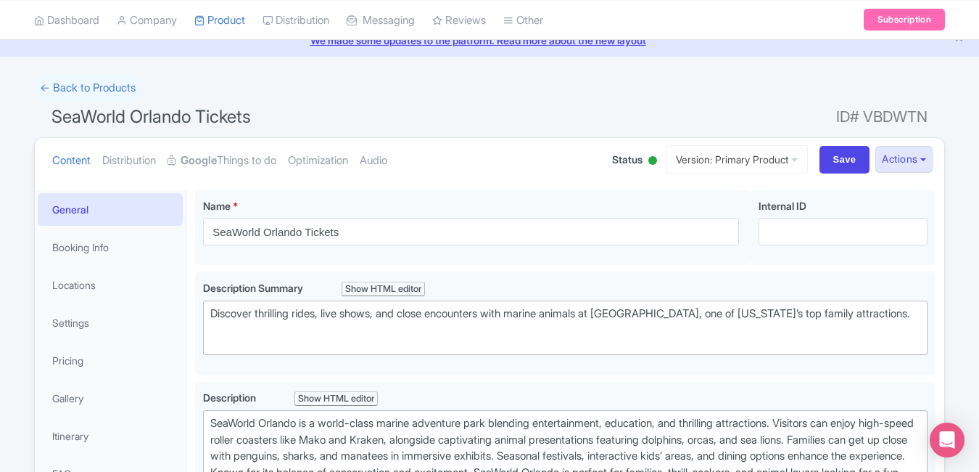
scroll to position [0, 0]
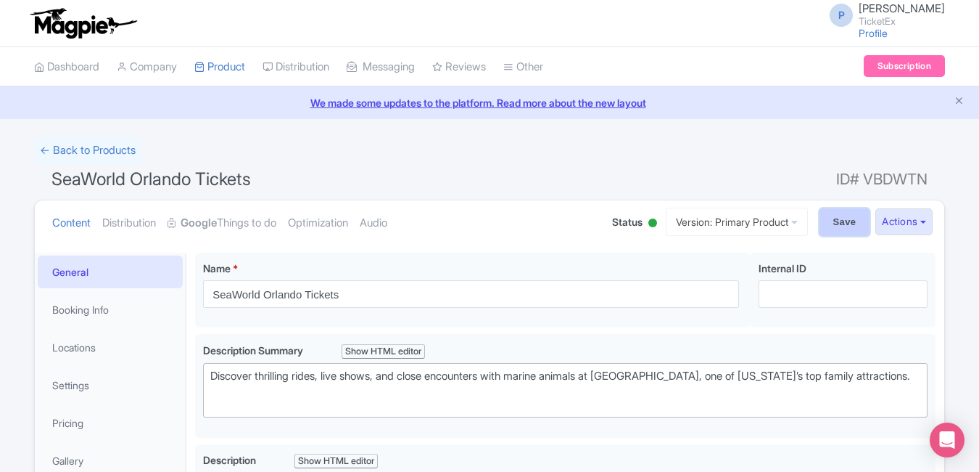
click at [852, 221] on input "Save" at bounding box center [845, 222] width 51 height 28
type input "Saving..."
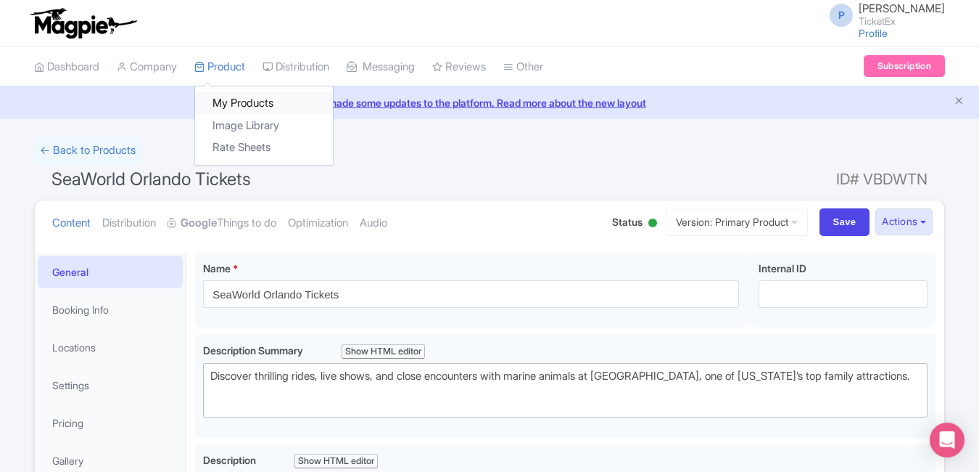
click at [226, 100] on link "My Products" at bounding box center [264, 103] width 138 height 22
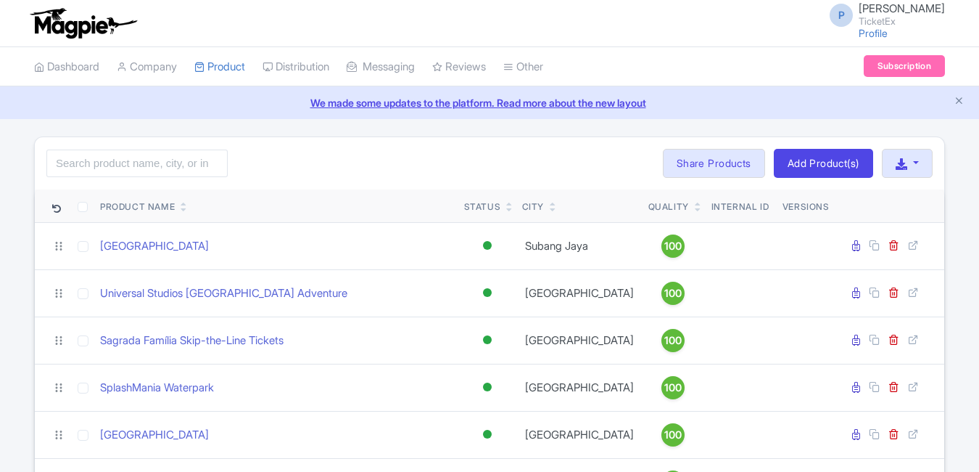
click at [107, 161] on input "search" at bounding box center [136, 163] width 181 height 28
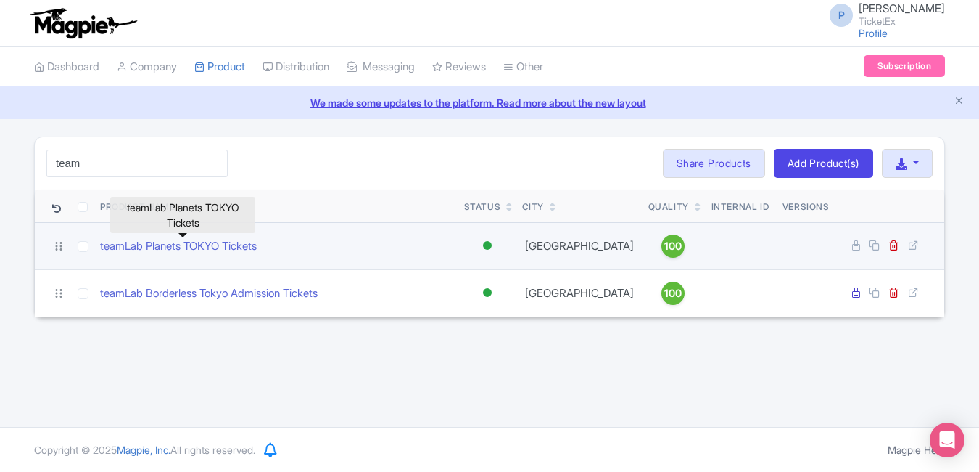
type input "team"
click at [189, 251] on link "teamLab Planets TOKYO Tickets" at bounding box center [178, 246] width 157 height 17
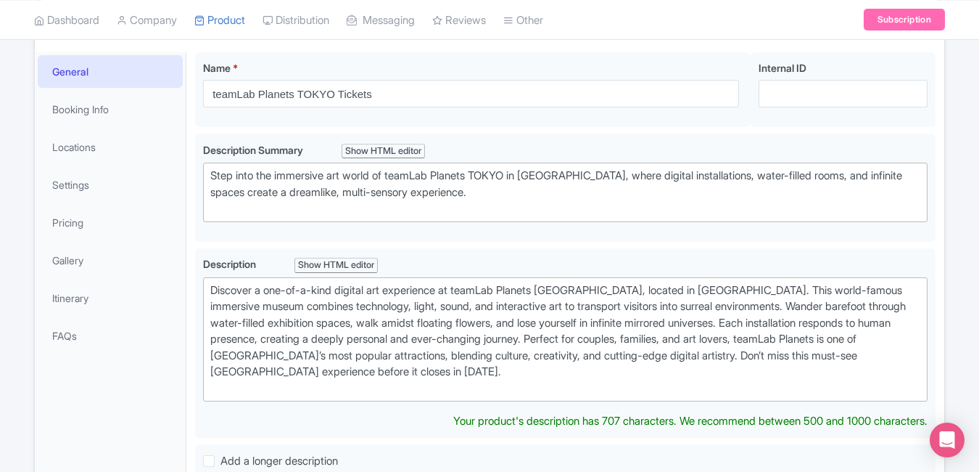
type trix-editor "<div>Discover a one-of-a-kind digital art experience at teamLab Planets [GEOGRA…"
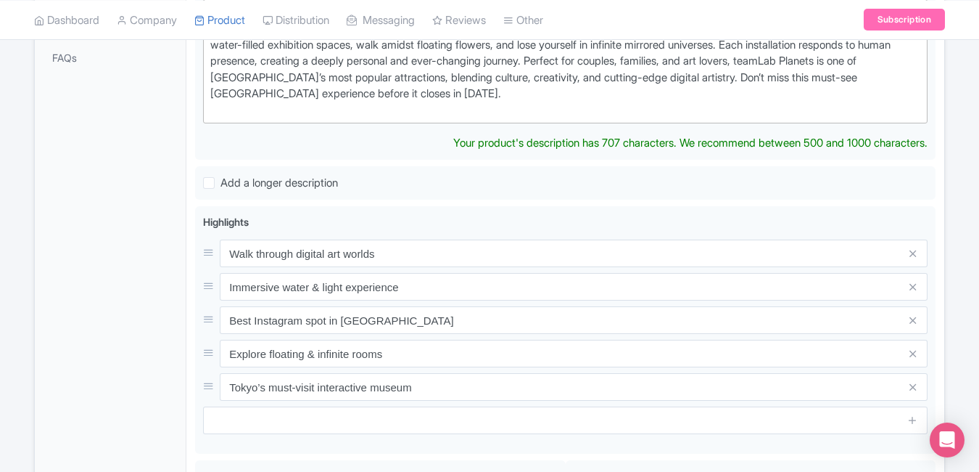
scroll to position [488, 0]
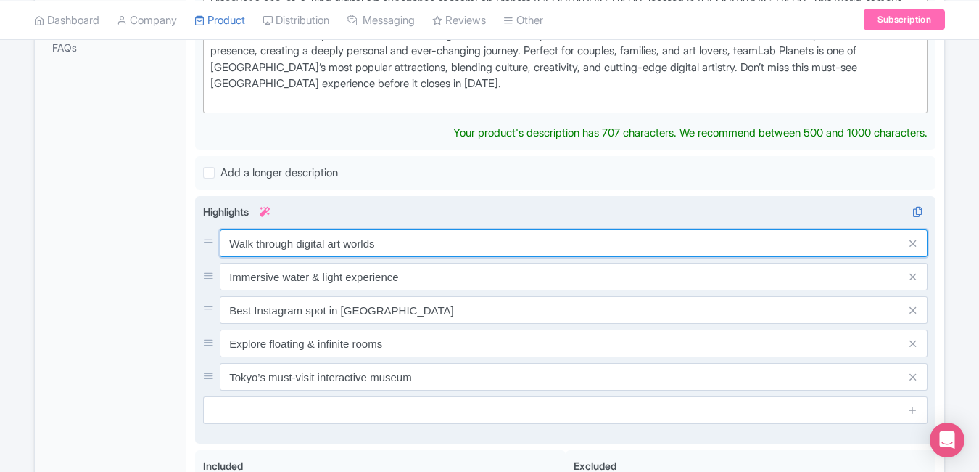
click at [395, 254] on div "Walk through digital art worlds Immersive water & light experience Best Instagr…" at bounding box center [565, 309] width 725 height 161
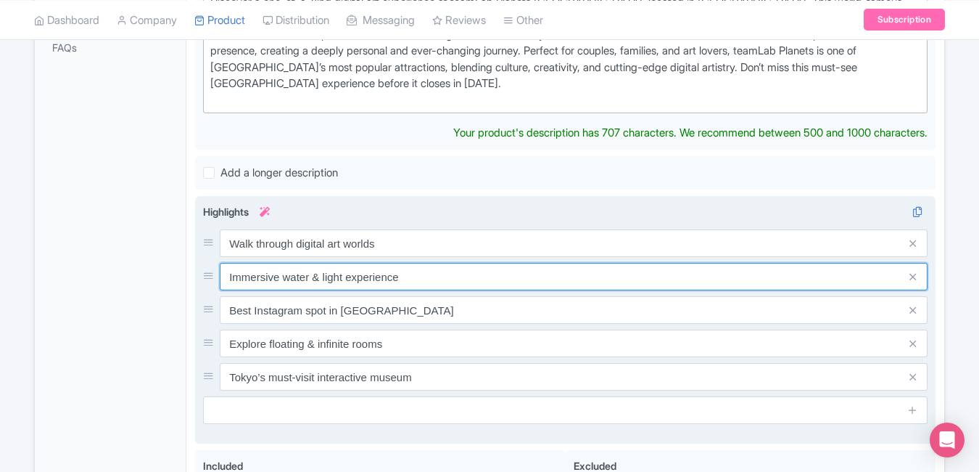
click at [395, 263] on input "Immersive water & light experience" at bounding box center [574, 277] width 708 height 28
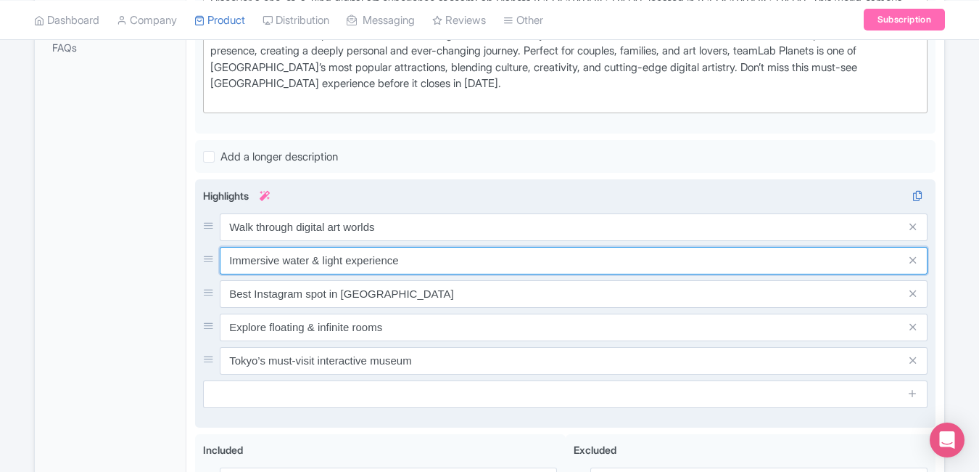
click at [395, 254] on input "Immersive water & light experience" at bounding box center [574, 261] width 708 height 28
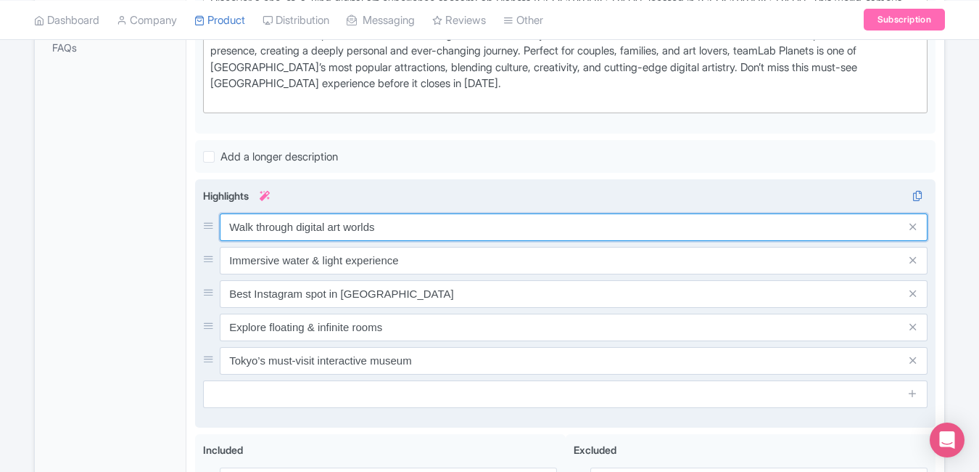
click at [414, 213] on input "Walk through digital art worlds" at bounding box center [574, 227] width 708 height 28
paste input "immersive digital art space"
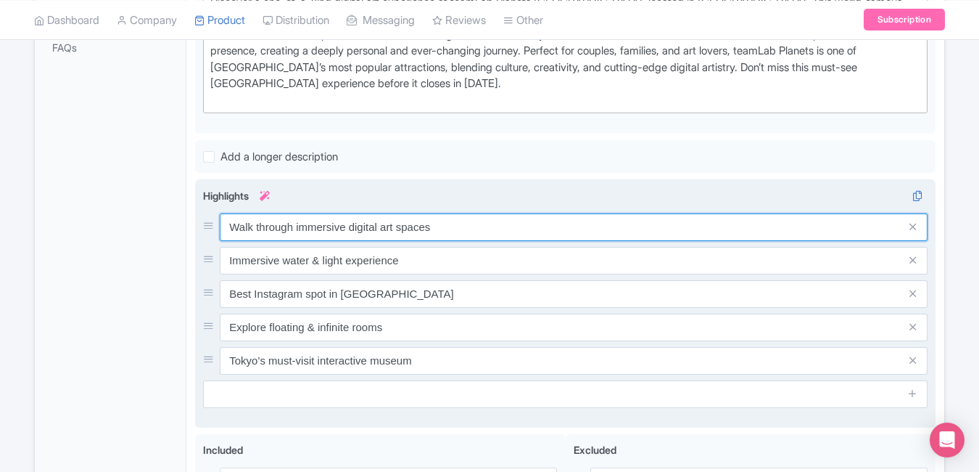
type input "Walk through immersive digital art spaces"
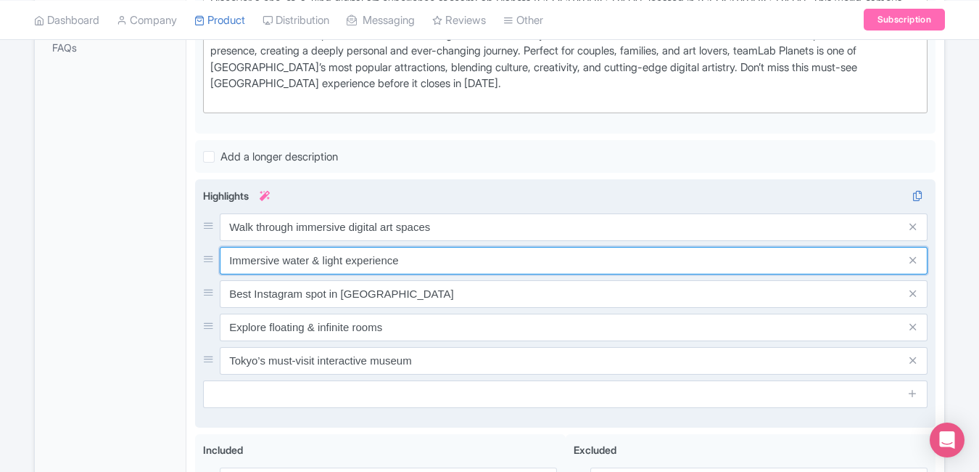
click at [411, 259] on input "Immersive water & light experience" at bounding box center [574, 261] width 708 height 28
paste input "Mind-blowing water & light installations"
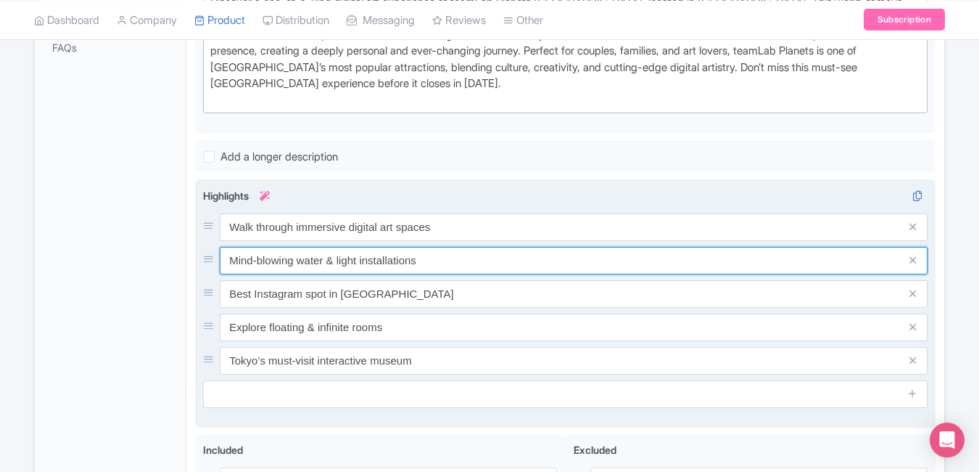
type input "Mind-blowing water & light installations"
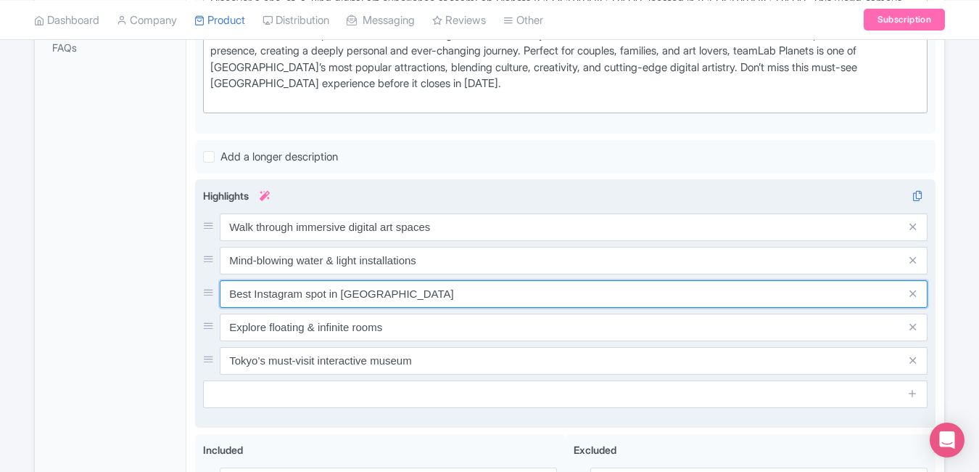
click at [421, 289] on input "Best Instagram spot in Tokyo" at bounding box center [574, 294] width 708 height 28
paste input "Interactive, sensory [GEOGRAPHIC_DATA]"
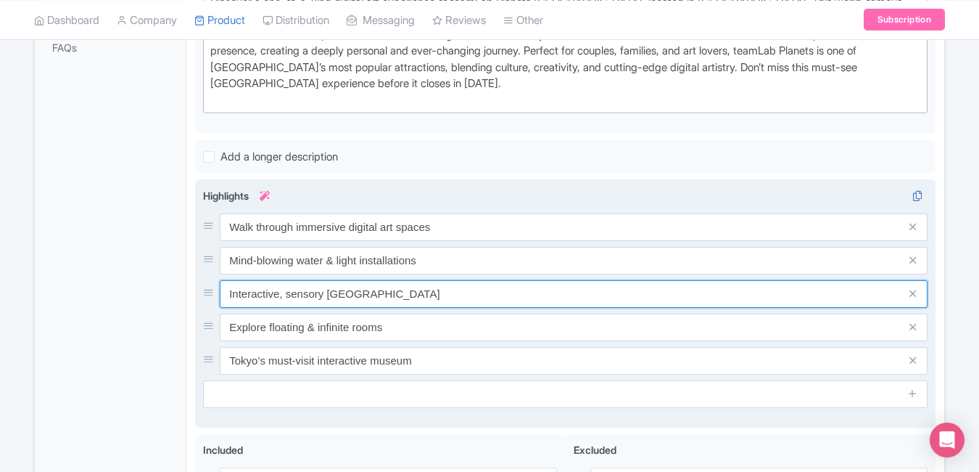
type input "Interactive, sensory [GEOGRAPHIC_DATA]"
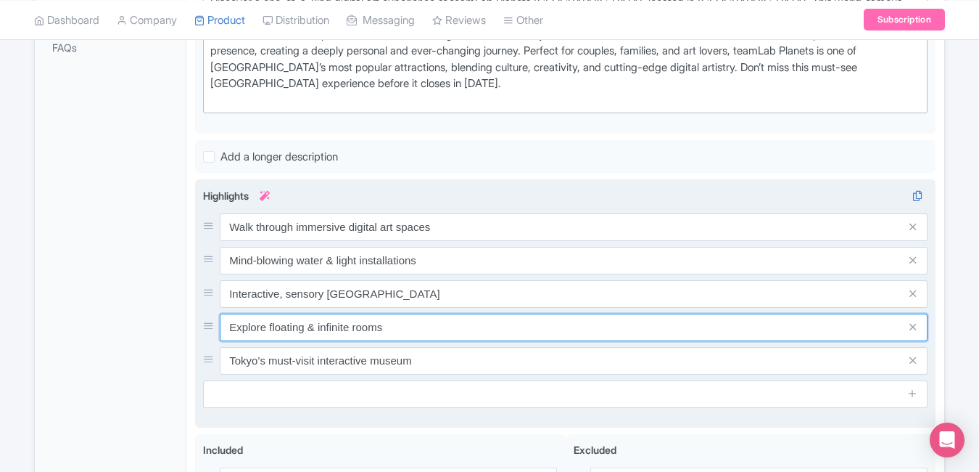
click at [432, 327] on input "Explore floating & infinite rooms" at bounding box center [574, 327] width 708 height 28
paste input "Perfect Instagram-worthy art experience"
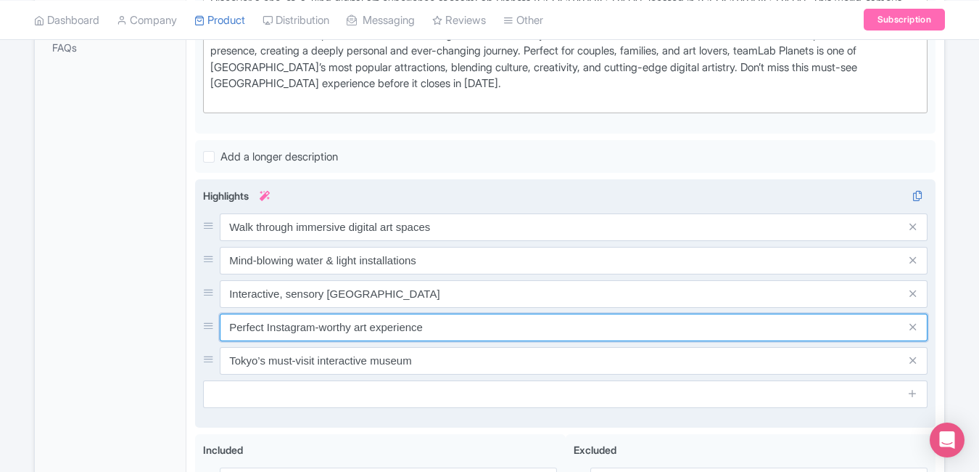
type input "Perfect Instagram-worthy art experience"
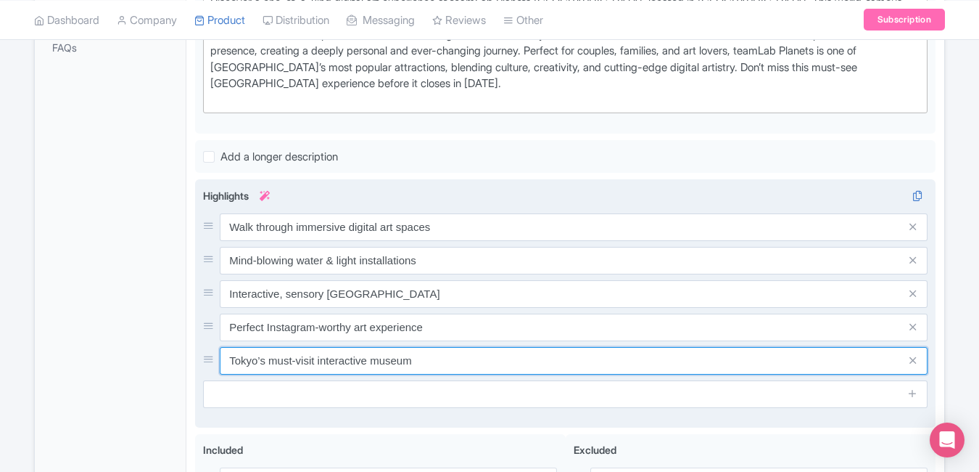
click at [457, 366] on input "Tokyo’s must-visit interactive museum" at bounding box center [574, 361] width 708 height 28
paste input "Global favorite for futuristic creativity"
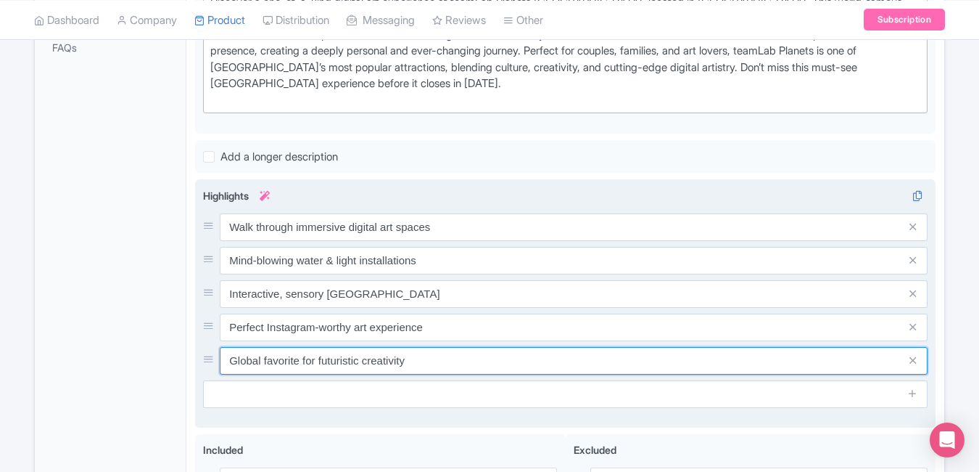
type input "Global favorite for futuristic creativity"
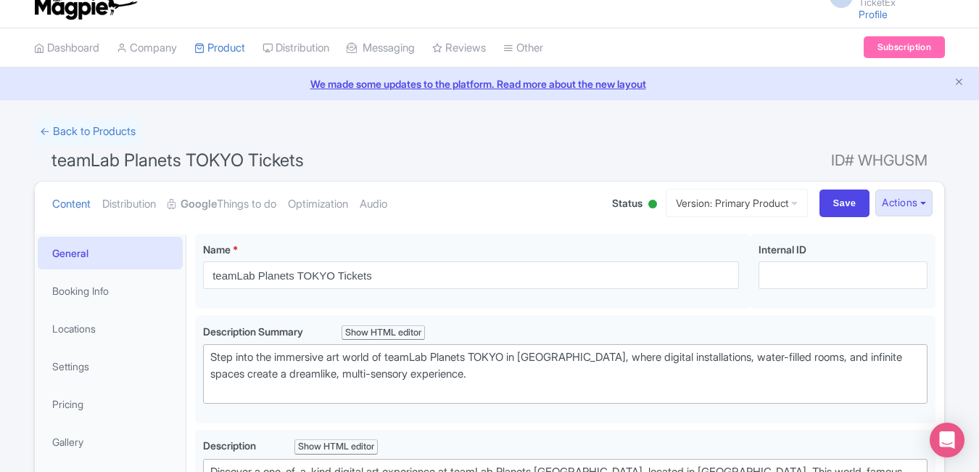
scroll to position [0, 0]
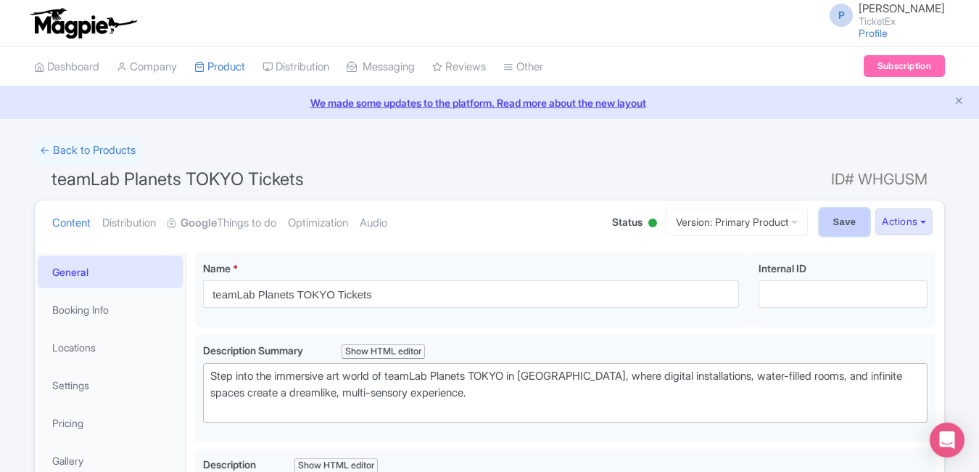
click at [820, 221] on input "Save" at bounding box center [845, 222] width 51 height 28
type input "Saving..."
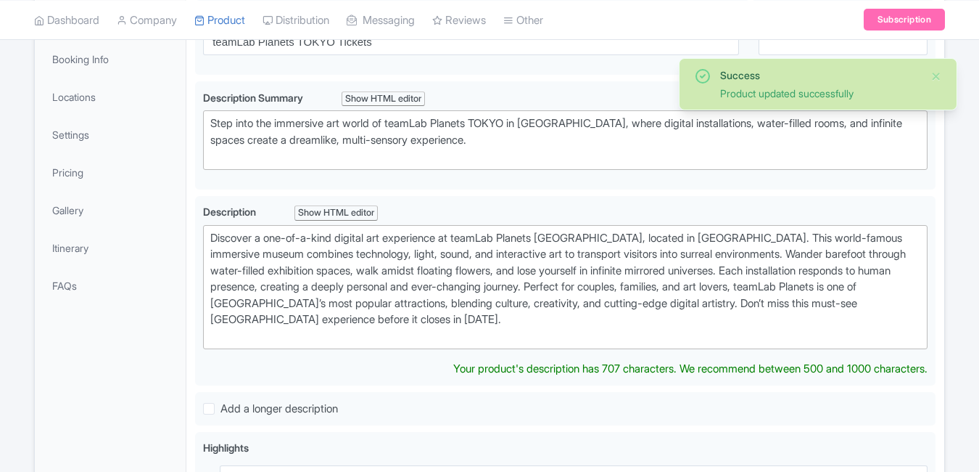
scroll to position [252, 0]
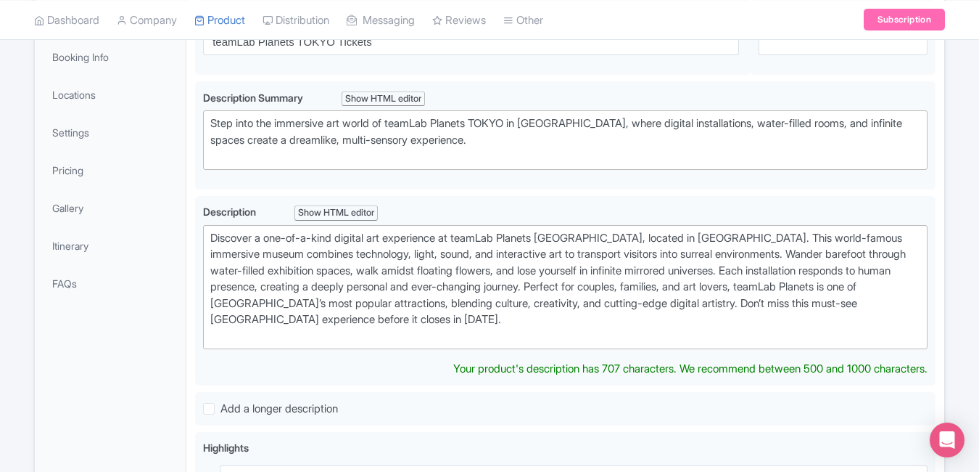
type trix-editor "<div>Discover a one-of-a-kind digital art experience at teamLab Planets [GEOGRA…"
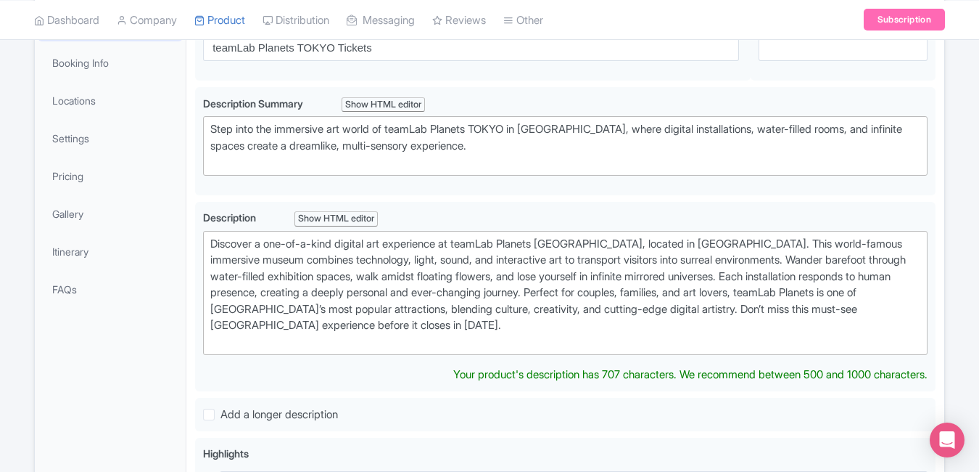
scroll to position [0, 0]
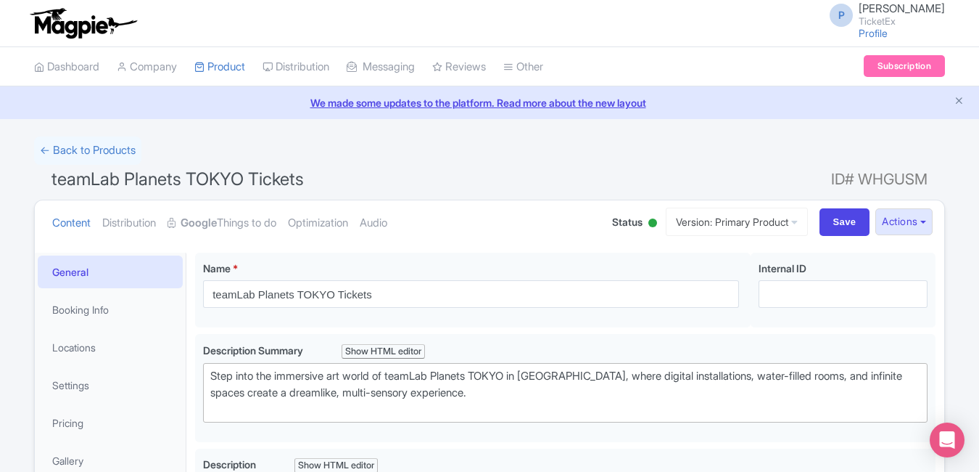
click at [81, 32] on img at bounding box center [83, 23] width 112 height 32
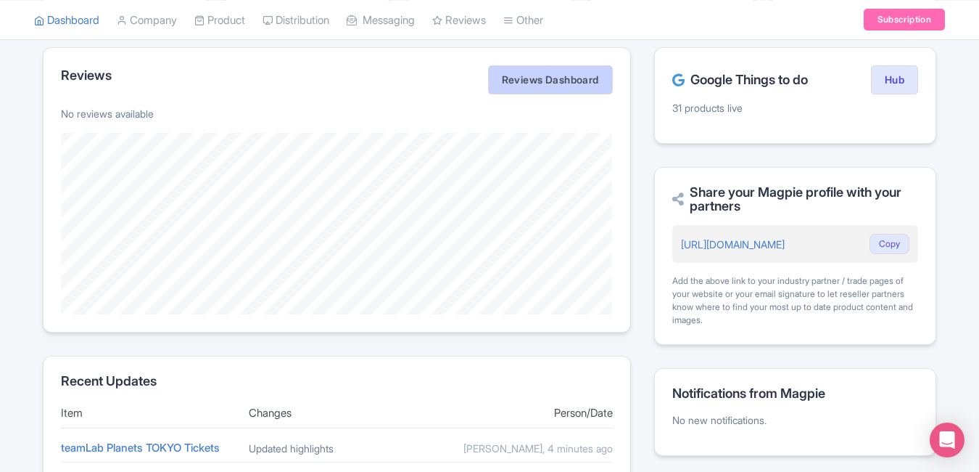
scroll to position [285, 0]
